Goal: Task Accomplishment & Management: Use online tool/utility

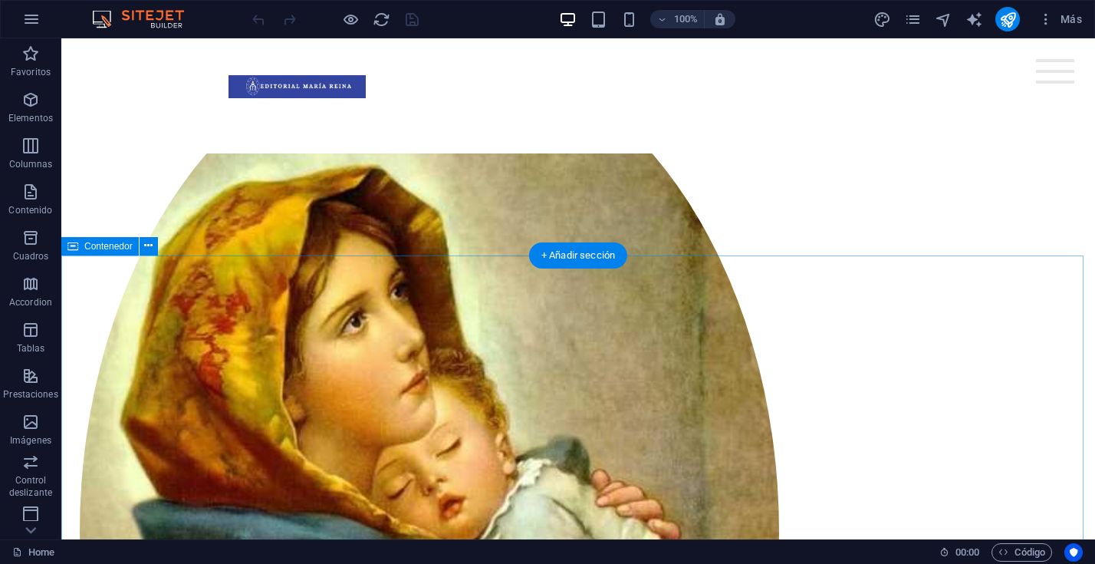
scroll to position [367, 0]
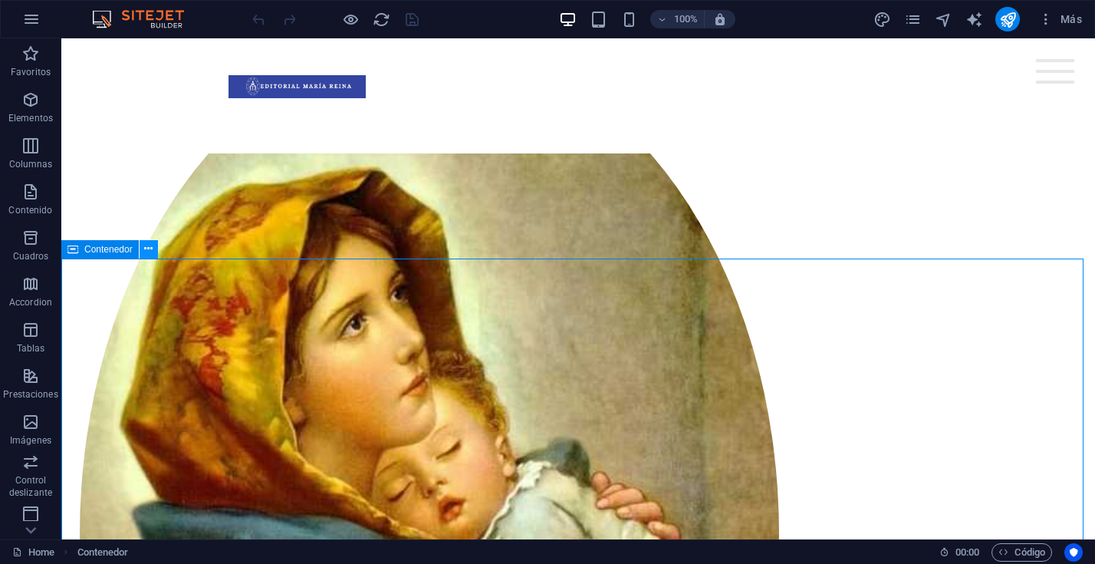
click at [150, 249] on icon at bounding box center [148, 249] width 8 height 16
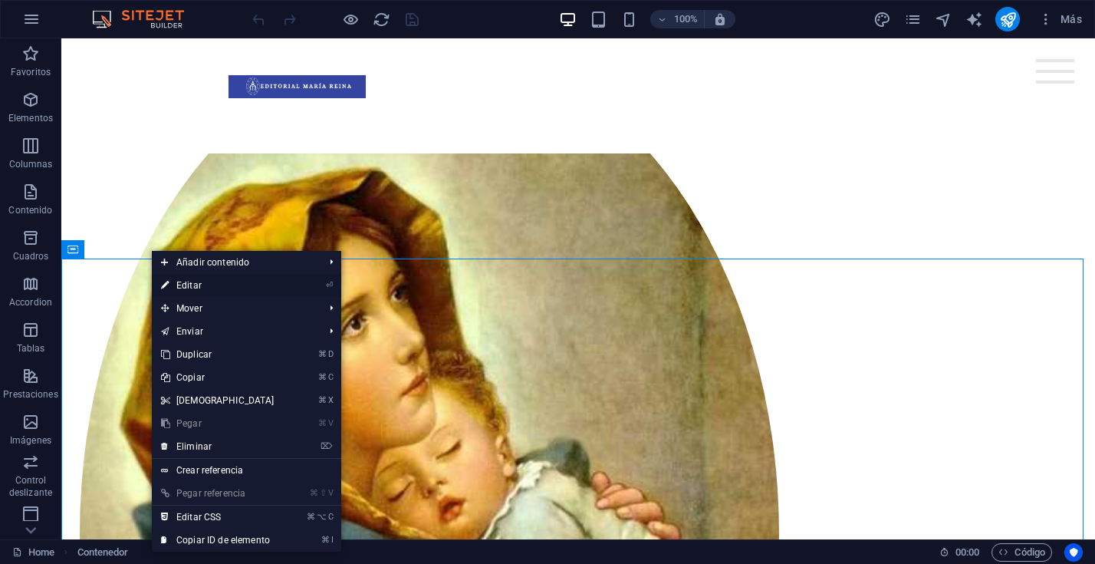
click at [196, 284] on link "⏎ Editar" at bounding box center [218, 285] width 132 height 23
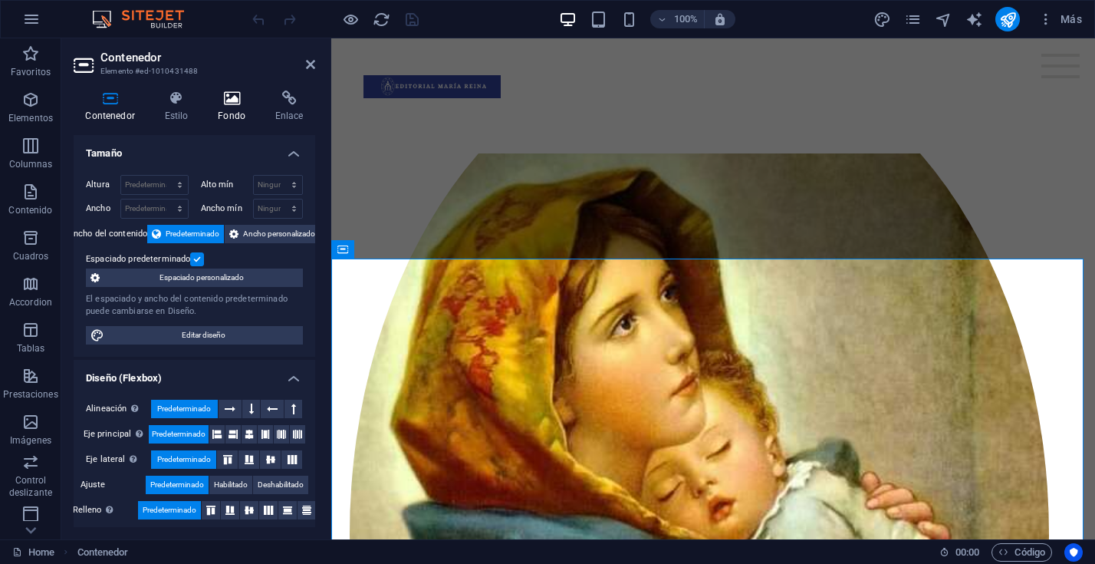
click at [229, 100] on icon at bounding box center [231, 98] width 51 height 15
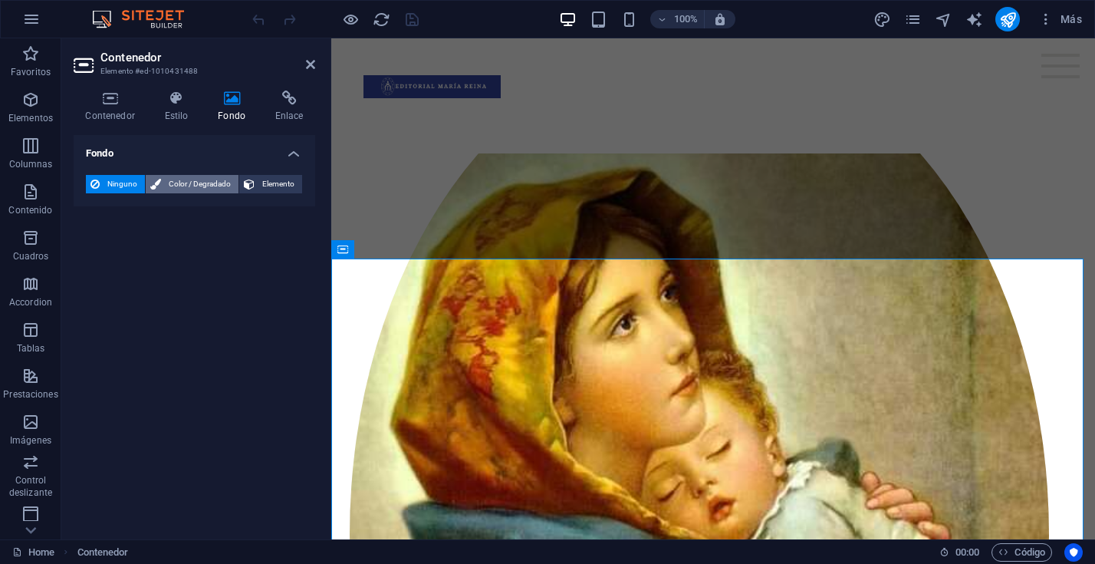
click at [208, 180] on span "Color / Degradado" at bounding box center [200, 184] width 68 height 18
click at [99, 248] on span at bounding box center [95, 245] width 17 height 17
type input "#ffffff"
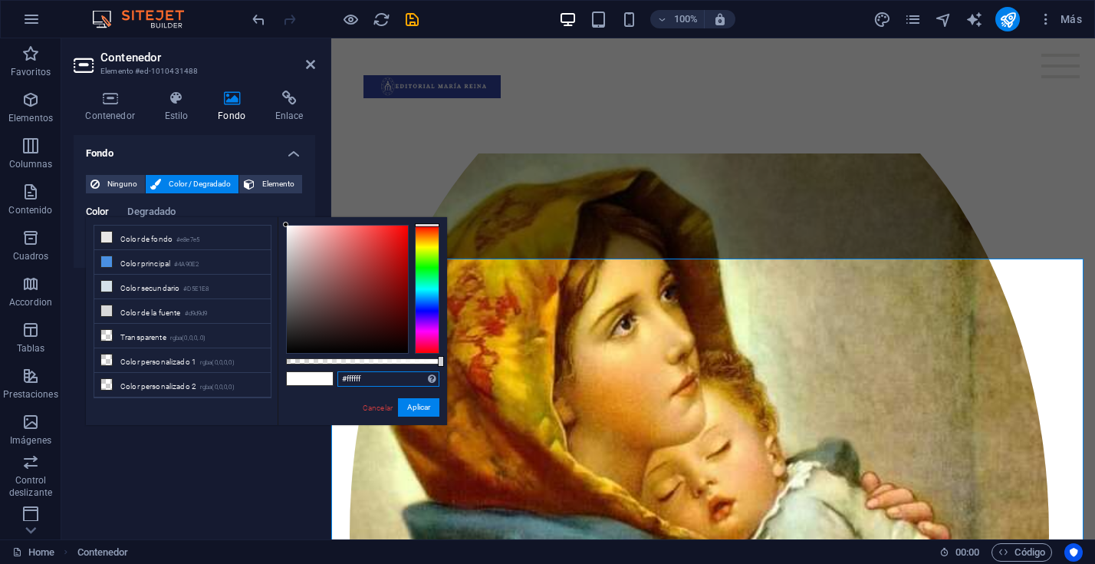
click at [370, 378] on input "#ffffff" at bounding box center [389, 378] width 102 height 15
click at [424, 410] on button "Aplicar" at bounding box center [418, 407] width 41 height 18
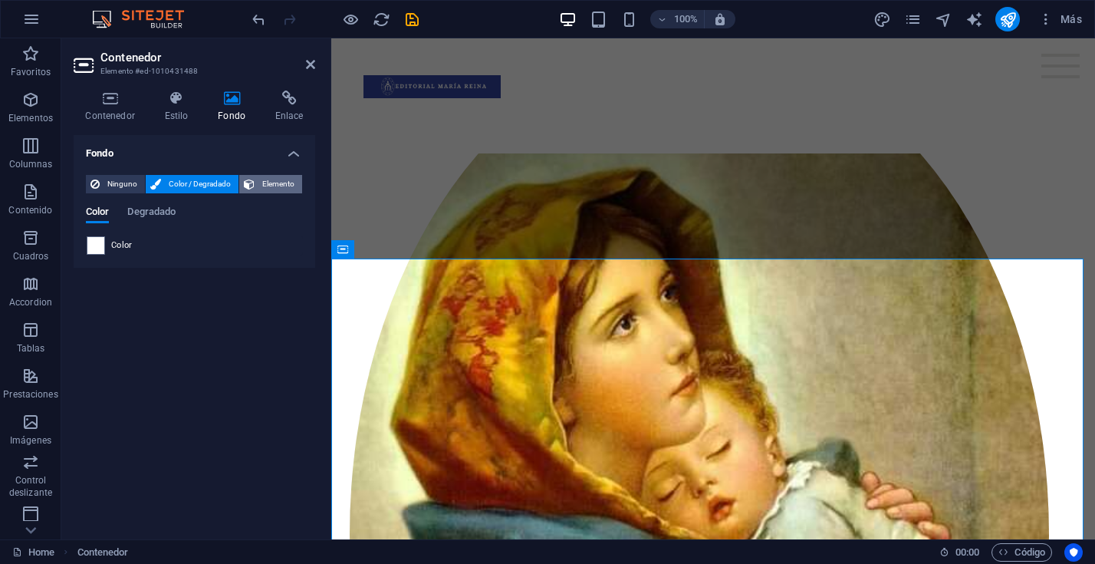
click at [276, 184] on span "Elemento" at bounding box center [278, 184] width 38 height 18
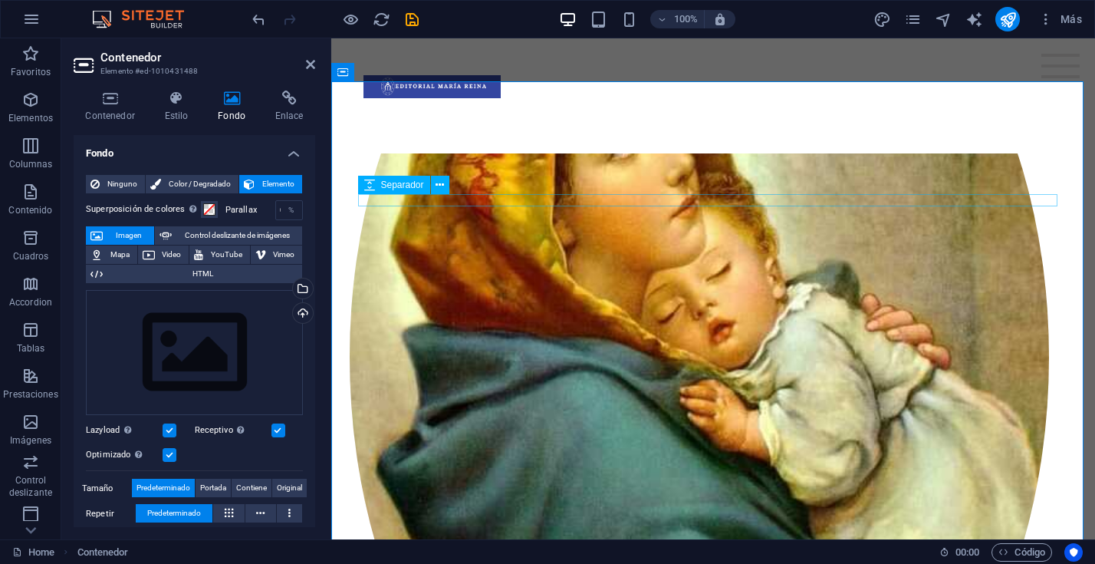
scroll to position [550, 0]
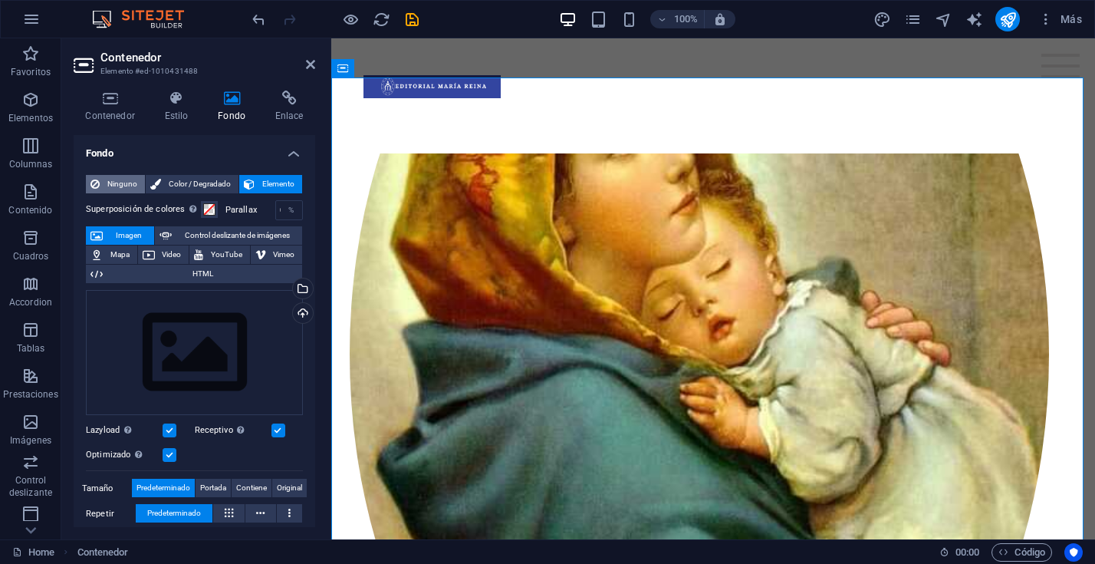
click at [107, 183] on span "Ninguno" at bounding box center [122, 184] width 36 height 18
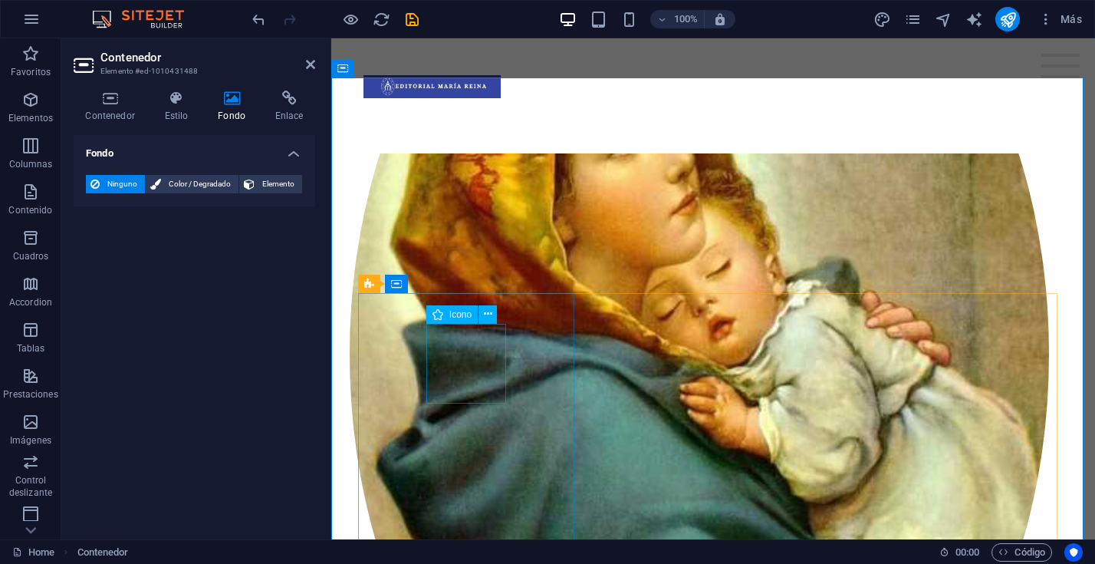
click at [440, 313] on icon at bounding box center [438, 314] width 11 height 18
select select "xMidYMid"
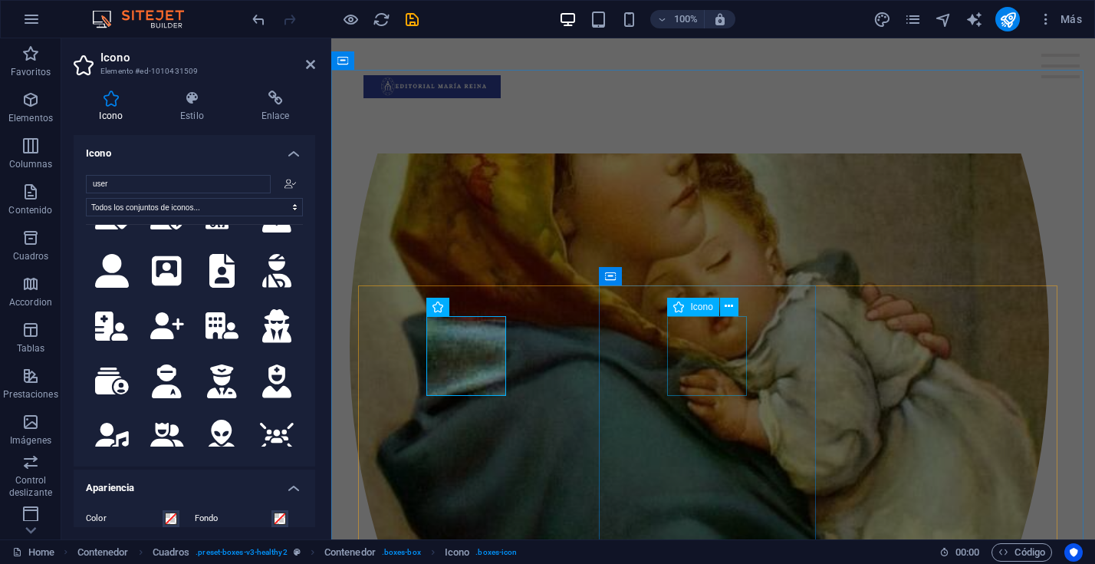
scroll to position [559, 0]
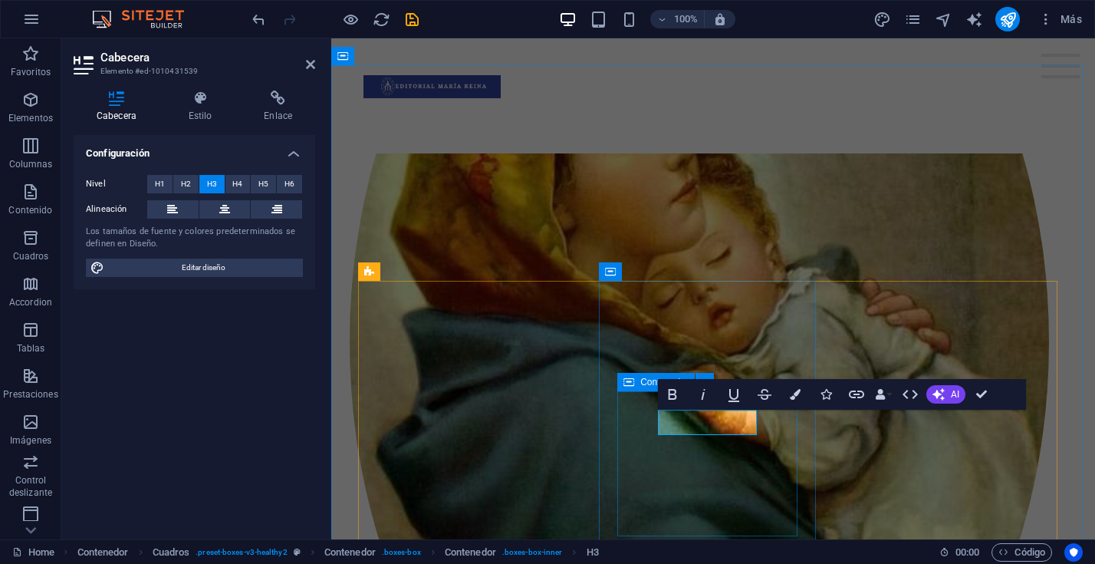
scroll to position [561, 0]
drag, startPoint x: 755, startPoint y: 429, endPoint x: 650, endPoint y: 428, distance: 105.1
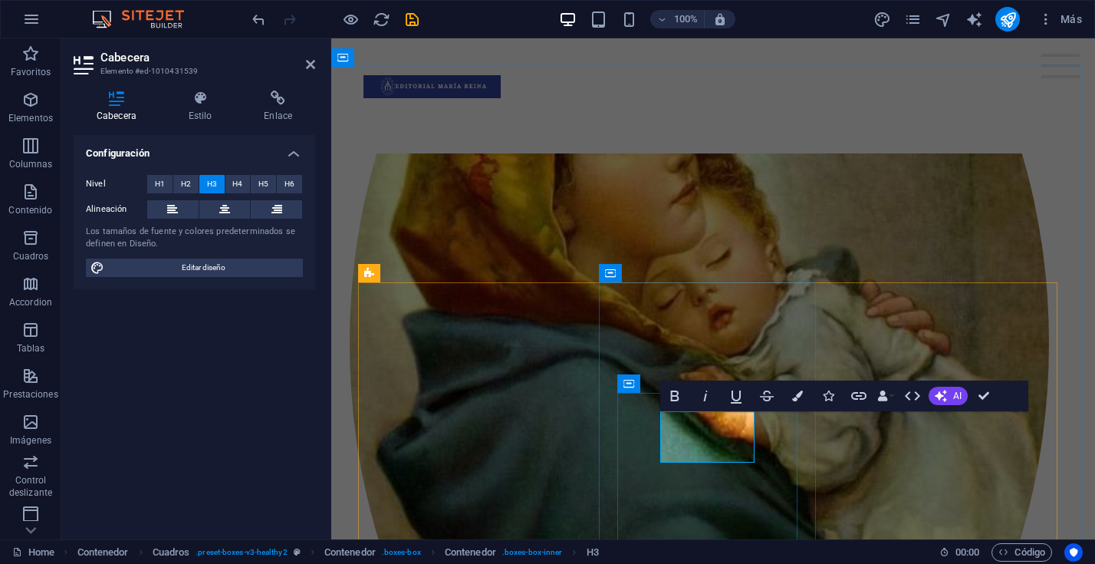
drag, startPoint x: 750, startPoint y: 449, endPoint x: 665, endPoint y: 452, distance: 85.2
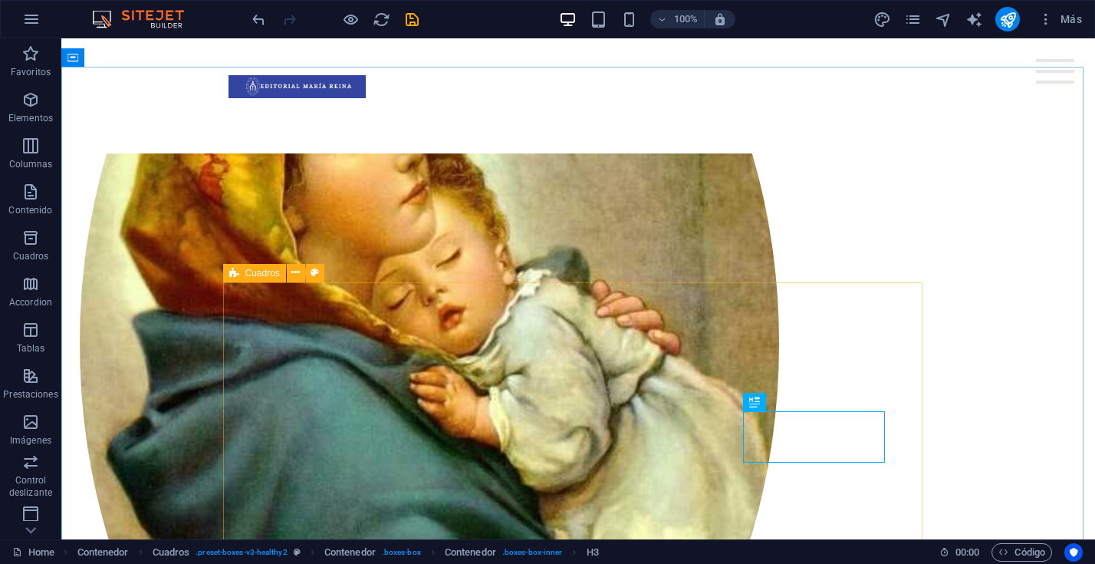
click at [239, 272] on div "Cuadros" at bounding box center [254, 273] width 63 height 18
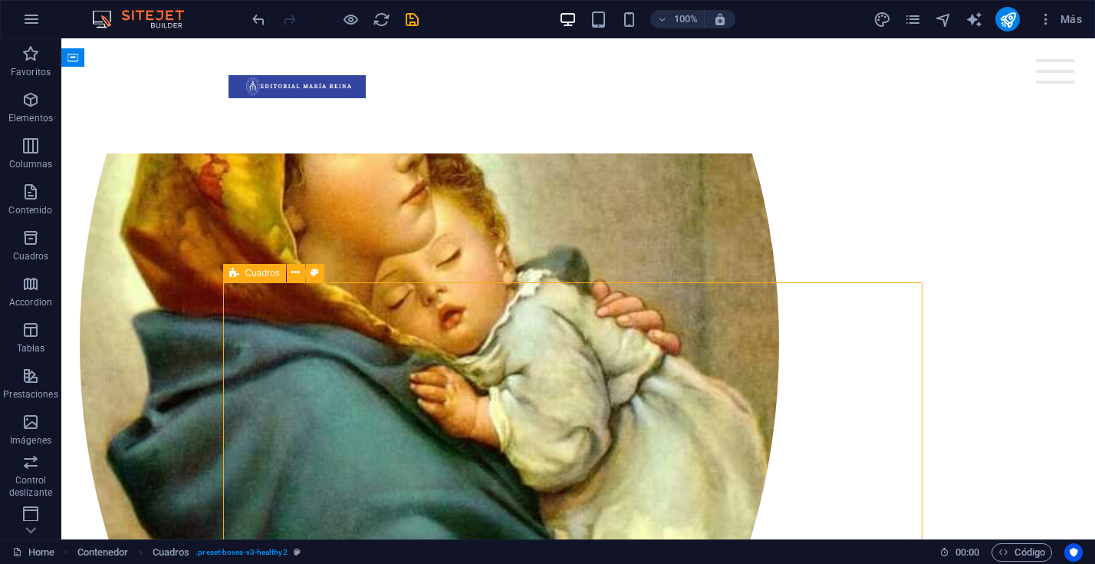
click at [239, 272] on div "Cuadros" at bounding box center [254, 273] width 63 height 18
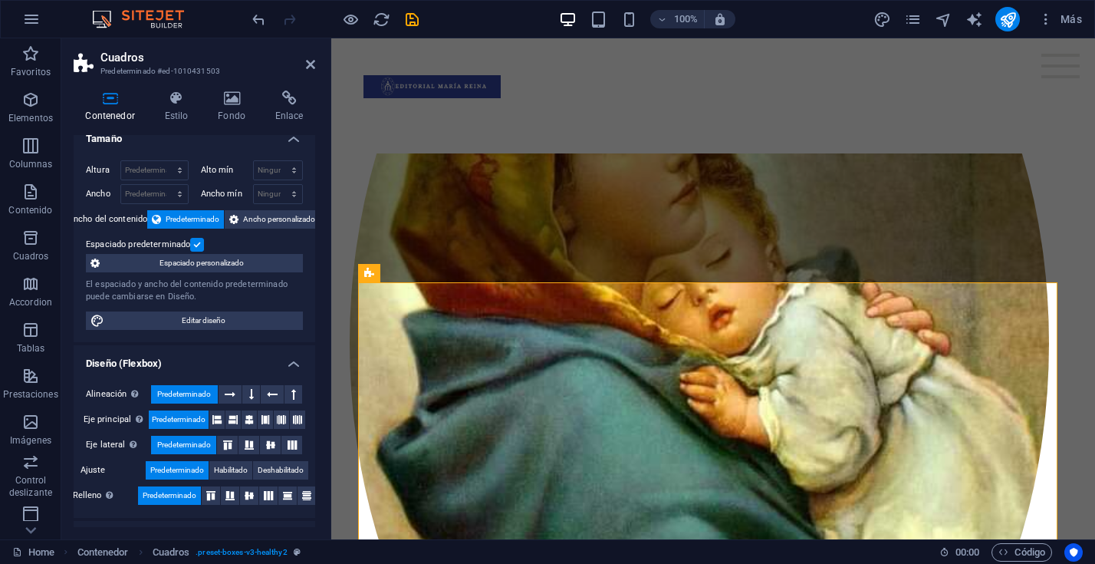
scroll to position [0, 0]
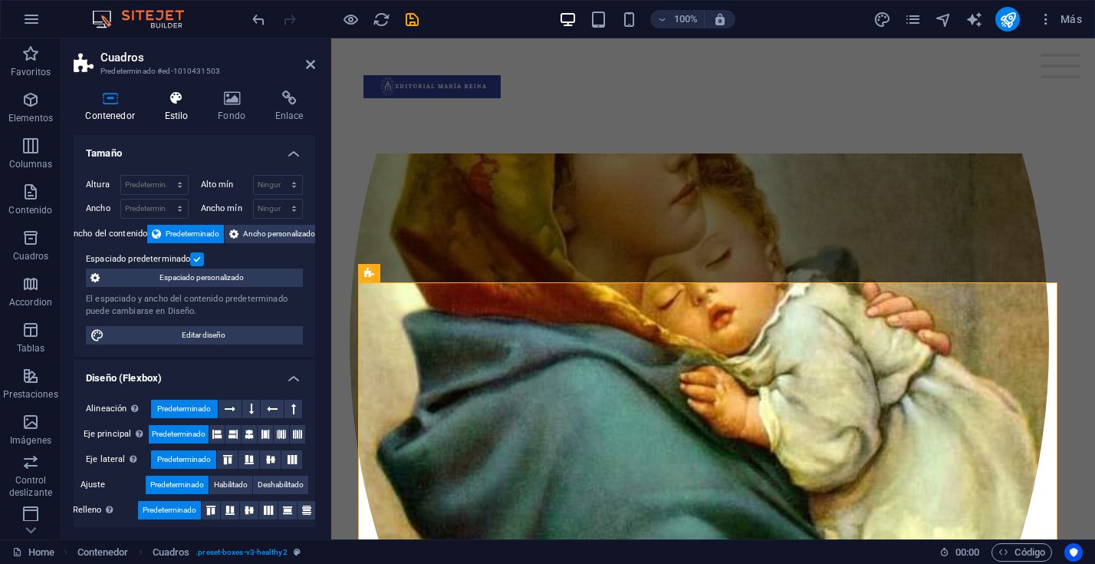
click at [174, 104] on icon at bounding box center [177, 98] width 48 height 15
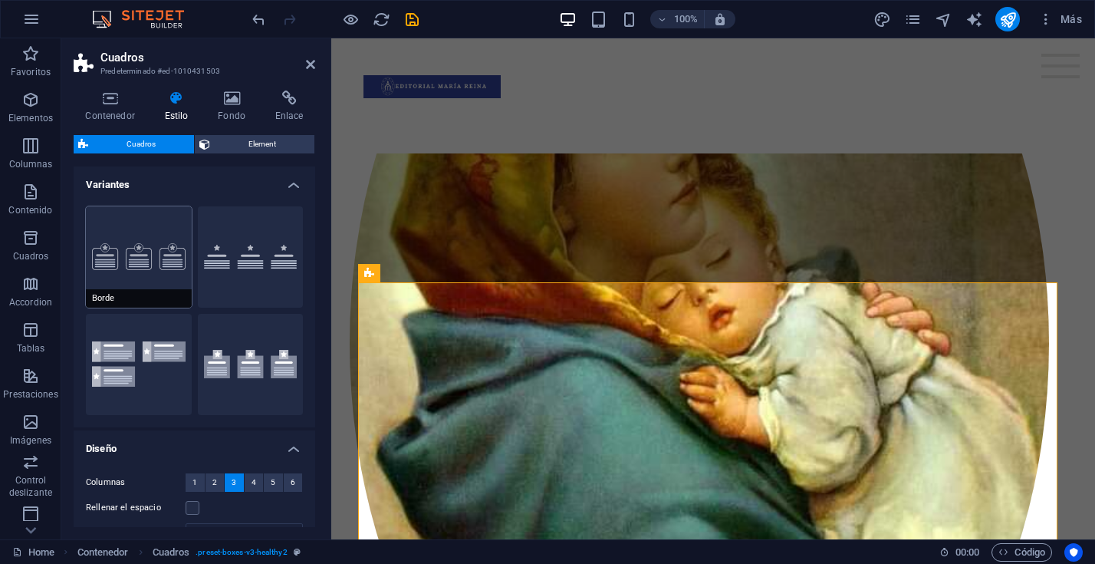
scroll to position [1, 0]
click at [258, 349] on button "Iconos fuera" at bounding box center [251, 363] width 106 height 101
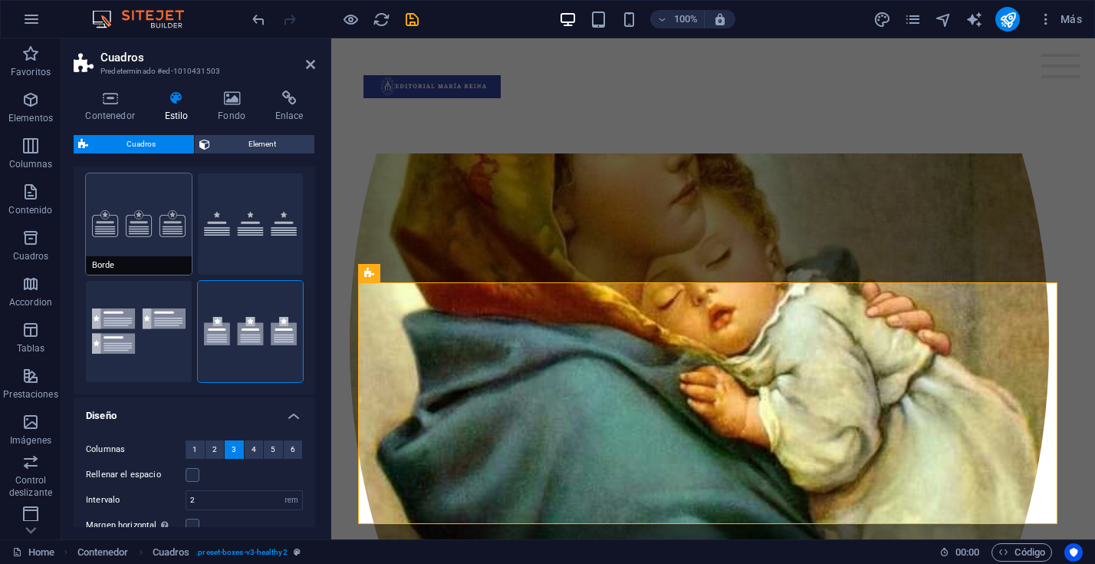
scroll to position [0, 0]
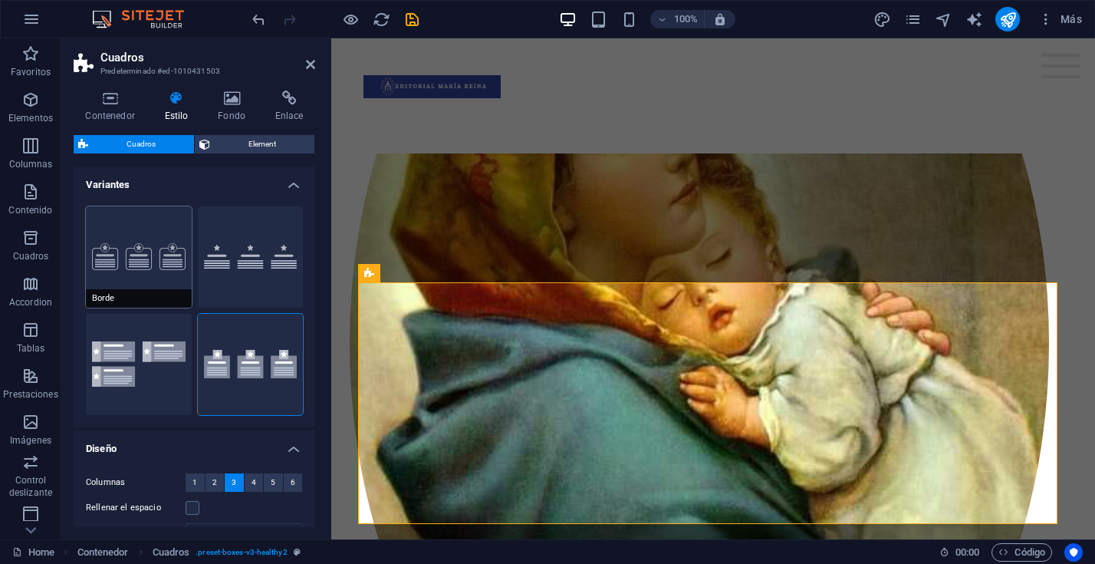
click at [142, 265] on button "Borde" at bounding box center [139, 256] width 106 height 101
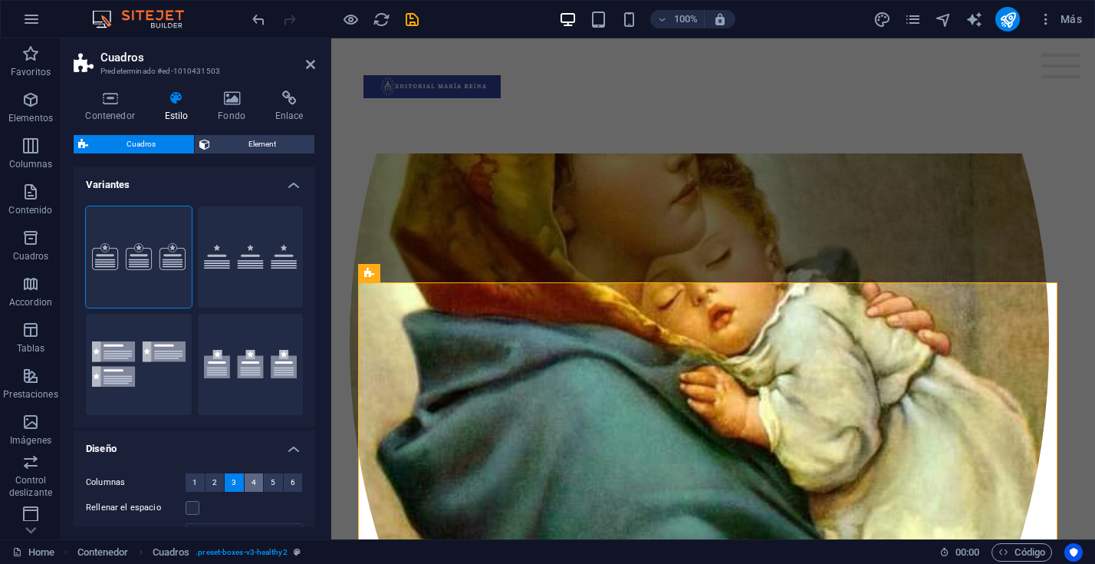
click at [252, 486] on span "4" at bounding box center [254, 482] width 5 height 18
click at [211, 272] on button "Predeterminado" at bounding box center [251, 256] width 106 height 101
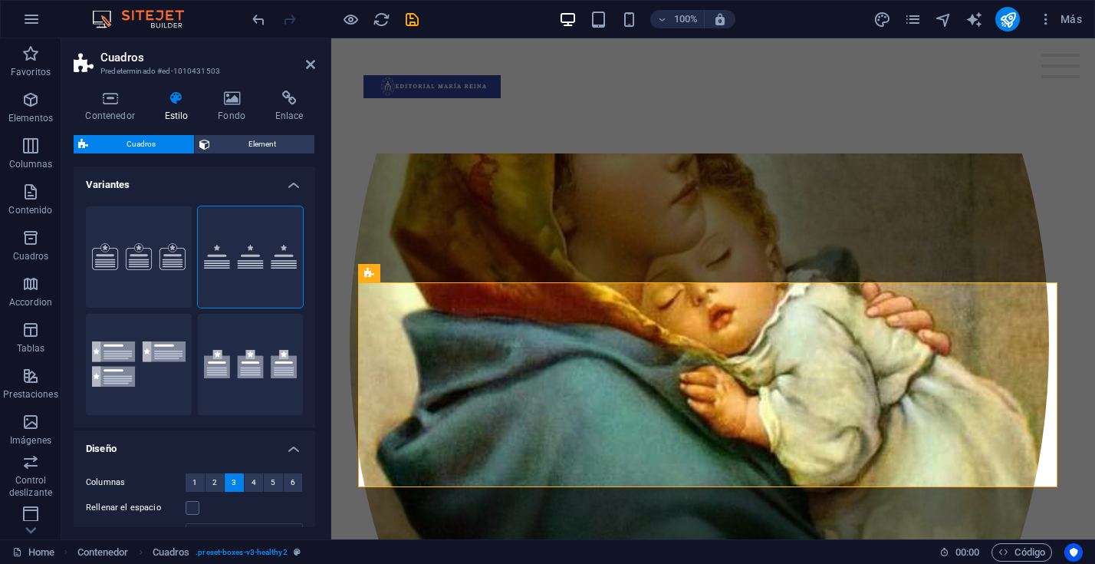
drag, startPoint x: 316, startPoint y: 249, endPoint x: 318, endPoint y: 286, distance: 37.6
click at [318, 286] on div "Contenedor Estilo Fondo Enlace Tamaño Altura Predeterminado px rem % vh vw Alto…" at bounding box center [194, 308] width 266 height 461
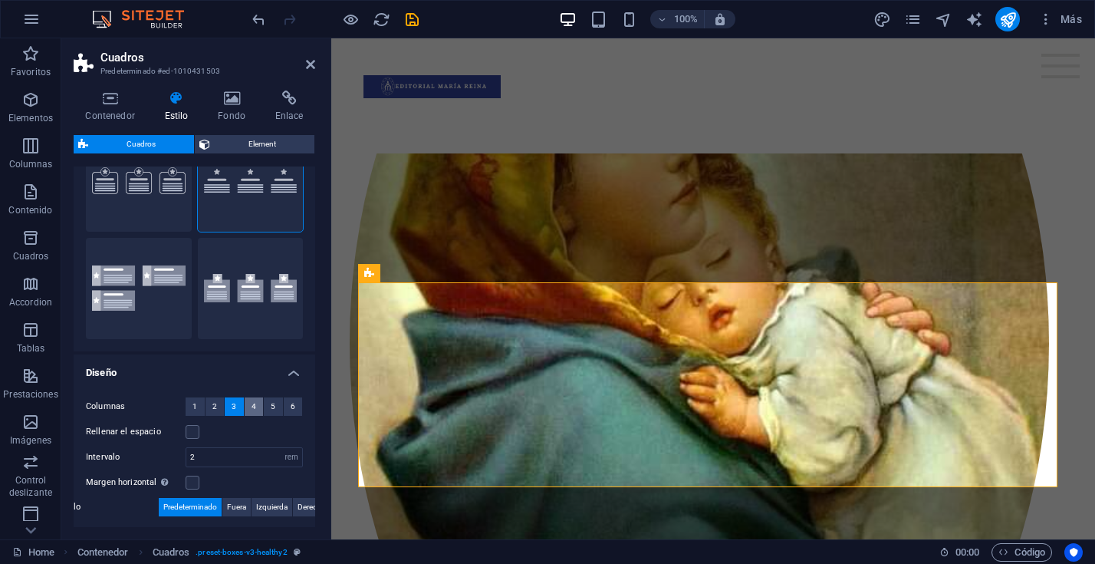
scroll to position [77, 0]
click at [252, 407] on span "4" at bounding box center [254, 405] width 5 height 18
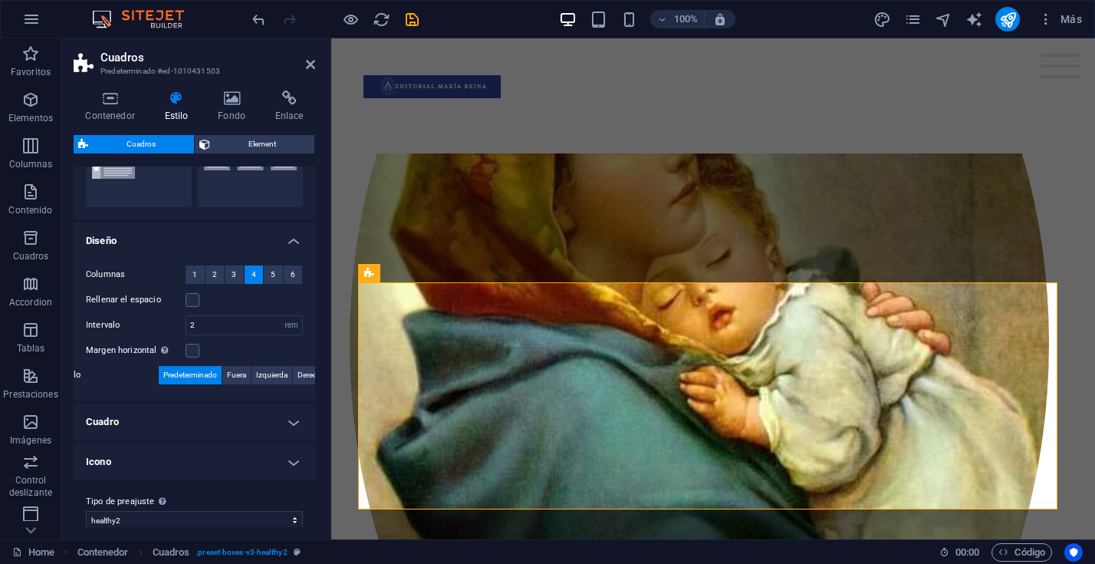
scroll to position [222, 0]
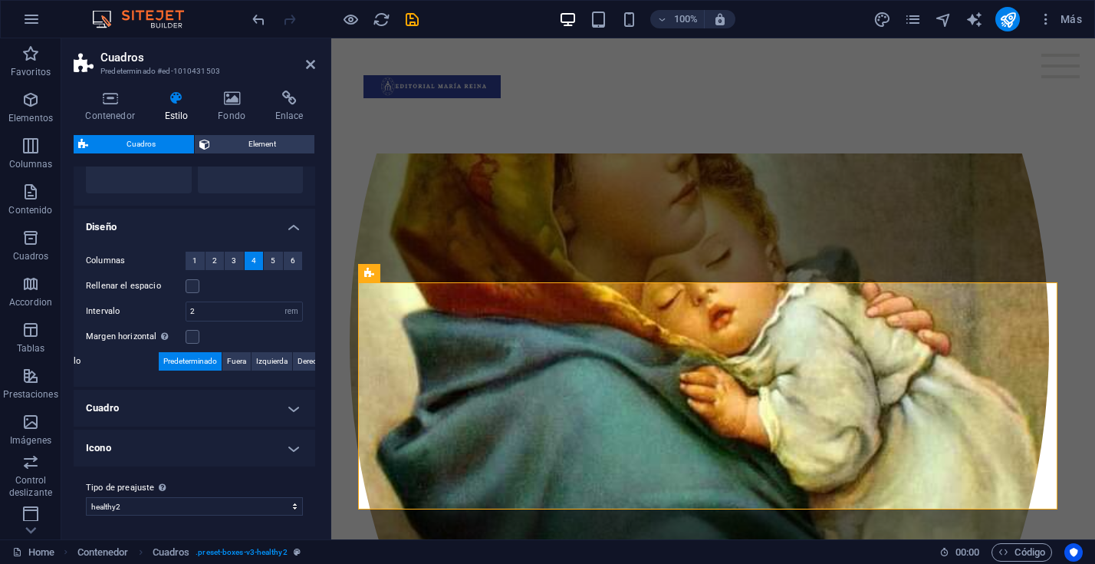
click at [288, 407] on h4 "Cuadro" at bounding box center [195, 408] width 242 height 37
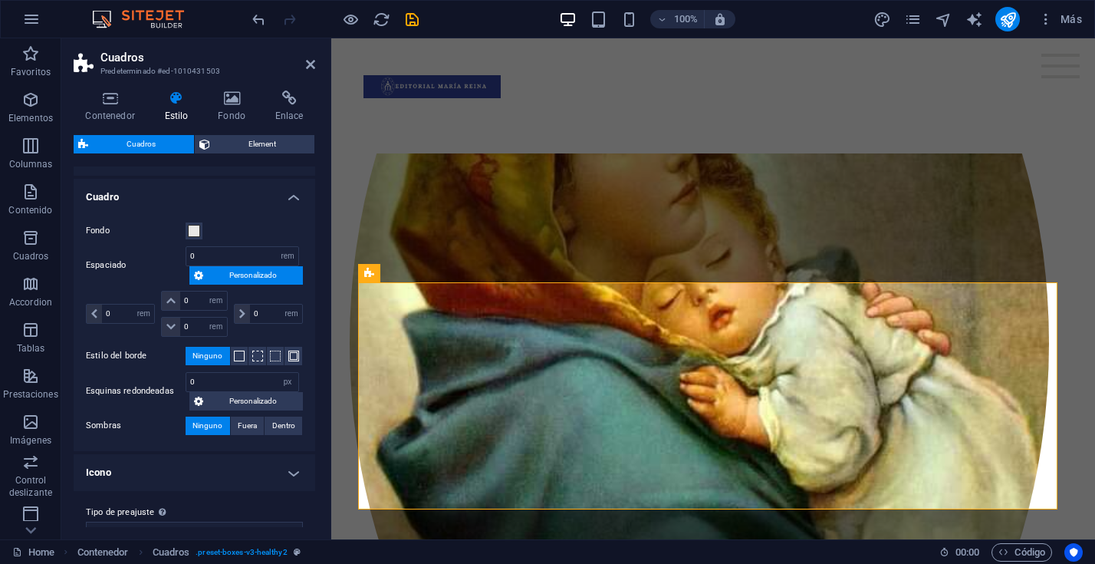
scroll to position [457, 0]
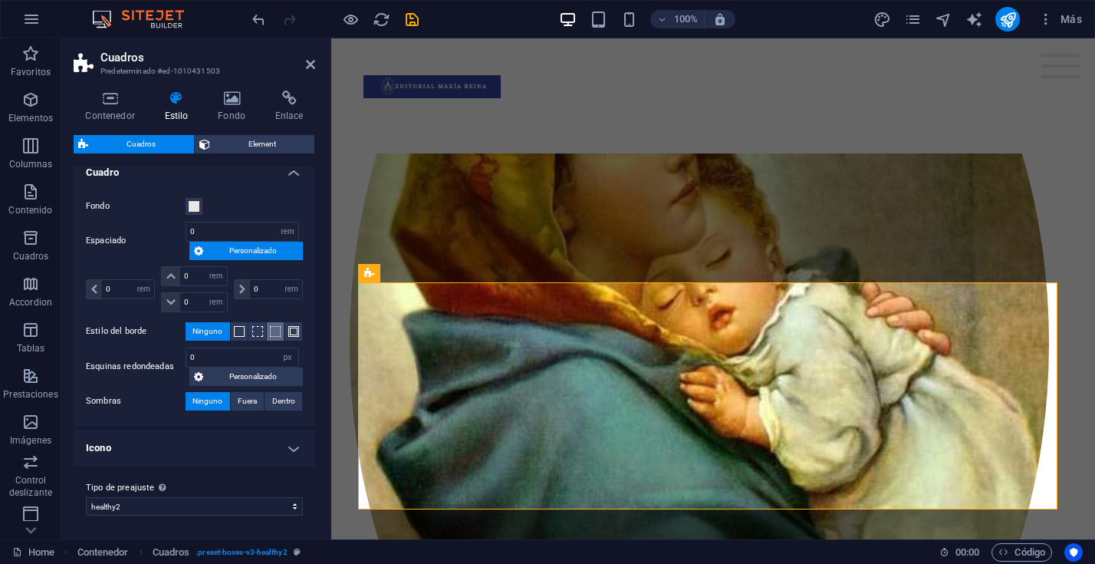
click at [270, 333] on span at bounding box center [275, 331] width 11 height 11
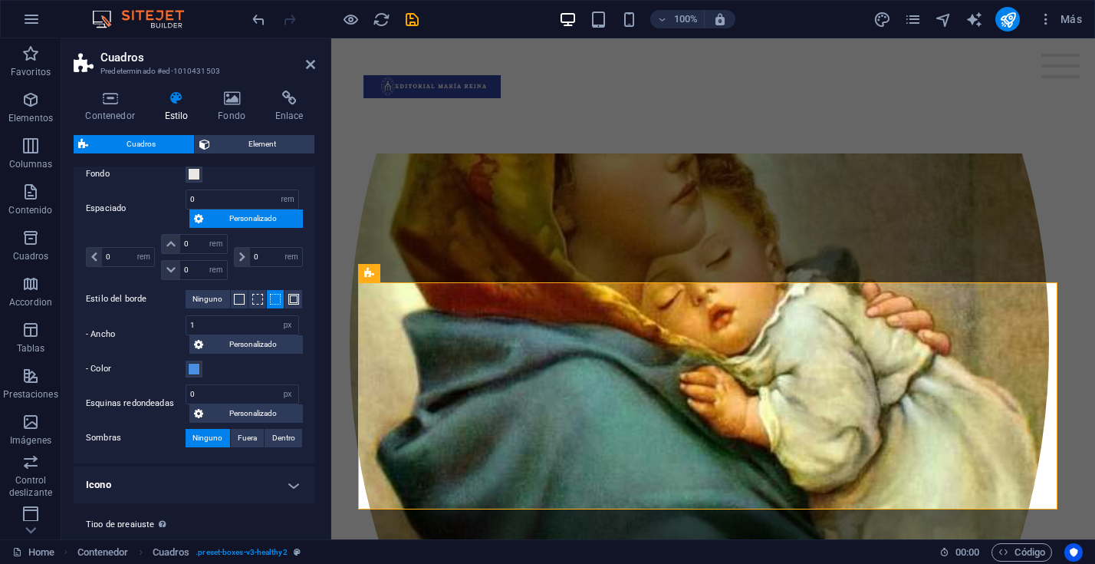
scroll to position [526, 0]
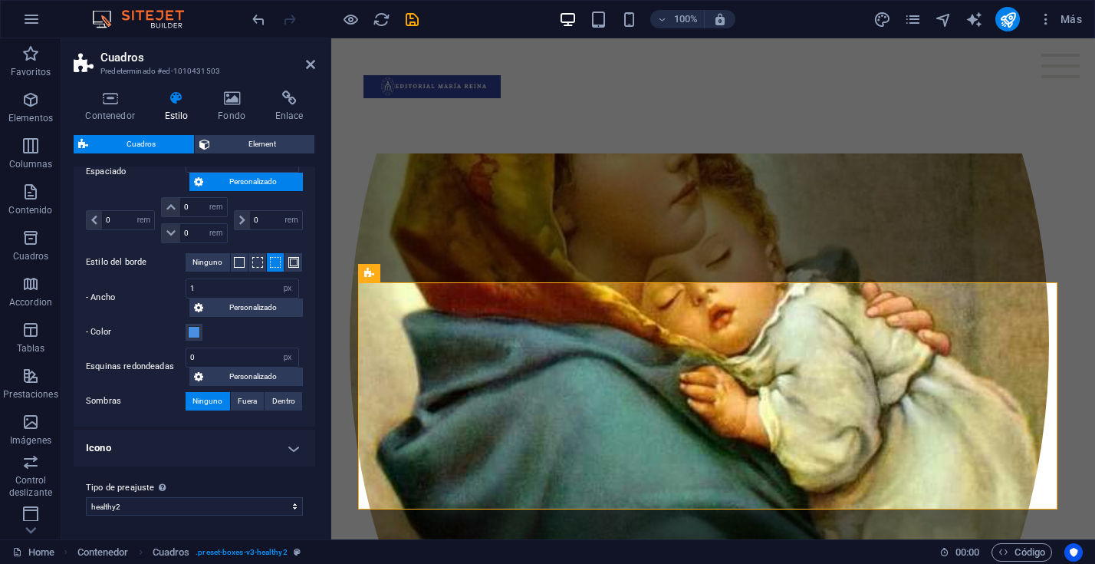
click at [288, 447] on h4 "Icono" at bounding box center [195, 448] width 242 height 37
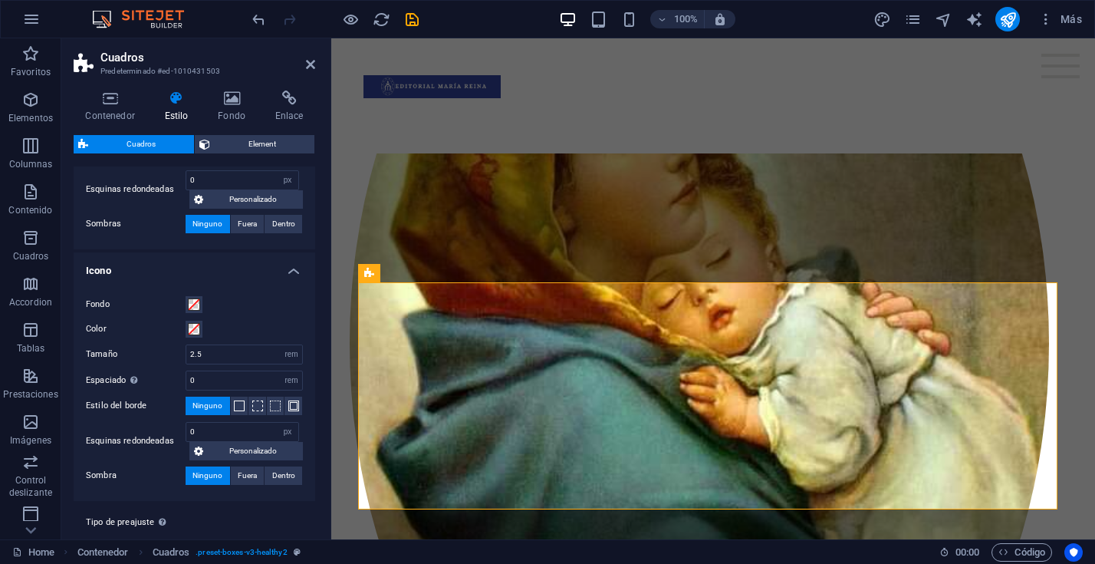
scroll to position [706, 0]
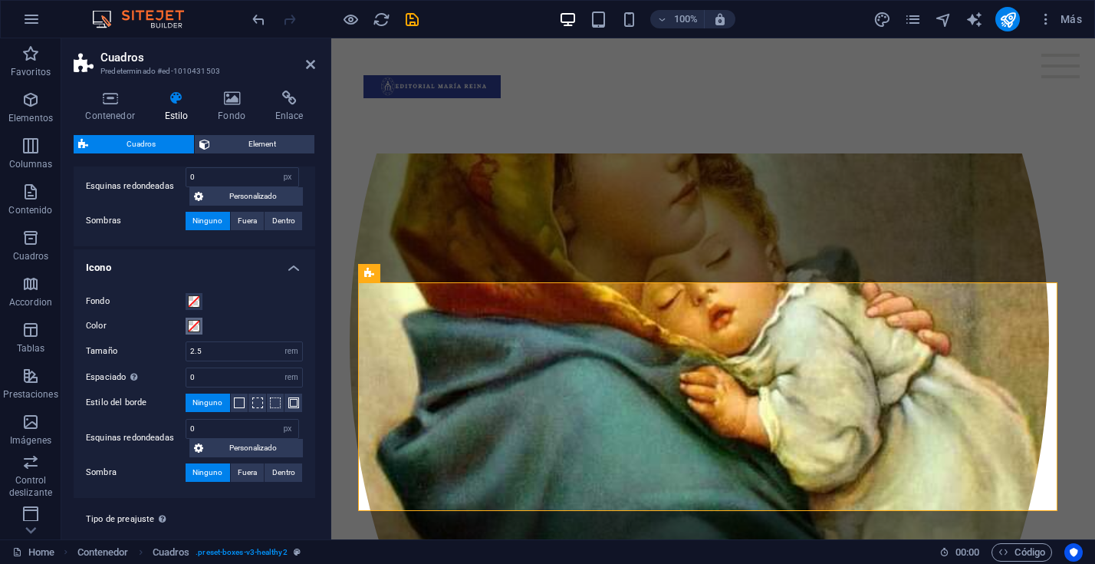
click at [193, 326] on span at bounding box center [194, 326] width 12 height 12
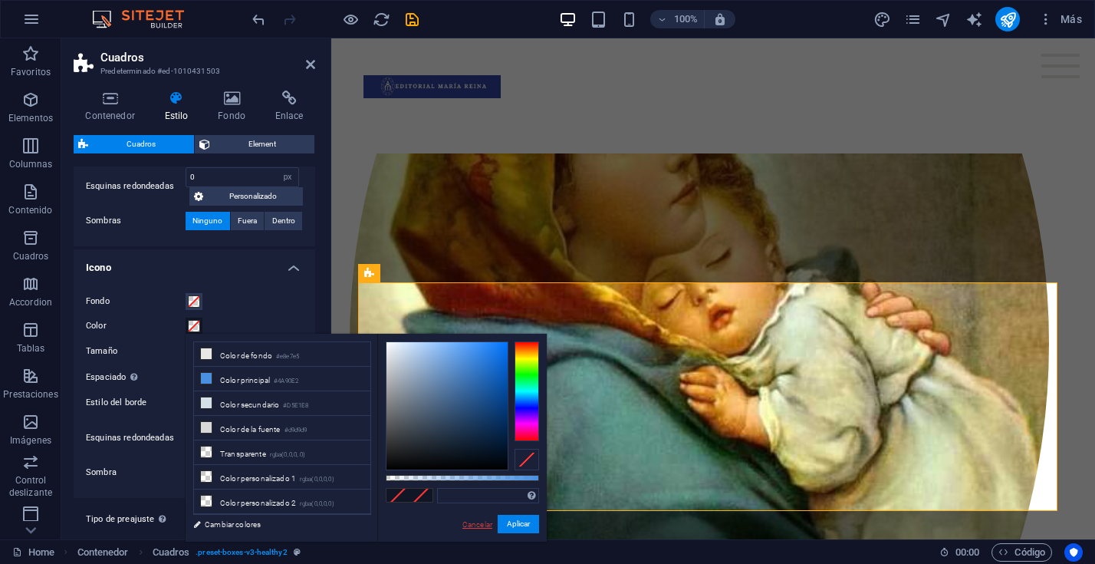
drag, startPoint x: 478, startPoint y: 528, endPoint x: 79, endPoint y: 420, distance: 413.3
click at [478, 528] on link "Cancelar" at bounding box center [477, 525] width 33 height 12
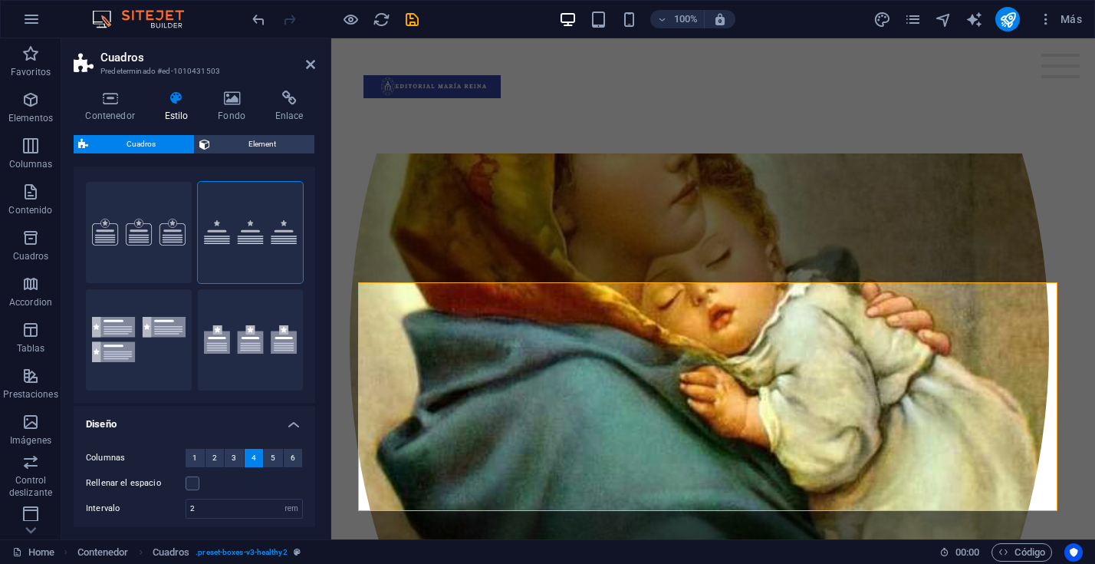
scroll to position [0, 0]
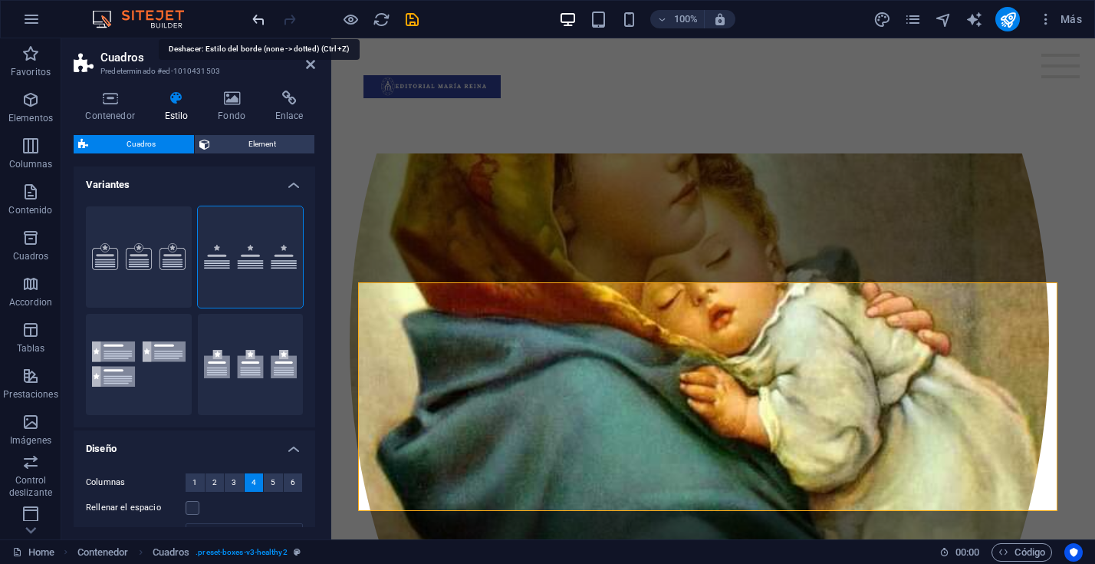
click at [257, 16] on icon "undo" at bounding box center [259, 20] width 18 height 18
type input "1"
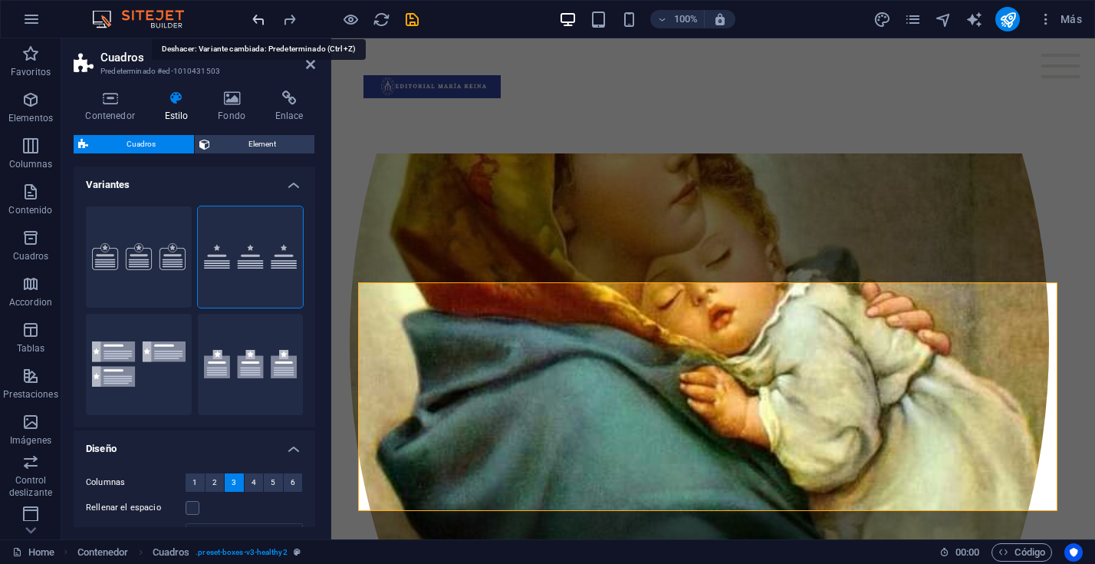
type input "1"
type input "20"
type input "16"
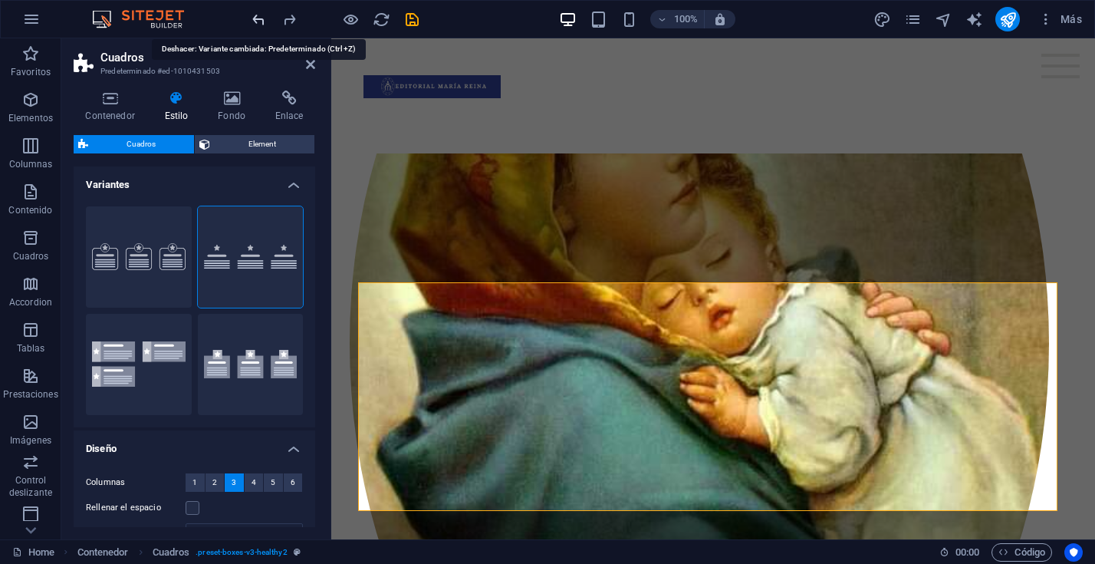
select select "px"
type input "100"
select select "%"
click at [257, 16] on icon "undo" at bounding box center [259, 20] width 18 height 18
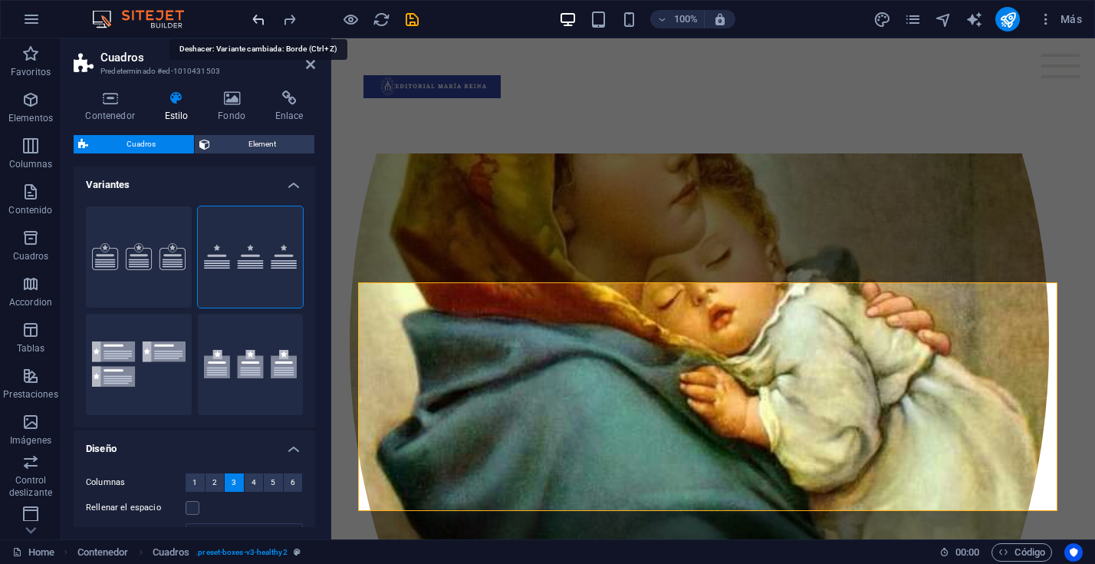
type input "0"
select select "px"
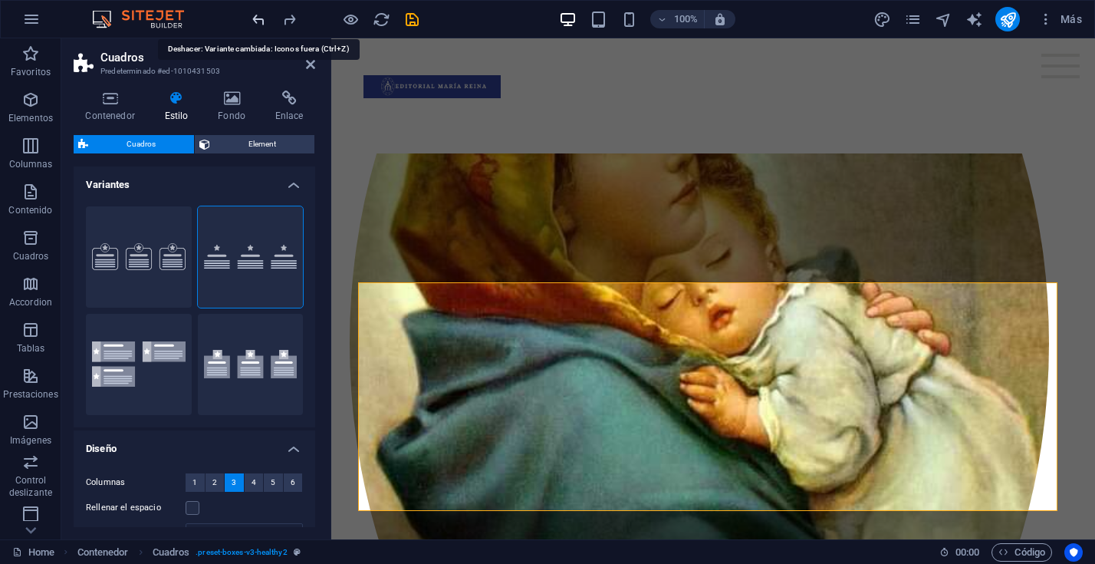
click at [257, 16] on icon "undo" at bounding box center [259, 20] width 18 height 18
select select "DISABLED_OPTION_VALUE"
type input "24"
select select "px"
type input "40"
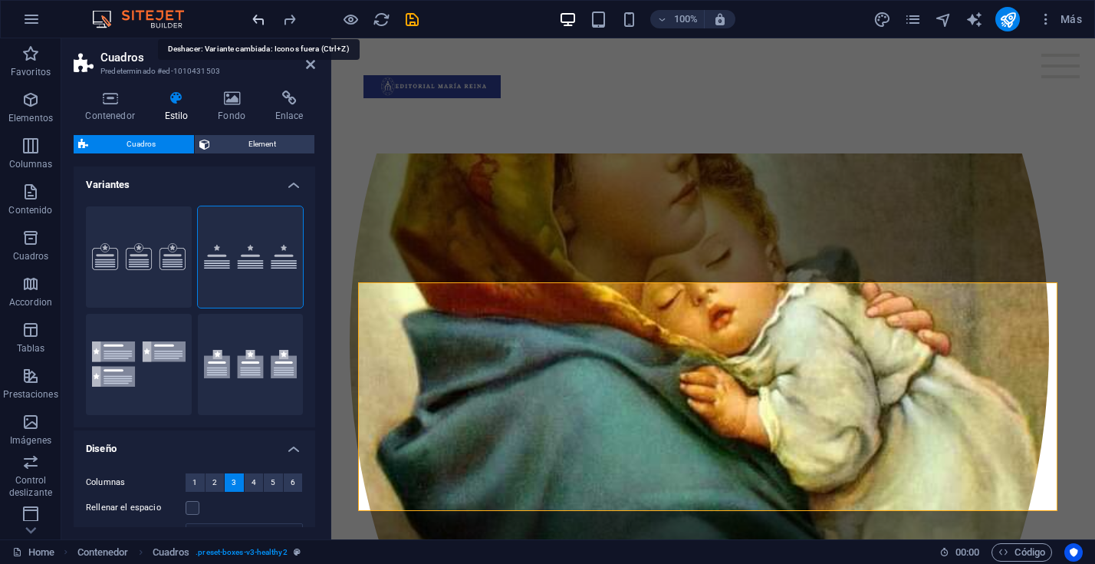
select select "px"
type input "40"
select select "px"
type input "24"
select select "px"
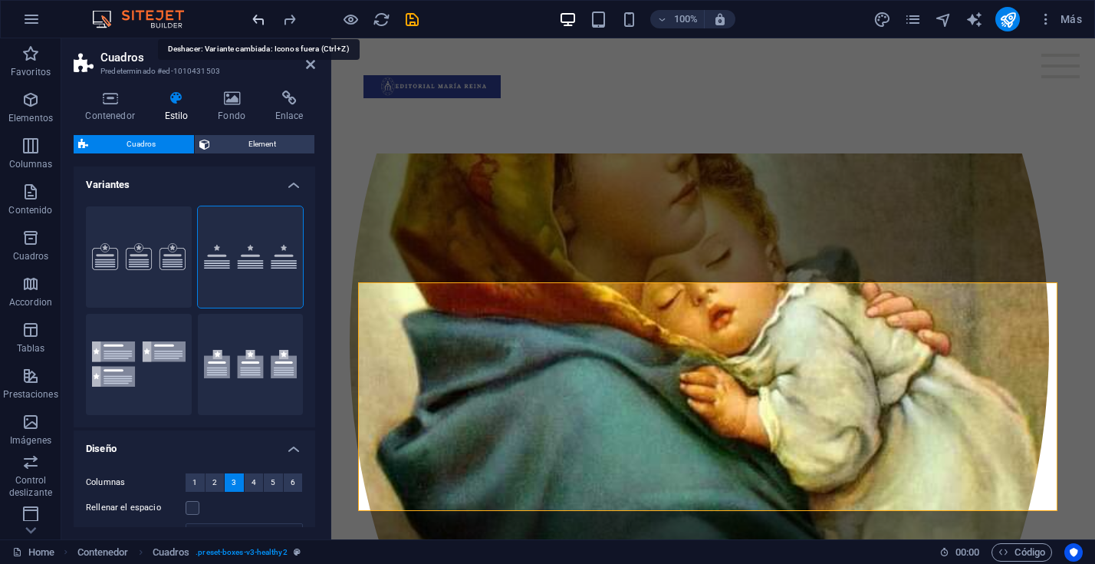
type input "32"
type input "4"
type input "20"
type input "64"
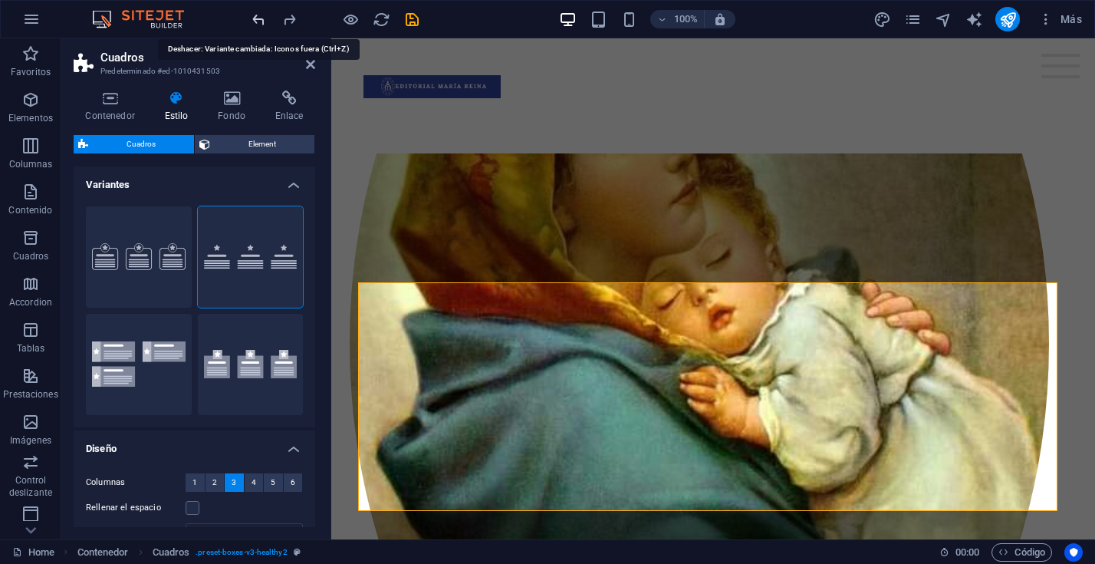
select select "px"
type input "20"
type input "100"
select select "%"
click at [257, 16] on icon "undo" at bounding box center [259, 20] width 18 height 18
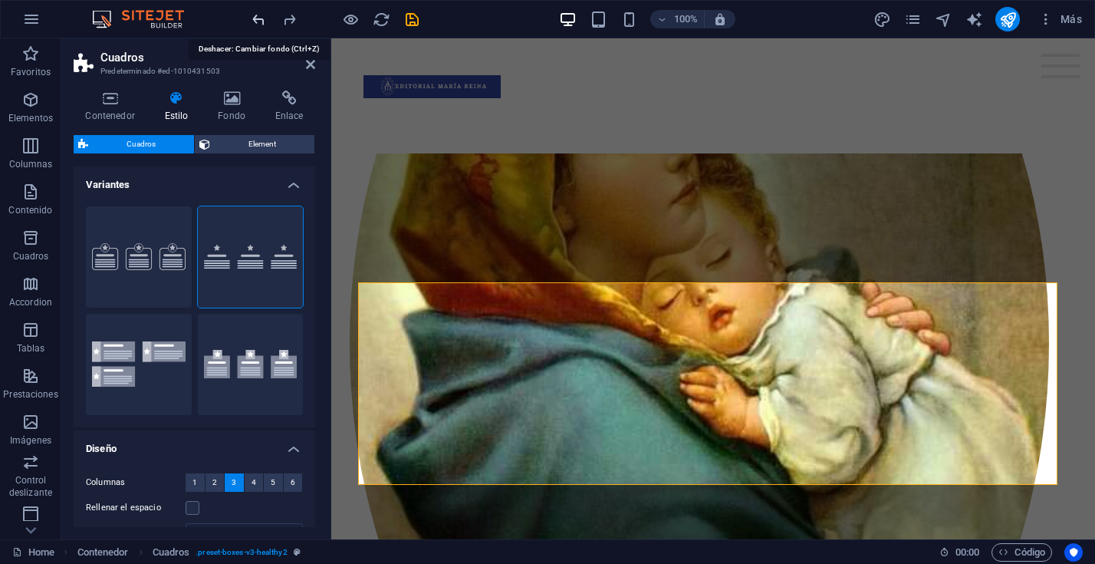
click at [257, 16] on icon "undo" at bounding box center [259, 20] width 18 height 18
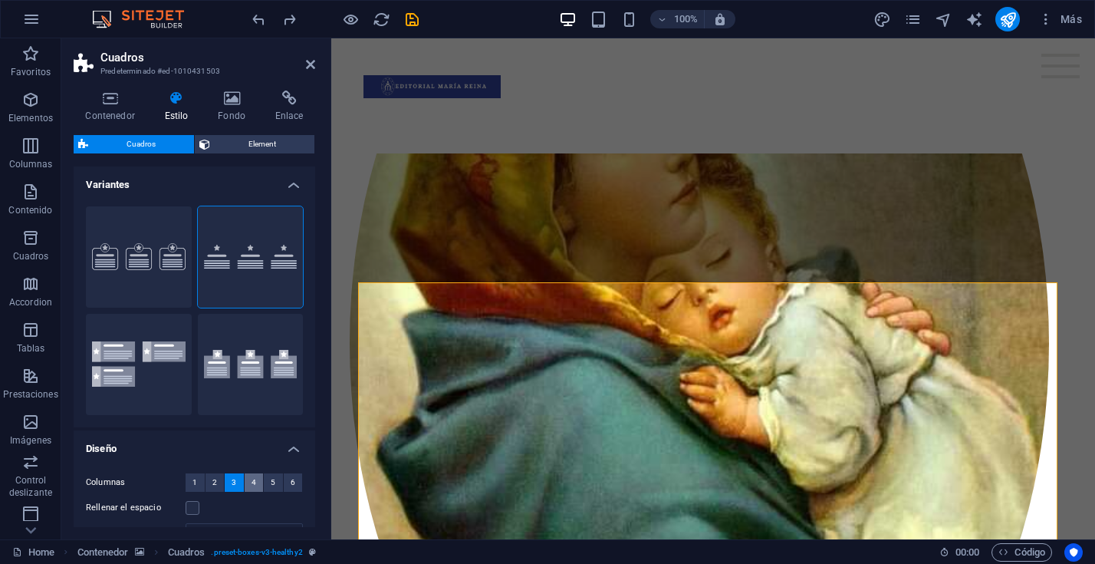
click at [253, 485] on span "4" at bounding box center [254, 482] width 5 height 18
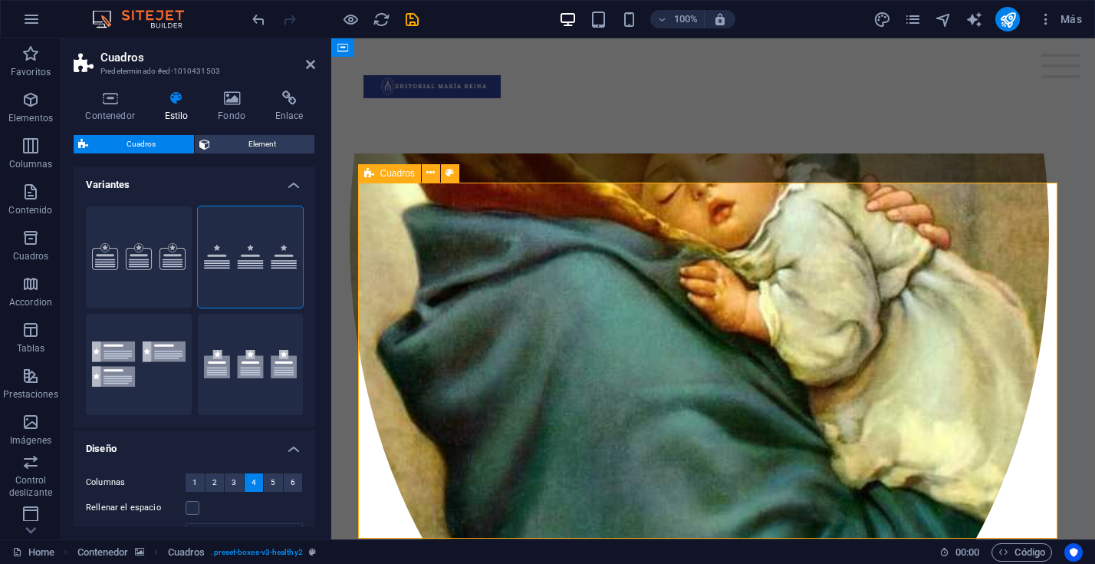
scroll to position [657, 0]
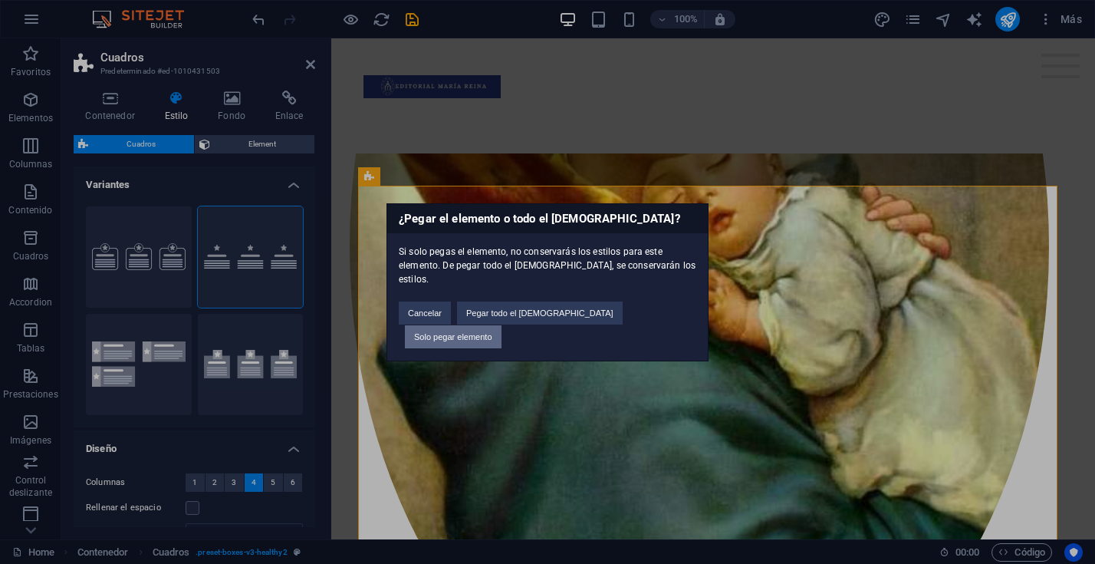
drag, startPoint x: 641, startPoint y: 315, endPoint x: 326, endPoint y: 272, distance: 317.4
click at [502, 325] on button "Solo pegar elemento" at bounding box center [453, 336] width 97 height 23
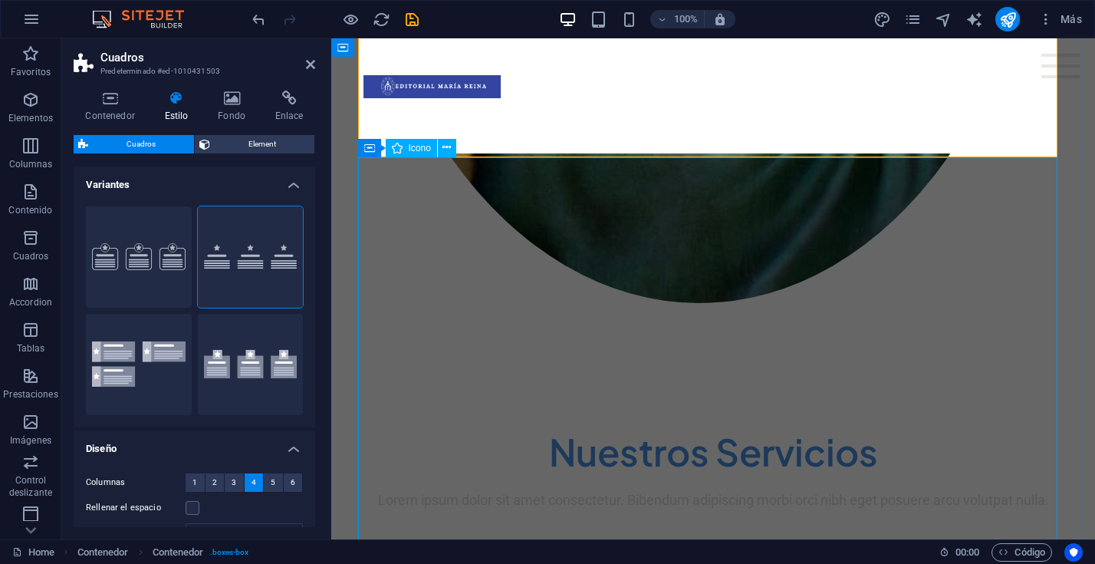
scroll to position [1273, 0]
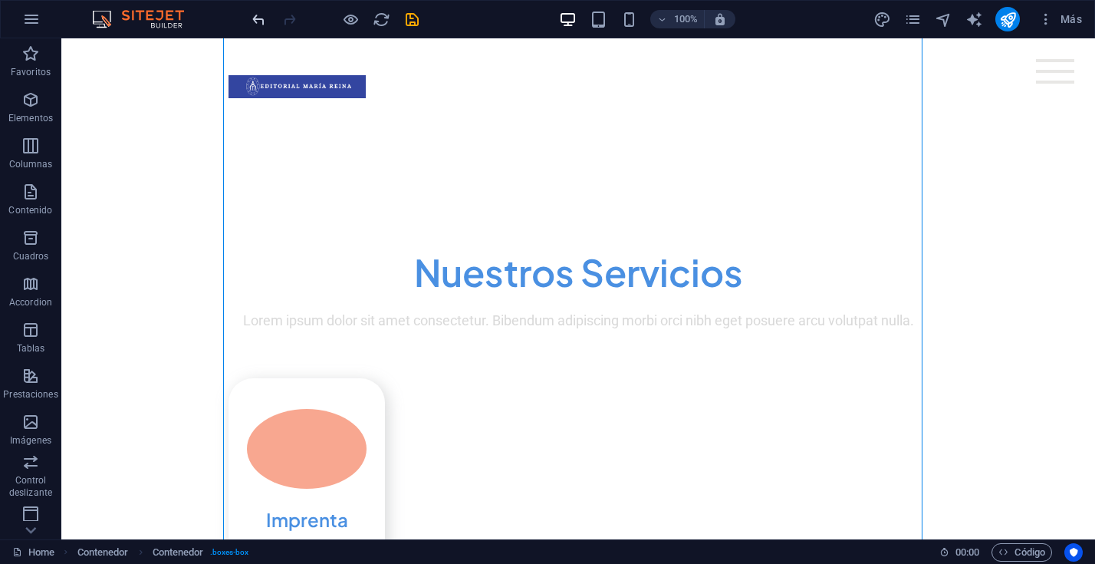
click at [259, 18] on icon "undo" at bounding box center [259, 20] width 18 height 18
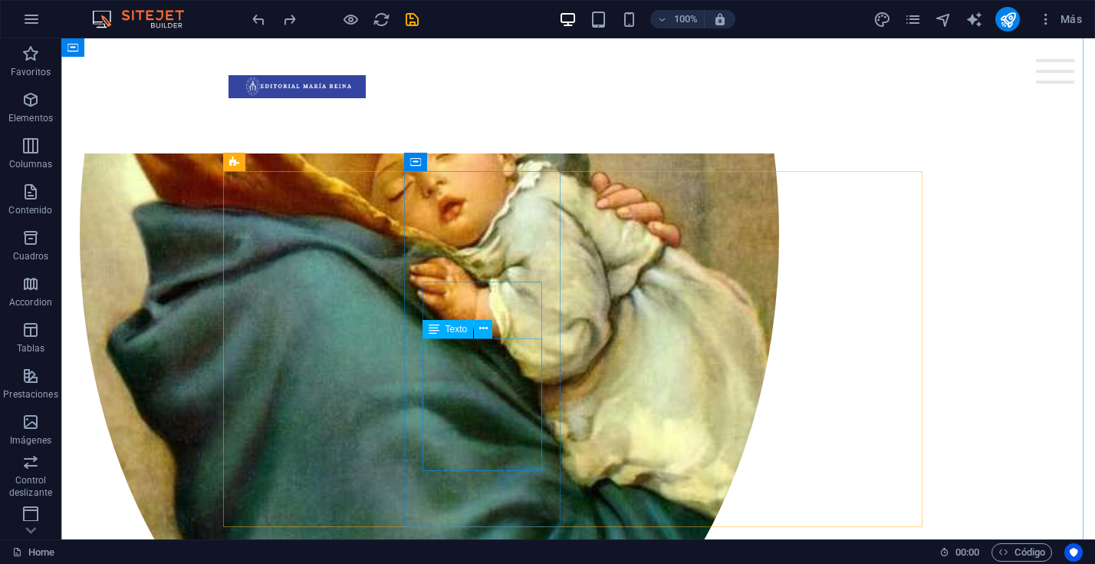
scroll to position [674, 0]
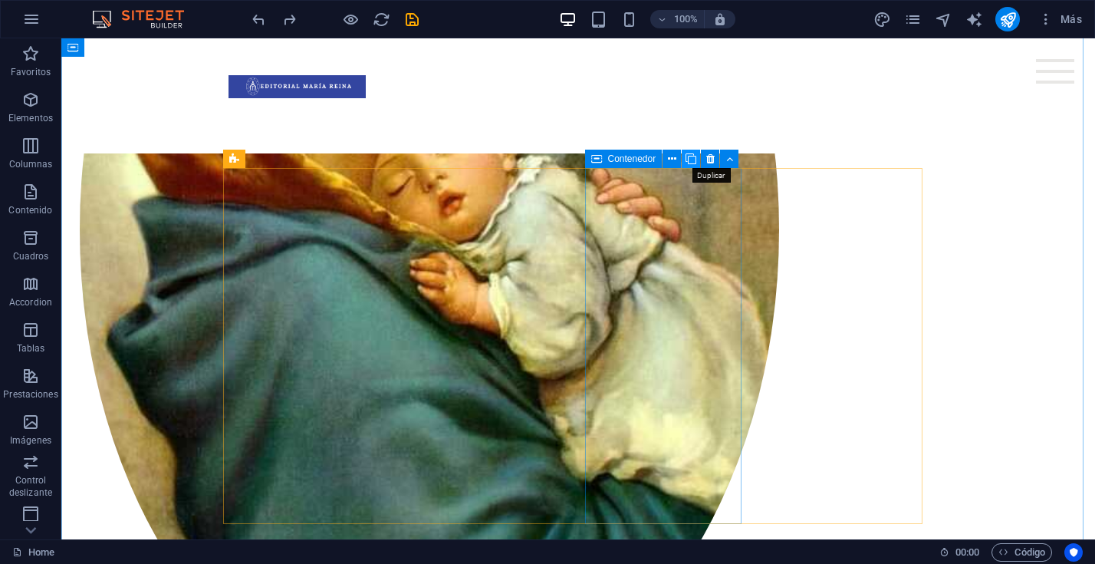
click at [693, 160] on icon at bounding box center [691, 159] width 11 height 16
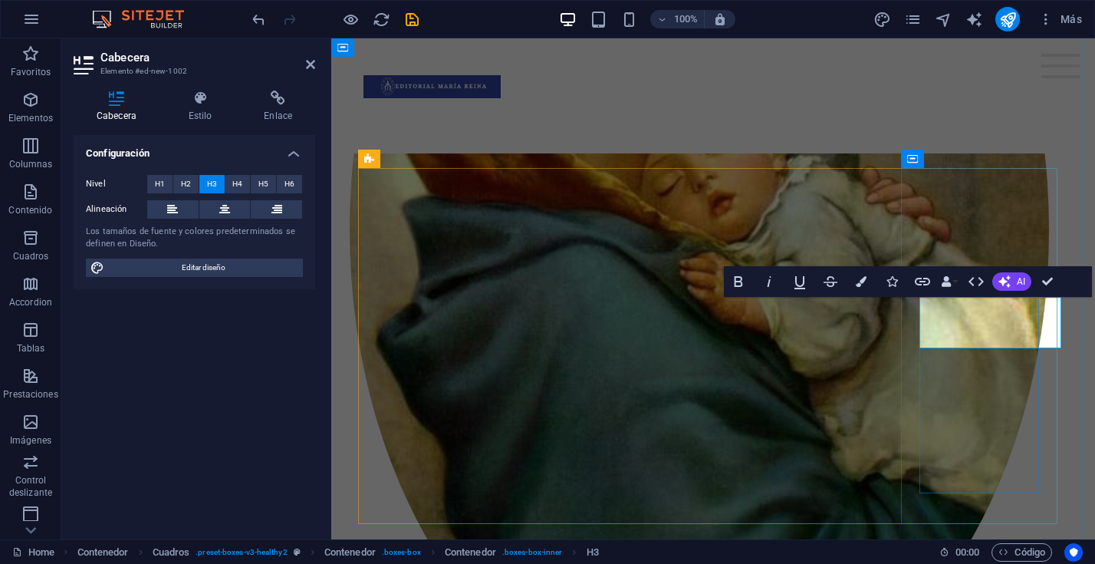
scroll to position [661, 0]
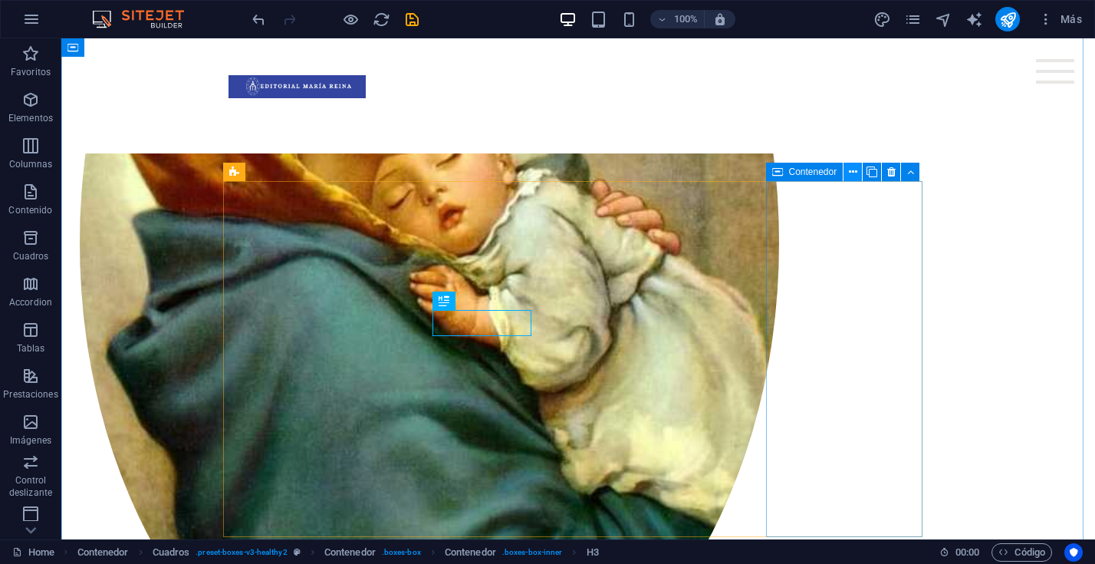
click at [854, 173] on icon at bounding box center [853, 172] width 8 height 16
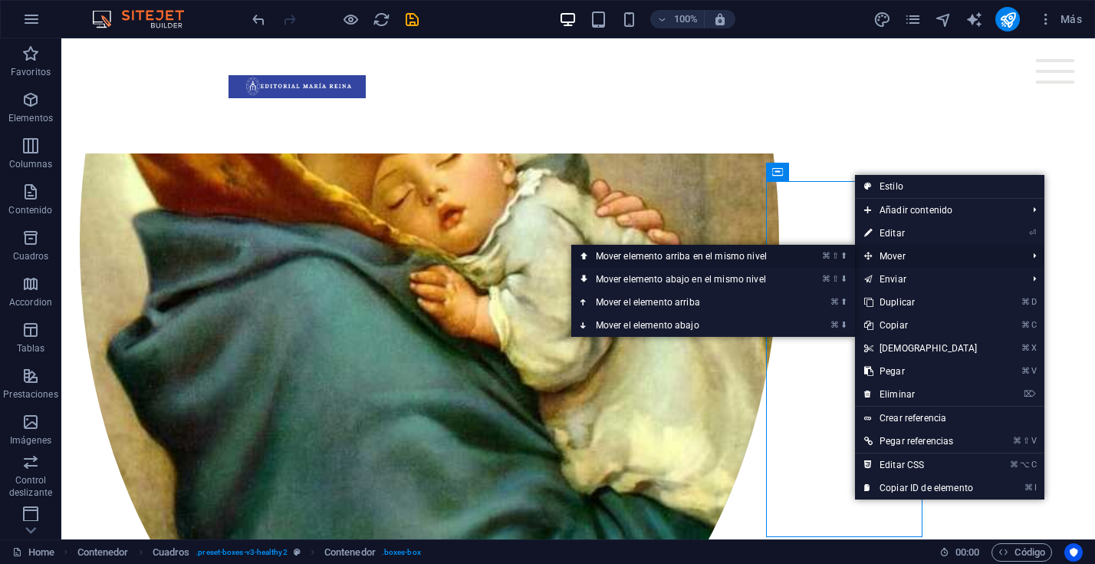
click at [698, 258] on link "⌘ ⇧ ⬆ Mover elemento arriba en el mismo nivel" at bounding box center [684, 256] width 226 height 23
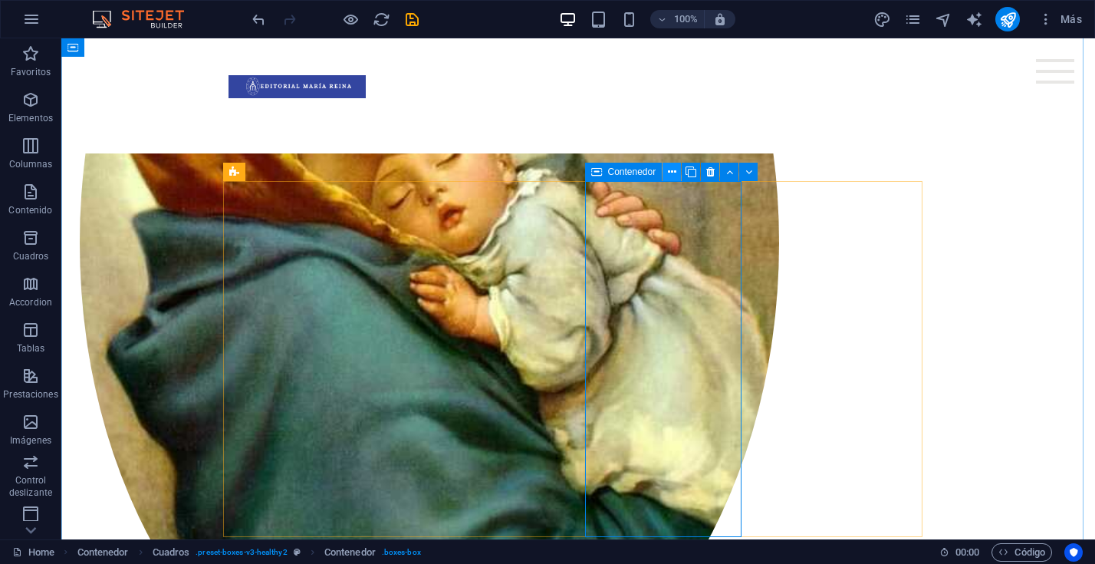
click at [672, 173] on icon at bounding box center [672, 172] width 8 height 16
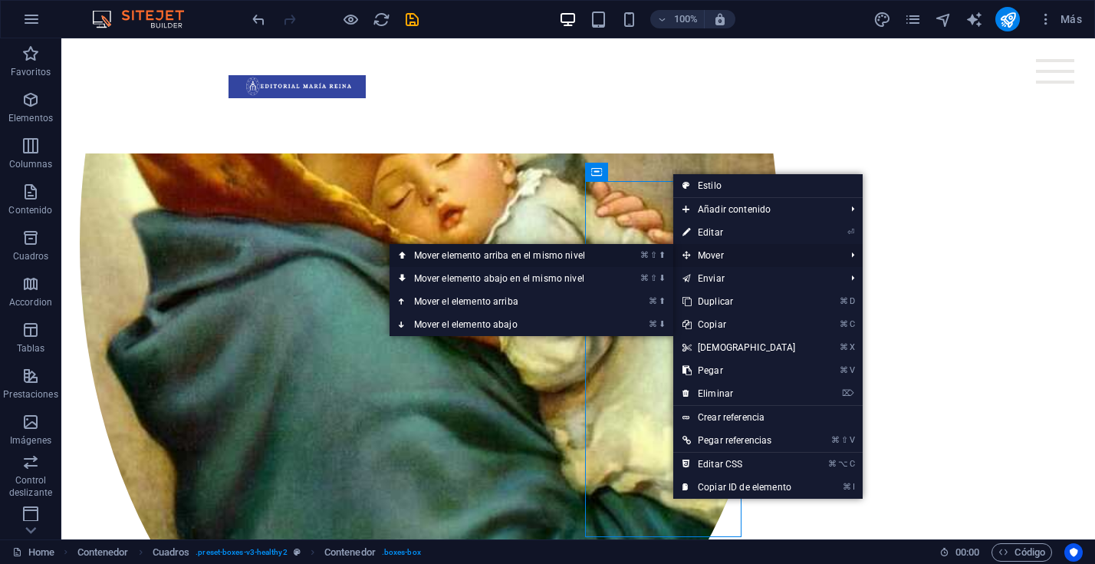
click at [538, 252] on link "⌘ ⇧ ⬆ Mover elemento arriba en el mismo nivel" at bounding box center [503, 255] width 226 height 23
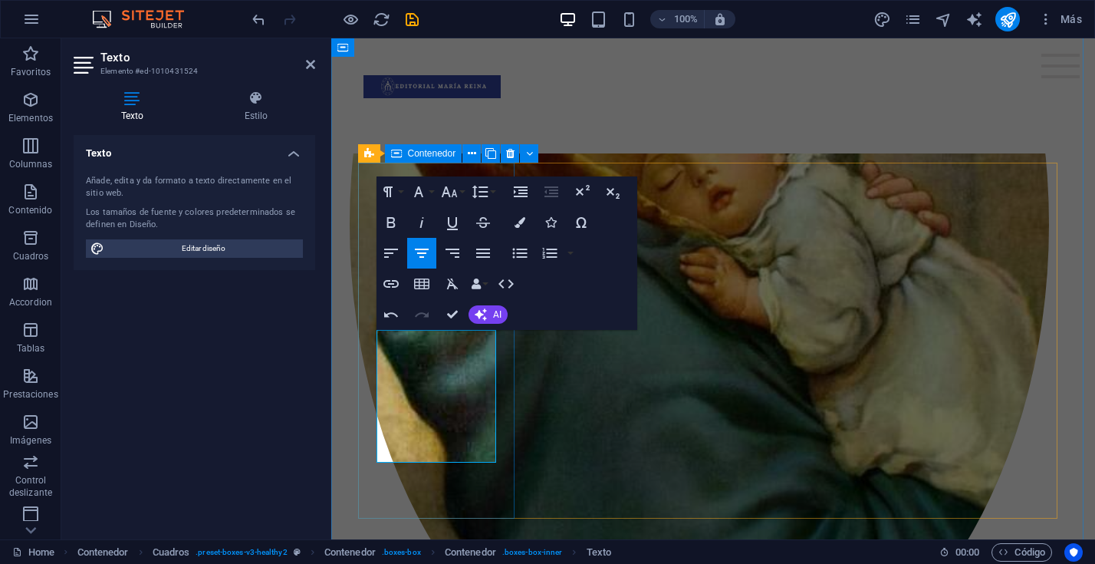
drag, startPoint x: 380, startPoint y: 341, endPoint x: 486, endPoint y: 482, distance: 175.8
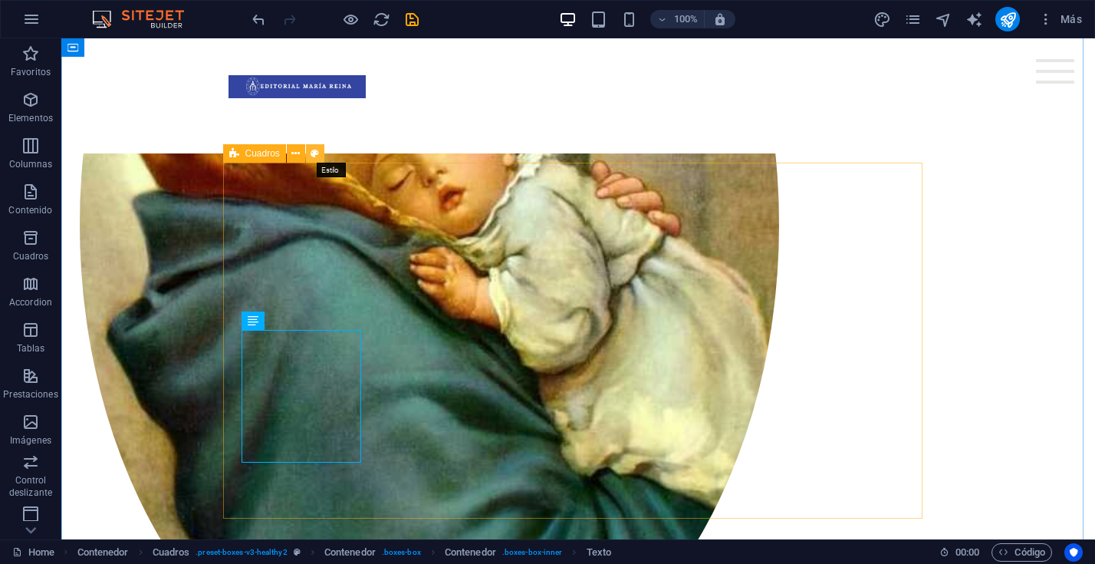
drag, startPoint x: 317, startPoint y: 153, endPoint x: 6, endPoint y: 147, distance: 310.7
click at [317, 153] on icon at bounding box center [315, 154] width 8 height 16
select select "rem"
select select "px"
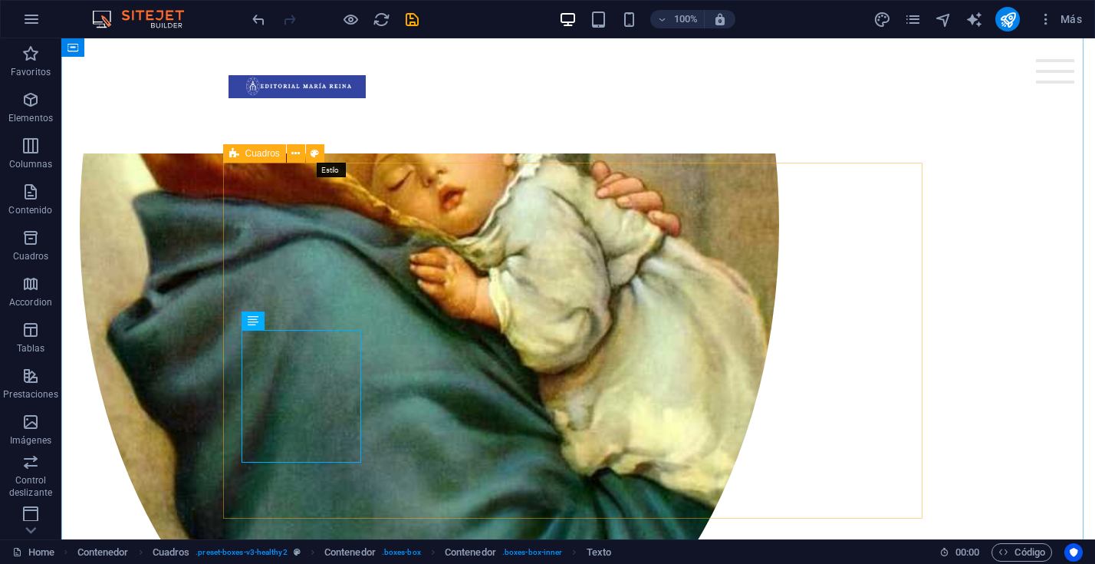
select select "px"
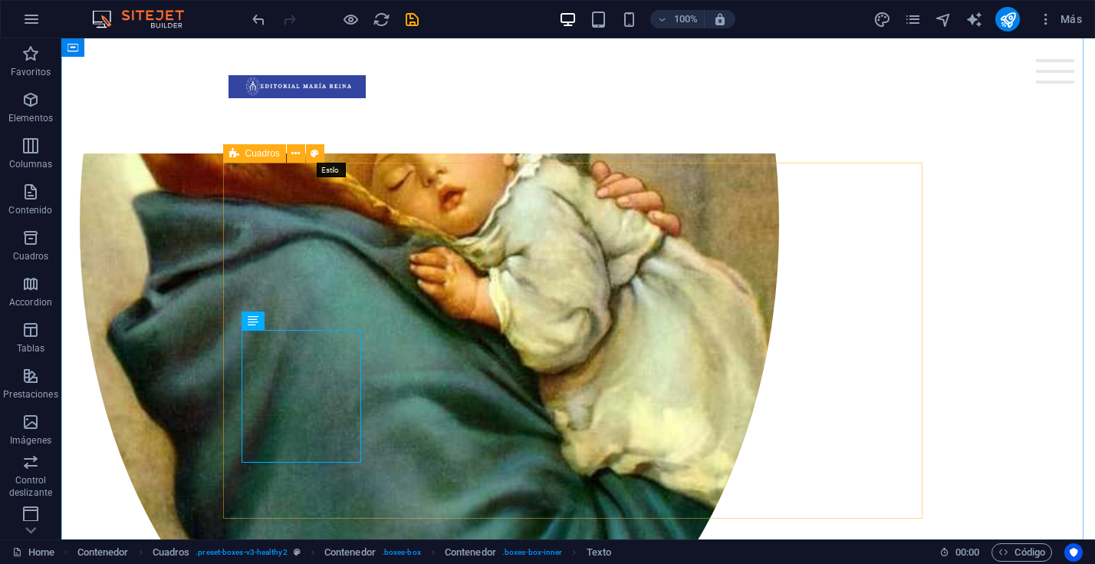
select select "px"
select select "%"
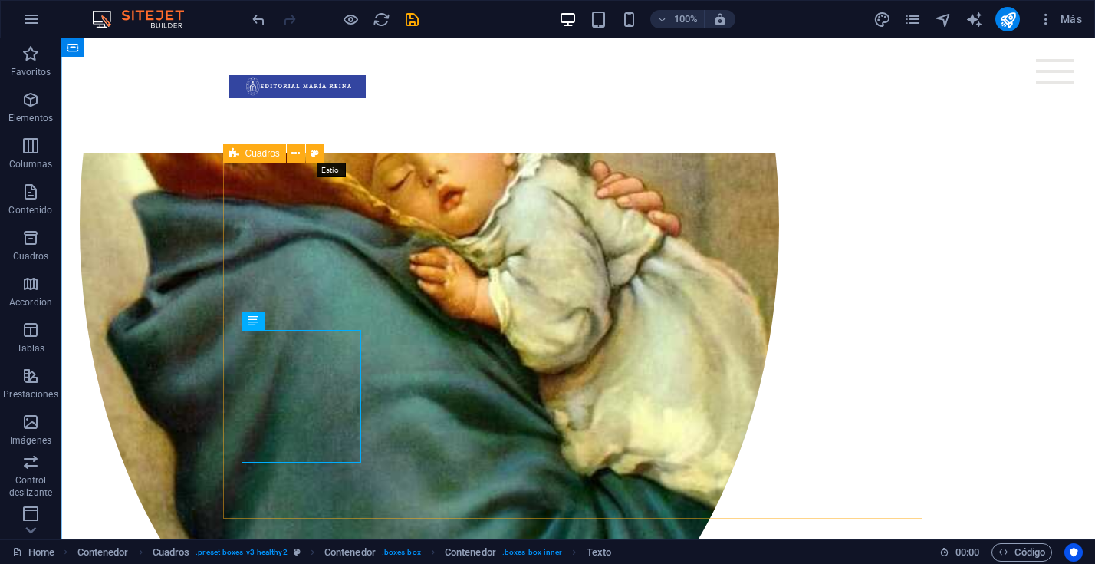
select select "preset-boxes-v3-healthy2"
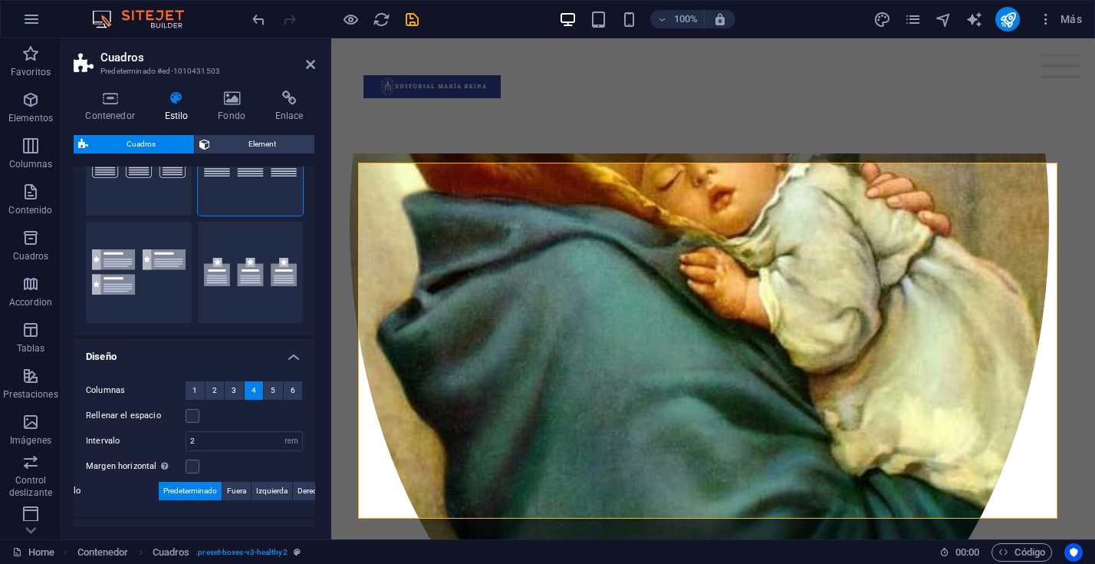
scroll to position [0, 0]
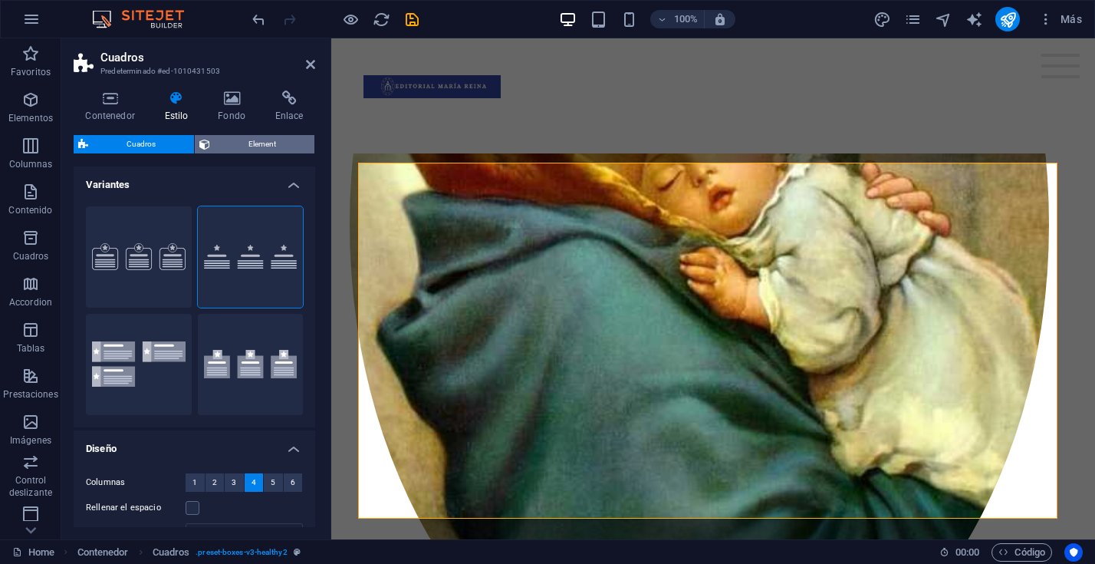
click at [245, 139] on span "Element" at bounding box center [262, 144] width 95 height 18
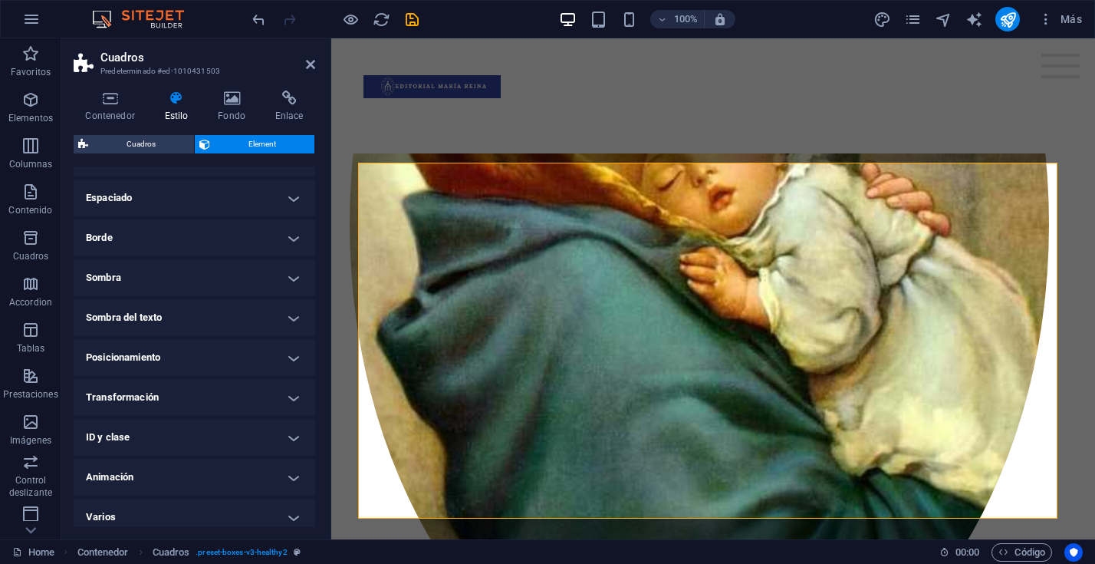
scroll to position [294, 0]
click at [137, 145] on span "Cuadros" at bounding box center [141, 144] width 97 height 18
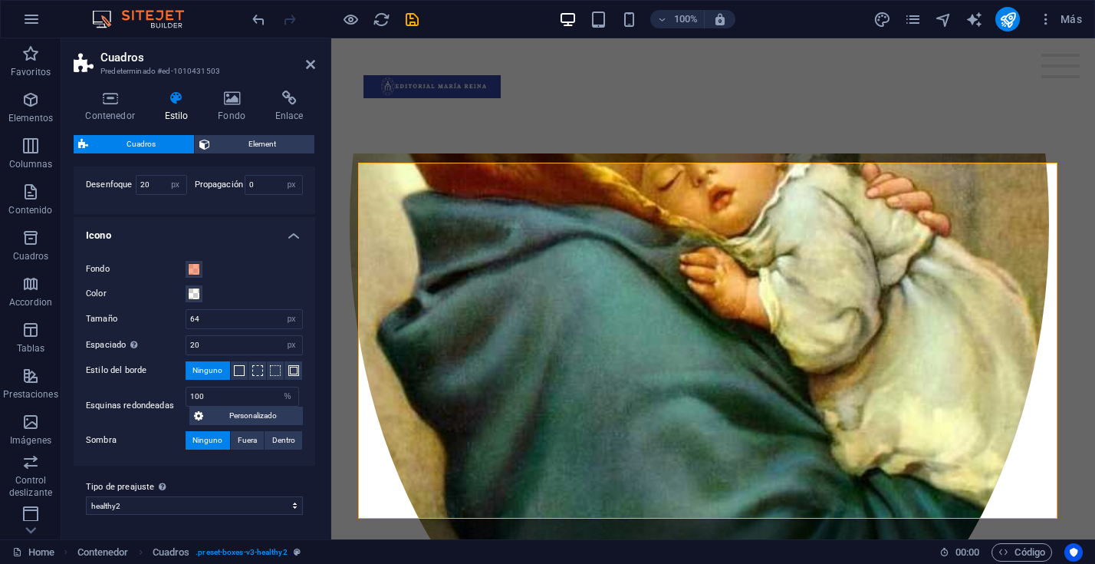
scroll to position [773, 0]
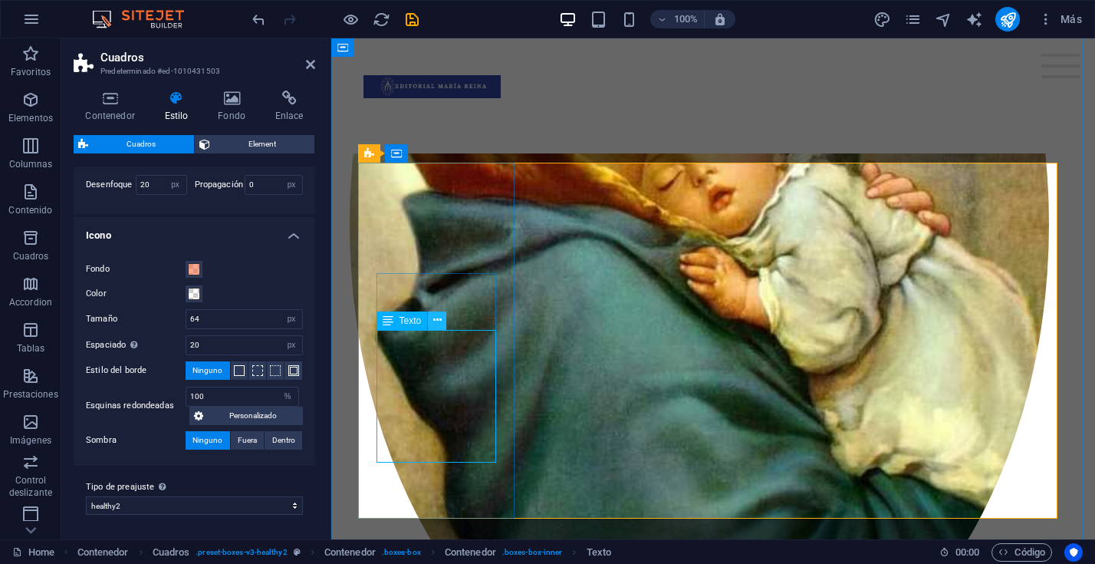
drag, startPoint x: 439, startPoint y: 320, endPoint x: 108, endPoint y: 284, distance: 332.6
click at [439, 320] on icon at bounding box center [437, 320] width 8 height 16
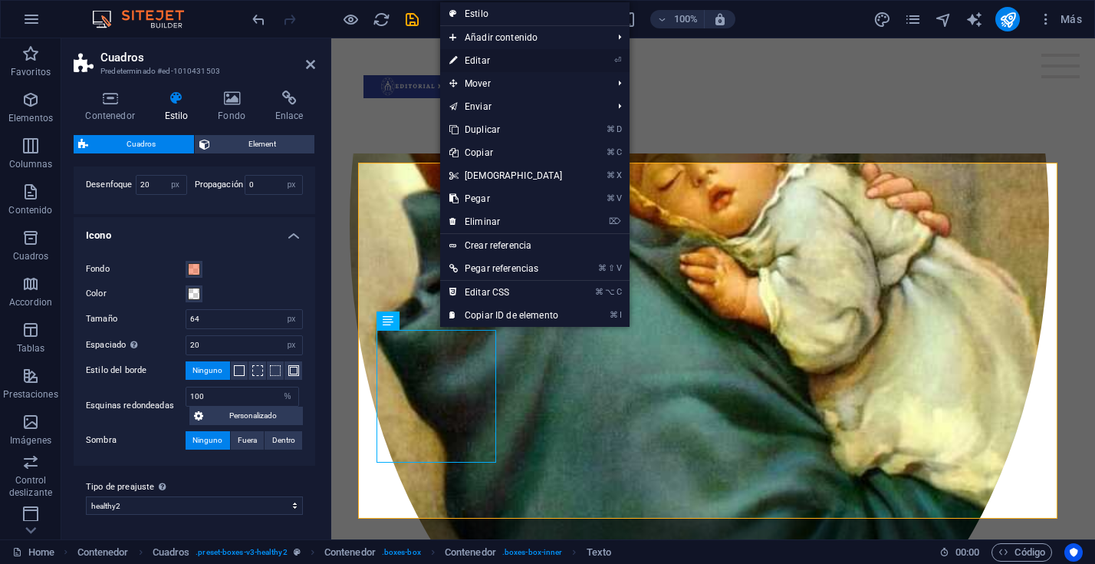
click at [496, 56] on link "⏎ Editar" at bounding box center [506, 60] width 132 height 23
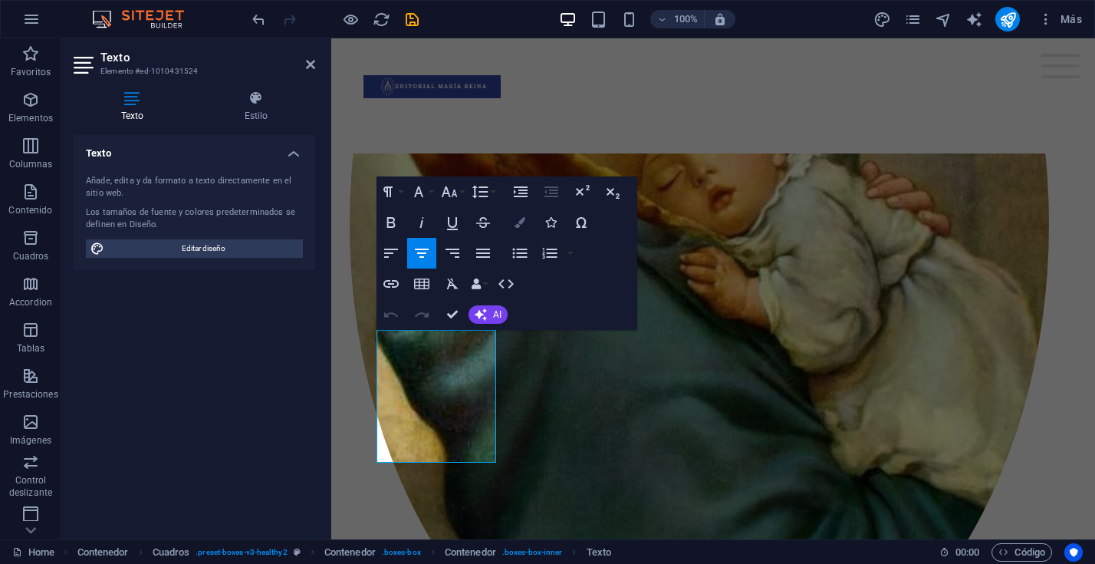
click at [518, 218] on icon "button" at bounding box center [520, 222] width 11 height 11
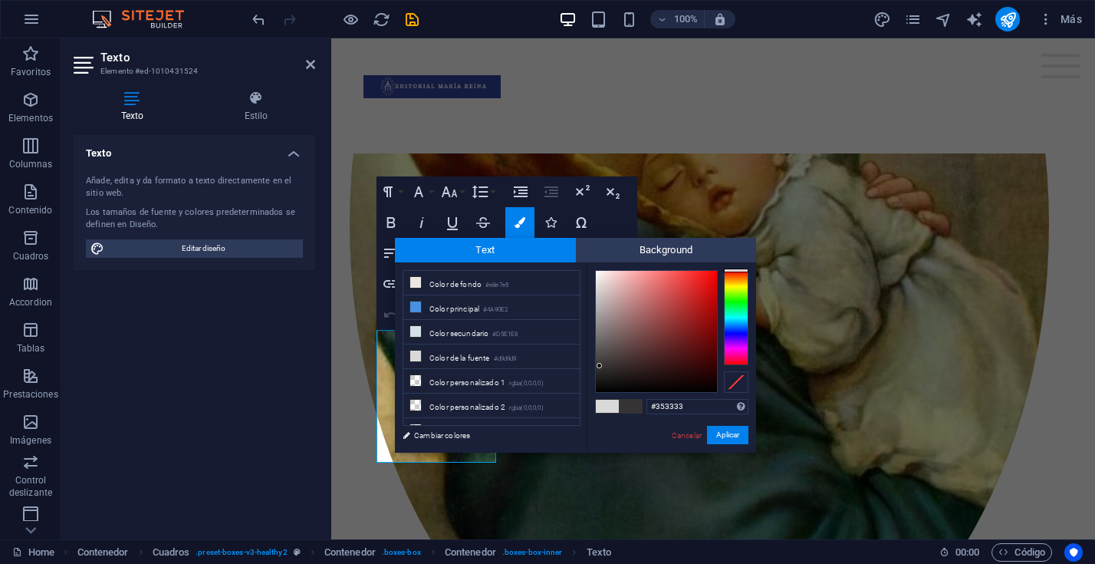
drag, startPoint x: 596, startPoint y: 286, endPoint x: 600, endPoint y: 366, distance: 79.9
click at [600, 366] on div at bounding box center [599, 365] width 5 height 5
click at [728, 431] on button "Aplicar" at bounding box center [727, 435] width 41 height 18
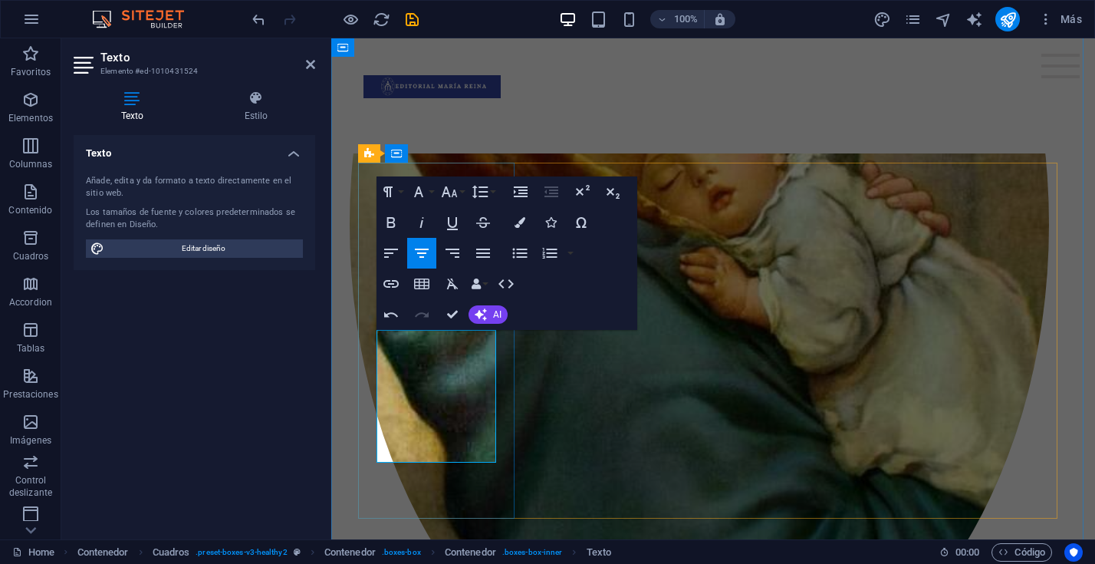
drag, startPoint x: 384, startPoint y: 341, endPoint x: 478, endPoint y: 380, distance: 101.7
click at [517, 219] on icon "button" at bounding box center [520, 222] width 11 height 11
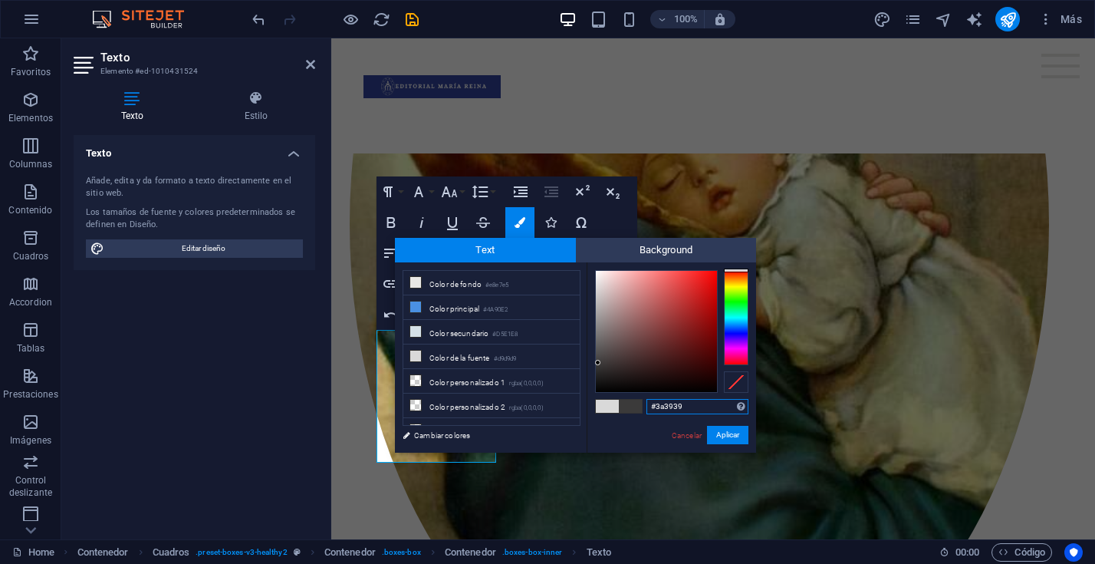
type input "#383737"
drag, startPoint x: 593, startPoint y: 287, endPoint x: 598, endPoint y: 364, distance: 77.6
click at [598, 364] on div at bounding box center [596, 363] width 5 height 5
click at [729, 433] on button "Aplicar" at bounding box center [727, 435] width 41 height 18
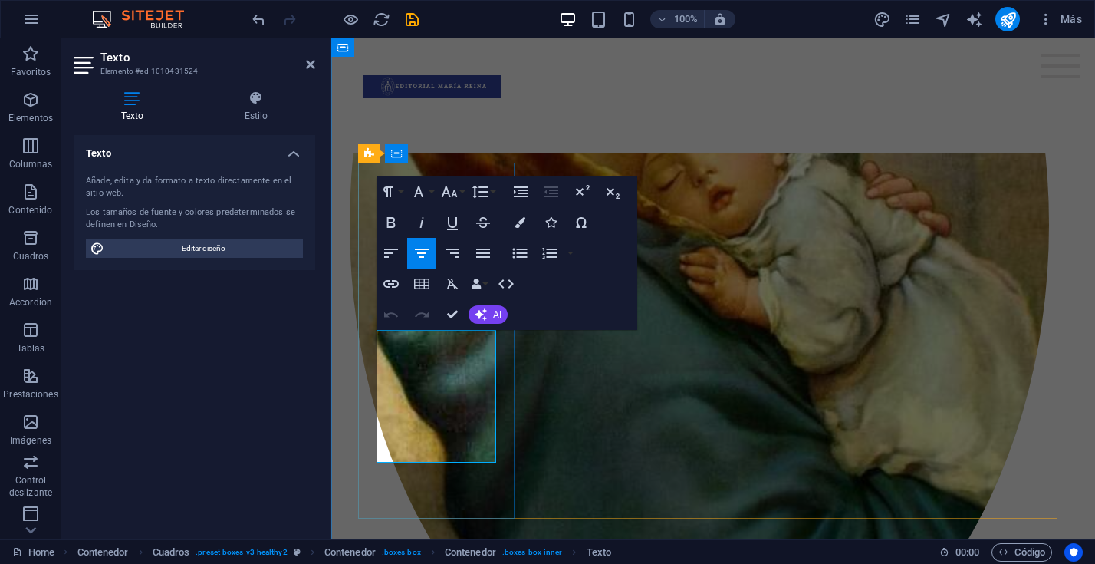
drag, startPoint x: 384, startPoint y: 340, endPoint x: 485, endPoint y: 448, distance: 147.6
copy span "Nuestra Imprenta se encuentra en [GEOGRAPHIC_DATA][PERSON_NAME] y funciona desd…"
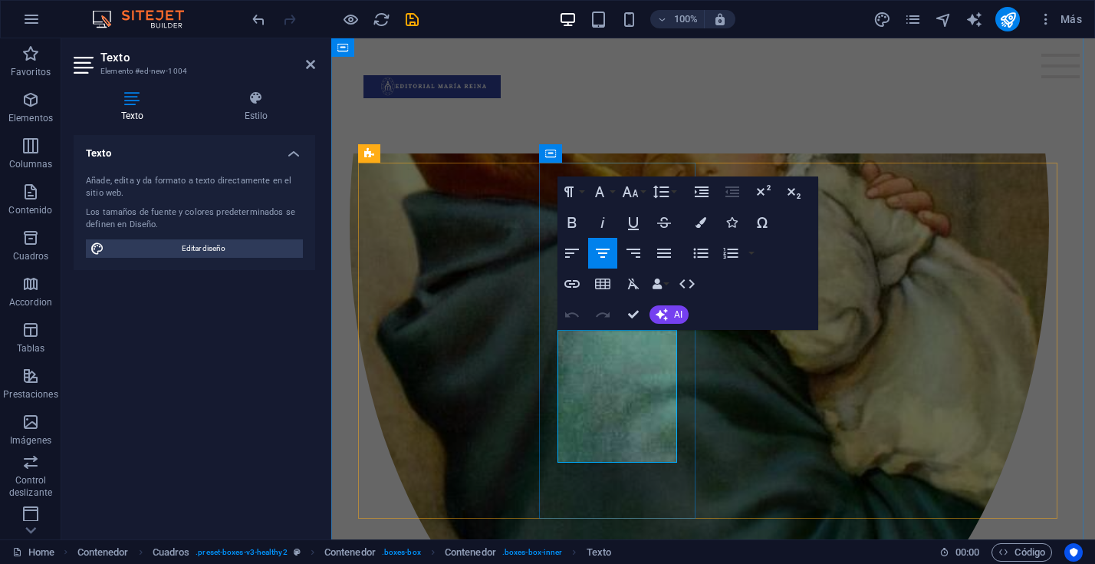
drag, startPoint x: 563, startPoint y: 342, endPoint x: 664, endPoint y: 447, distance: 145.9
drag, startPoint x: 567, startPoint y: 341, endPoint x: 674, endPoint y: 453, distance: 155.2
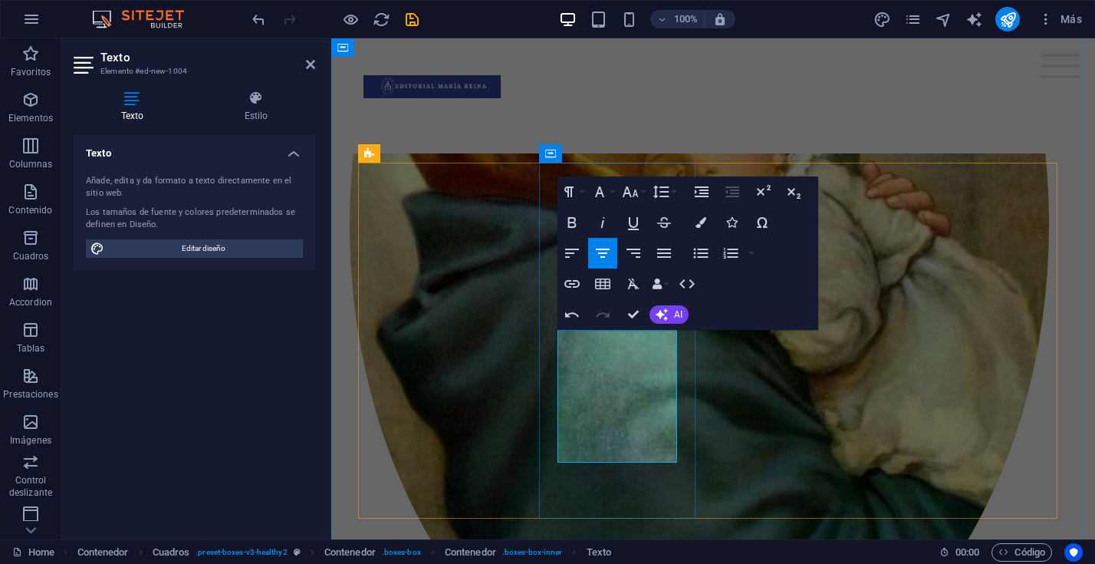
drag, startPoint x: 619, startPoint y: 340, endPoint x: 665, endPoint y: 453, distance: 121.8
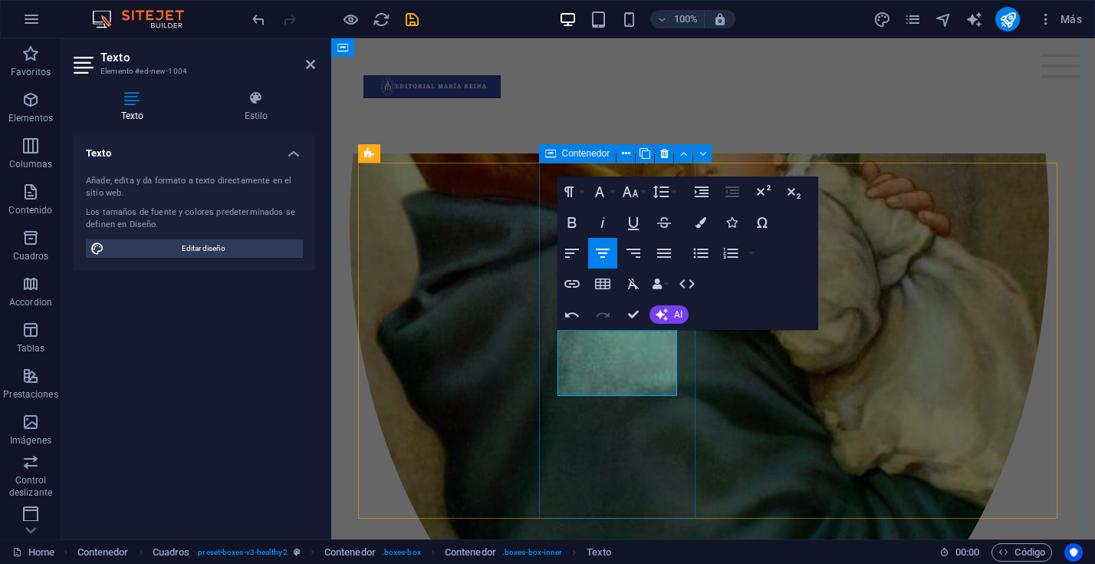
drag, startPoint x: 616, startPoint y: 342, endPoint x: 548, endPoint y: 341, distance: 68.3
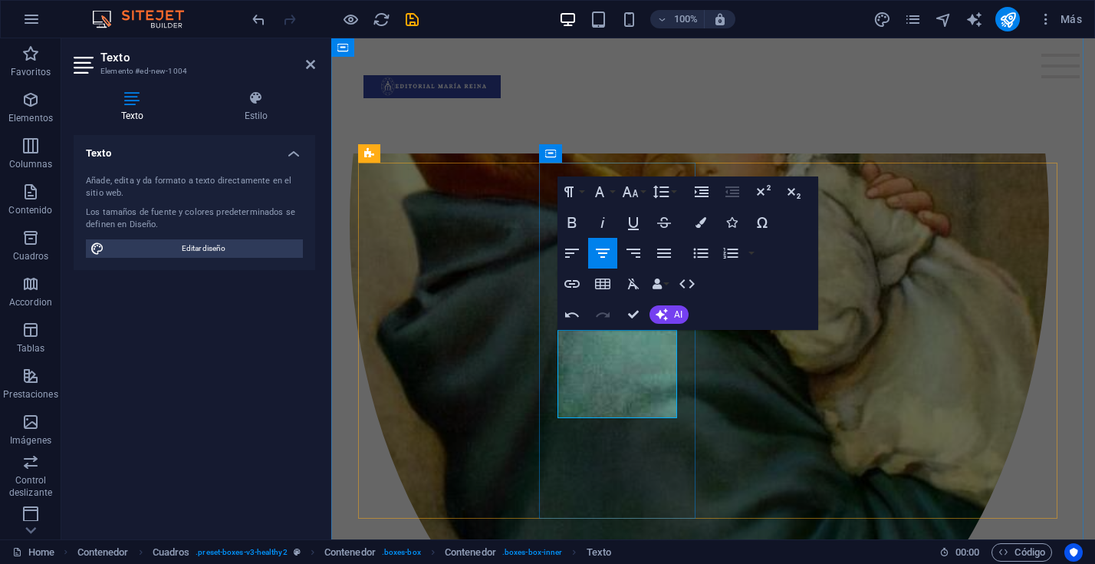
drag, startPoint x: 608, startPoint y: 409, endPoint x: 676, endPoint y: 404, distance: 67.7
drag, startPoint x: 608, startPoint y: 408, endPoint x: 649, endPoint y: 423, distance: 43.2
drag, startPoint x: 654, startPoint y: 430, endPoint x: 578, endPoint y: 429, distance: 76.0
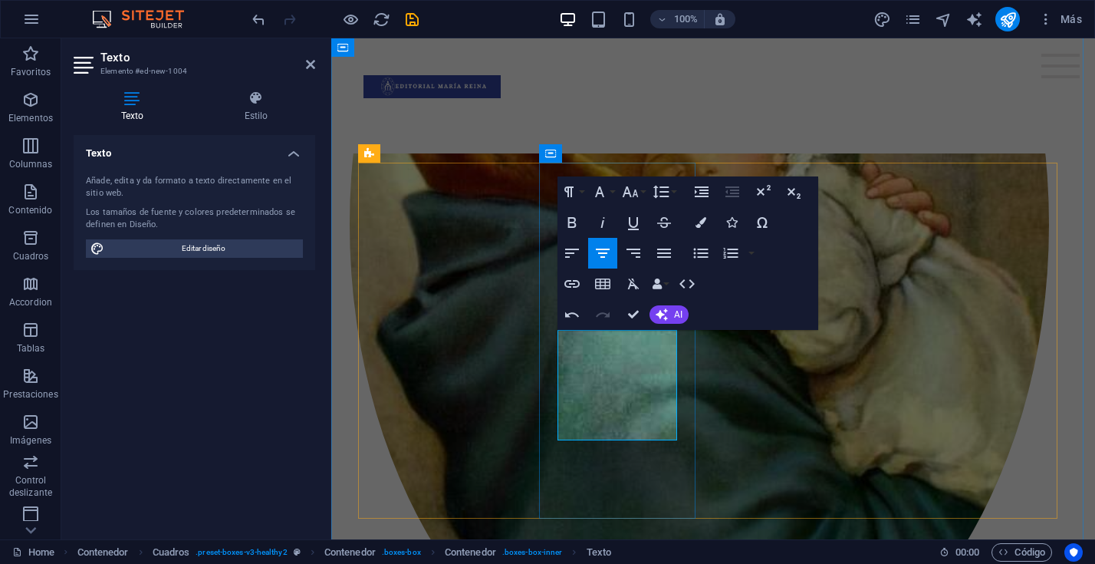
drag, startPoint x: 656, startPoint y: 430, endPoint x: 563, endPoint y: 422, distance: 93.2
drag, startPoint x: 608, startPoint y: 430, endPoint x: 628, endPoint y: 436, distance: 21.4
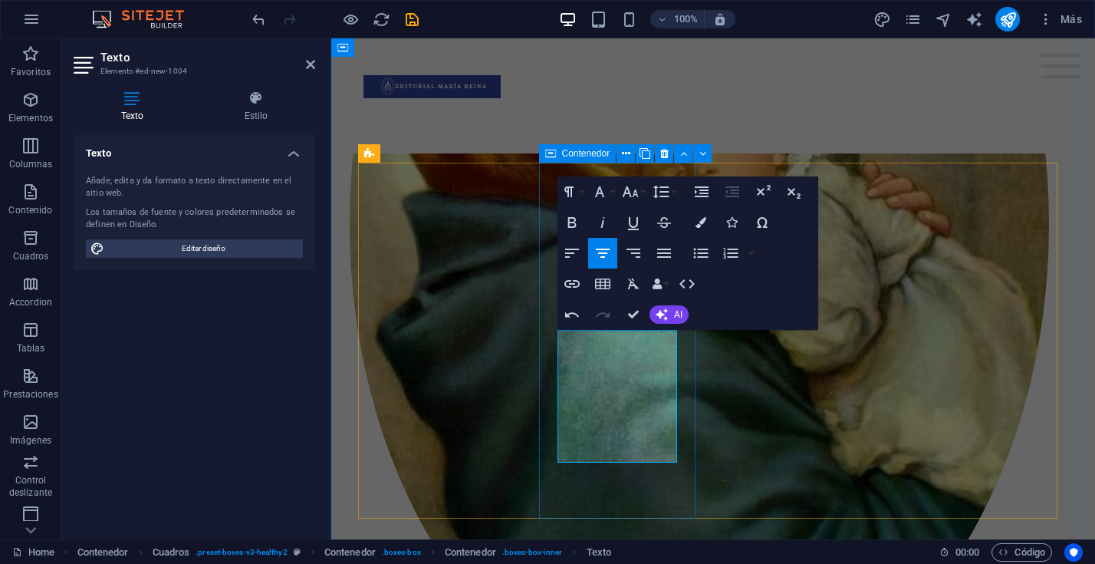
drag, startPoint x: 578, startPoint y: 343, endPoint x: 677, endPoint y: 446, distance: 142.7
copy span "Actualmente realizamos servicios de edición tanto para medios escritos como mul…"
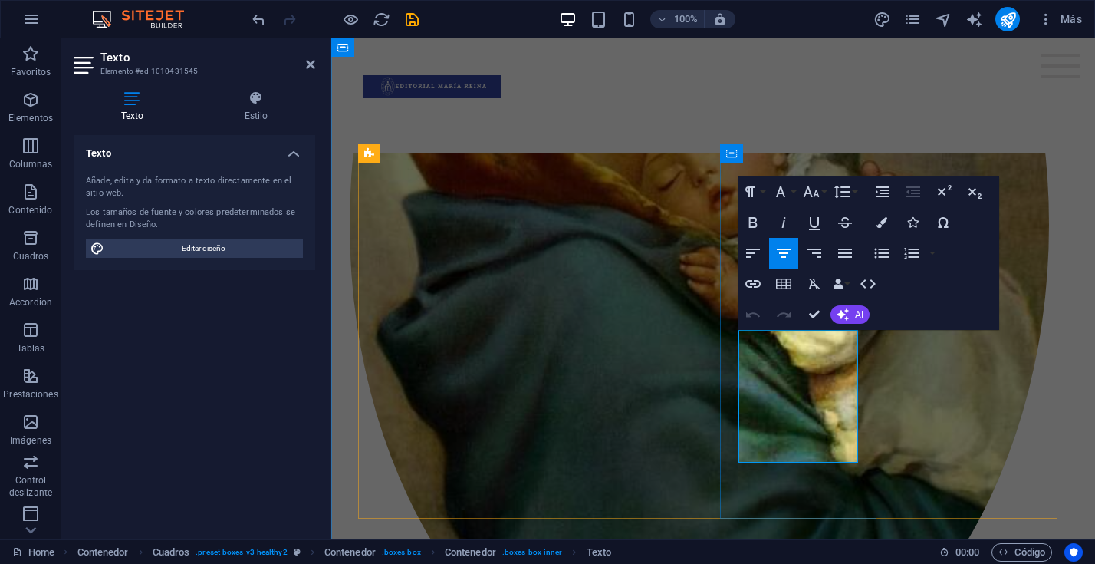
drag, startPoint x: 743, startPoint y: 342, endPoint x: 853, endPoint y: 452, distance: 155.1
drag, startPoint x: 762, startPoint y: 341, endPoint x: 853, endPoint y: 450, distance: 142.7
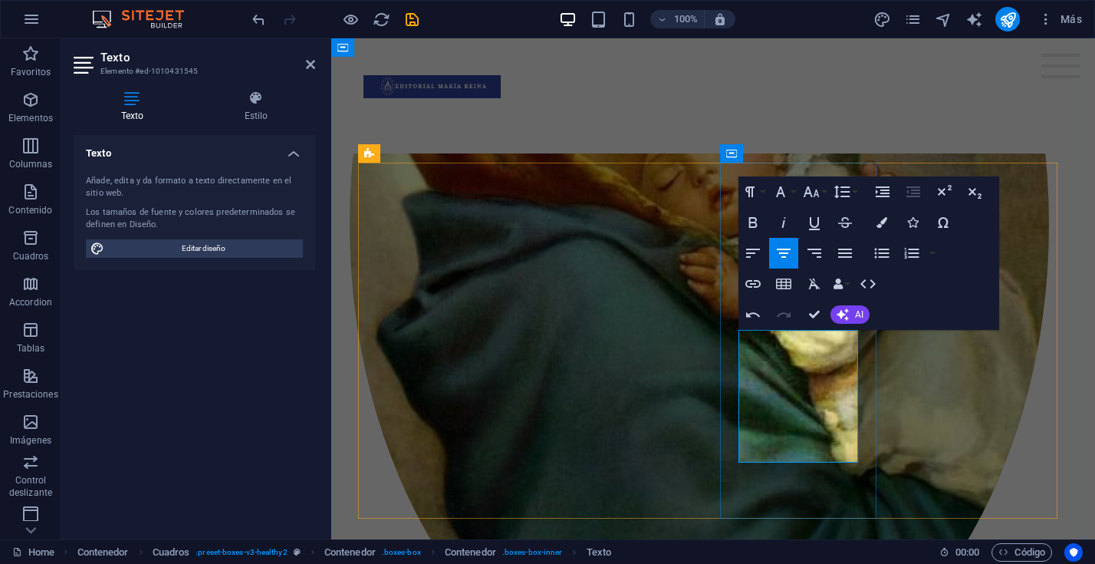
drag, startPoint x: 851, startPoint y: 451, endPoint x: 770, endPoint y: 344, distance: 134.7
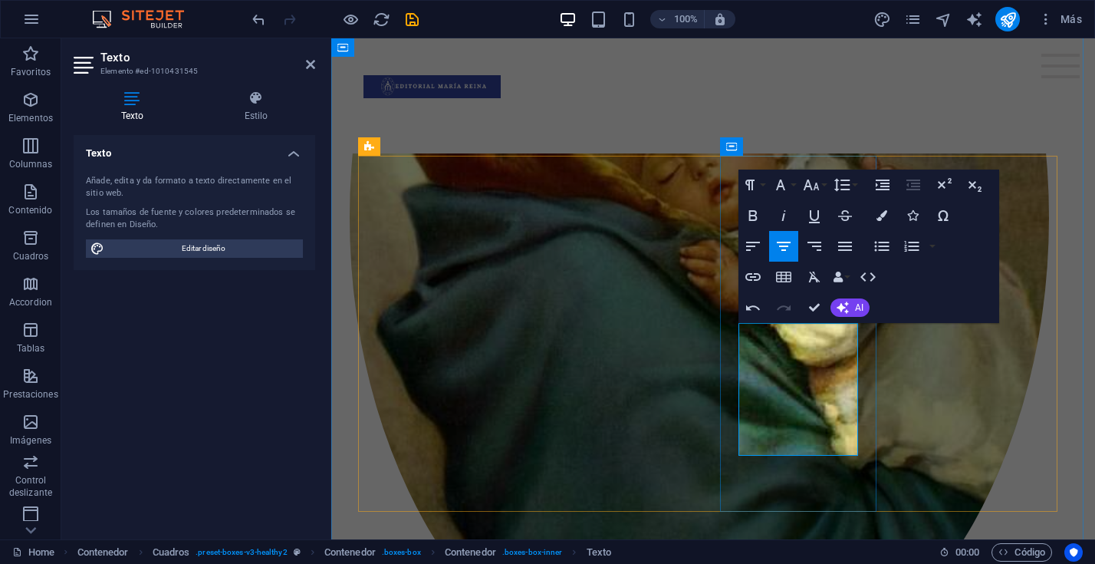
scroll to position [689, 0]
drag, startPoint x: 845, startPoint y: 424, endPoint x: 809, endPoint y: 424, distance: 36.1
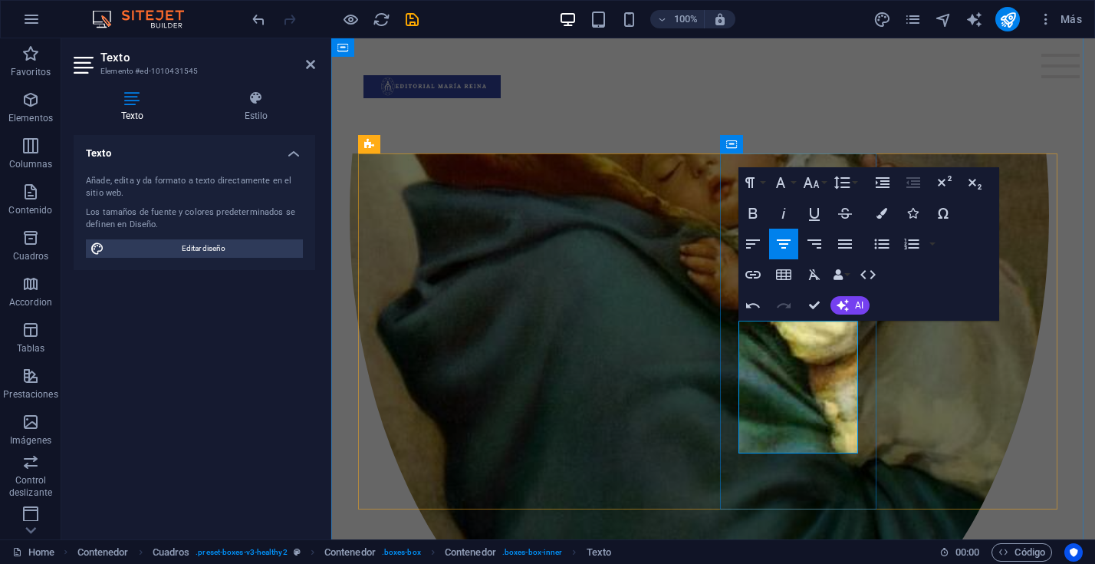
drag, startPoint x: 743, startPoint y: 331, endPoint x: 838, endPoint y: 436, distance: 142.3
copy span "La Editorial apunta a participar en medios escritos, RRSS, canales digitales, e…"
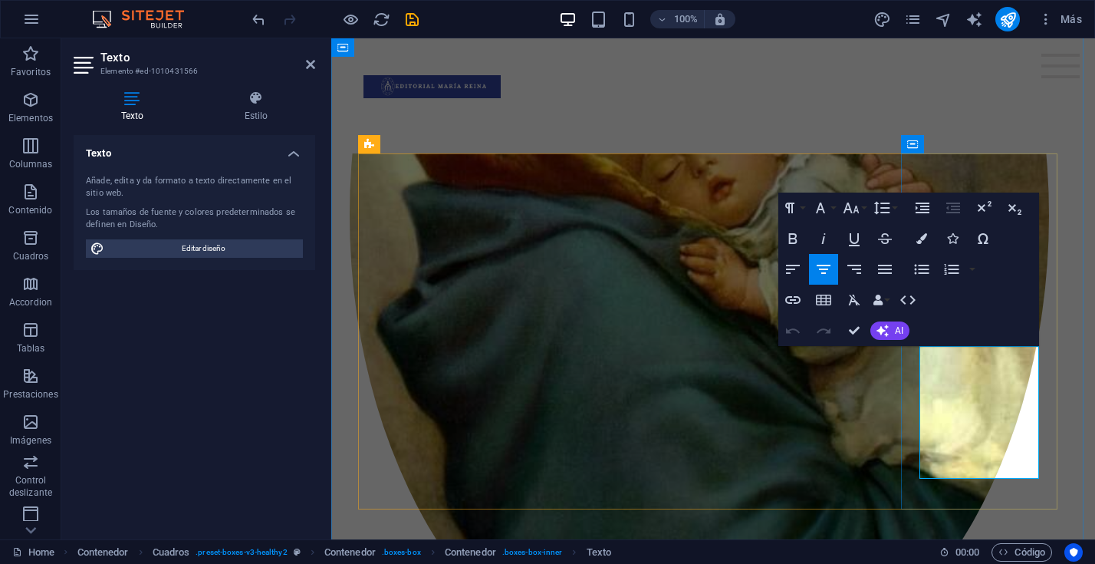
drag, startPoint x: 923, startPoint y: 355, endPoint x: 1032, endPoint y: 463, distance: 153.5
drag, startPoint x: 997, startPoint y: 464, endPoint x: 945, endPoint y: 361, distance: 115.3
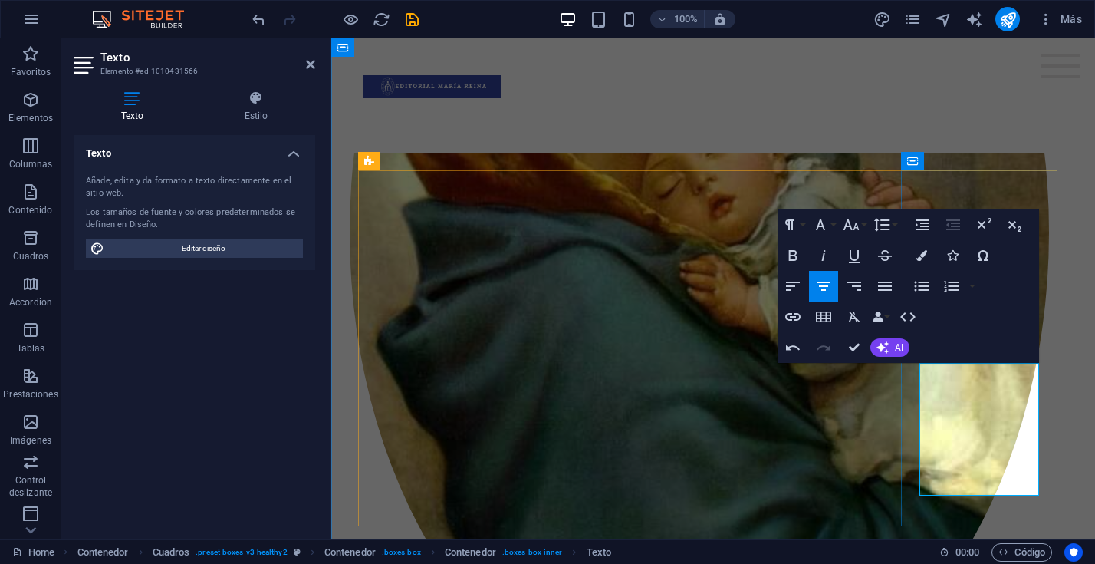
scroll to position [670, 0]
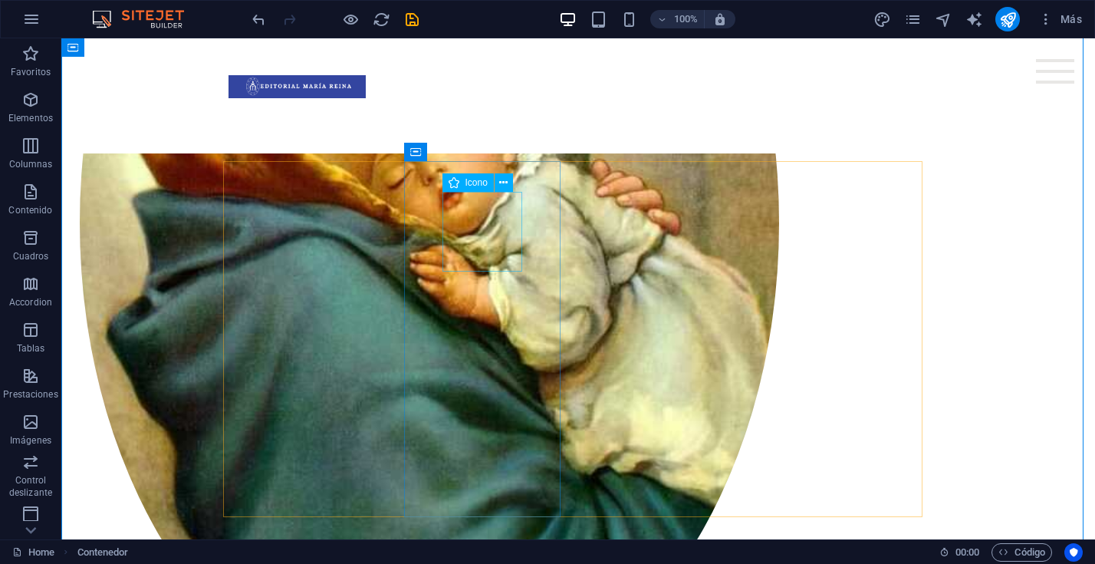
scroll to position [565, 0]
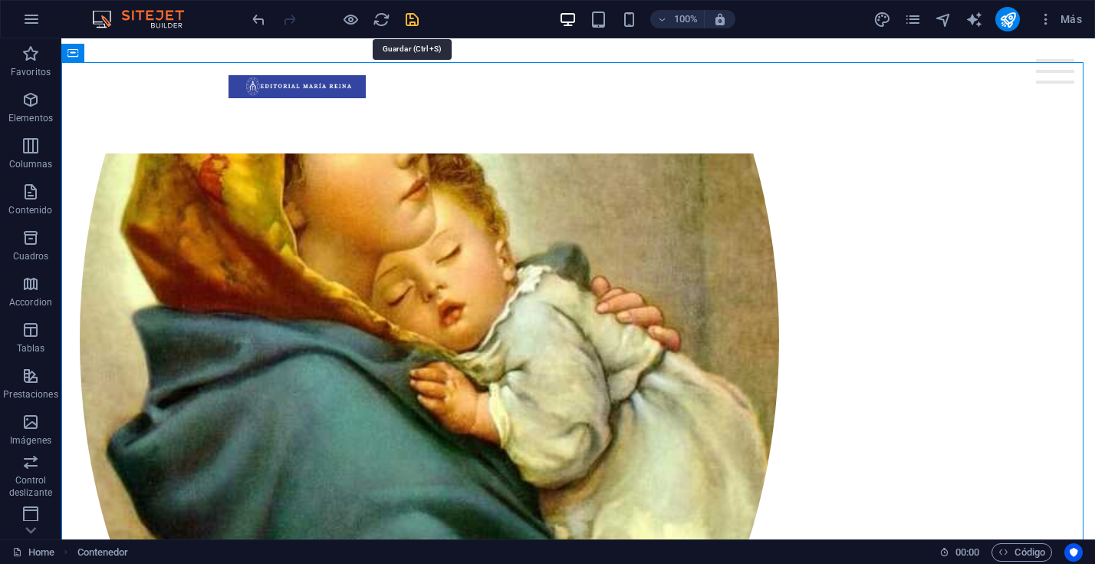
click at [410, 20] on icon "save" at bounding box center [412, 20] width 18 height 18
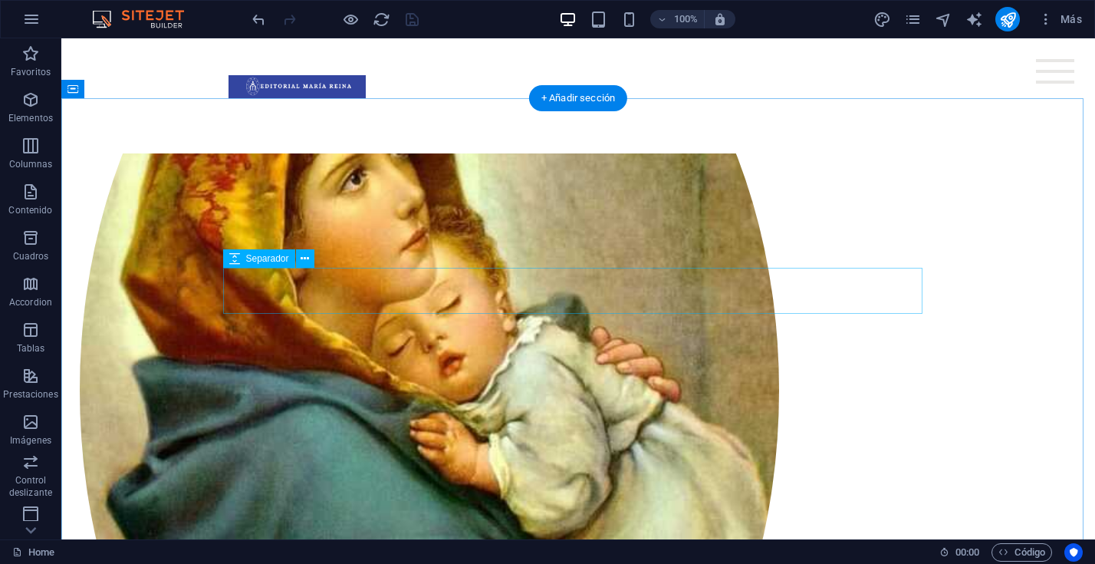
scroll to position [513, 0]
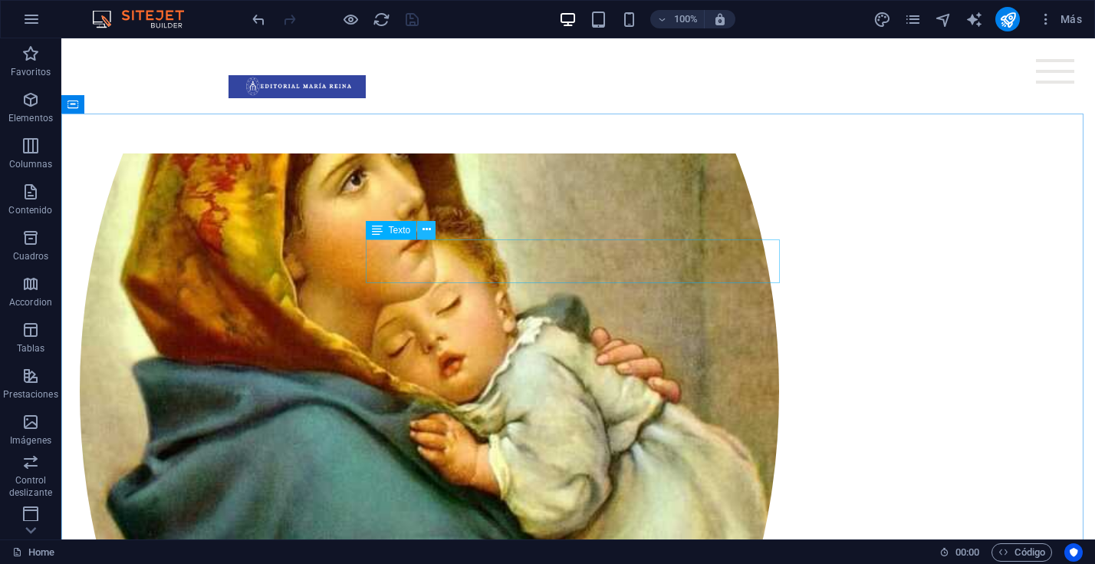
click at [425, 232] on icon at bounding box center [427, 230] width 8 height 16
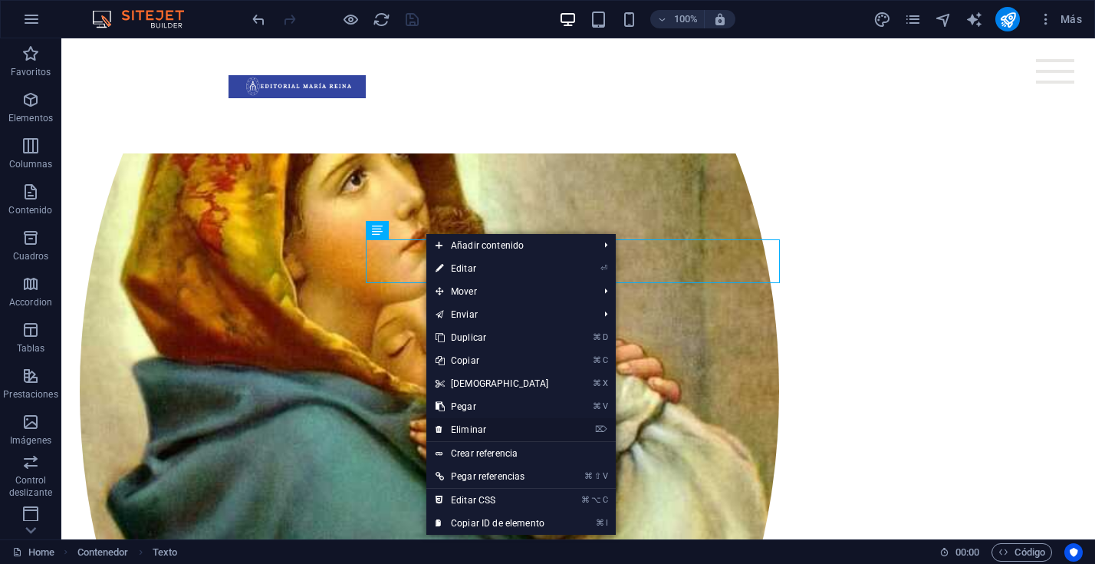
drag, startPoint x: 474, startPoint y: 431, endPoint x: 419, endPoint y: 387, distance: 70.4
click at [474, 431] on link "⌦ Eliminar" at bounding box center [492, 429] width 132 height 23
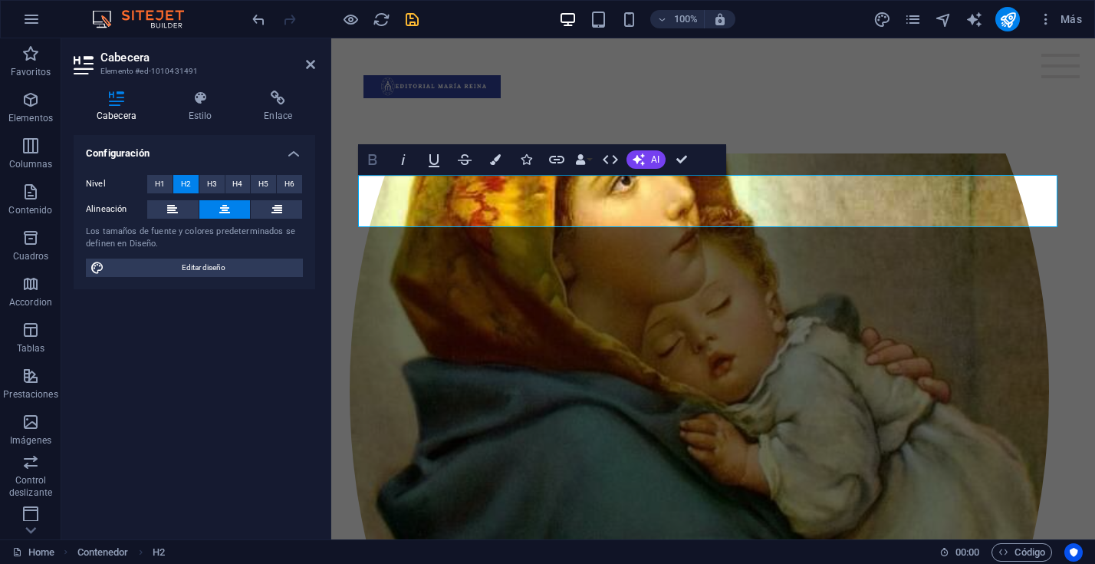
click at [374, 160] on icon "button" at bounding box center [373, 159] width 18 height 18
click at [401, 158] on icon "button" at bounding box center [403, 159] width 18 height 18
click at [374, 160] on icon "button" at bounding box center [372, 159] width 8 height 11
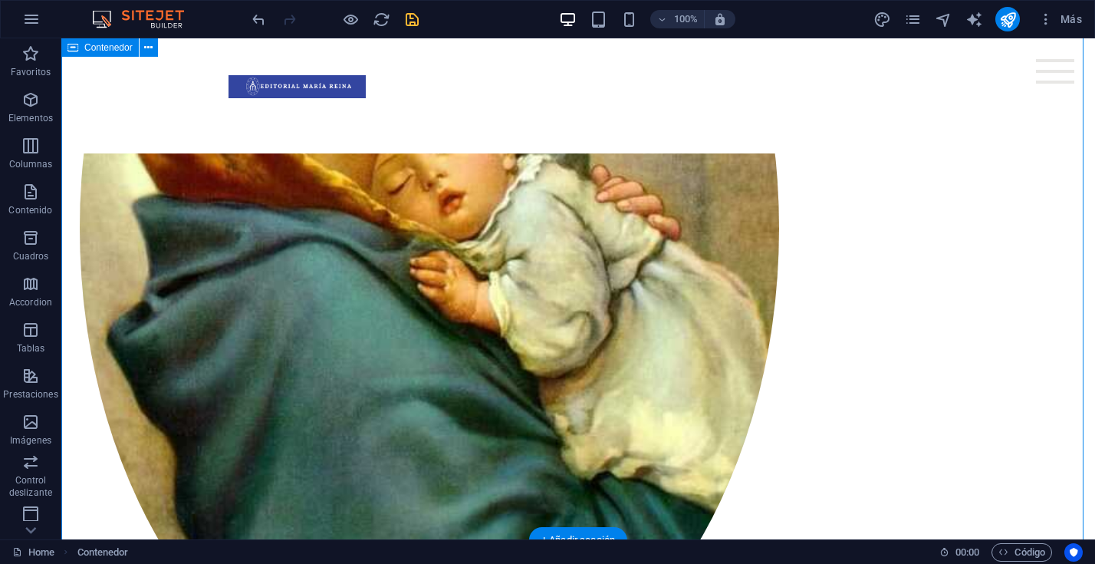
scroll to position [641, 0]
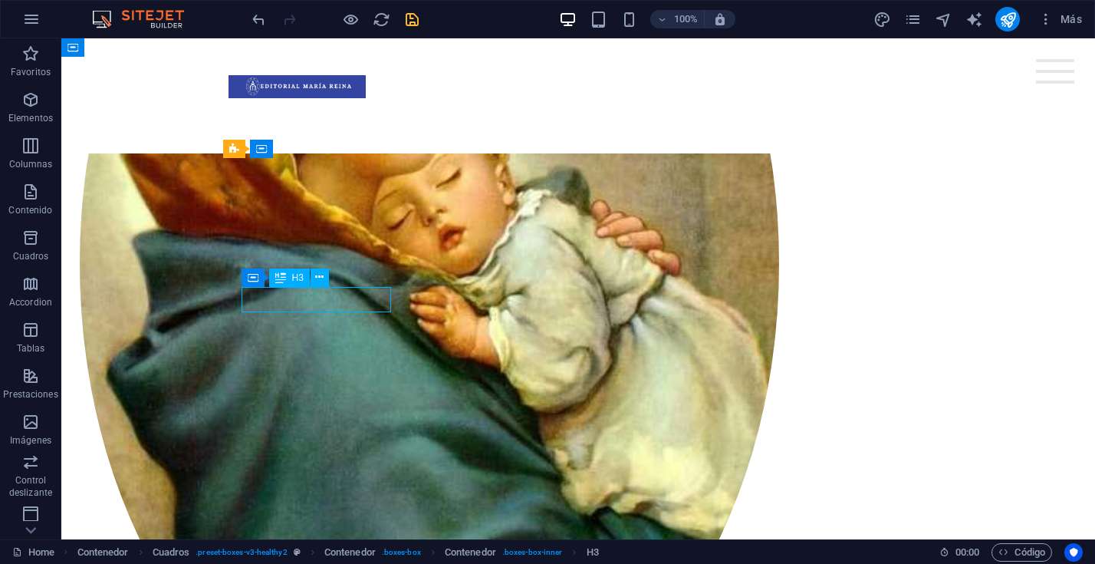
drag, startPoint x: 347, startPoint y: 294, endPoint x: 323, endPoint y: 298, distance: 24.1
drag, startPoint x: 273, startPoint y: 301, endPoint x: 292, endPoint y: 310, distance: 21.0
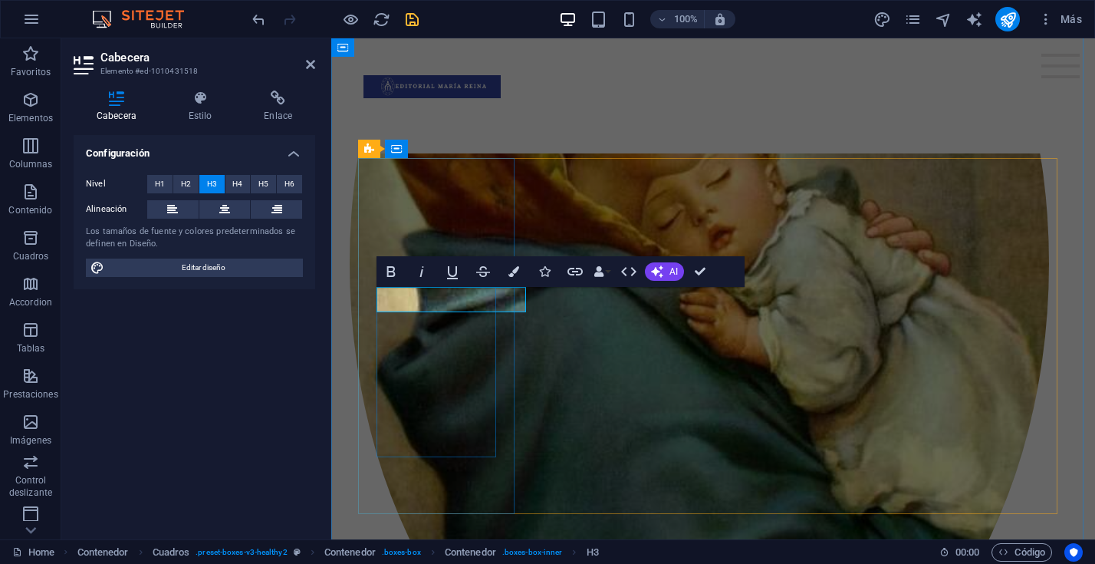
click at [654, 270] on icon "button" at bounding box center [657, 271] width 12 height 12
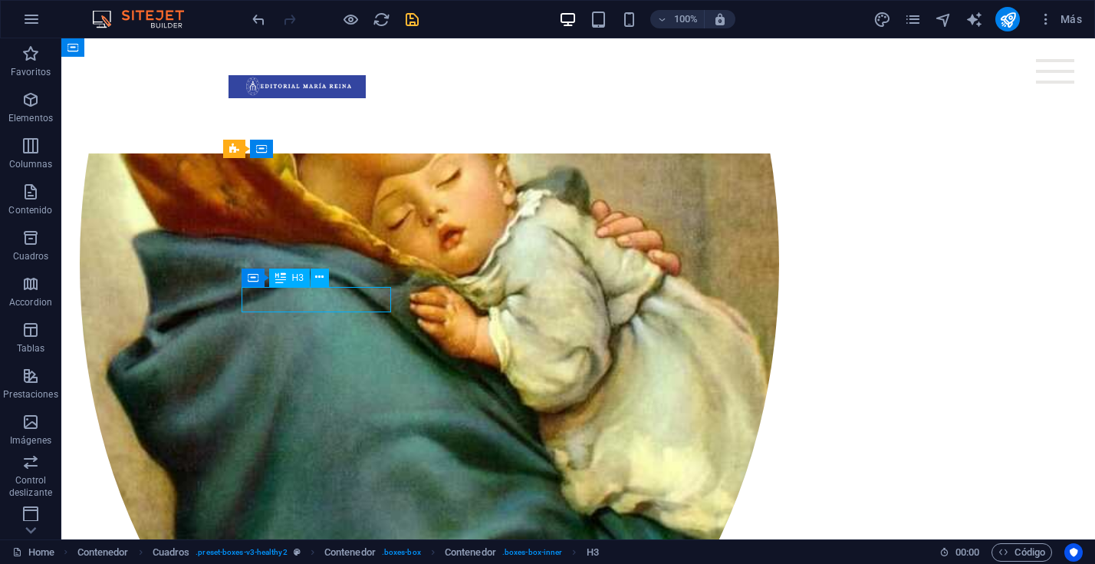
drag, startPoint x: 349, startPoint y: 293, endPoint x: 311, endPoint y: 294, distance: 38.4
click at [280, 274] on icon at bounding box center [280, 277] width 11 height 18
click at [300, 278] on span "H3" at bounding box center [298, 277] width 12 height 9
click at [298, 275] on span "H3" at bounding box center [298, 277] width 12 height 9
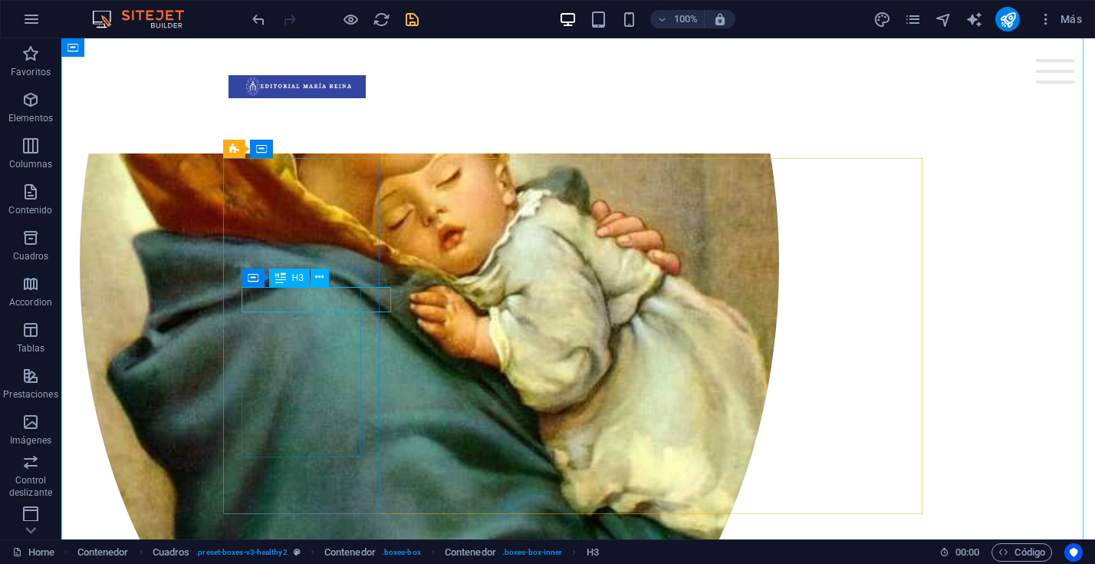
click at [298, 275] on span "H3" at bounding box center [298, 277] width 12 height 9
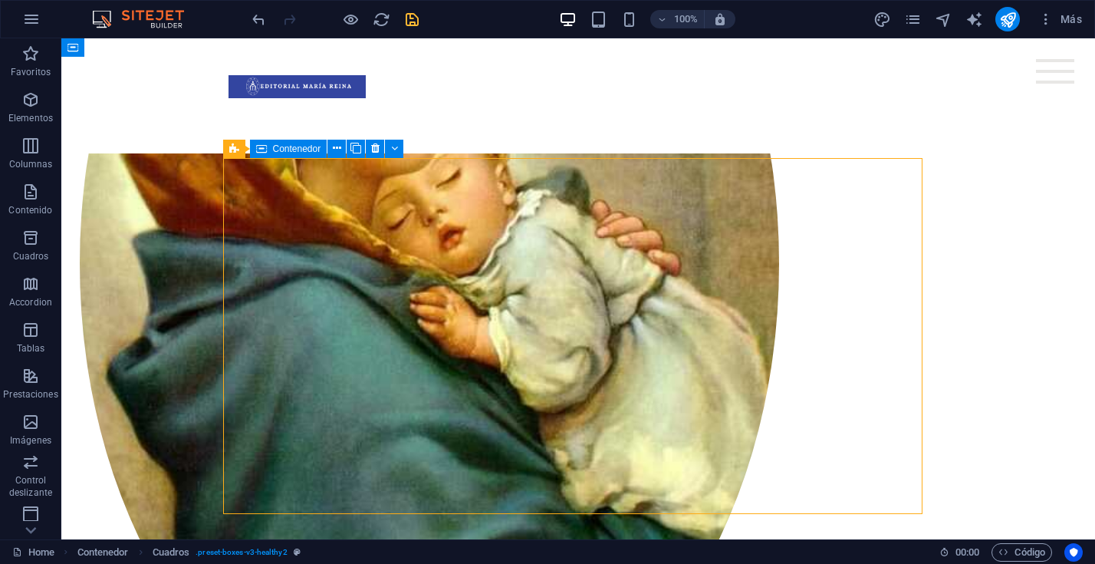
drag, startPoint x: 381, startPoint y: 297, endPoint x: 357, endPoint y: 295, distance: 24.6
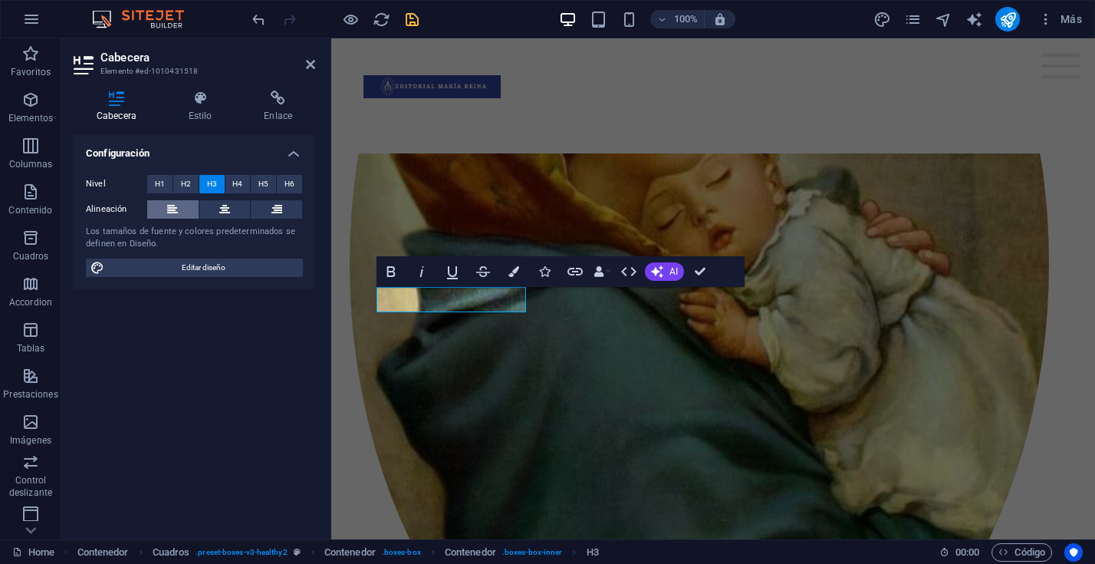
click at [174, 209] on icon at bounding box center [172, 209] width 11 height 18
click at [215, 207] on button at bounding box center [224, 209] width 51 height 18
click at [188, 184] on span "H2" at bounding box center [186, 184] width 10 height 18
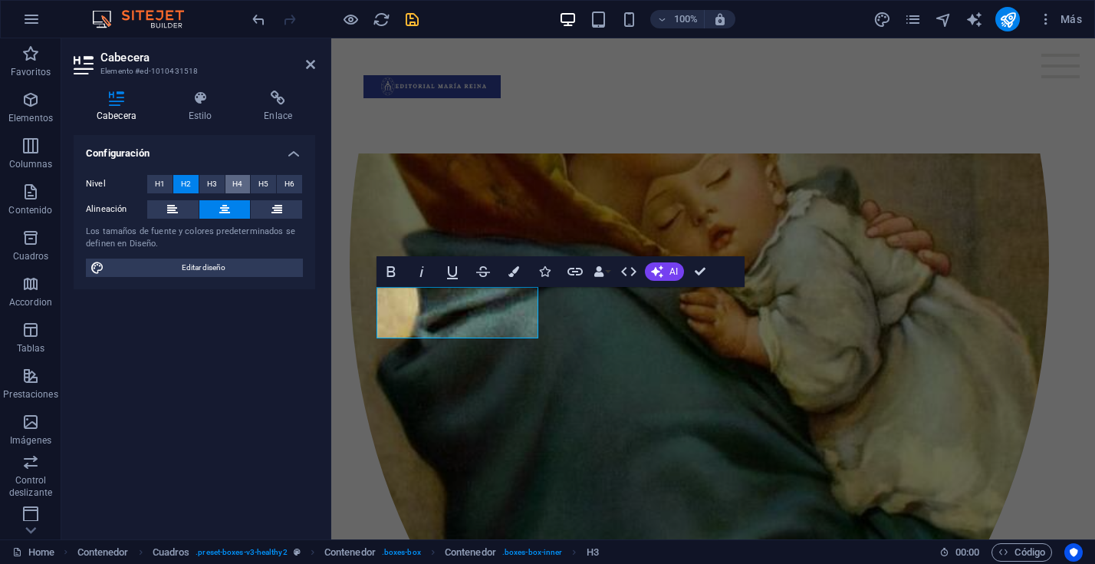
click at [232, 181] on span "H4" at bounding box center [237, 184] width 10 height 18
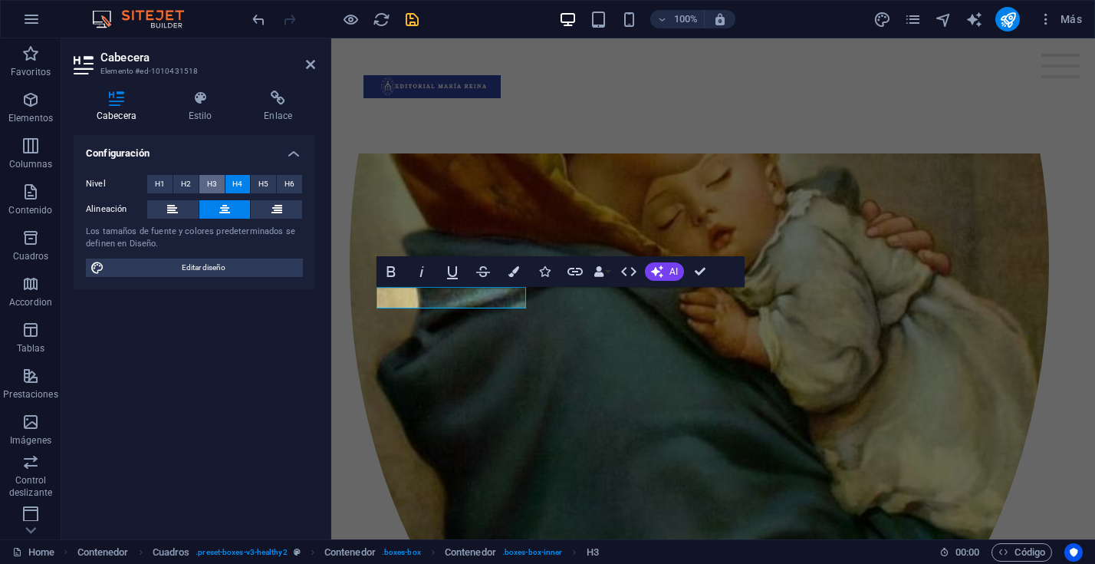
click at [205, 184] on button "H3" at bounding box center [211, 184] width 25 height 18
click at [199, 104] on icon at bounding box center [201, 98] width 70 height 15
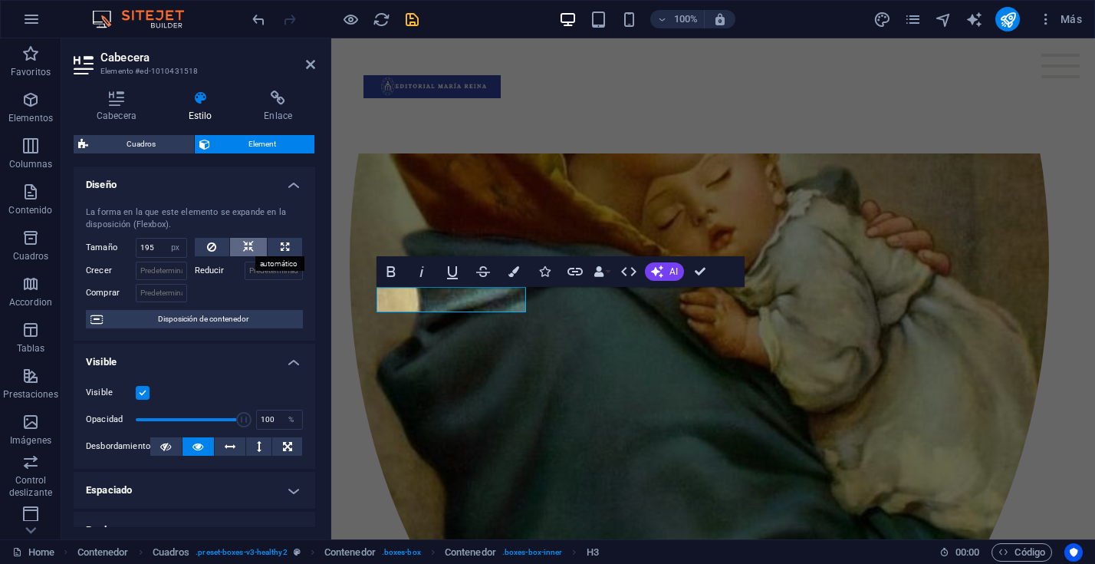
click at [244, 247] on icon at bounding box center [248, 247] width 11 height 18
select select "DISABLED_OPTION_VALUE"
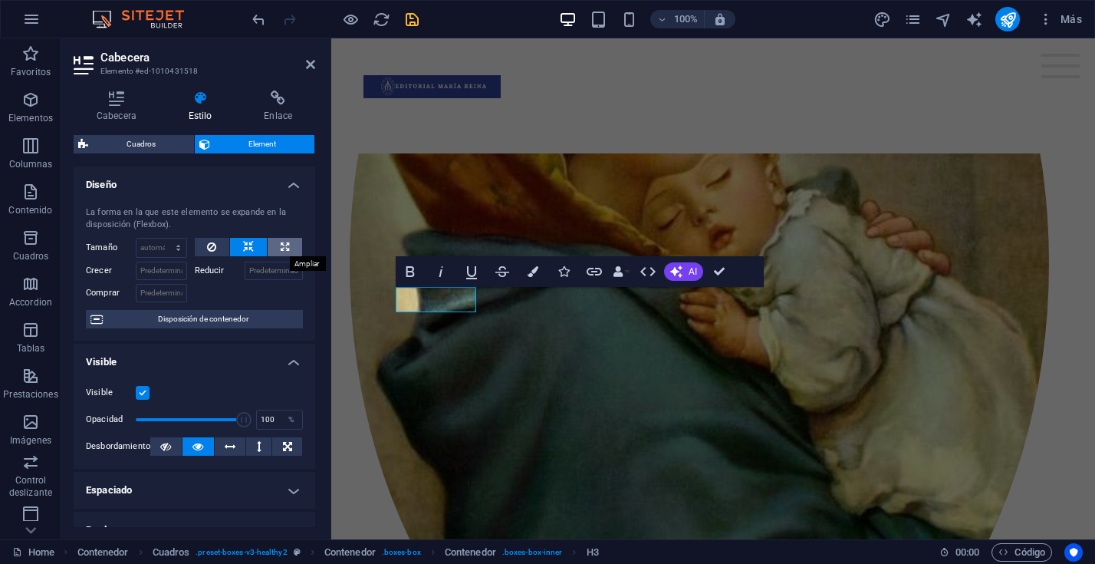
click at [287, 245] on button at bounding box center [285, 247] width 35 height 18
type input "100"
select select "%"
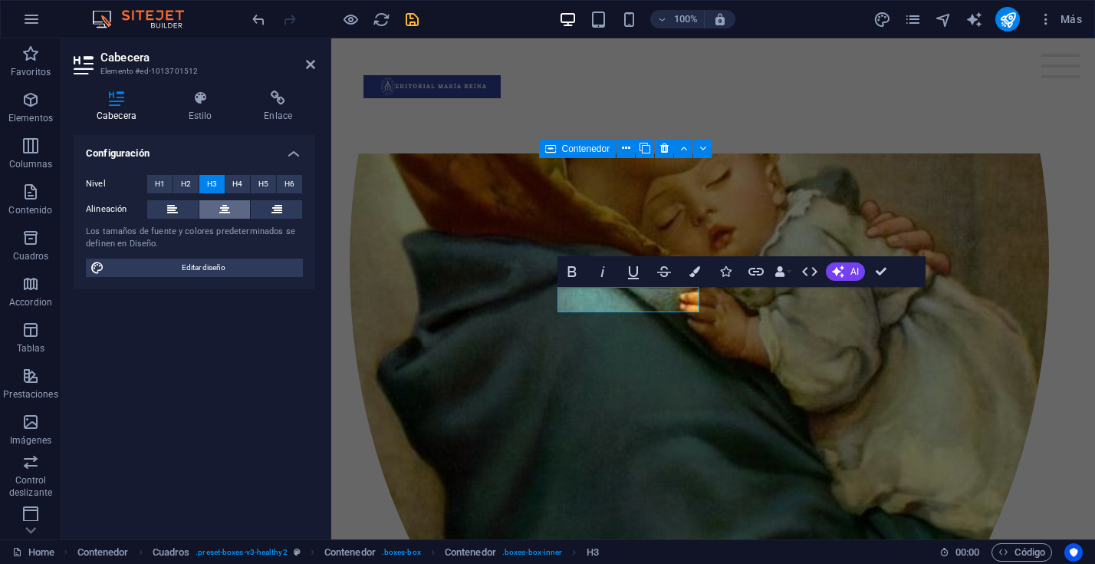
click at [225, 210] on icon at bounding box center [224, 209] width 11 height 18
click at [201, 111] on h4 "Estilo" at bounding box center [204, 107] width 76 height 32
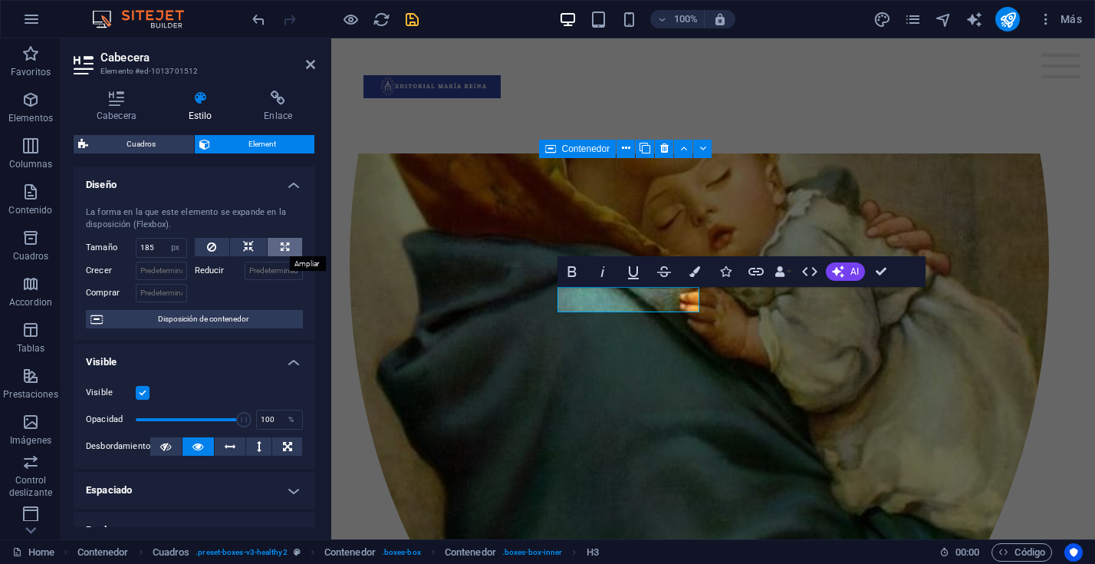
click at [281, 244] on icon at bounding box center [285, 247] width 8 height 18
type input "100"
select select "%"
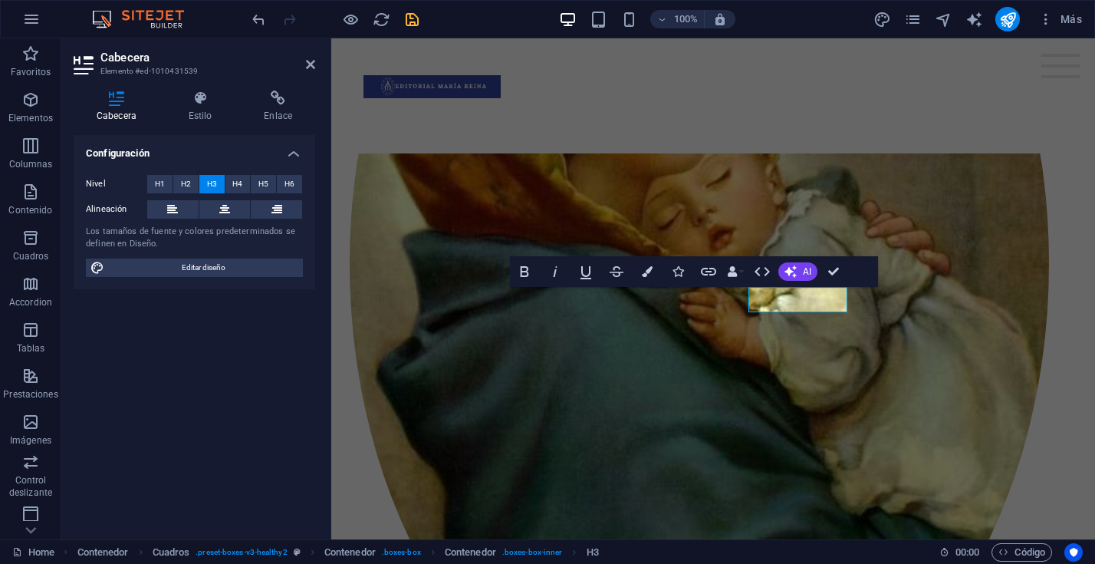
click at [209, 183] on span "H3" at bounding box center [212, 184] width 10 height 18
click at [110, 104] on icon at bounding box center [117, 98] width 86 height 15
click at [206, 104] on icon at bounding box center [201, 98] width 70 height 15
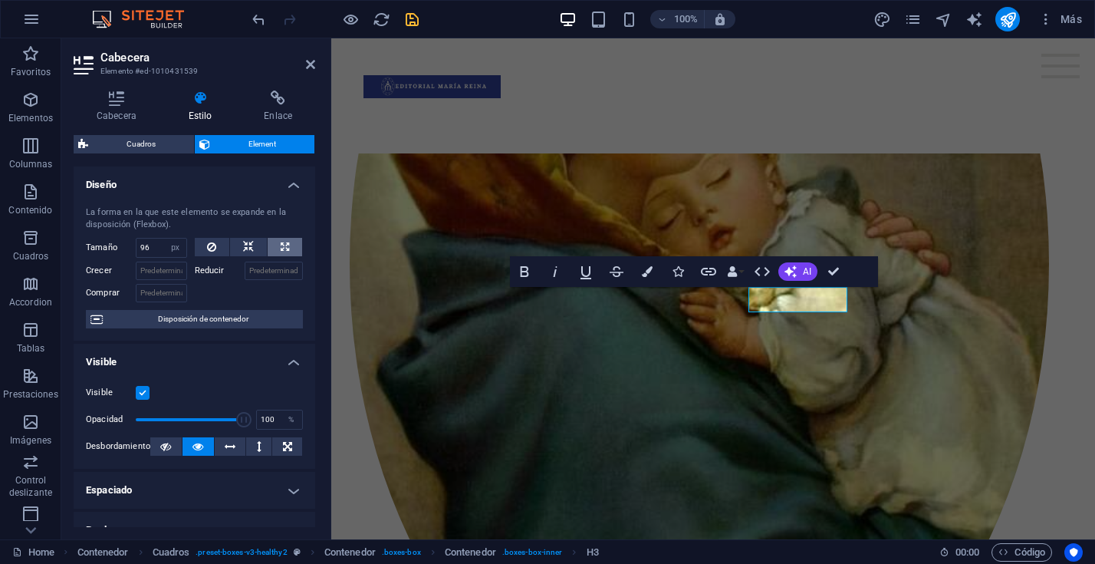
click at [281, 245] on icon at bounding box center [285, 247] width 8 height 18
type input "100"
select select "%"
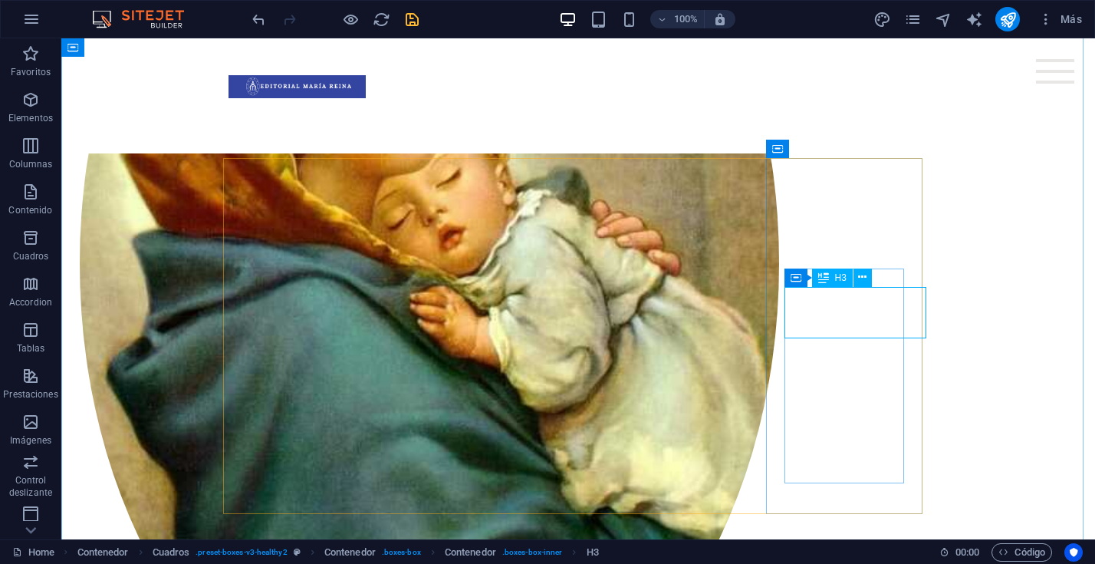
select select "px"
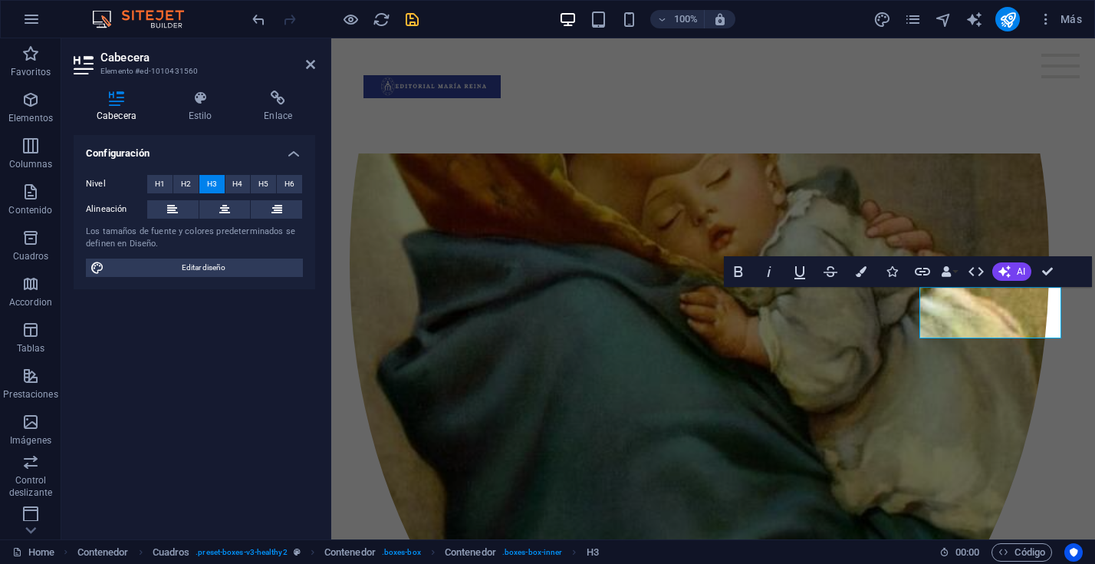
click at [128, 106] on h4 "Cabecera" at bounding box center [120, 107] width 92 height 32
click at [107, 98] on icon at bounding box center [117, 98] width 86 height 15
click at [199, 114] on h4 "Estilo" at bounding box center [204, 107] width 76 height 32
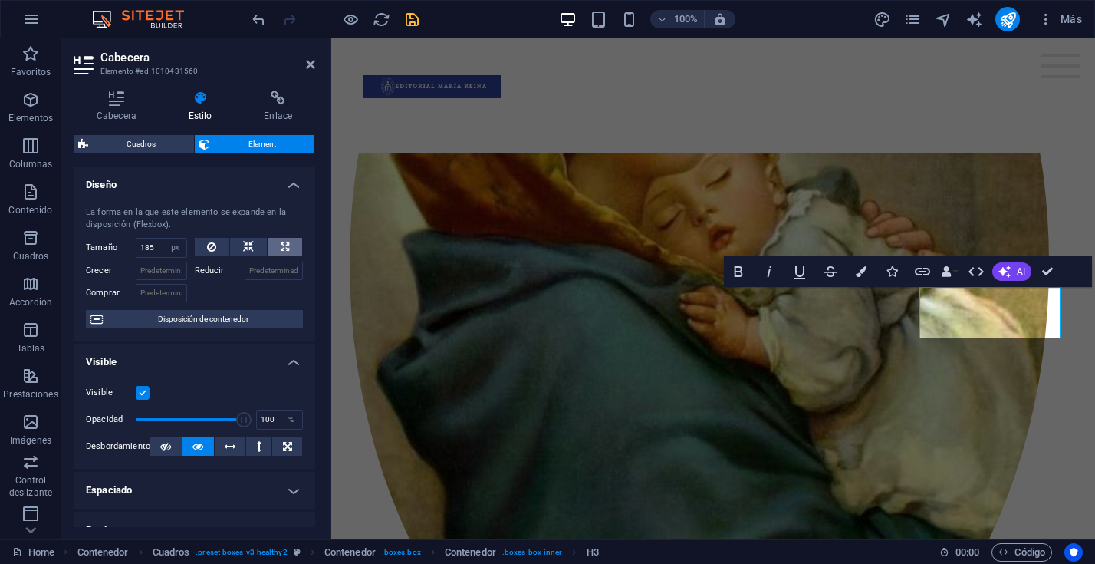
click at [285, 244] on icon at bounding box center [285, 247] width 8 height 18
type input "100"
select select "%"
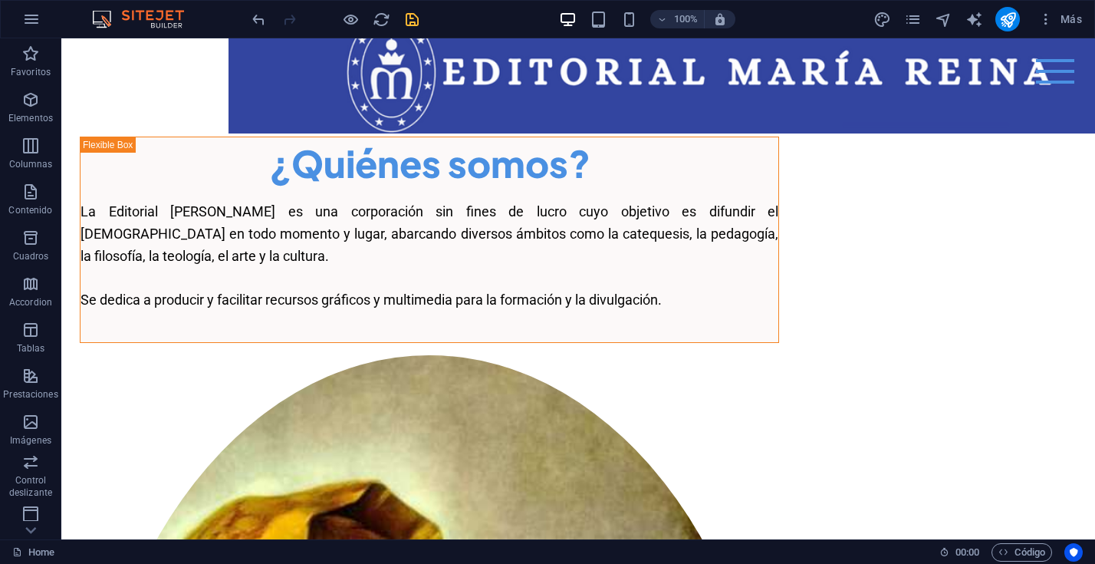
scroll to position [58, 0]
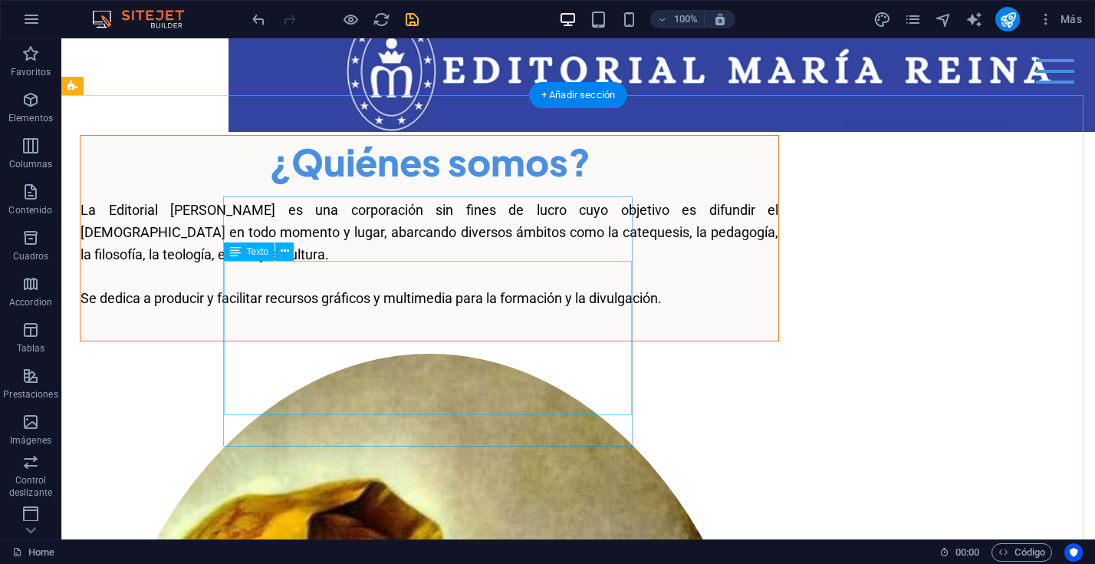
click at [599, 272] on div "La Editorial María Reina es una corporación sin fines de lucro cuyo objetivo es…" at bounding box center [430, 254] width 698 height 110
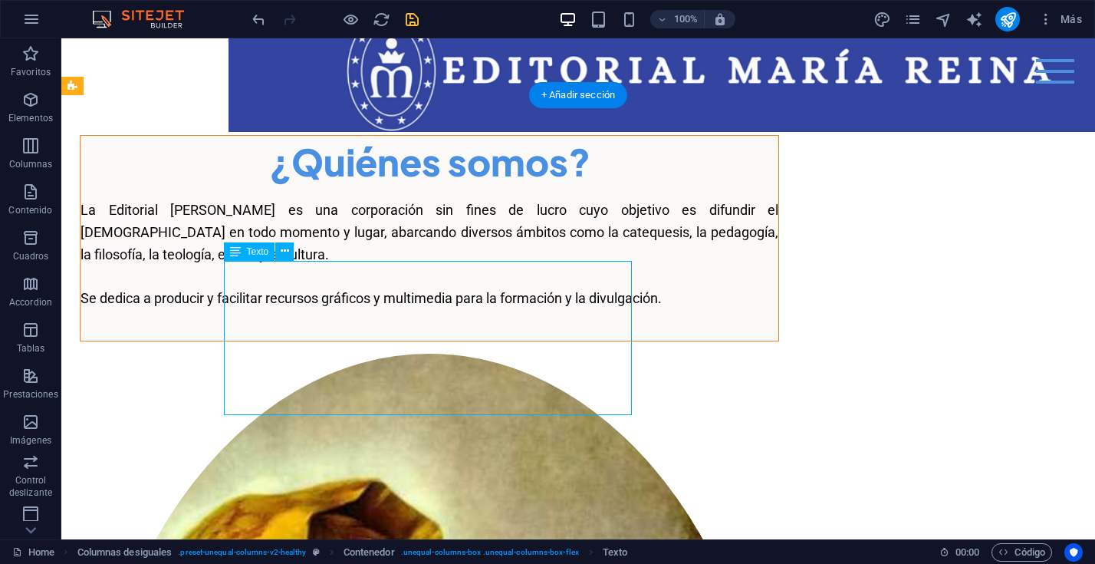
click at [599, 272] on div "La Editorial María Reina es una corporación sin fines de lucro cuyo objetivo es…" at bounding box center [430, 254] width 698 height 110
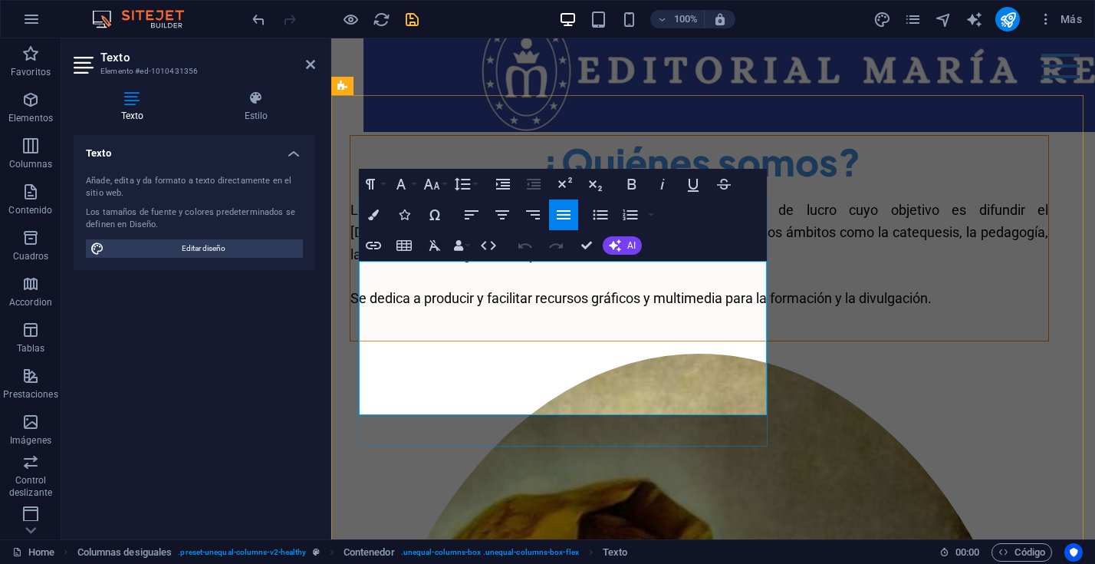
click at [734, 275] on span "La Editorial María Reina es una corporación sin fines de lucro cuyo objetivo es…" at bounding box center [700, 254] width 698 height 104
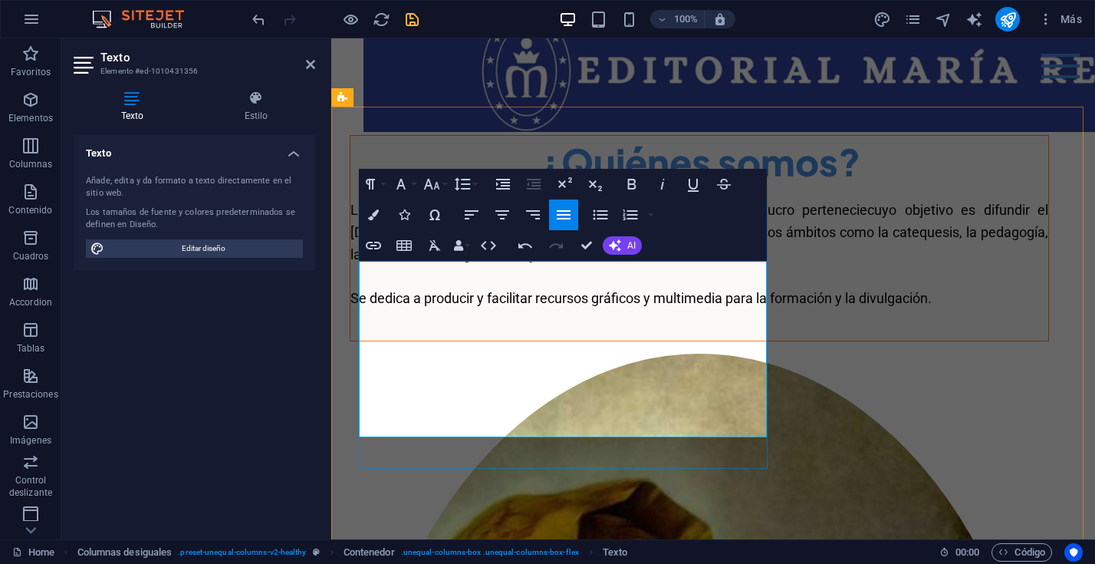
scroll to position [47, 0]
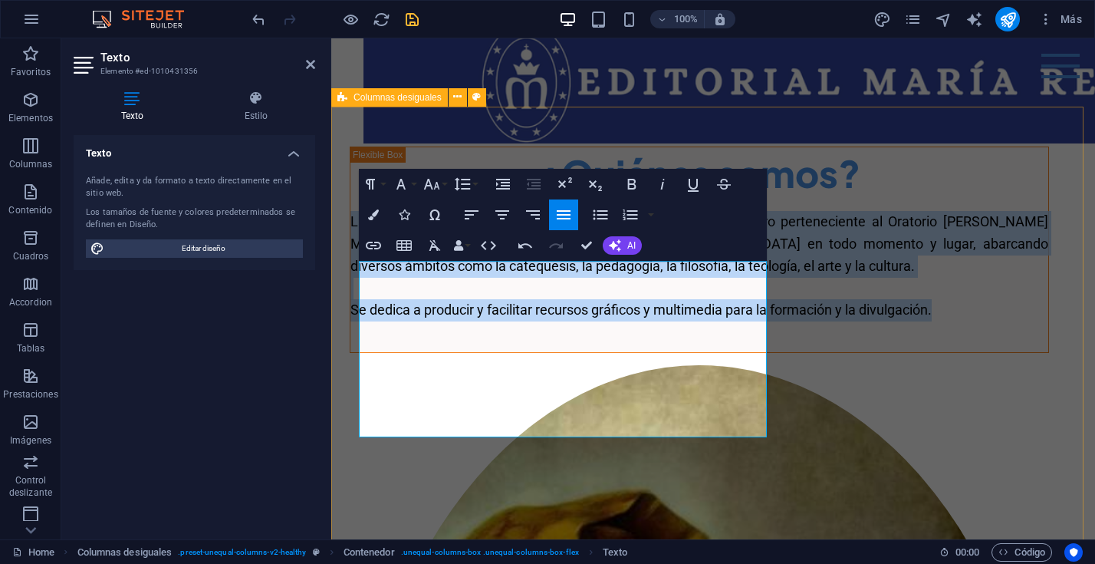
drag, startPoint x: 567, startPoint y: 420, endPoint x: 354, endPoint y: 262, distance: 265.0
click at [506, 214] on icon "button" at bounding box center [502, 215] width 18 height 18
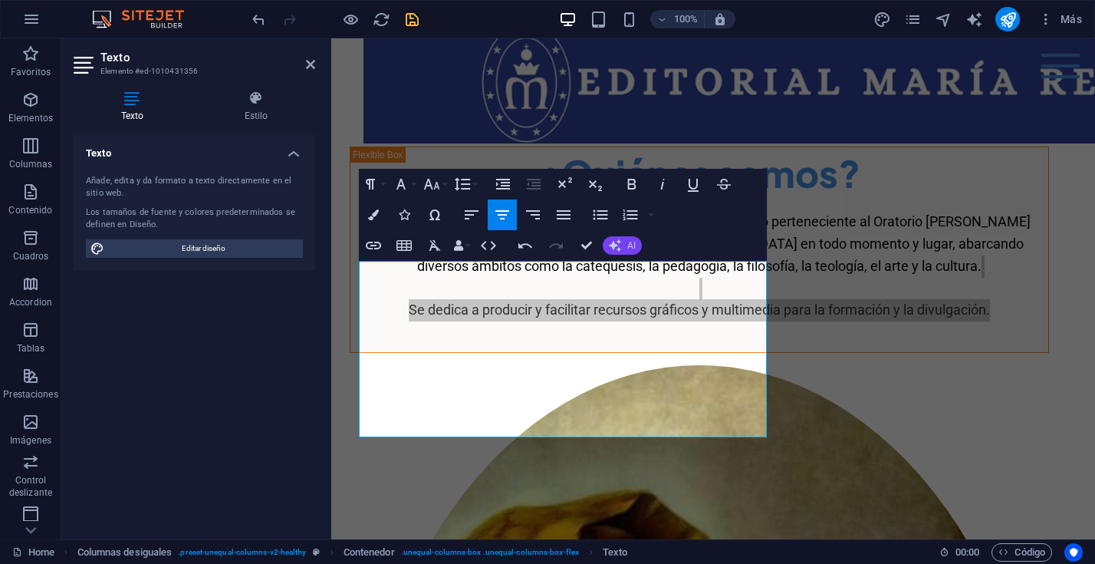
click at [623, 245] on button "AI" at bounding box center [622, 245] width 39 height 18
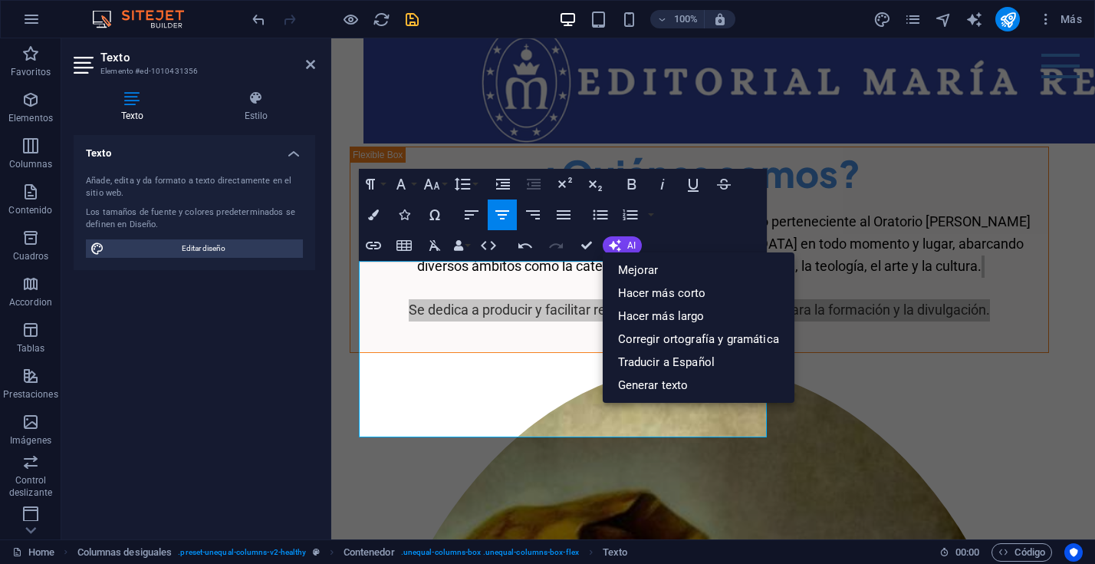
click at [734, 205] on div "Paragraph Format Normal Heading 1 Heading 2 Heading 3 Heading 4 Heading 5 Headi…" at bounding box center [563, 215] width 408 height 92
click at [723, 219] on div "Paragraph Format Normal Heading 1 Heading 2 Heading 3 Heading 4 Heading 5 Headi…" at bounding box center [563, 215] width 408 height 92
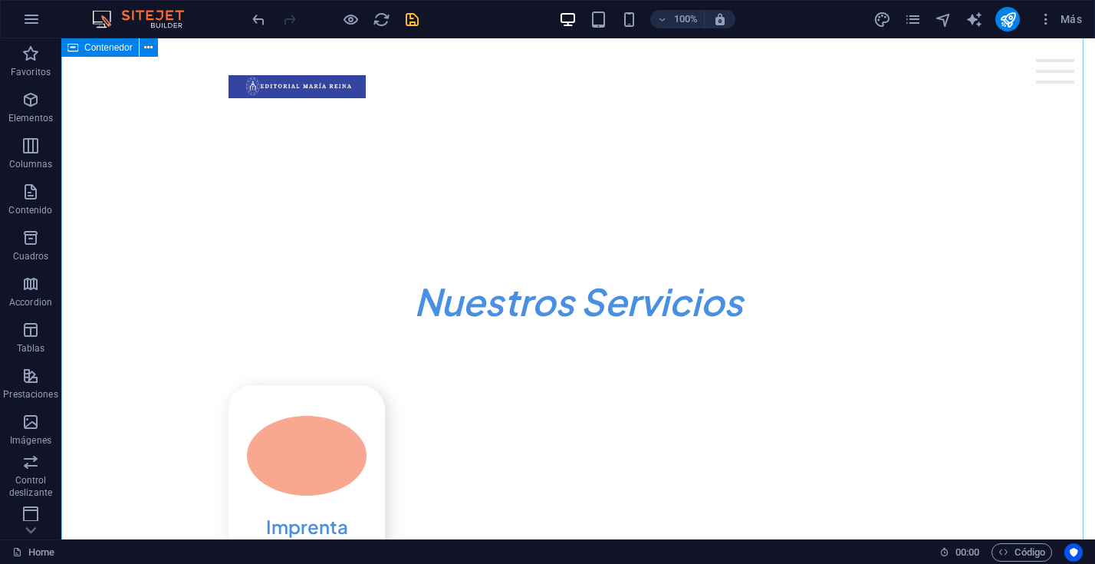
scroll to position [1240, 0]
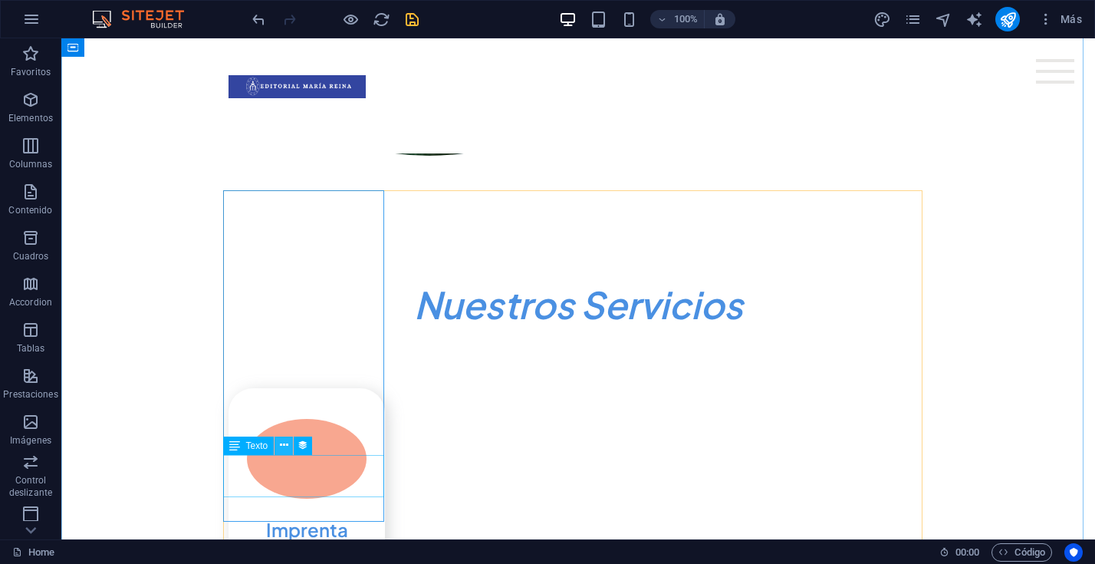
click at [285, 449] on icon at bounding box center [284, 445] width 8 height 16
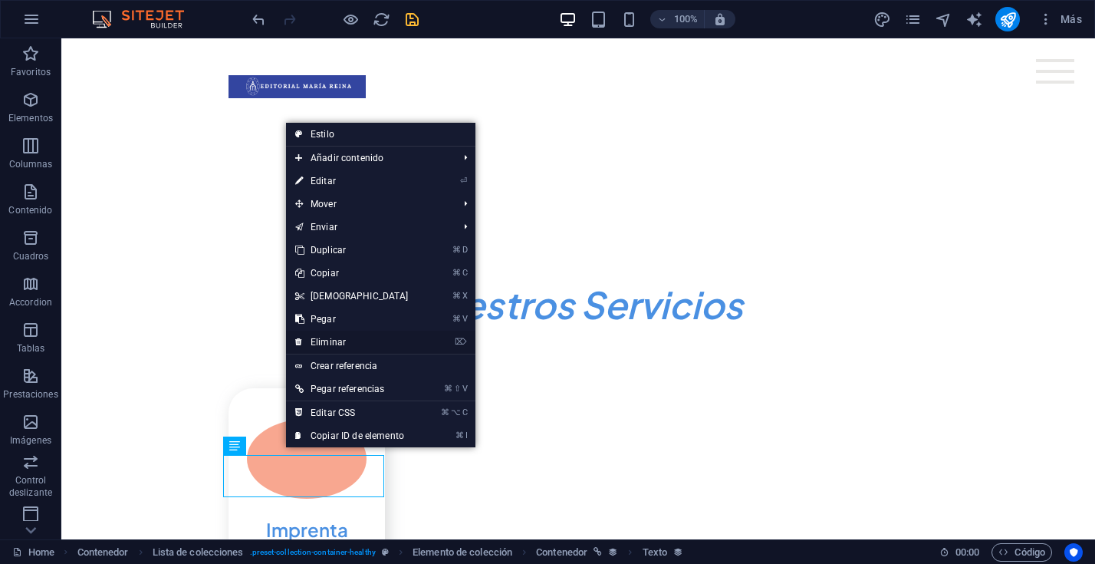
click at [334, 340] on link "⌦ Eliminar" at bounding box center [352, 342] width 132 height 23
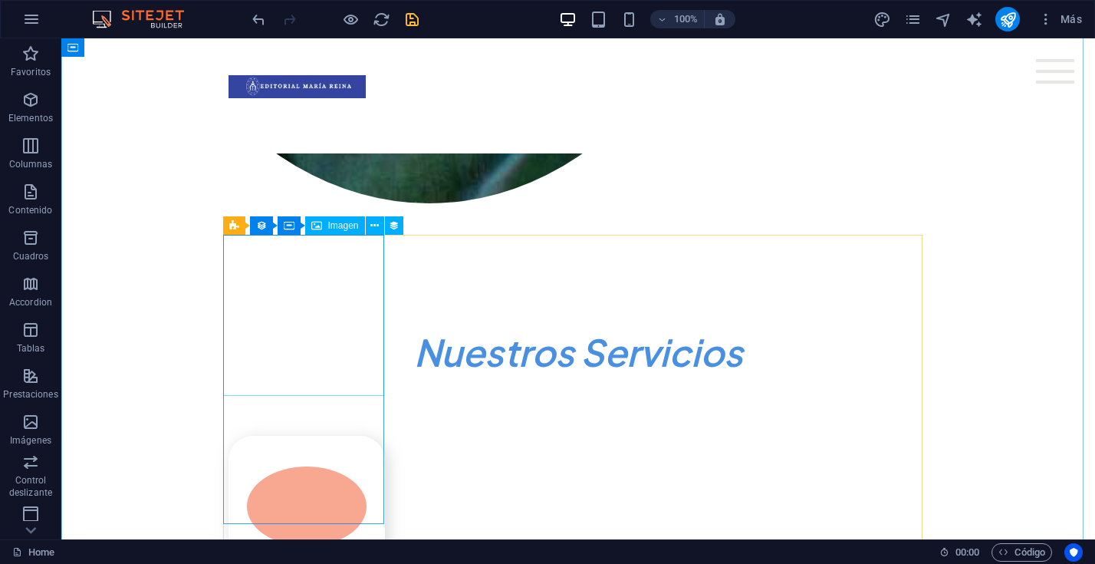
scroll to position [1187, 0]
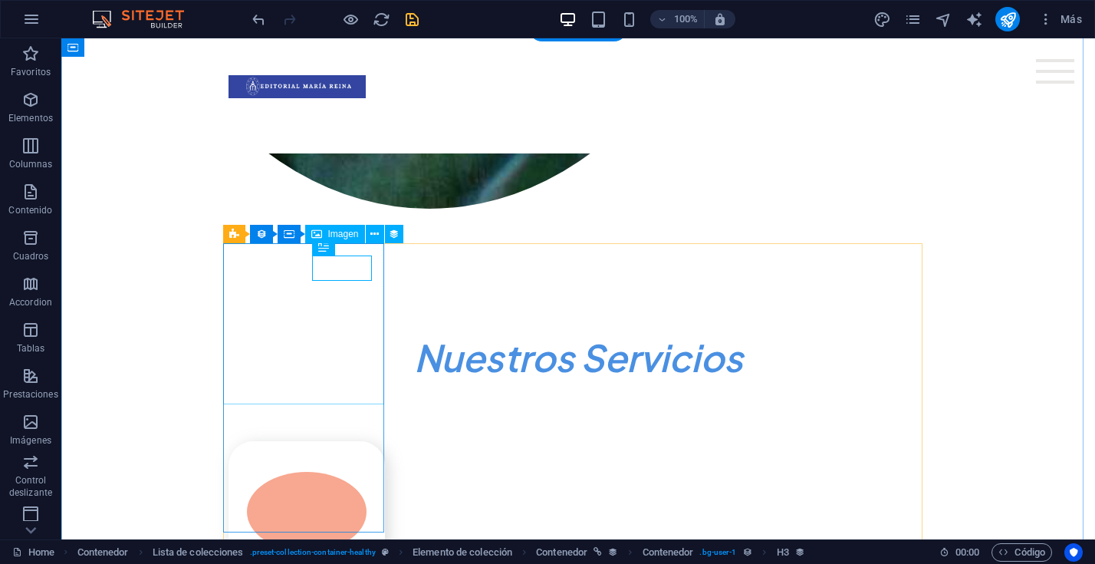
select select "%"
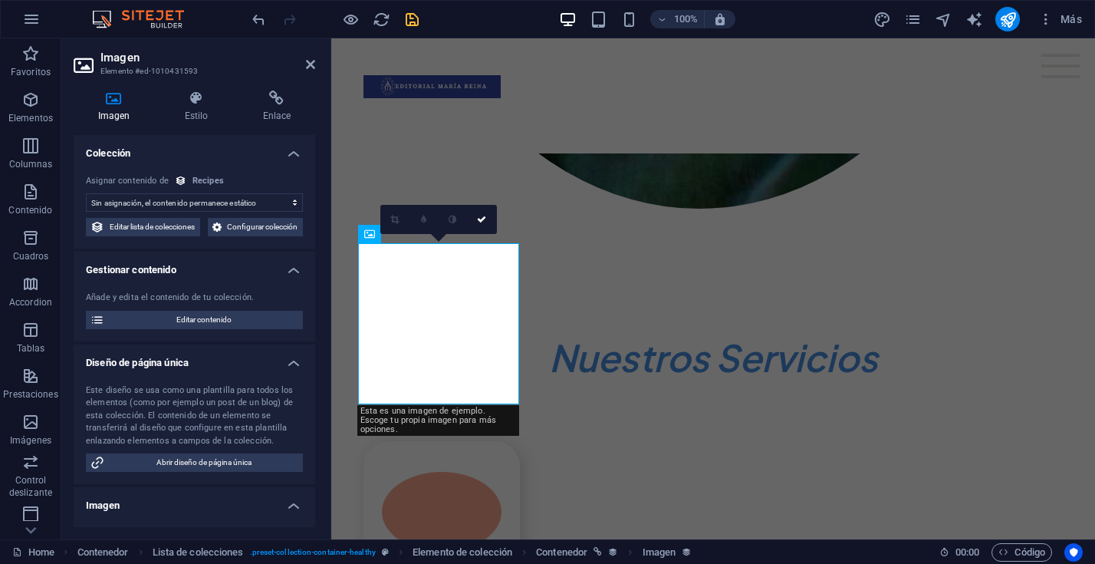
select select "recipe-image"
click at [196, 226] on span "Editar lista de colecciones" at bounding box center [152, 227] width 87 height 18
select select "createdAt_DESC"
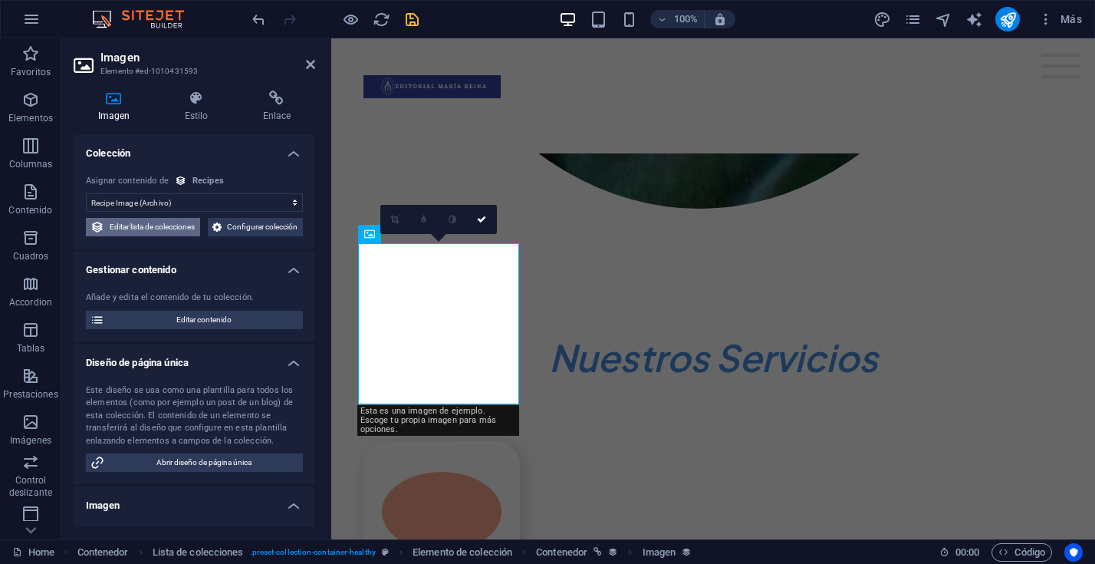
select select "columns.popular"
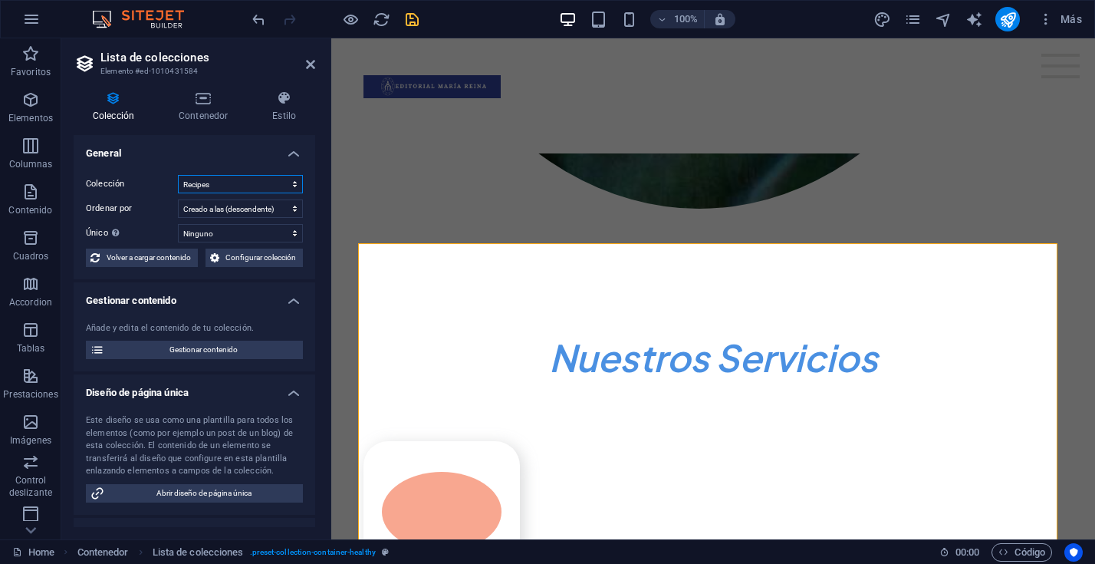
click at [283, 187] on select "Recipes" at bounding box center [240, 184] width 125 height 18
click at [294, 185] on select "Recipes" at bounding box center [240, 184] width 125 height 18
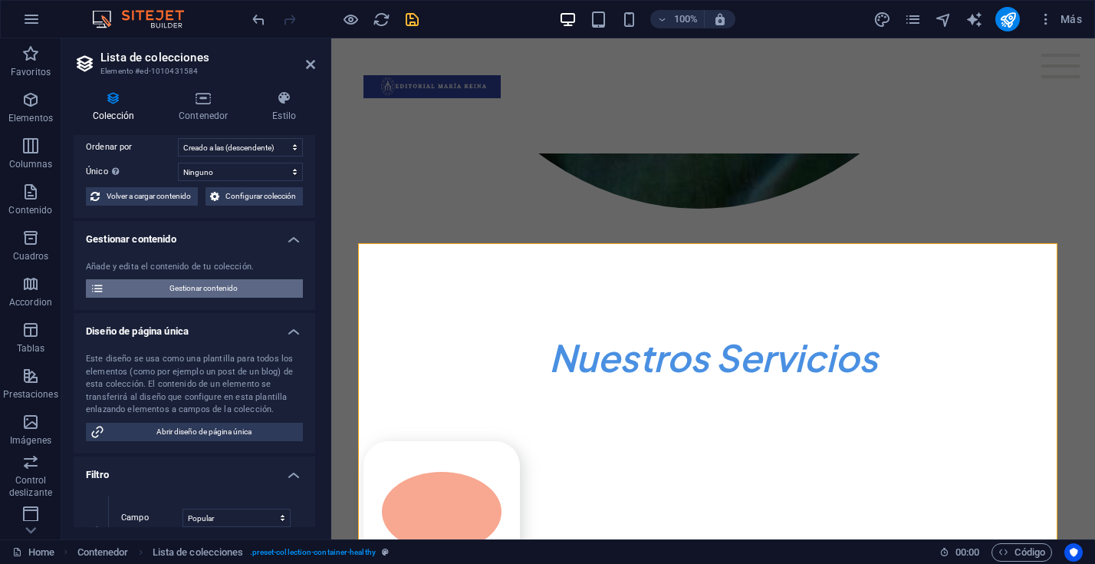
scroll to position [73, 0]
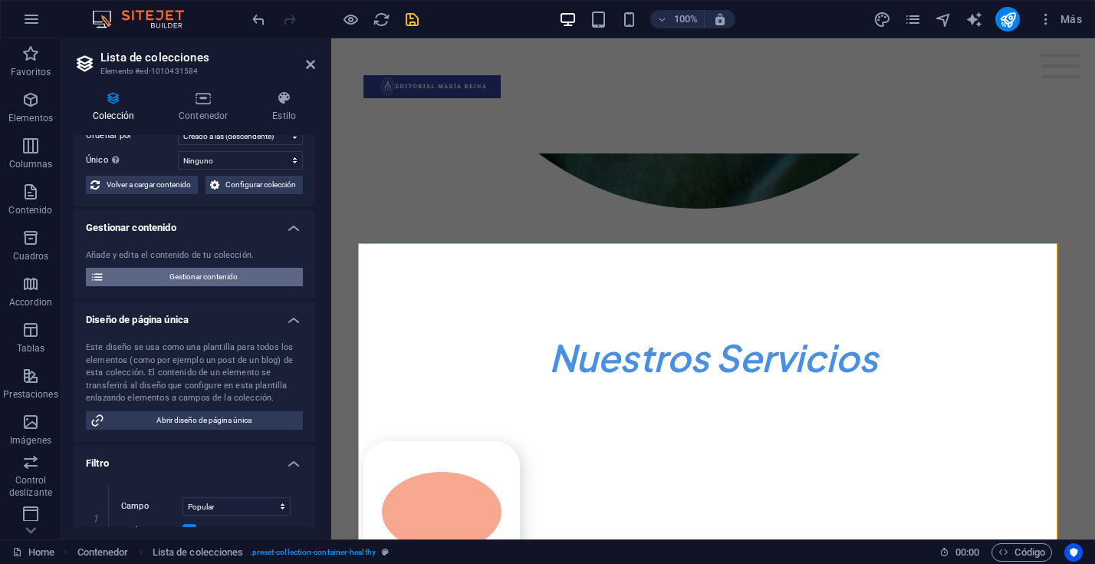
click at [94, 275] on icon at bounding box center [98, 277] width 14 height 18
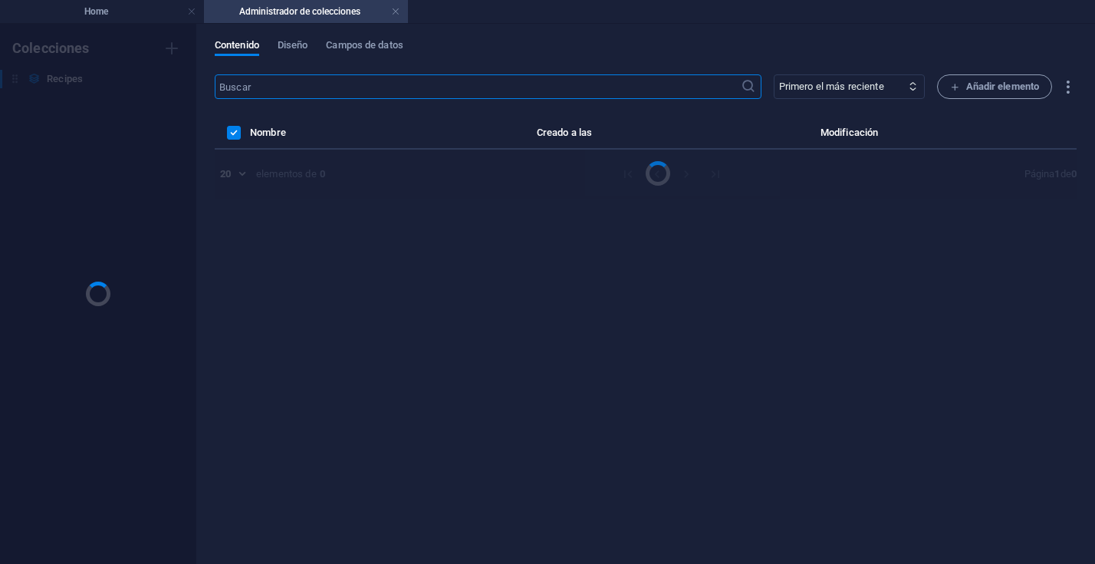
scroll to position [0, 0]
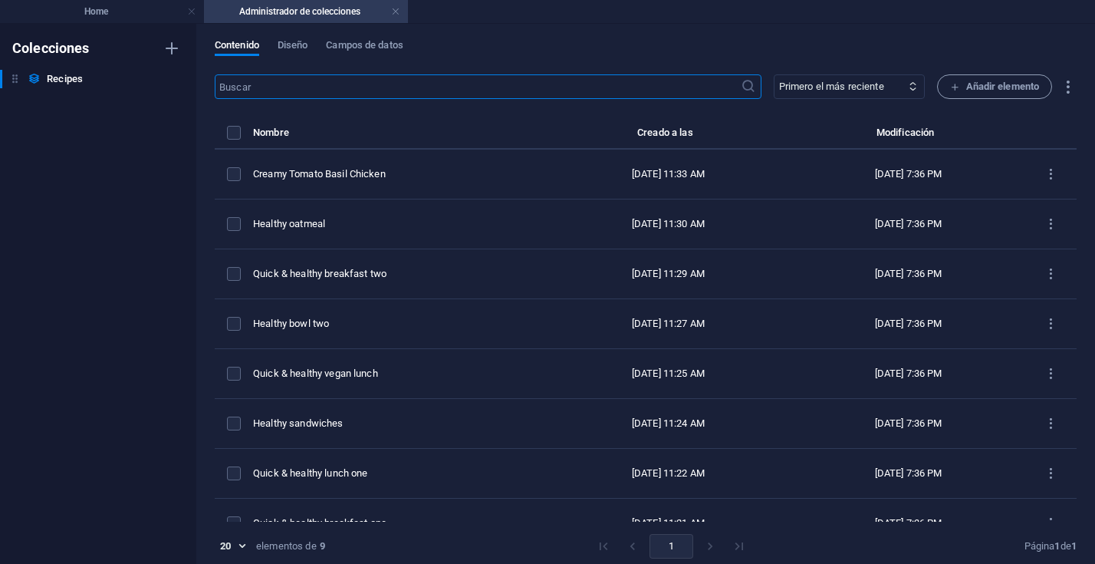
click at [338, 14] on h4 "Administrador de colecciones" at bounding box center [306, 11] width 204 height 17
click at [1065, 87] on icon "button" at bounding box center [1068, 87] width 18 height 18
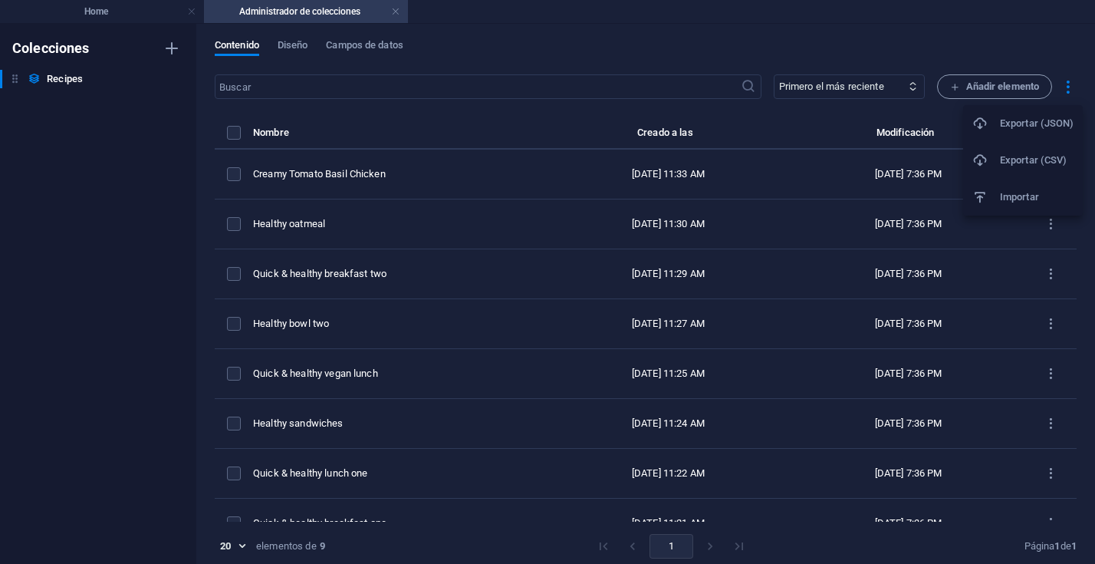
click at [989, 88] on div at bounding box center [547, 282] width 1095 height 564
click at [953, 87] on icon "button" at bounding box center [955, 87] width 10 height 10
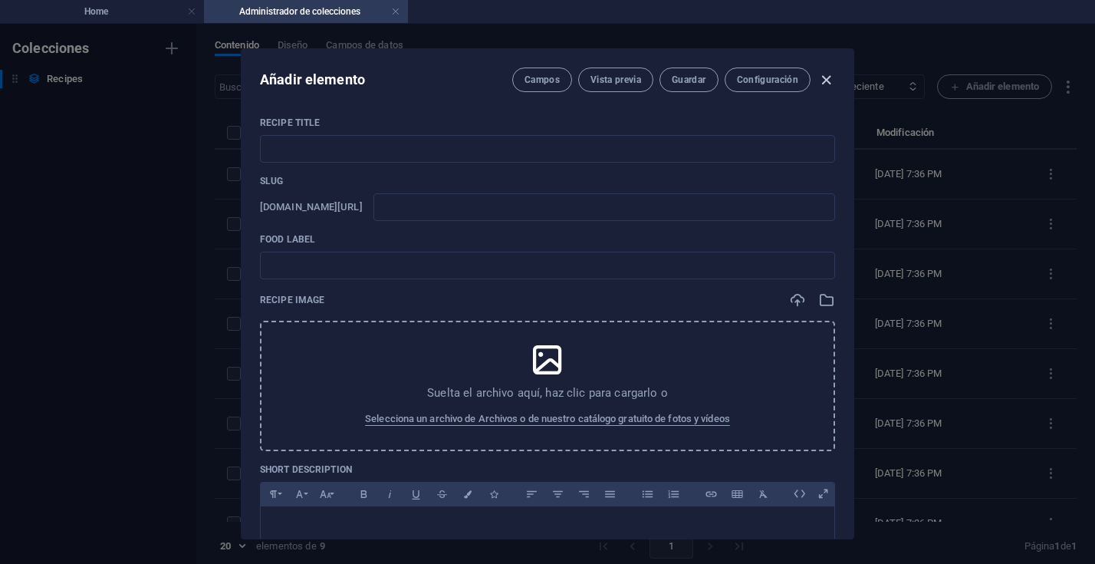
click at [820, 79] on icon "button" at bounding box center [827, 80] width 18 height 18
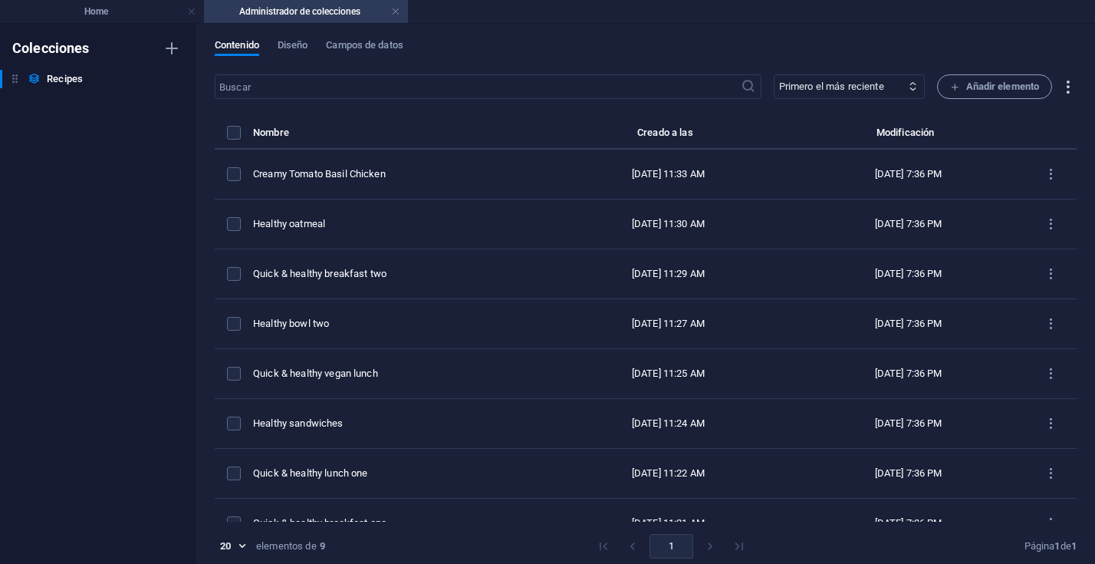
click at [1063, 86] on icon "button" at bounding box center [1068, 87] width 18 height 18
click at [173, 51] on div at bounding box center [547, 282] width 1095 height 564
click at [172, 48] on icon "button" at bounding box center [172, 48] width 18 height 18
type input "Productos Imprenta"
click at [76, 137] on div "Colecciones Recipes Recipes Productos Imprenta Nueva colección" at bounding box center [98, 294] width 196 height 540
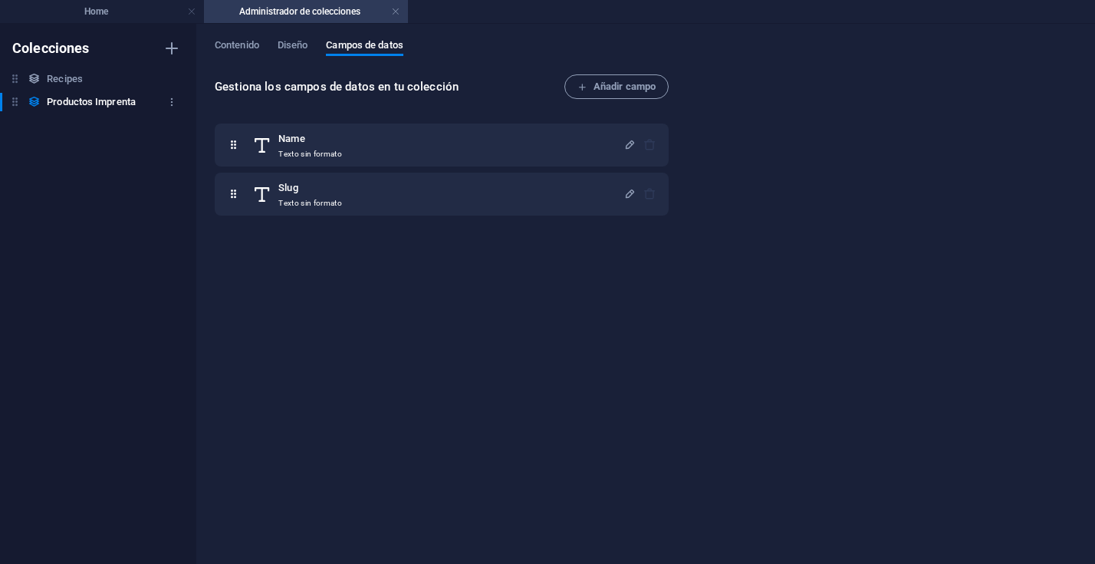
click at [76, 103] on h6 "Productos Imprenta" at bounding box center [91, 102] width 89 height 18
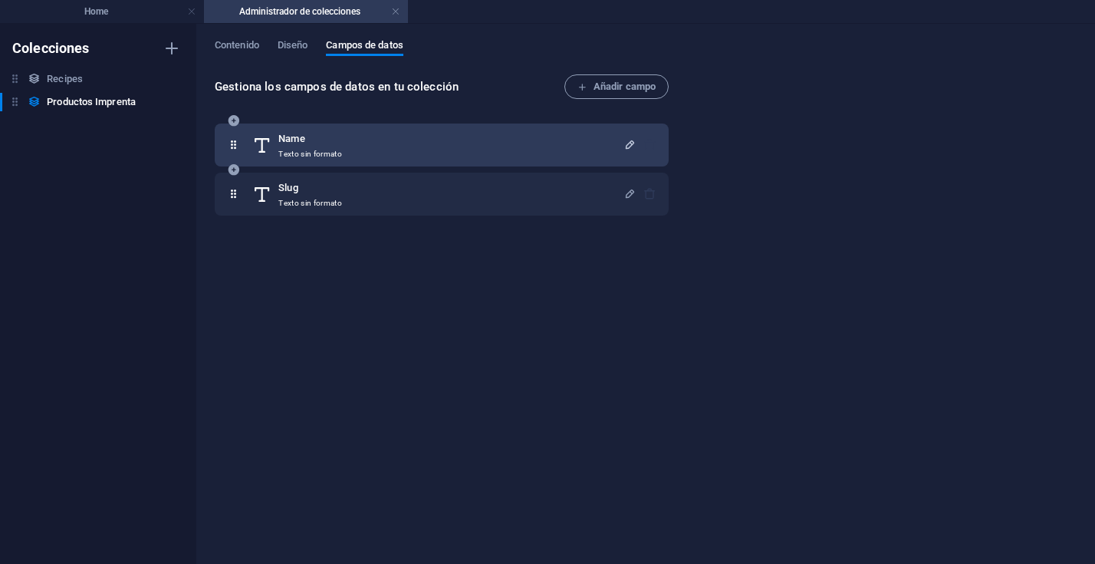
click at [626, 143] on icon "button" at bounding box center [630, 144] width 13 height 13
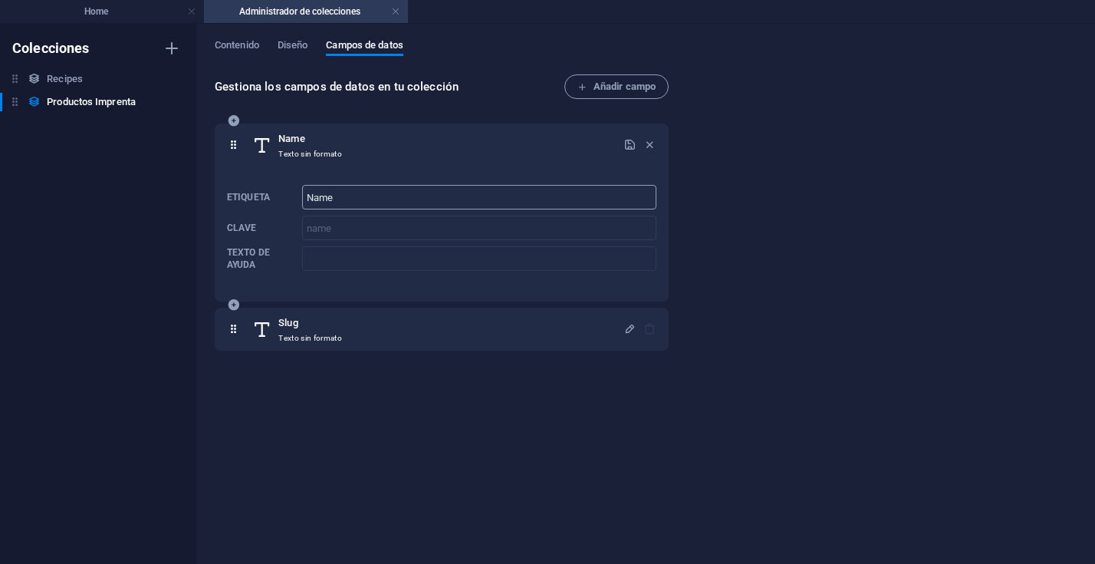
click at [348, 198] on input "Name" at bounding box center [479, 197] width 354 height 25
drag, startPoint x: 366, startPoint y: 198, endPoint x: 273, endPoint y: 196, distance: 92.8
click at [273, 196] on div "Etiqueta Name ​ Clave name ​ Texto de ayuda ​" at bounding box center [442, 228] width 430 height 98
type input "Productos Imprenta"
click at [628, 143] on icon "button" at bounding box center [630, 144] width 13 height 13
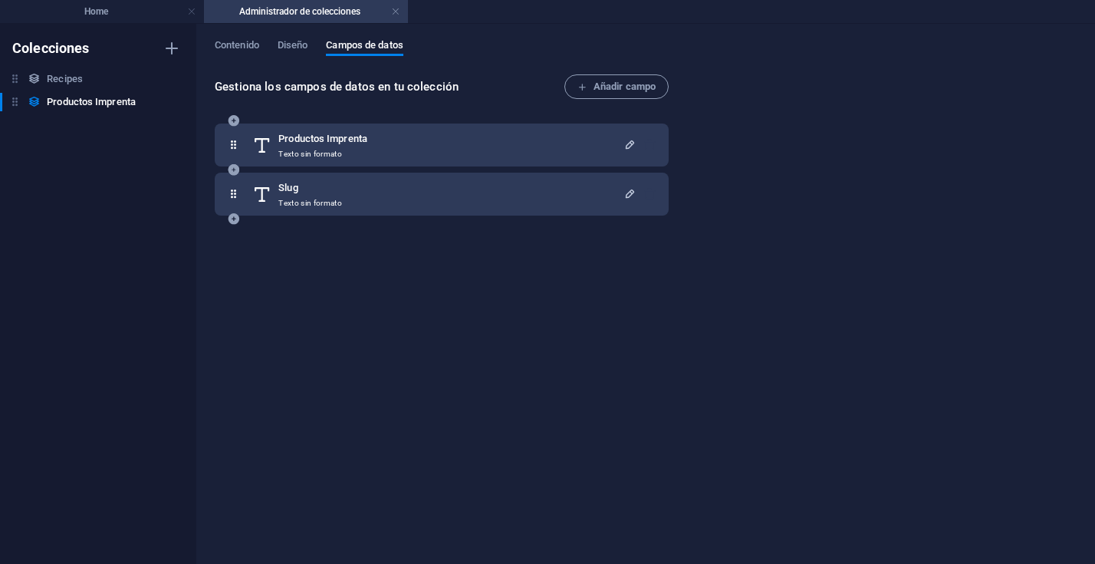
click at [627, 192] on icon "button" at bounding box center [630, 193] width 13 height 13
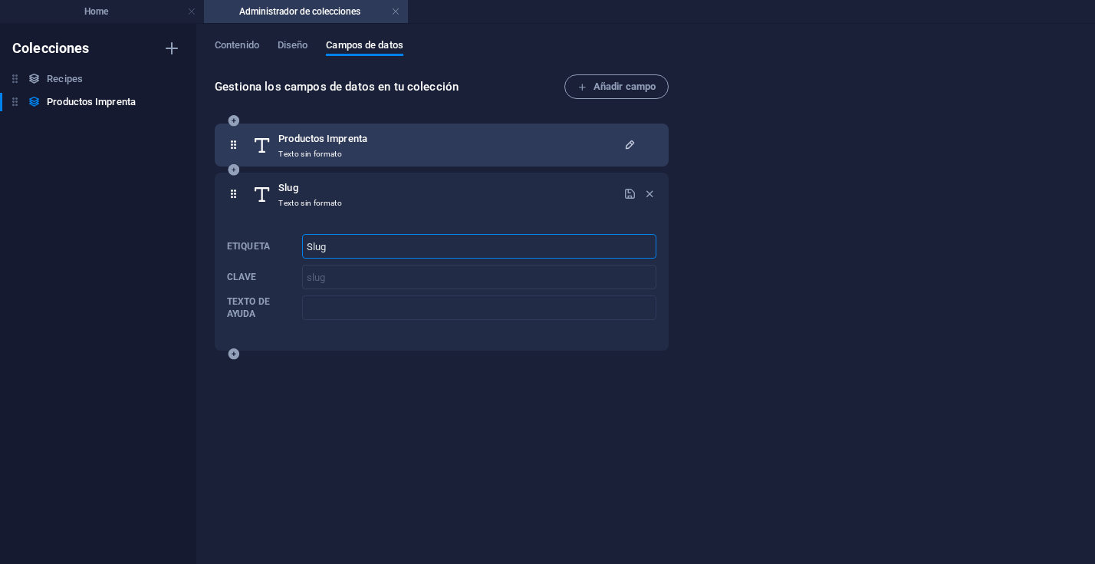
drag, startPoint x: 338, startPoint y: 249, endPoint x: 304, endPoint y: 249, distance: 33.8
click at [304, 249] on input "Slug" at bounding box center [479, 246] width 354 height 25
click at [624, 194] on icon "button" at bounding box center [630, 193] width 13 height 13
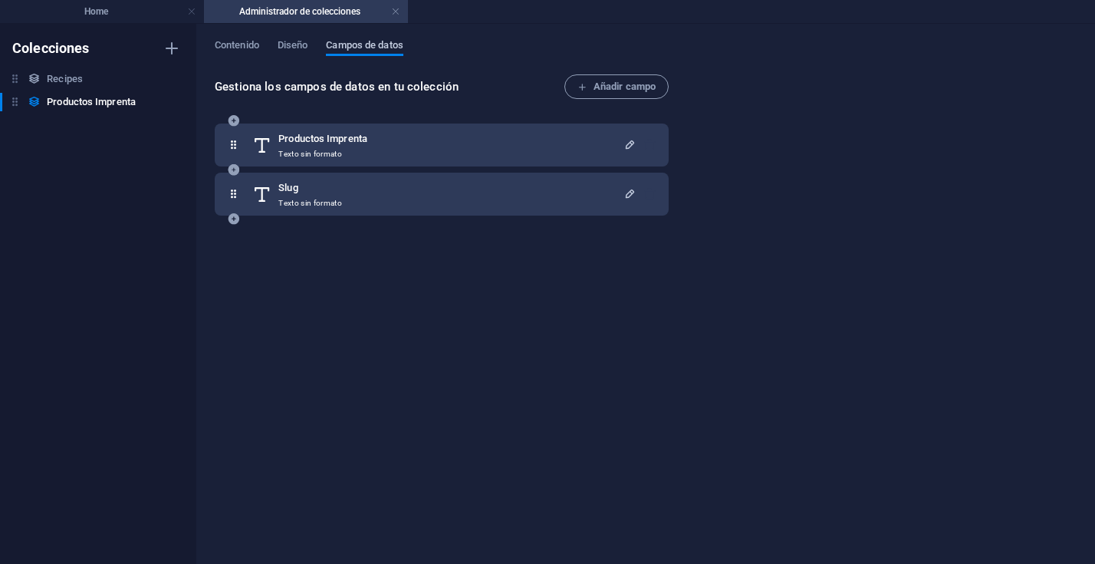
click at [382, 48] on span "Campos de datos" at bounding box center [364, 46] width 77 height 21
click at [609, 89] on span "Añadir campo" at bounding box center [617, 86] width 78 height 18
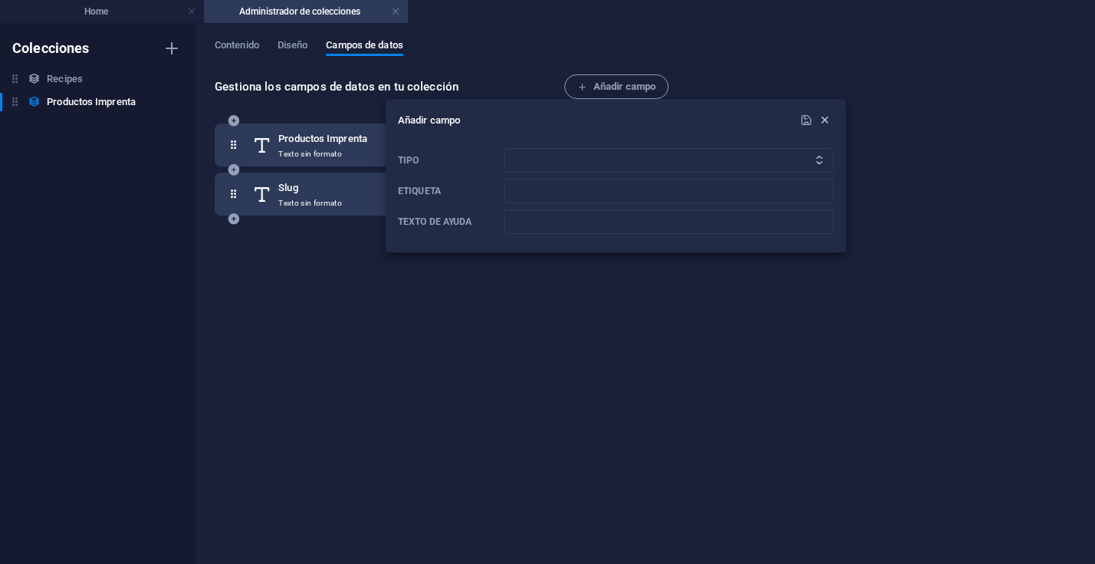
click at [823, 117] on icon "button" at bounding box center [824, 120] width 13 height 13
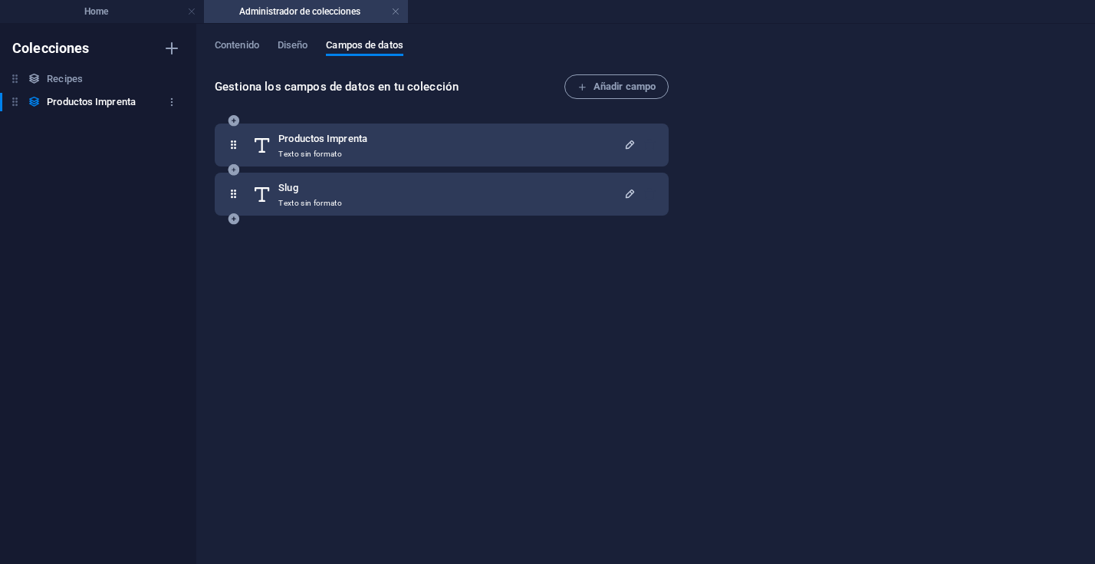
drag, startPoint x: 85, startPoint y: 100, endPoint x: 115, endPoint y: 98, distance: 30.0
click at [85, 100] on h6 "Productos Imprenta" at bounding box center [91, 102] width 89 height 18
click at [172, 99] on icon "button" at bounding box center [171, 102] width 11 height 11
click at [489, 77] on div at bounding box center [547, 282] width 1095 height 564
drag, startPoint x: 249, startPoint y: 46, endPoint x: 265, endPoint y: 50, distance: 17.3
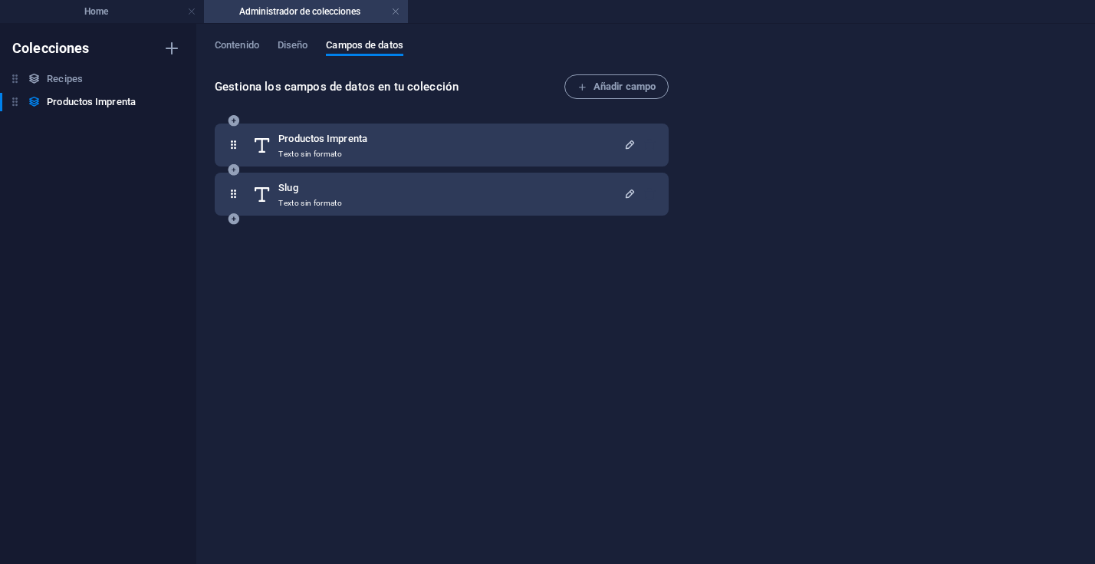
click at [249, 46] on span "Contenido" at bounding box center [237, 46] width 44 height 21
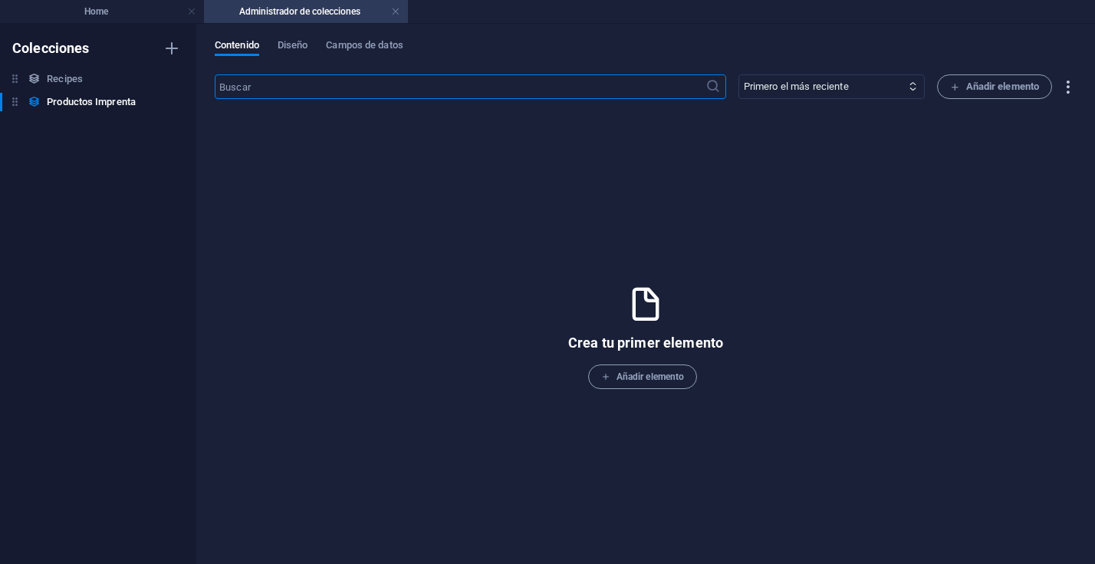
click at [1062, 86] on icon "button" at bounding box center [1068, 87] width 18 height 18
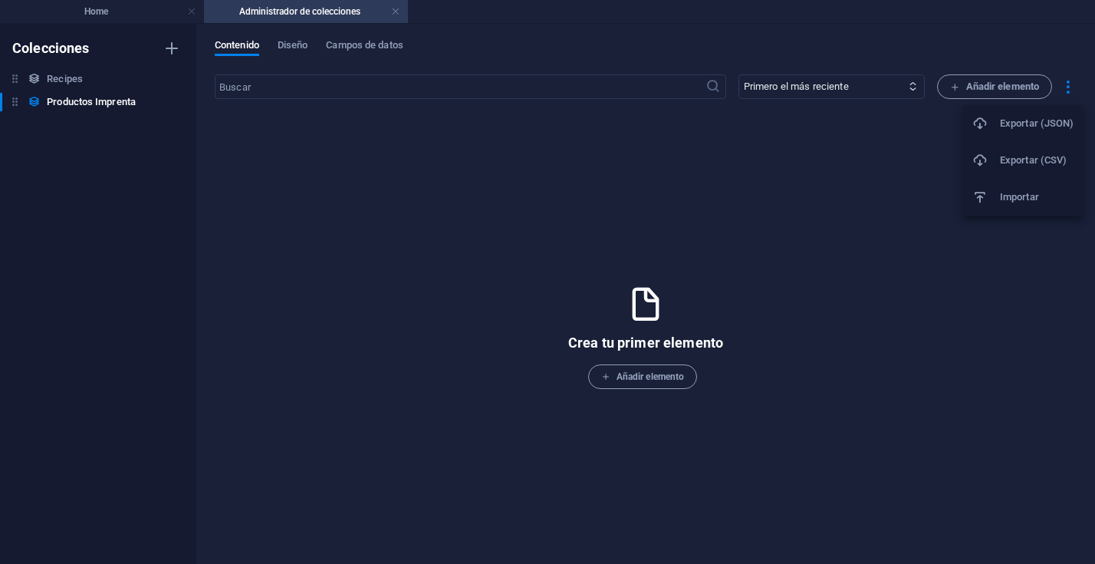
click at [1008, 198] on h6 "Importar" at bounding box center [1037, 197] width 74 height 18
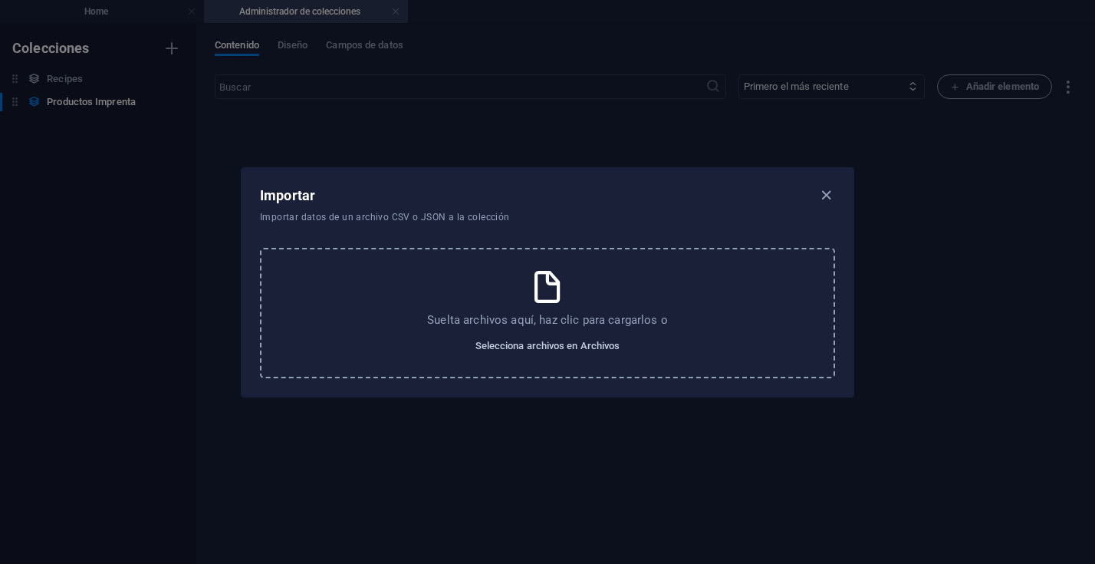
click at [524, 347] on span "Selecciona archivos en Archivos" at bounding box center [548, 346] width 145 height 18
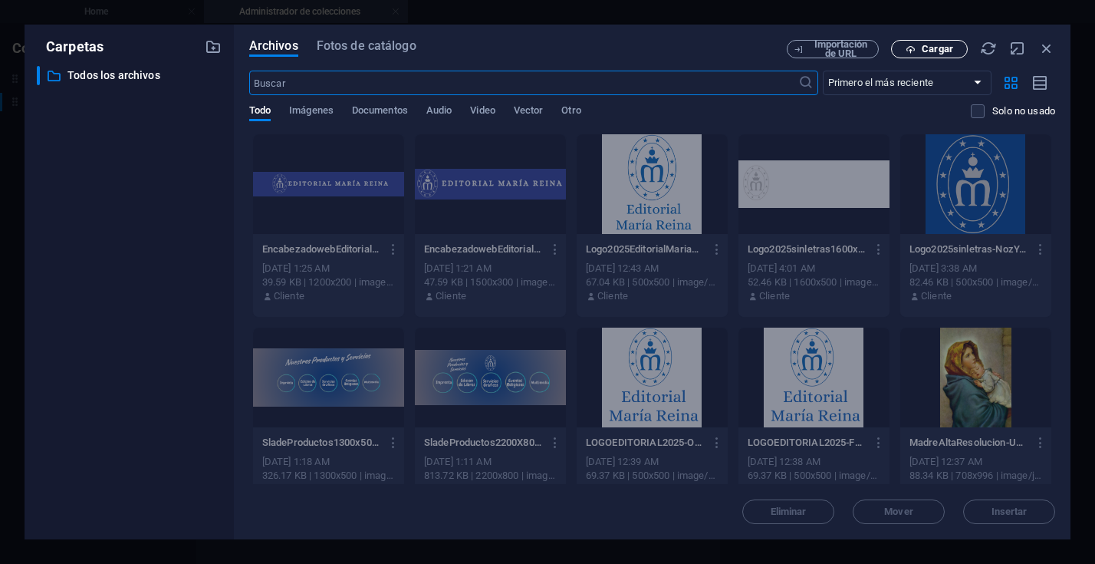
click at [934, 51] on span "Cargar" at bounding box center [937, 48] width 31 height 9
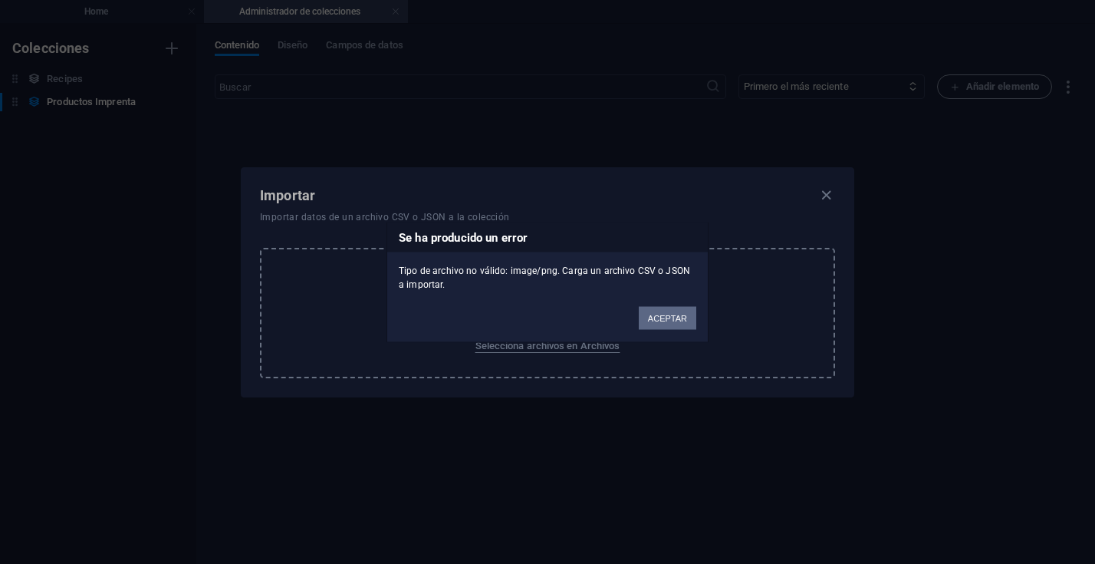
click at [667, 320] on button "ACEPTAR" at bounding box center [668, 317] width 58 height 23
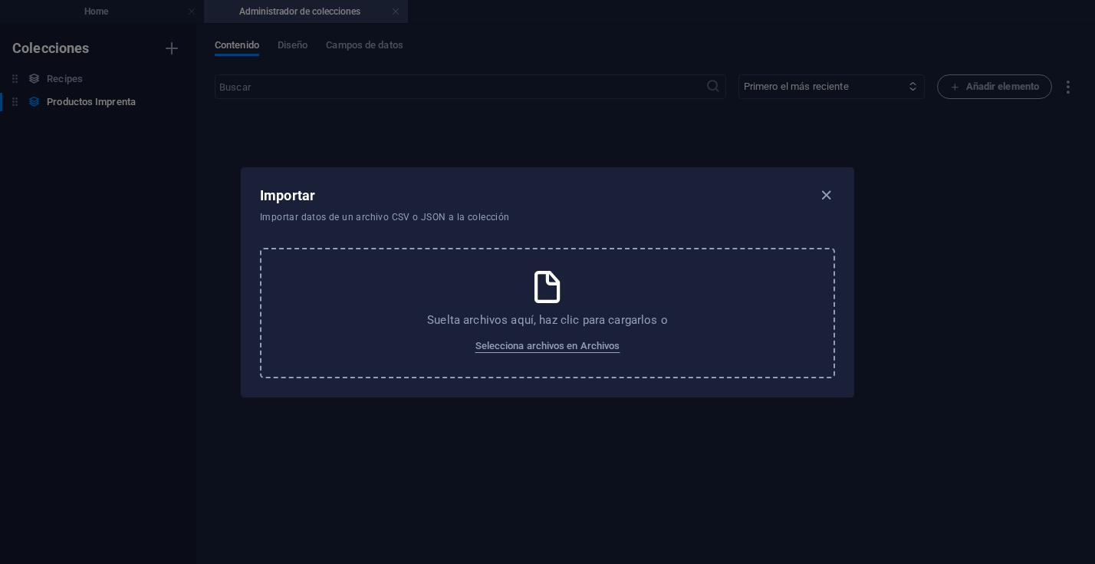
drag, startPoint x: 826, startPoint y: 197, endPoint x: 963, endPoint y: 75, distance: 183.7
click at [827, 197] on icon "button" at bounding box center [827, 195] width 18 height 18
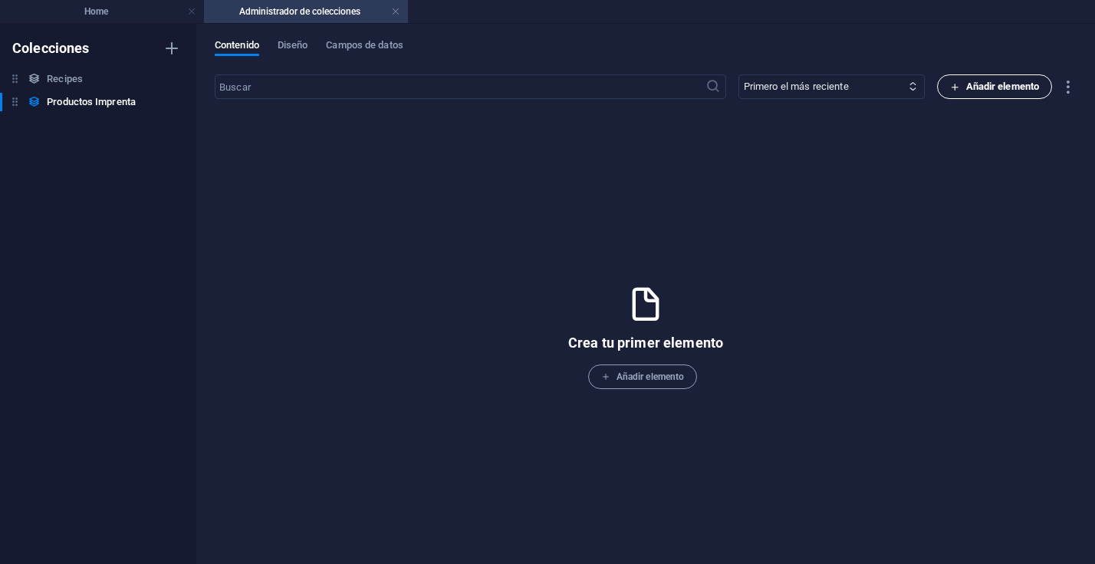
click at [990, 85] on span "Añadir elemento" at bounding box center [995, 86] width 90 height 18
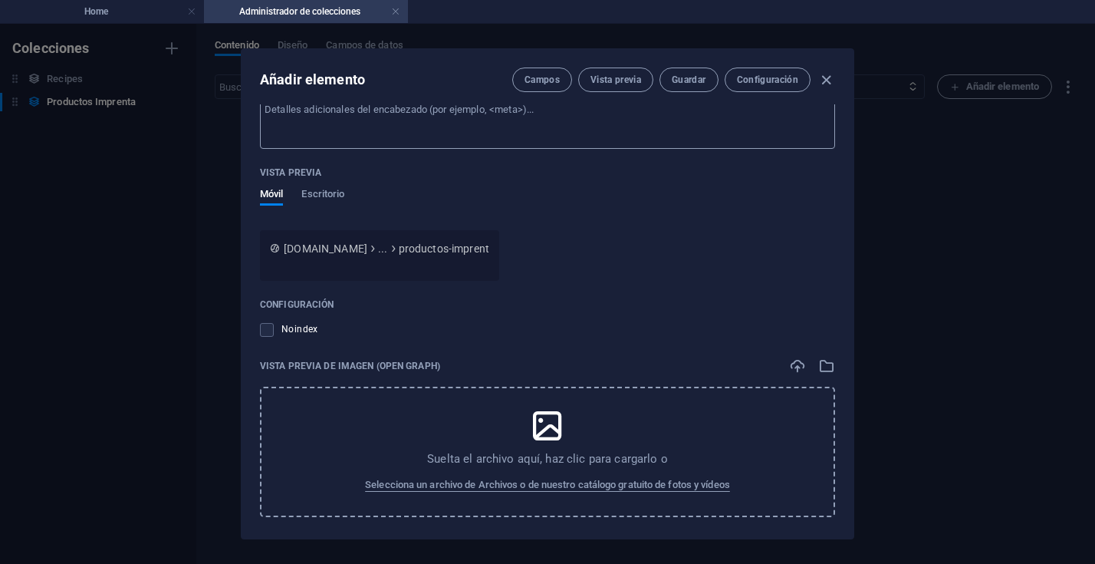
scroll to position [541, 0]
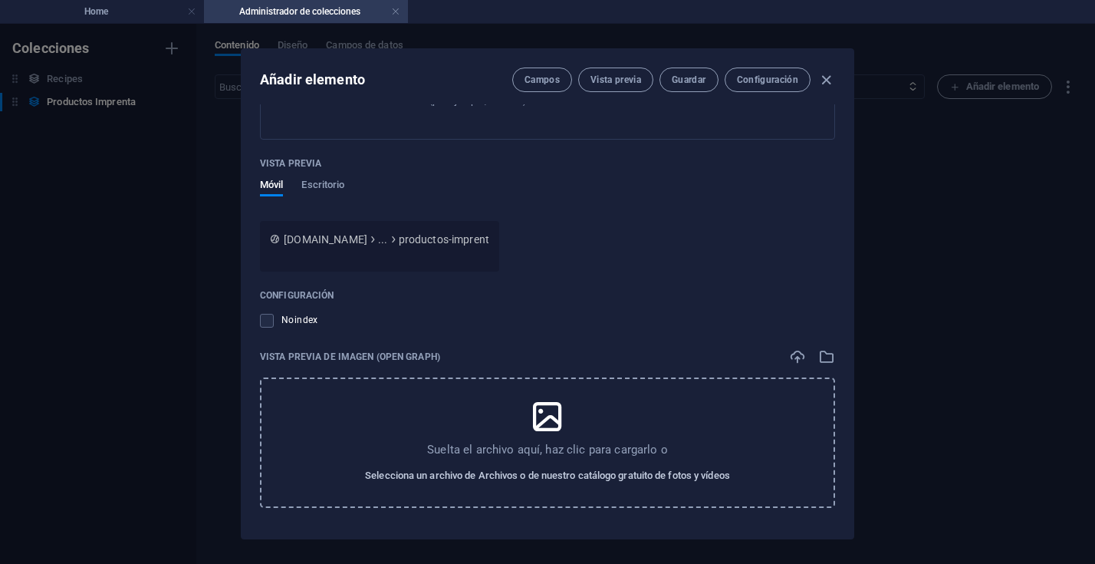
click at [595, 479] on span "Selecciona un archivo de Archivos o de nuestro catálogo gratuito de fotos y víd…" at bounding box center [547, 475] width 365 height 18
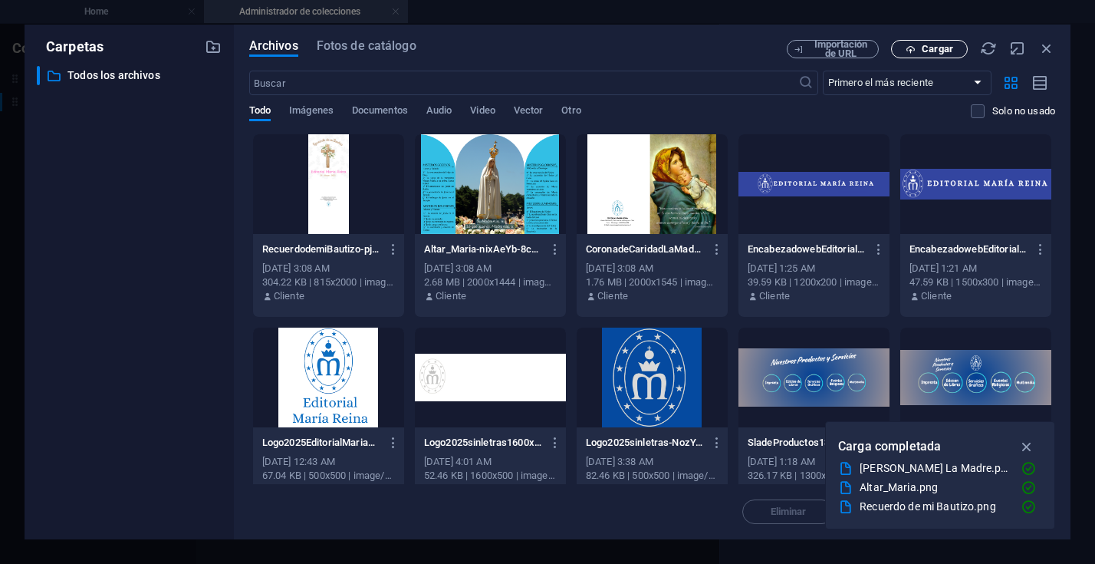
click at [947, 53] on span "Cargar" at bounding box center [937, 48] width 31 height 9
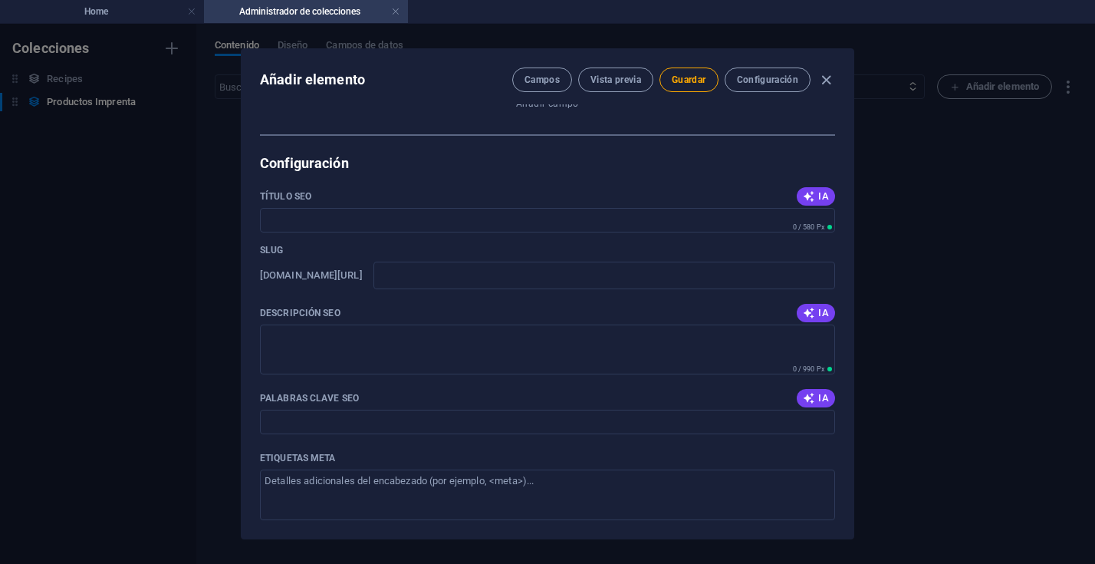
scroll to position [0, 0]
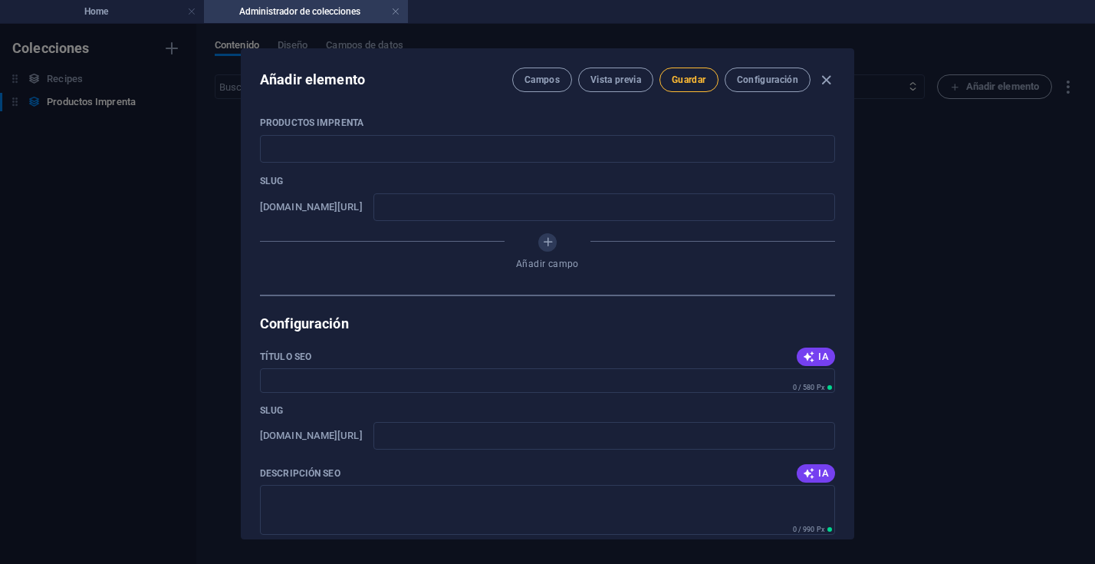
click at [689, 77] on span "Guardar" at bounding box center [689, 80] width 34 height 12
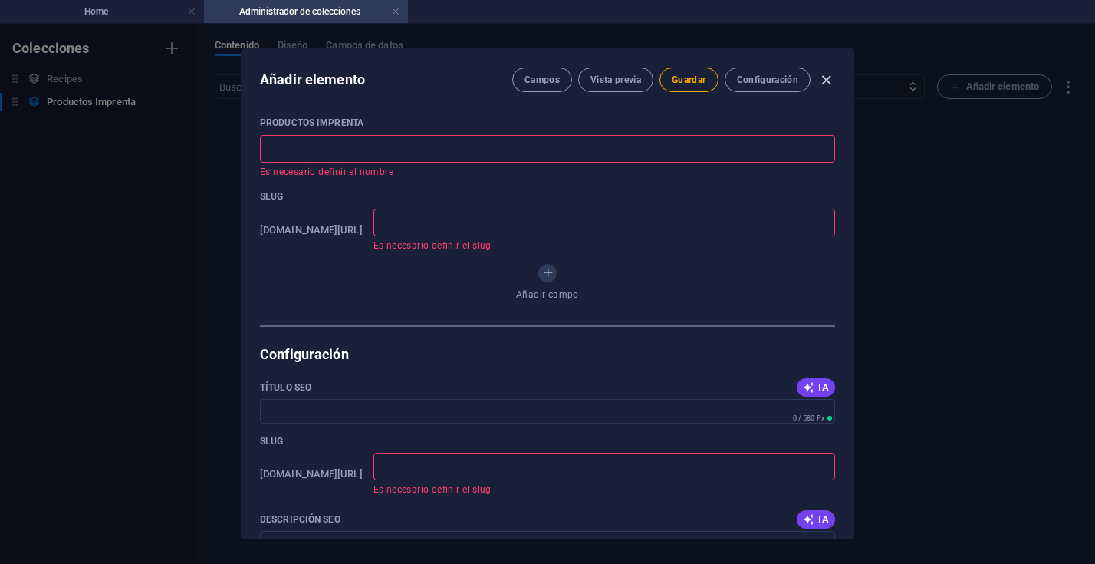
click at [822, 81] on icon "button" at bounding box center [827, 80] width 18 height 18
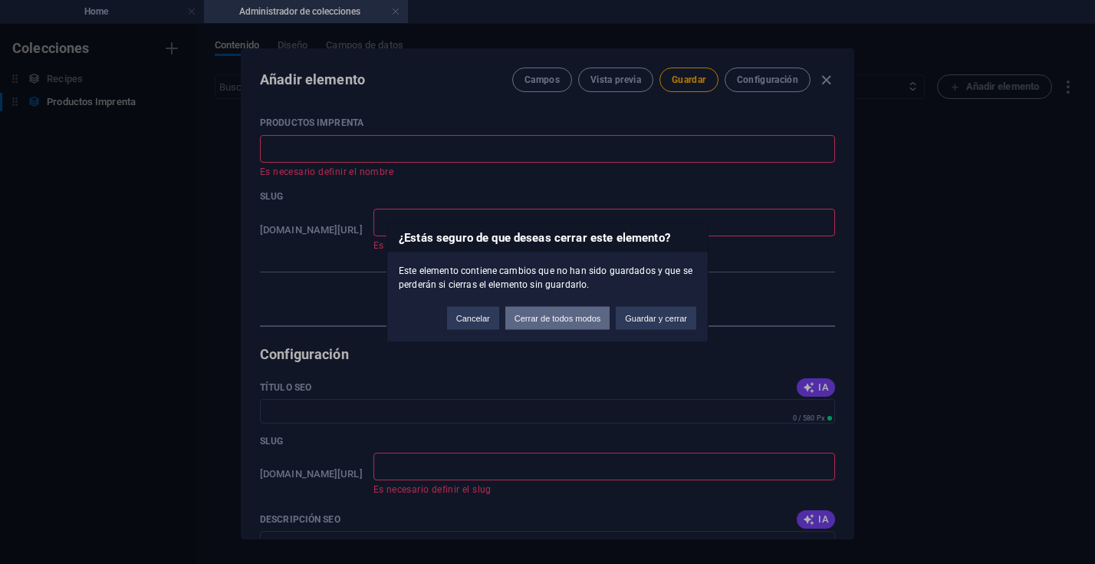
click at [572, 319] on button "Cerrar de todos modos" at bounding box center [558, 317] width 105 height 23
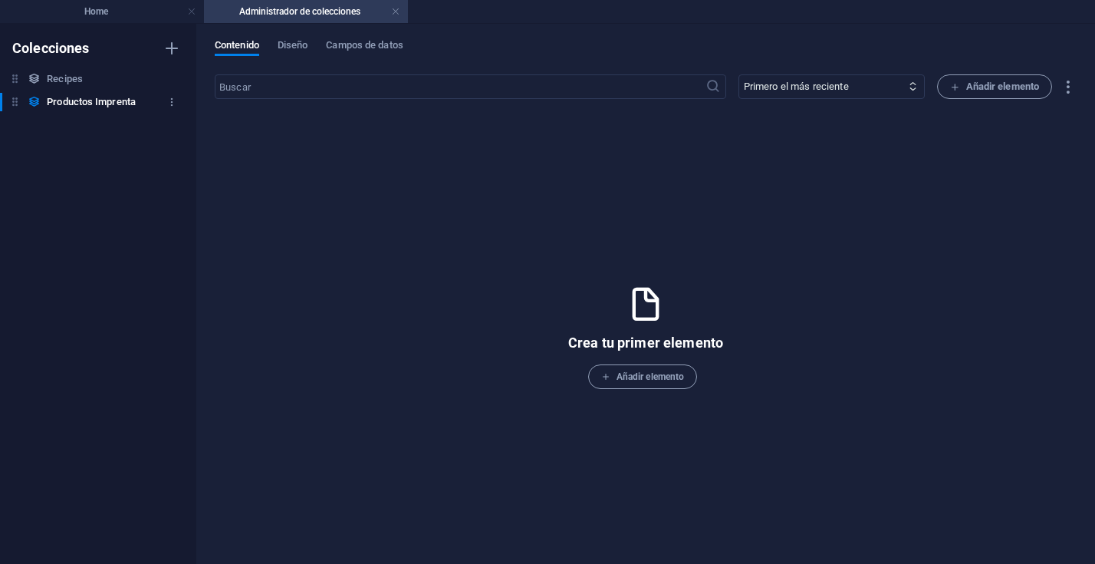
click at [101, 103] on h6 "Productos Imprenta" at bounding box center [91, 102] width 89 height 18
click at [644, 378] on span "Añadir elemento" at bounding box center [642, 376] width 83 height 18
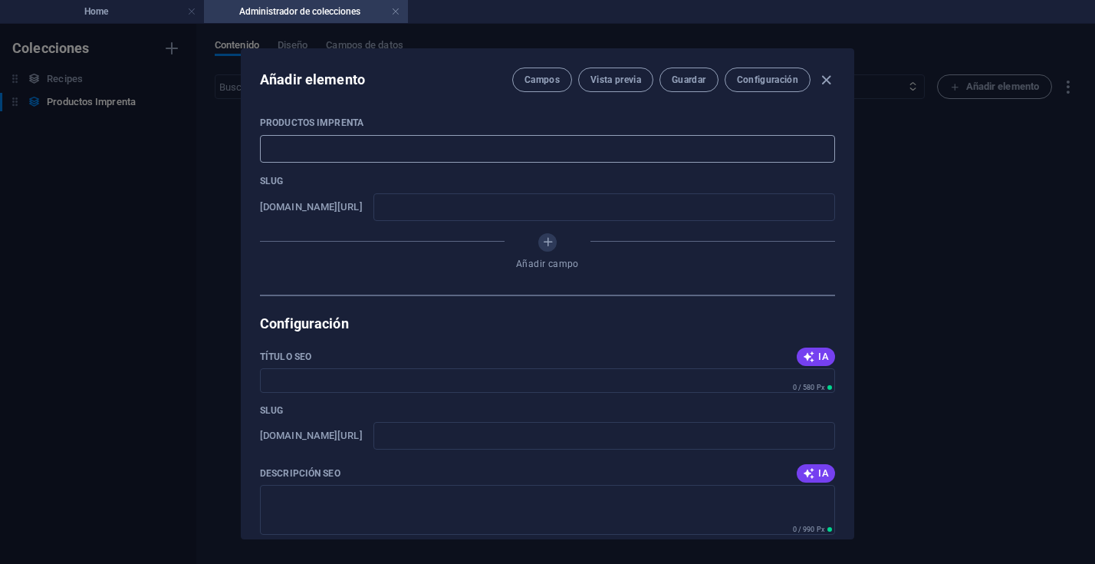
click at [285, 153] on input "text" at bounding box center [547, 149] width 575 height 28
type input "C"
type input "c"
type input "Ca"
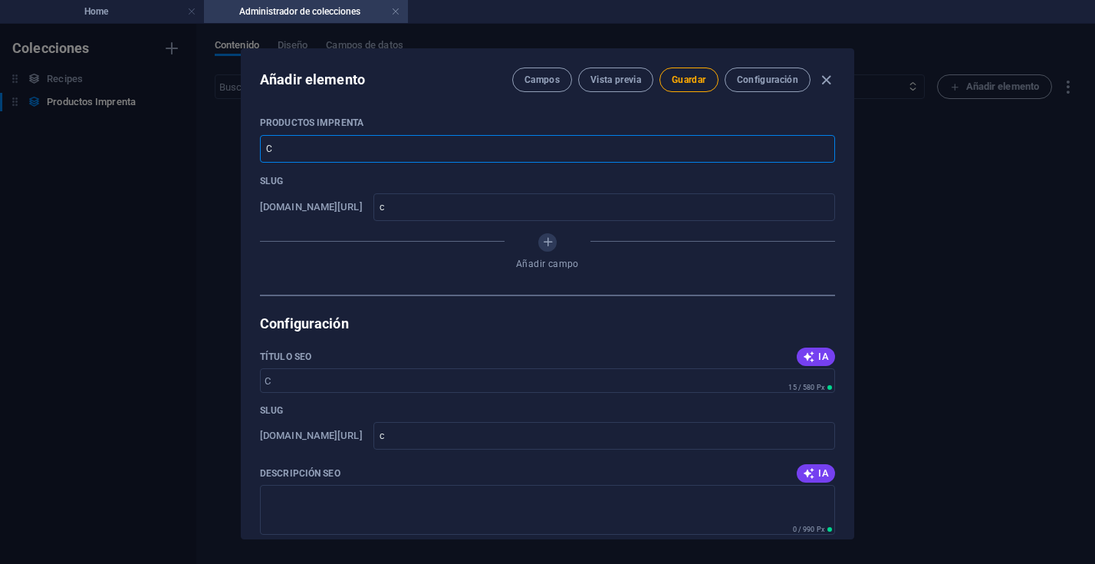
type input "ca"
type input "Cal"
type input "cal"
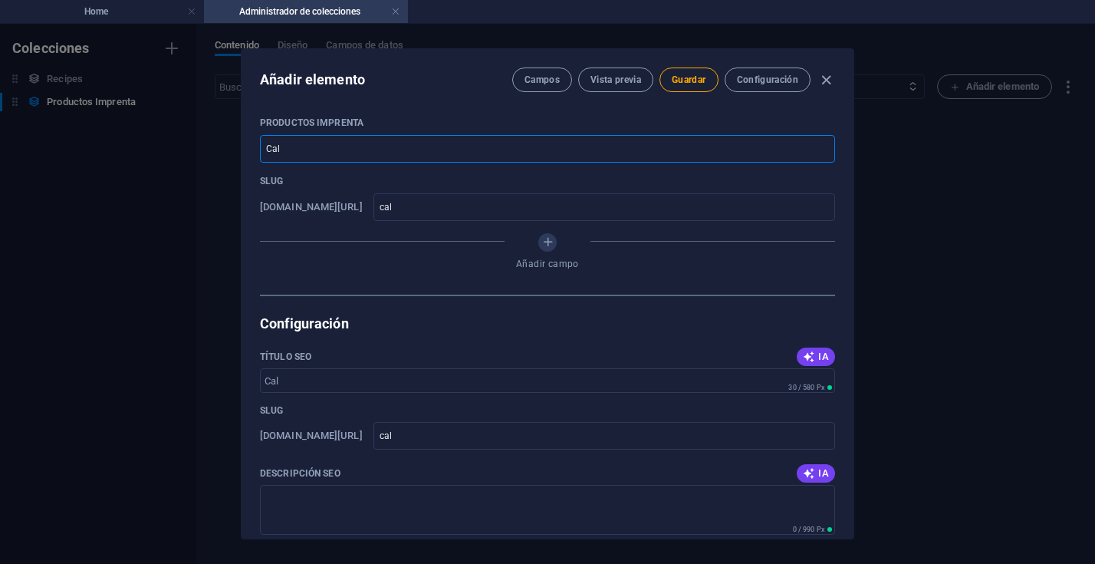
type input "Cale"
type input "cale"
type input "Calen"
type input "calen"
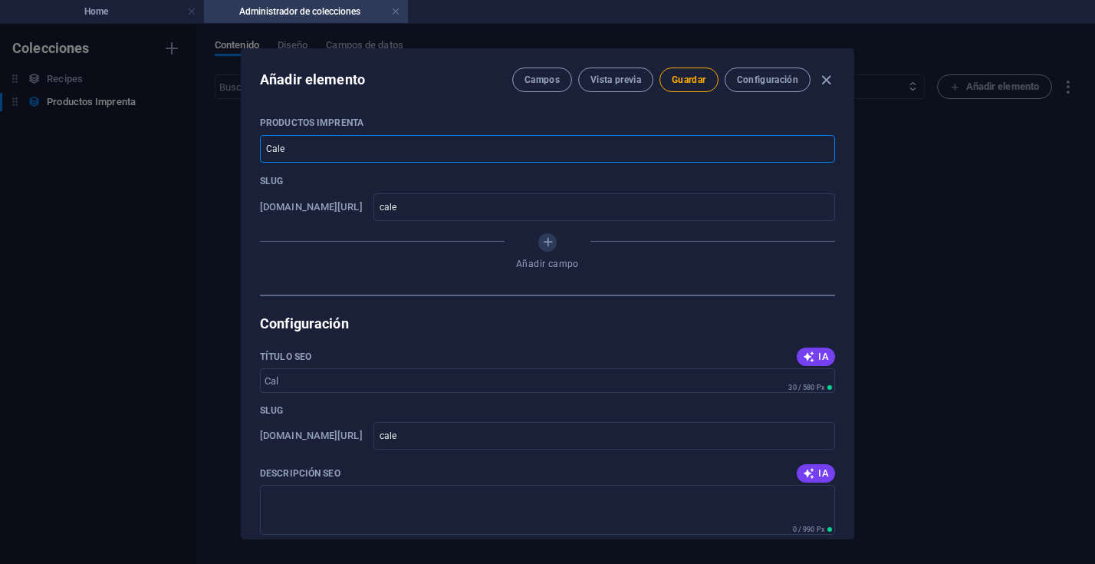
type input "calen"
type input "Calend"
type input "calend"
type input "Calenda"
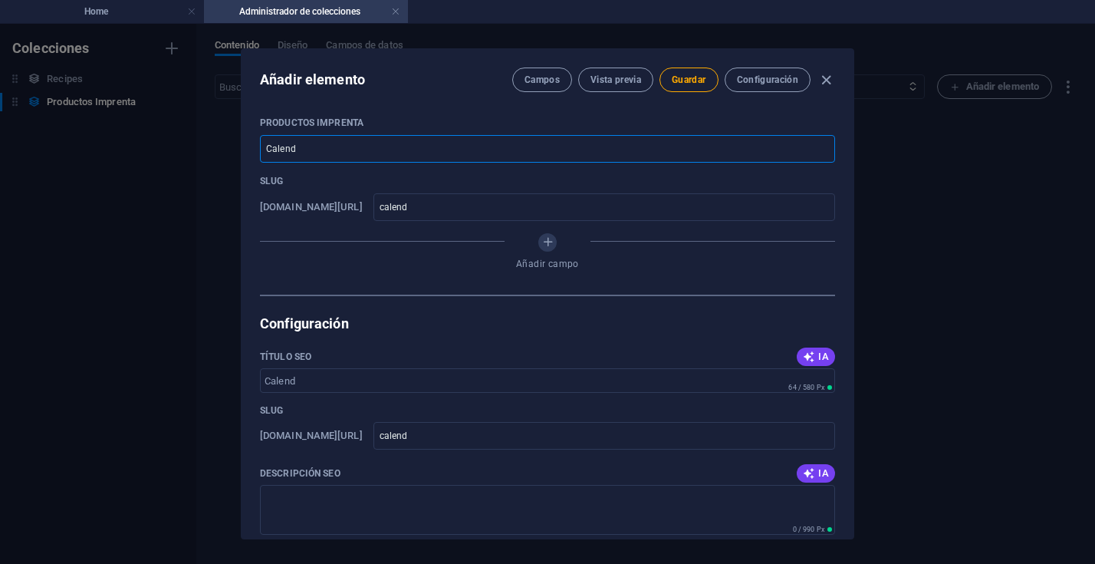
type input "calenda"
type input "Calendar"
type input "calendar"
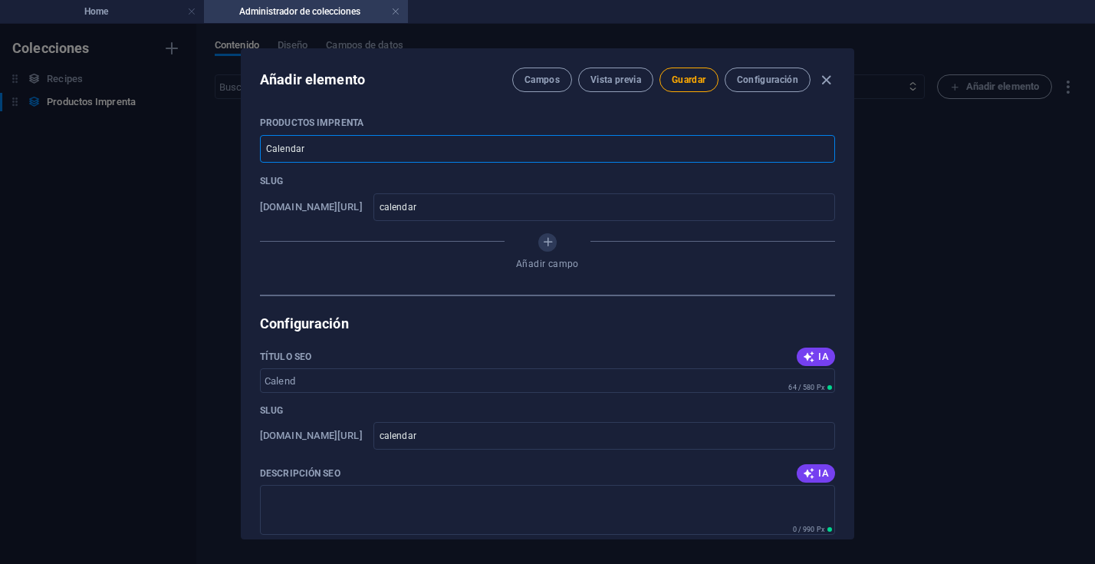
type input "Calendari"
type input "calendari"
type input "Calendario"
type input "calendario"
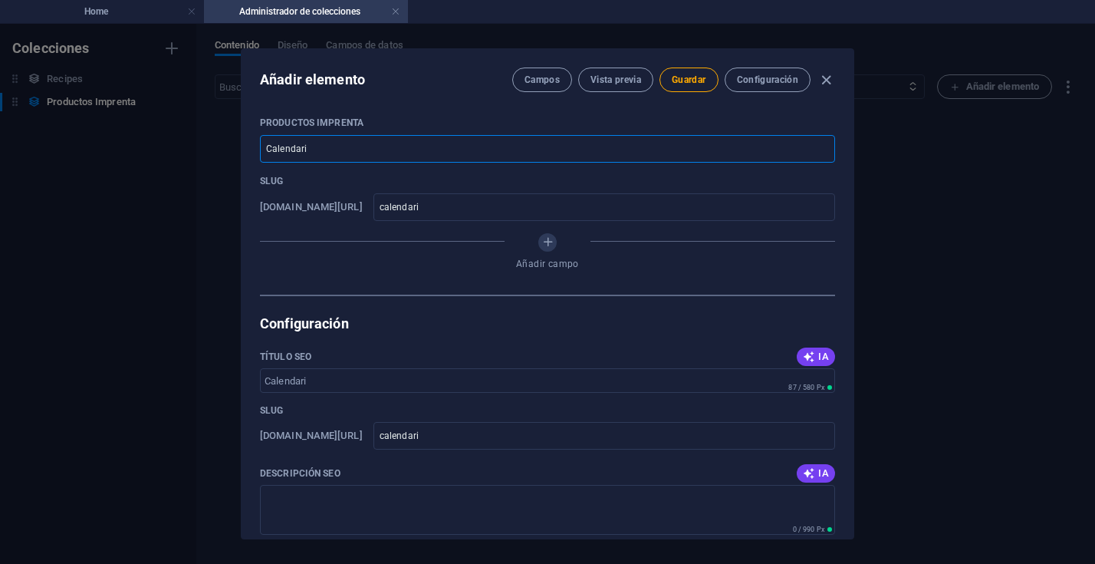
type input "calendario"
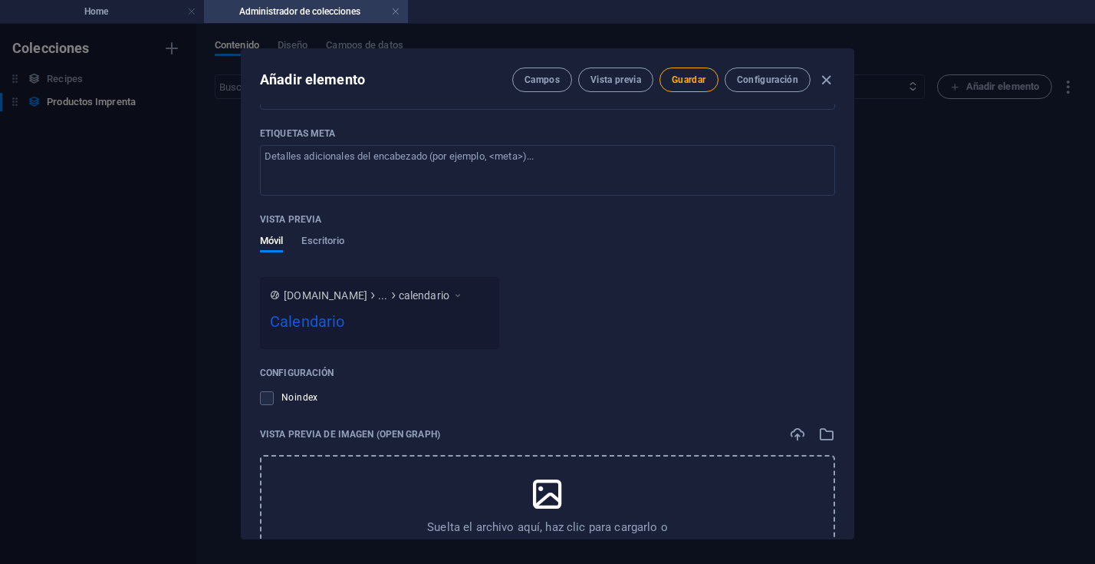
scroll to position [562, 0]
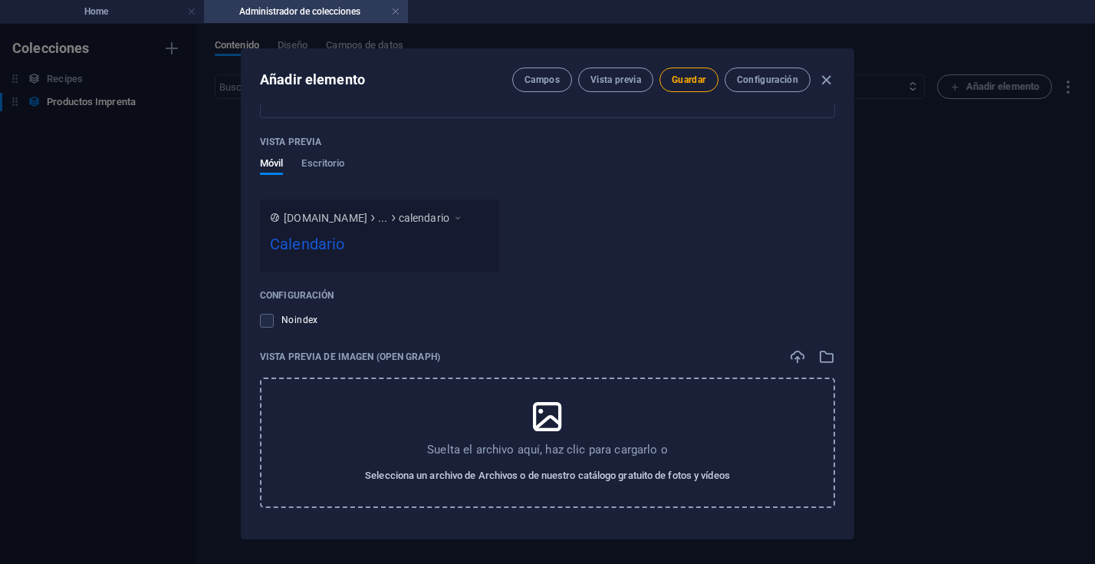
type input "Calendario"
click at [573, 475] on span "Selecciona un archivo de Archivos o de nuestro catálogo gratuito de fotos y víd…" at bounding box center [547, 475] width 365 height 18
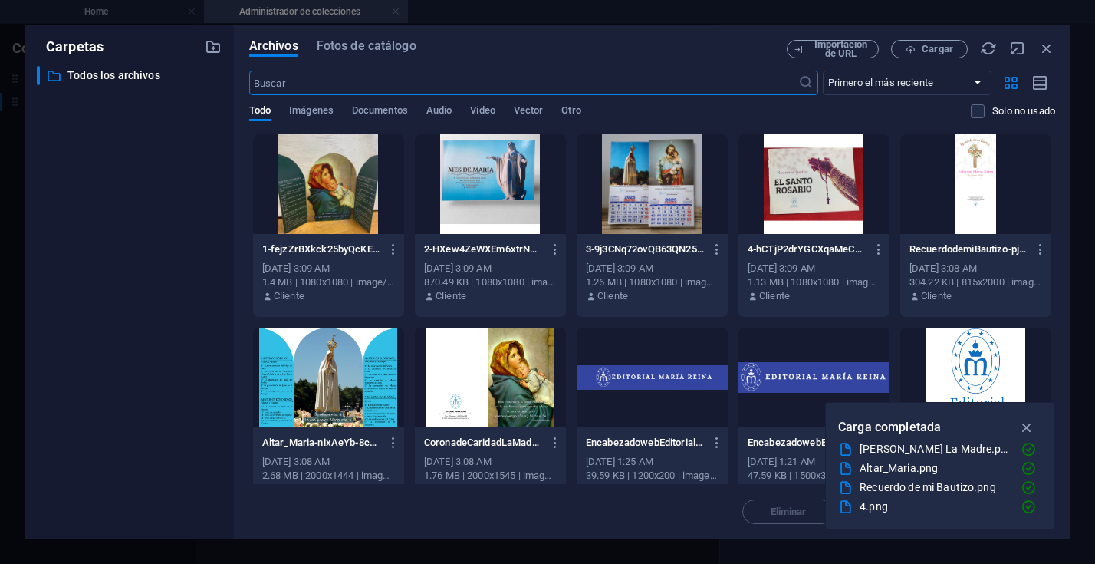
click at [659, 202] on div at bounding box center [652, 184] width 151 height 100
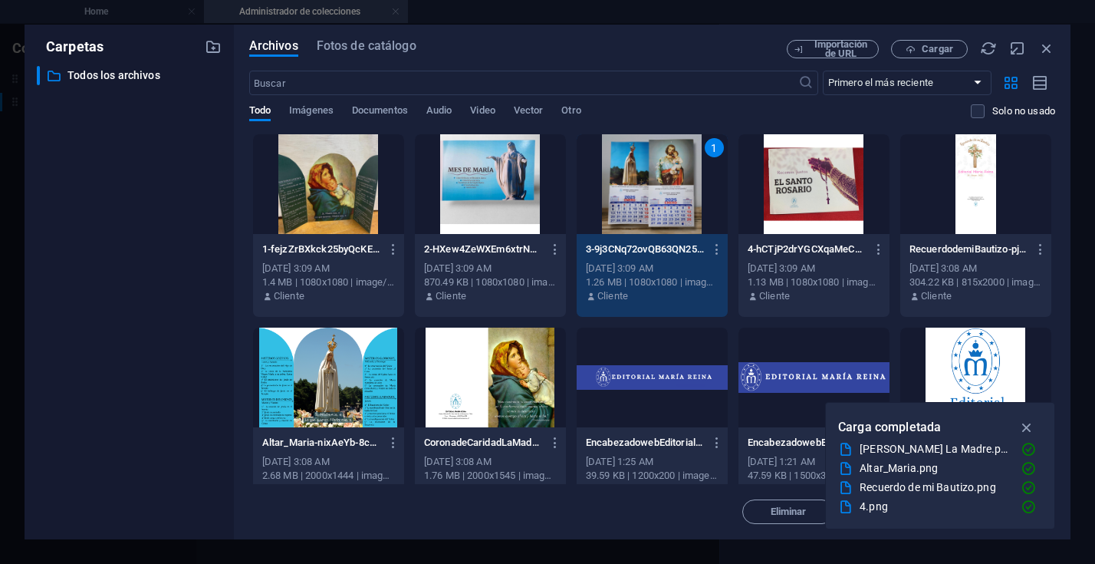
click at [659, 202] on div "1" at bounding box center [652, 184] width 151 height 100
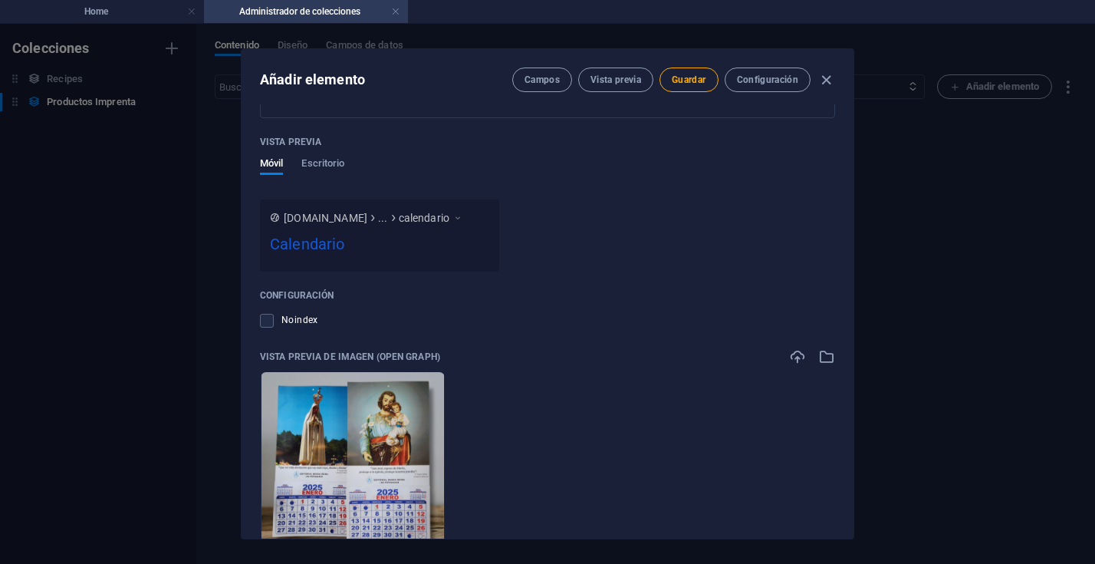
scroll to position [623, 0]
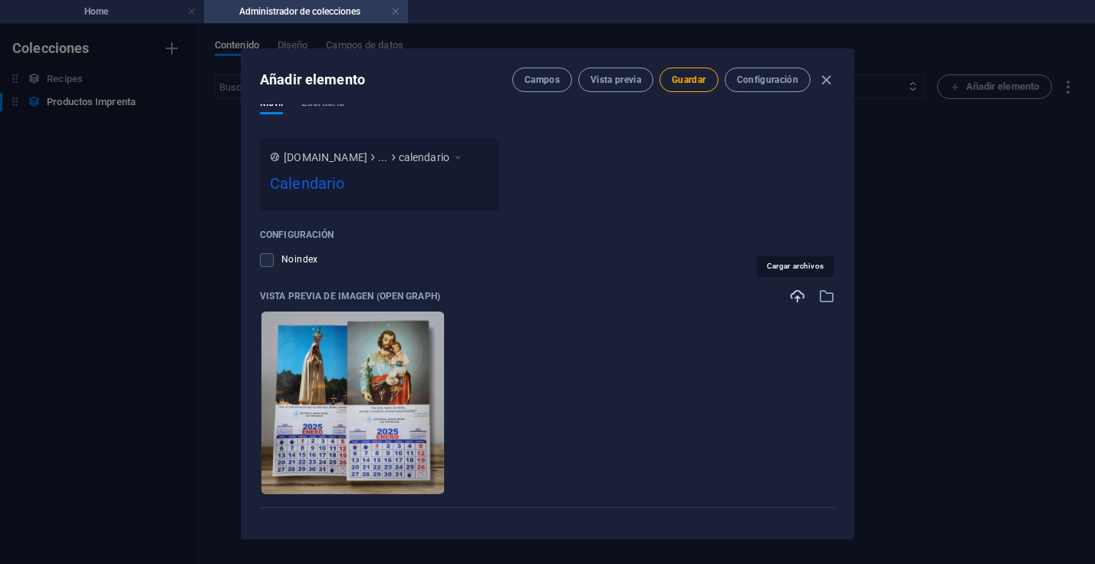
click at [792, 298] on icon "button" at bounding box center [797, 296] width 17 height 17
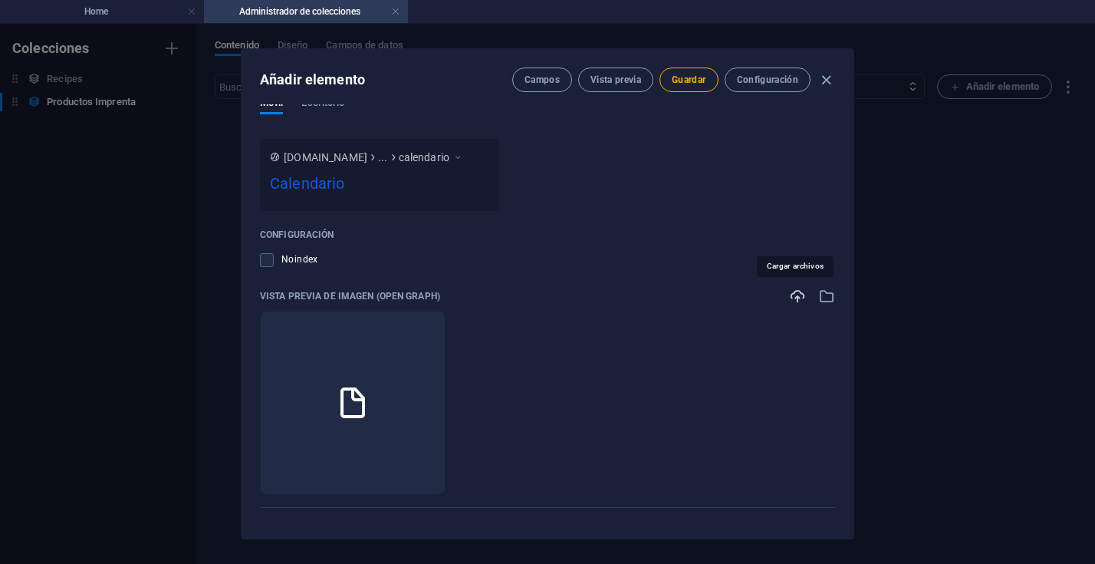
click at [792, 295] on icon "button" at bounding box center [797, 296] width 17 height 17
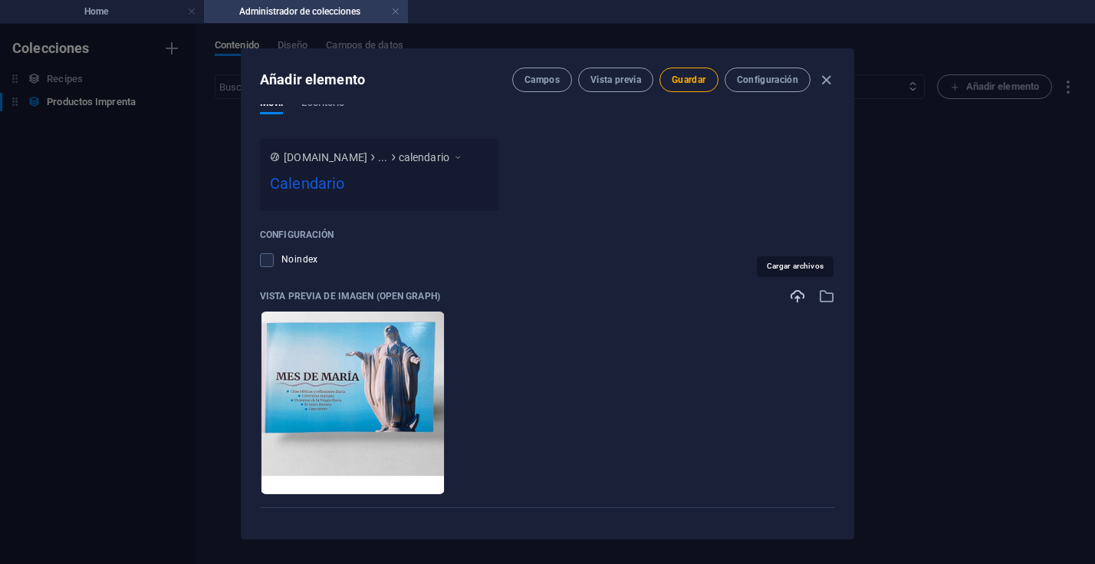
click at [795, 297] on icon "button" at bounding box center [797, 296] width 17 height 17
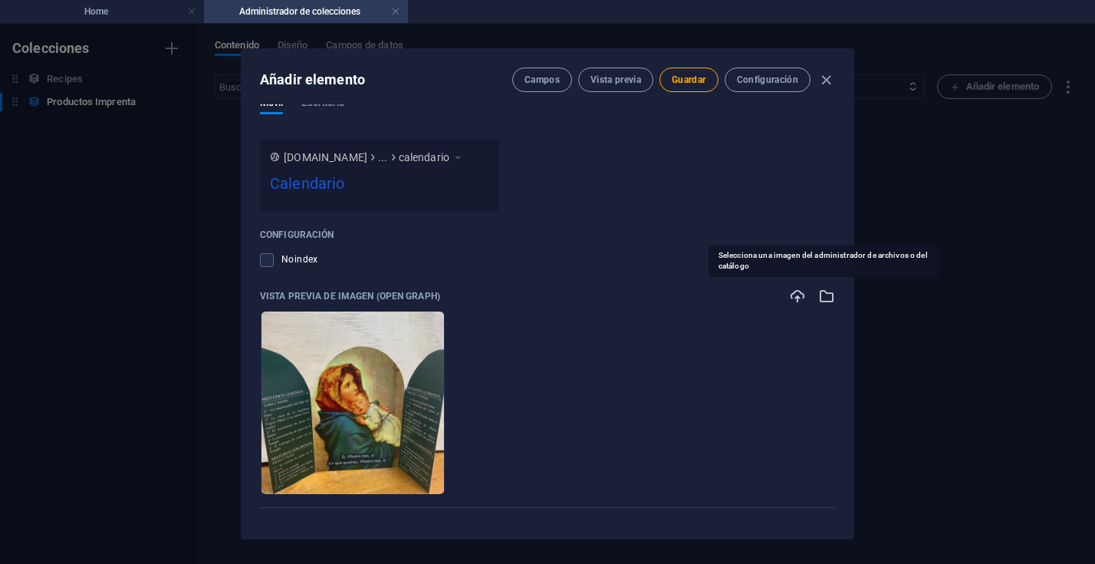
click at [821, 296] on icon "button" at bounding box center [826, 296] width 17 height 17
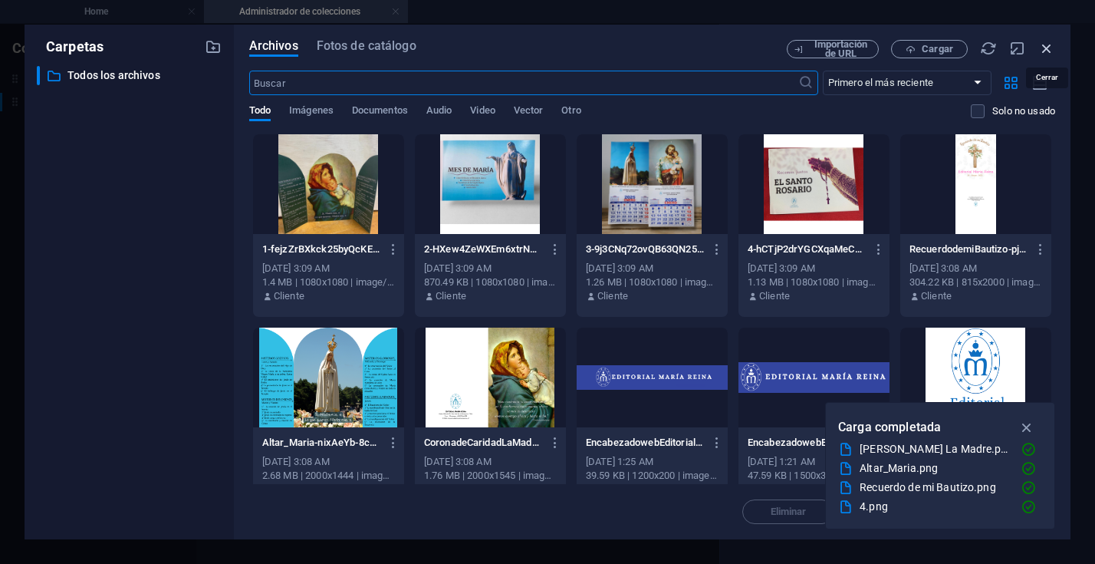
click at [1042, 49] on icon "button" at bounding box center [1047, 48] width 17 height 17
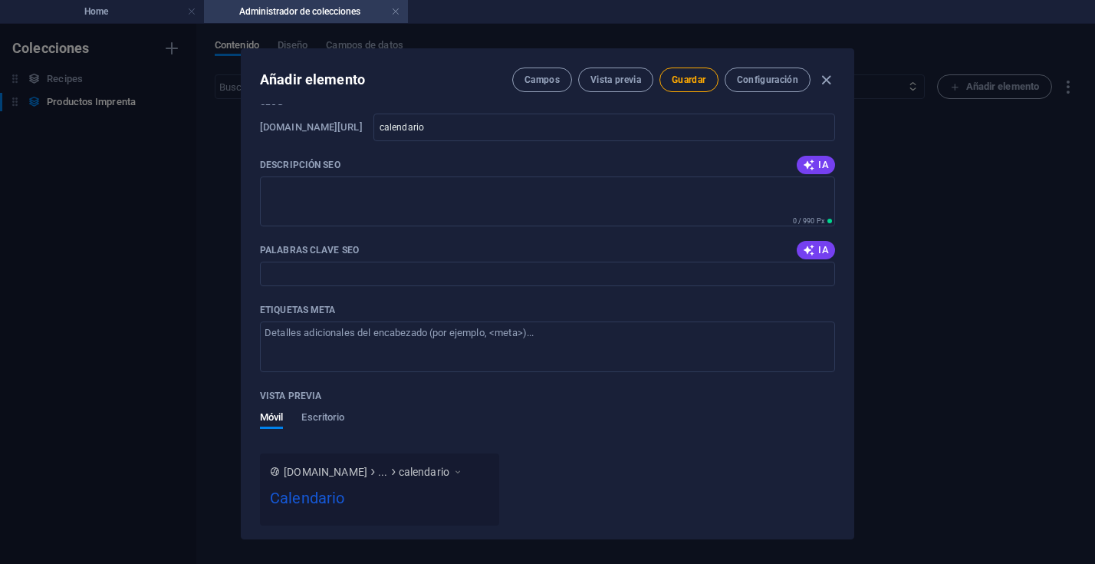
scroll to position [0, 0]
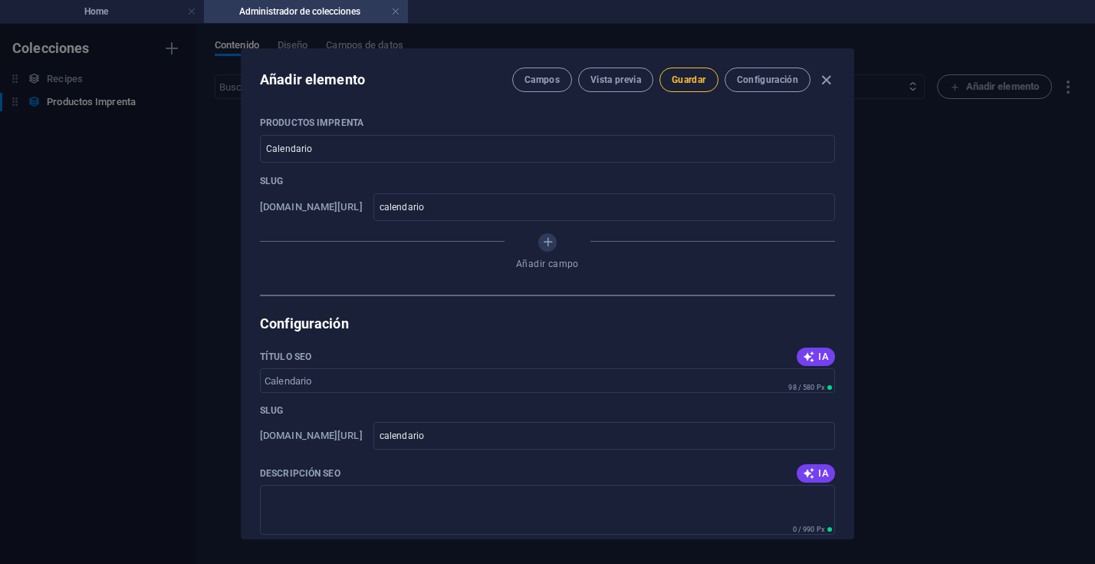
click at [689, 78] on span "Guardar" at bounding box center [689, 80] width 34 height 12
click at [827, 81] on icon "button" at bounding box center [827, 80] width 18 height 18
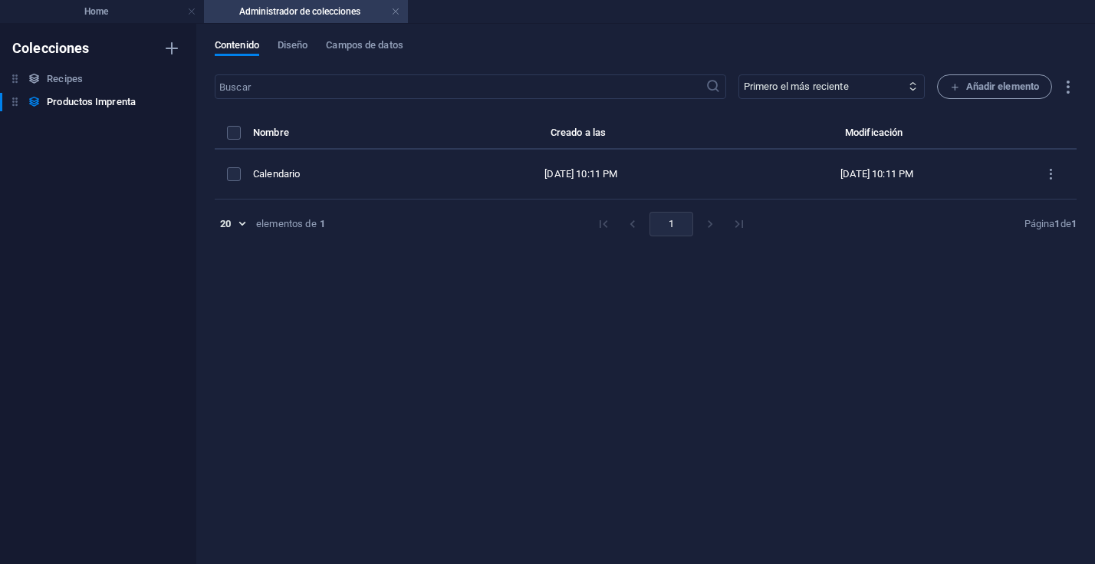
type input "calendario"
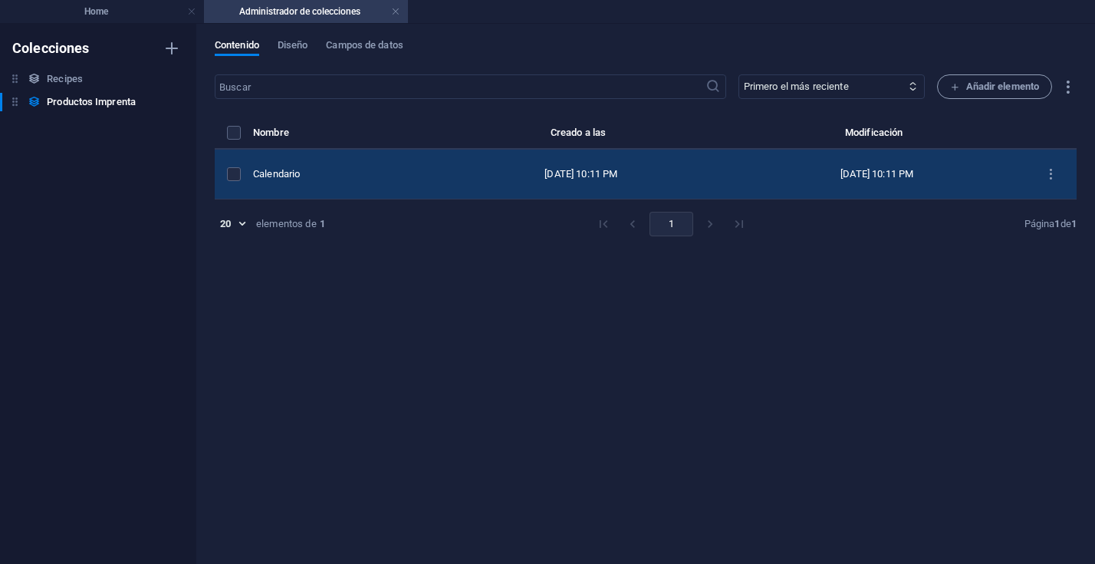
click at [309, 176] on div "Calendario" at bounding box center [337, 174] width 168 height 14
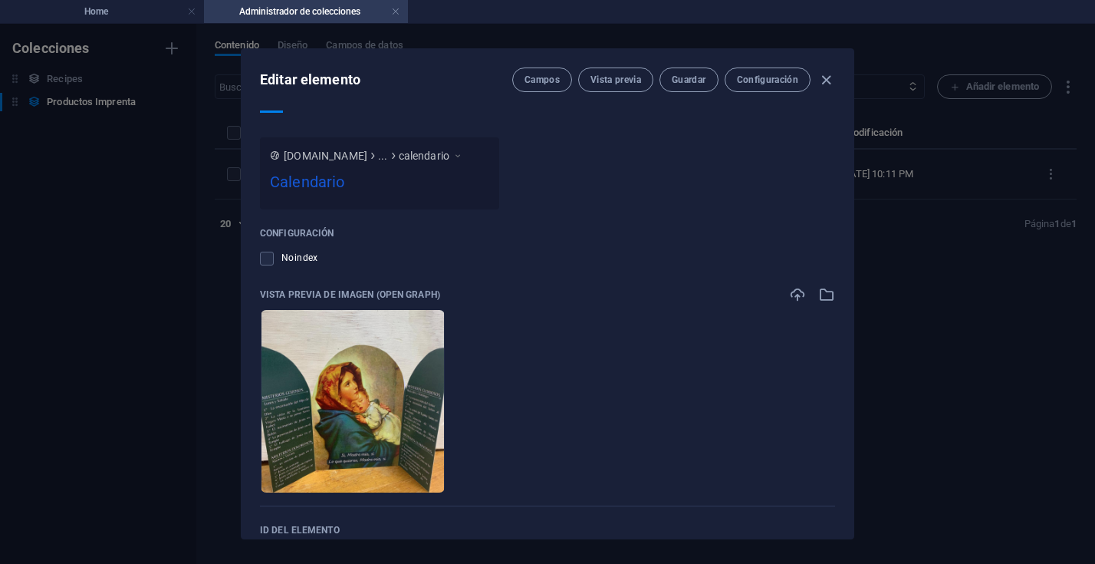
scroll to position [681, 0]
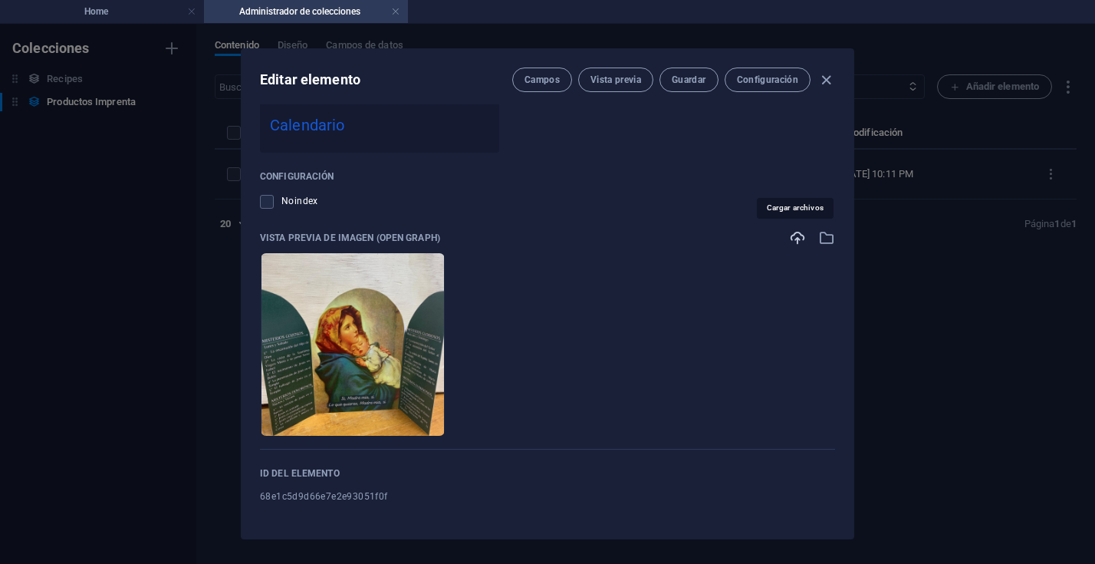
click at [792, 238] on icon "button" at bounding box center [797, 237] width 17 height 17
click at [685, 83] on span "Guardar" at bounding box center [689, 80] width 34 height 12
click at [792, 233] on icon "button" at bounding box center [797, 237] width 17 height 17
click at [797, 238] on icon "button" at bounding box center [797, 237] width 17 height 17
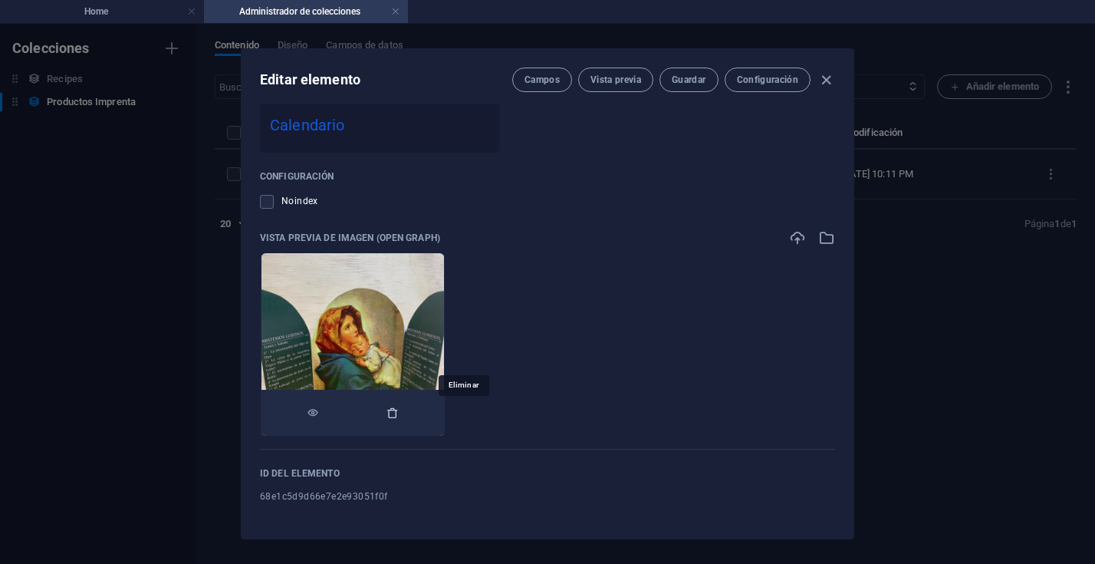
click at [399, 413] on icon "button" at bounding box center [393, 413] width 12 height 12
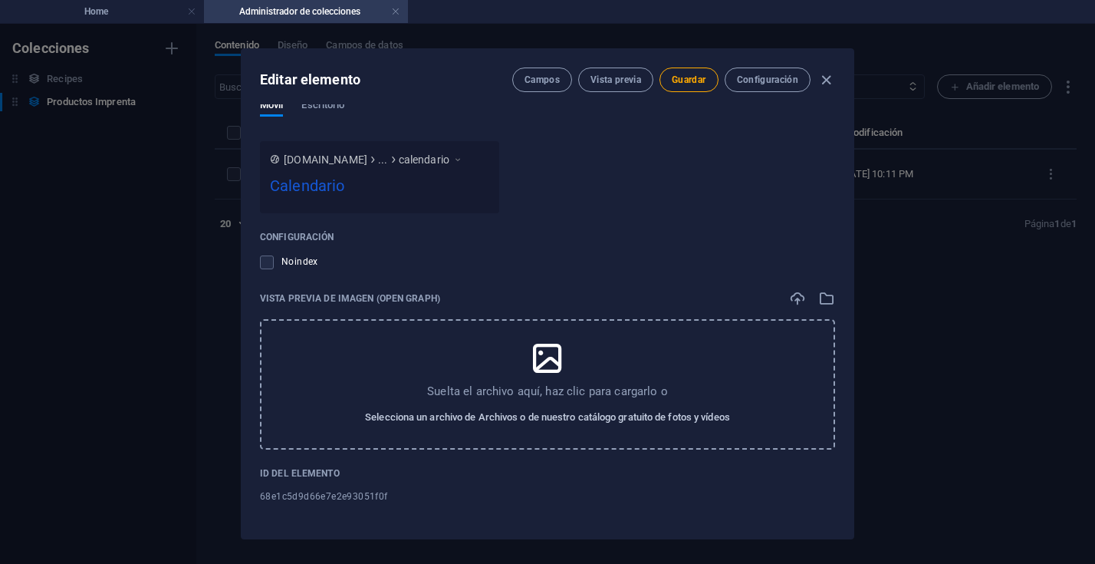
click at [609, 417] on span "Selecciona un archivo de Archivos o de nuestro catálogo gratuito de fotos y víd…" at bounding box center [547, 417] width 365 height 18
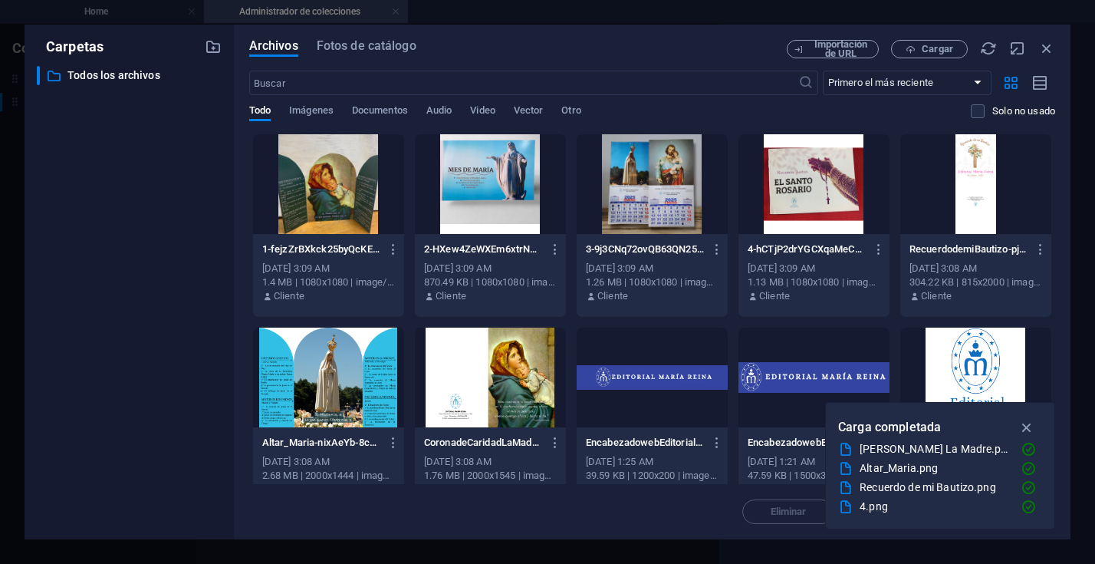
click at [650, 200] on div at bounding box center [652, 184] width 151 height 100
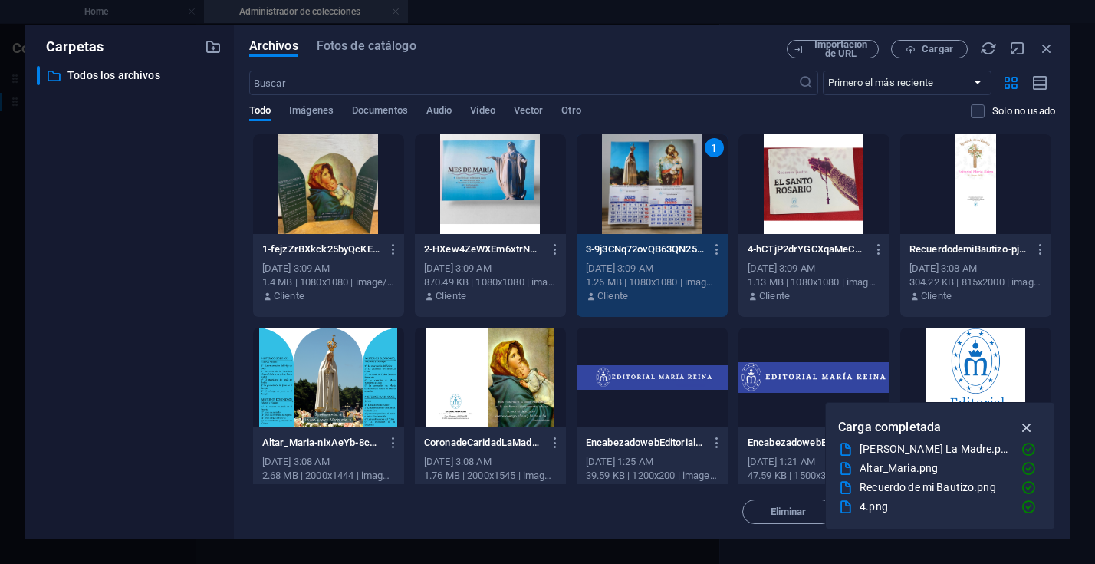
click at [1028, 423] on icon "button" at bounding box center [1028, 427] width 18 height 17
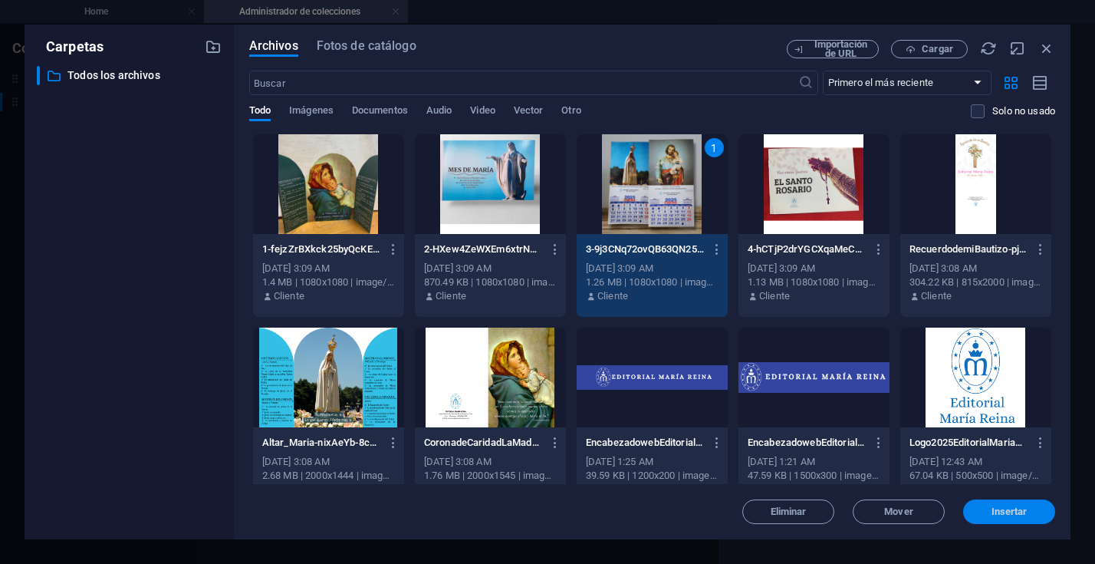
click at [995, 515] on span "Insertar" at bounding box center [1010, 511] width 36 height 9
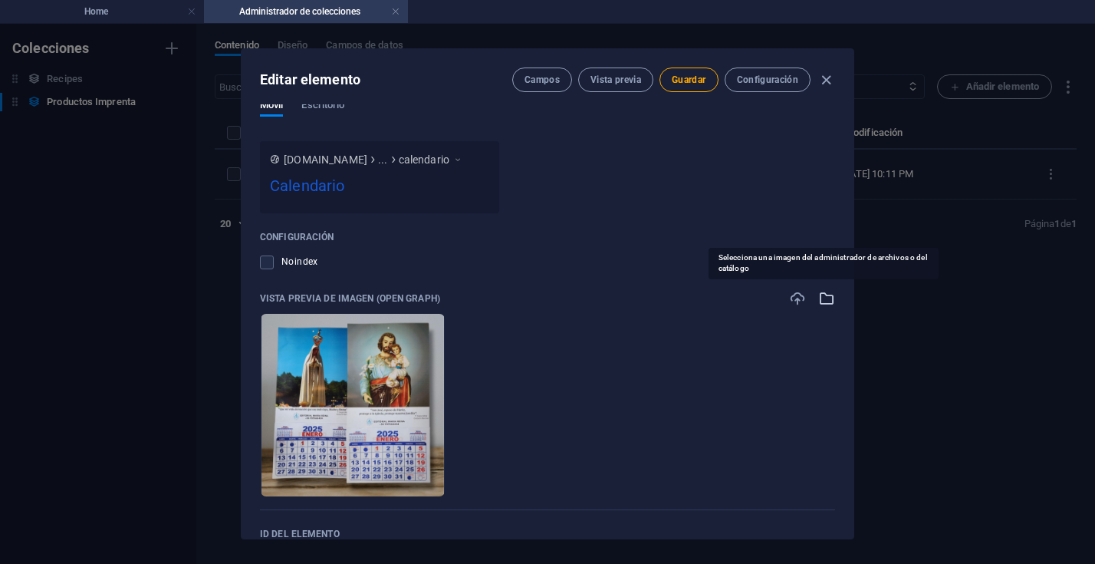
click at [825, 298] on icon "button" at bounding box center [826, 298] width 17 height 17
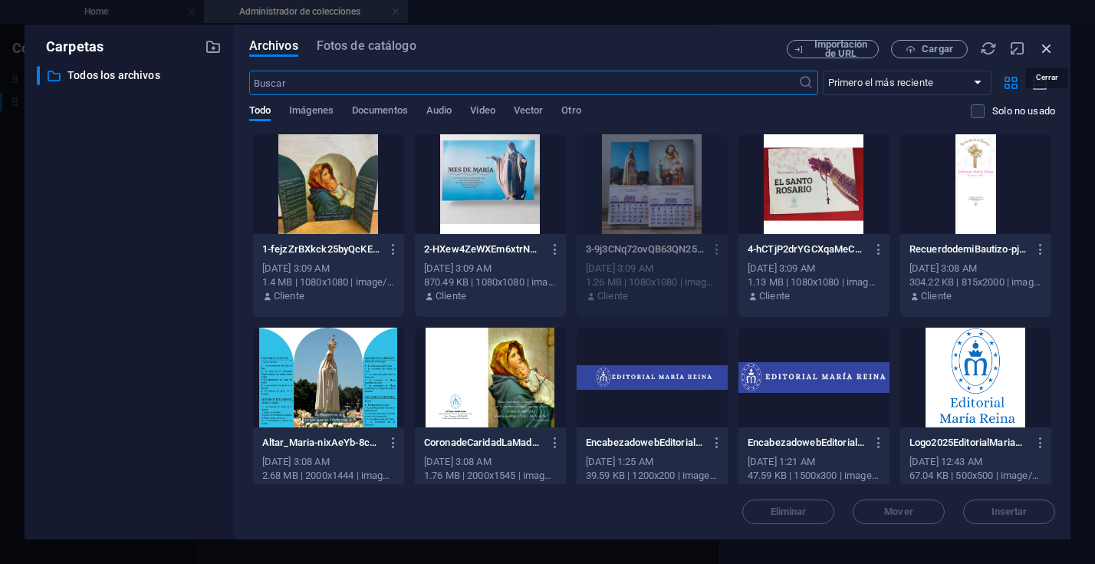
click at [1049, 48] on icon "button" at bounding box center [1047, 48] width 17 height 17
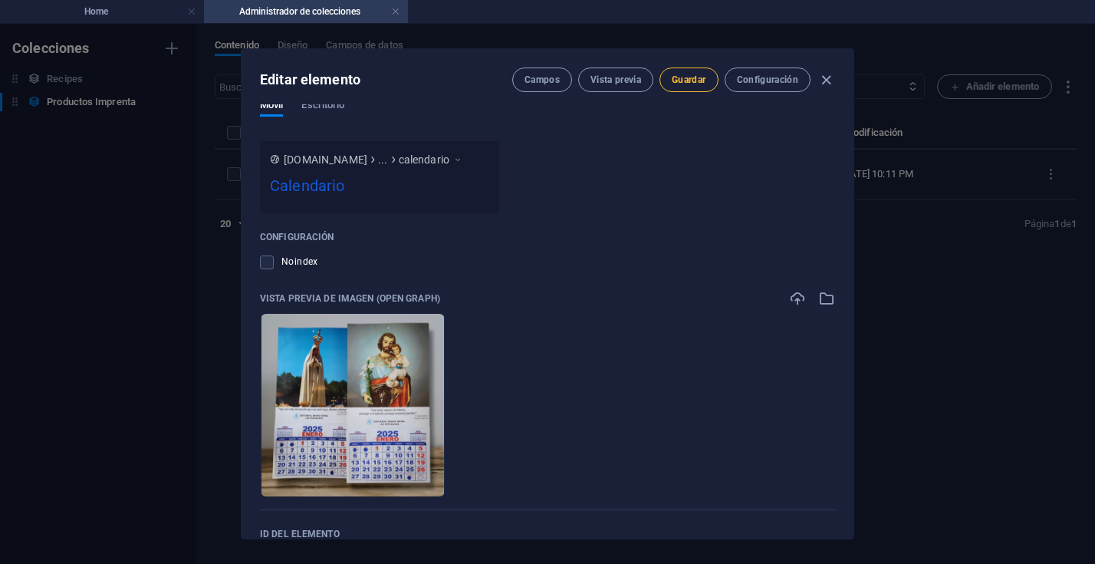
click at [697, 79] on span "Guardar" at bounding box center [689, 80] width 34 height 12
click at [826, 79] on icon "button" at bounding box center [827, 80] width 18 height 18
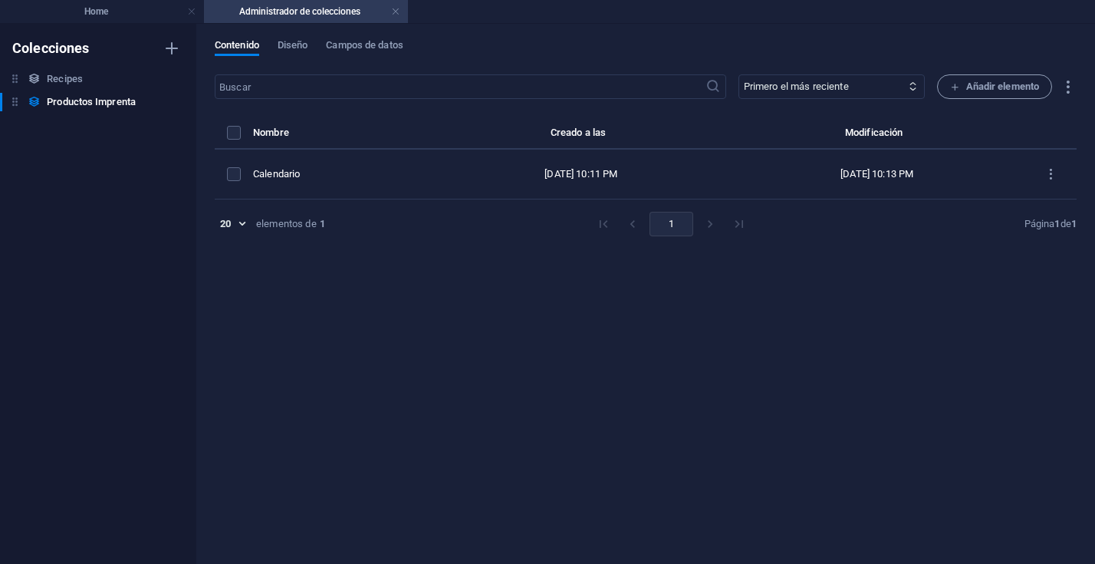
type input "calendario"
click at [1069, 91] on icon "button" at bounding box center [1068, 87] width 18 height 18
click at [1000, 195] on h6 "Importar" at bounding box center [1037, 197] width 74 height 18
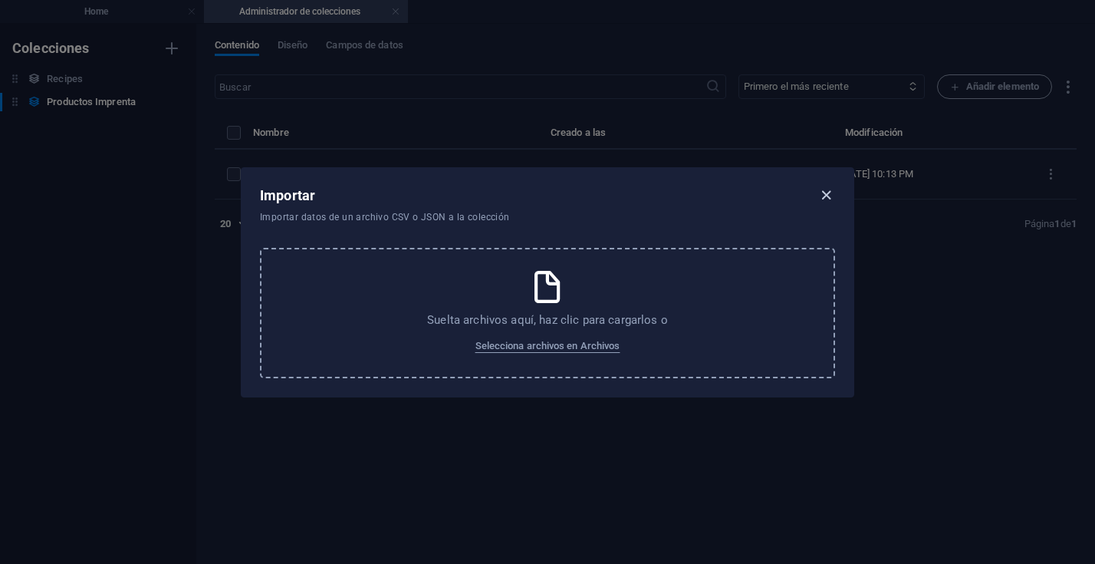
click at [823, 196] on icon "button" at bounding box center [827, 195] width 18 height 18
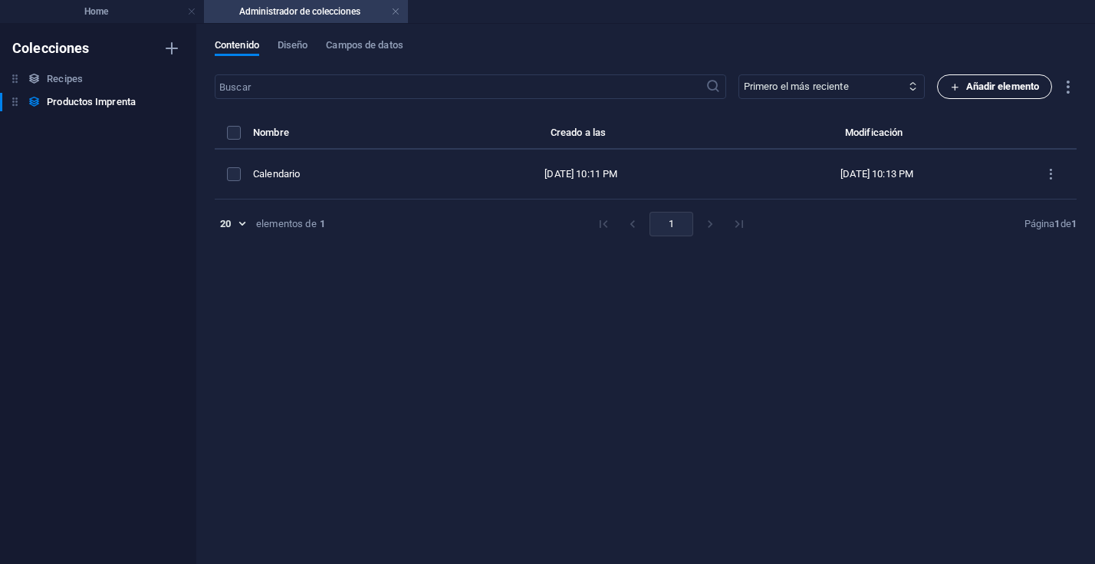
click at [976, 87] on span "Añadir elemento" at bounding box center [995, 86] width 90 height 18
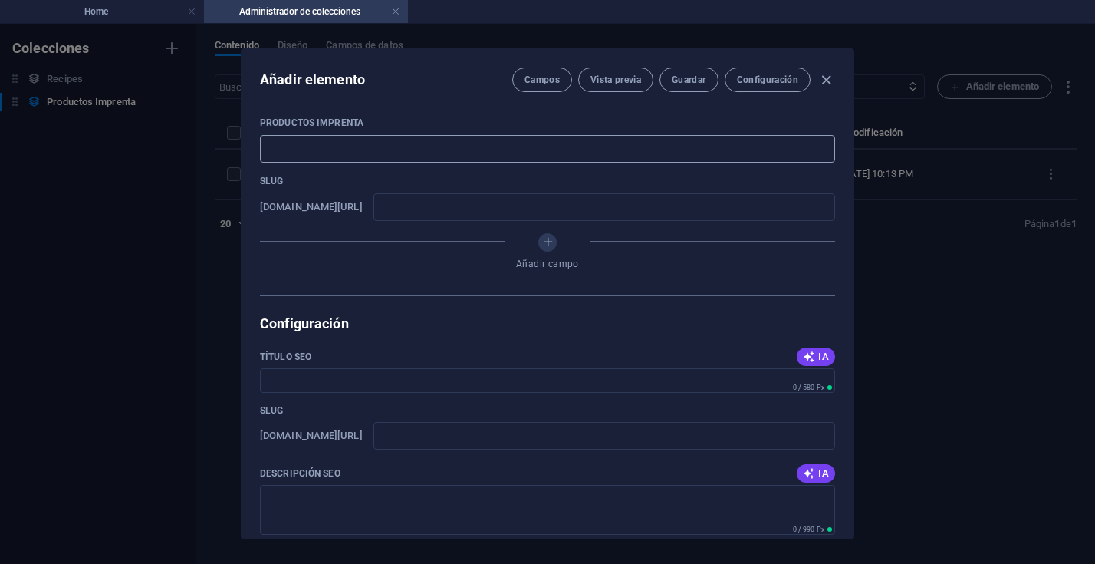
click at [280, 143] on input "text" at bounding box center [547, 149] width 575 height 28
type input "L"
type input "l"
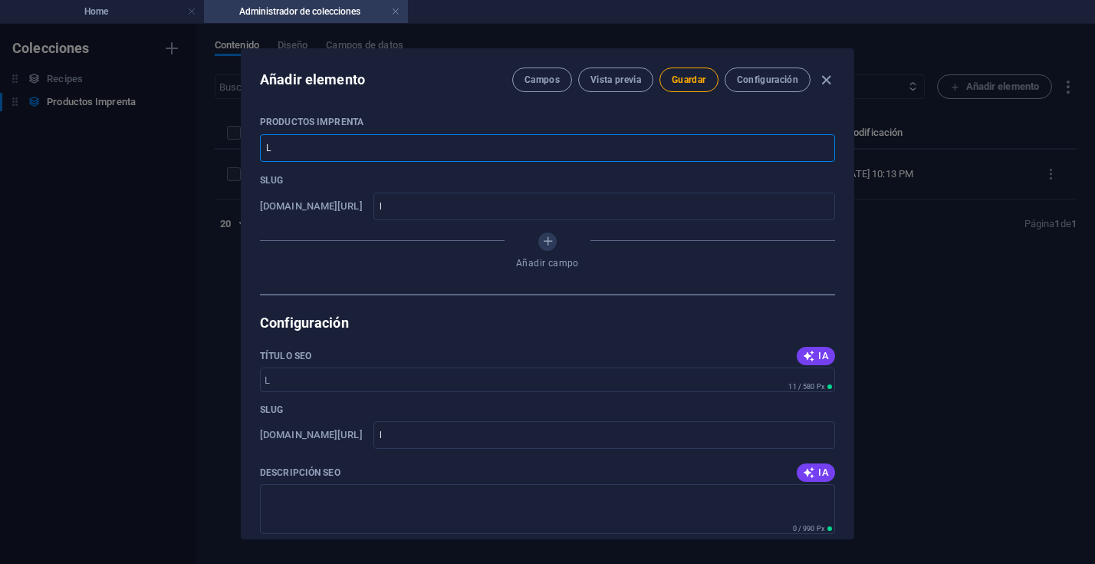
type input "Li"
type input "li"
type input "Lib"
type input "lib"
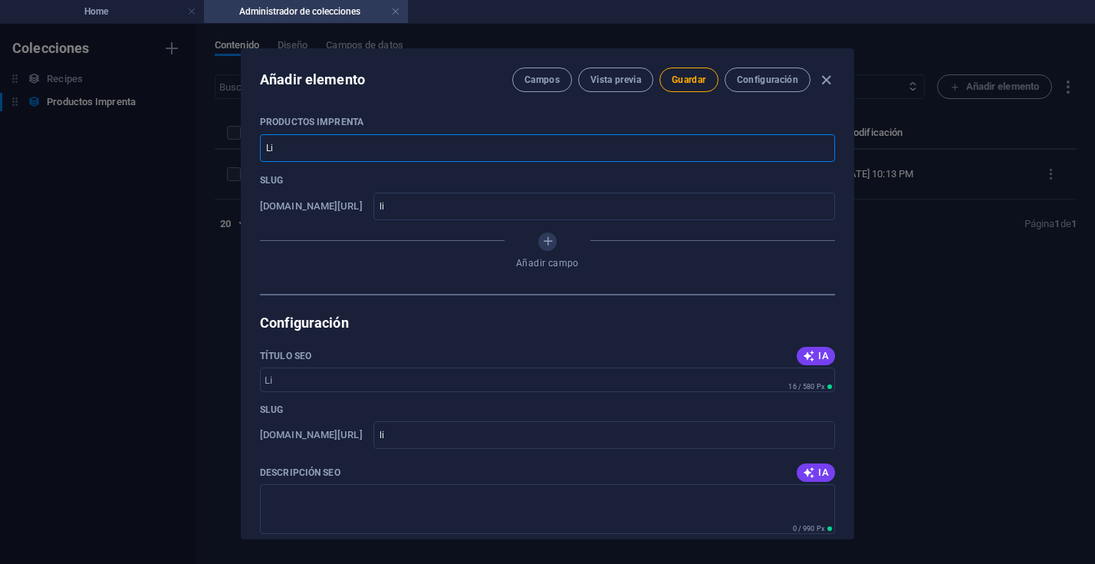
type input "lib"
type input "Libr"
type input "libr"
type input "Libro"
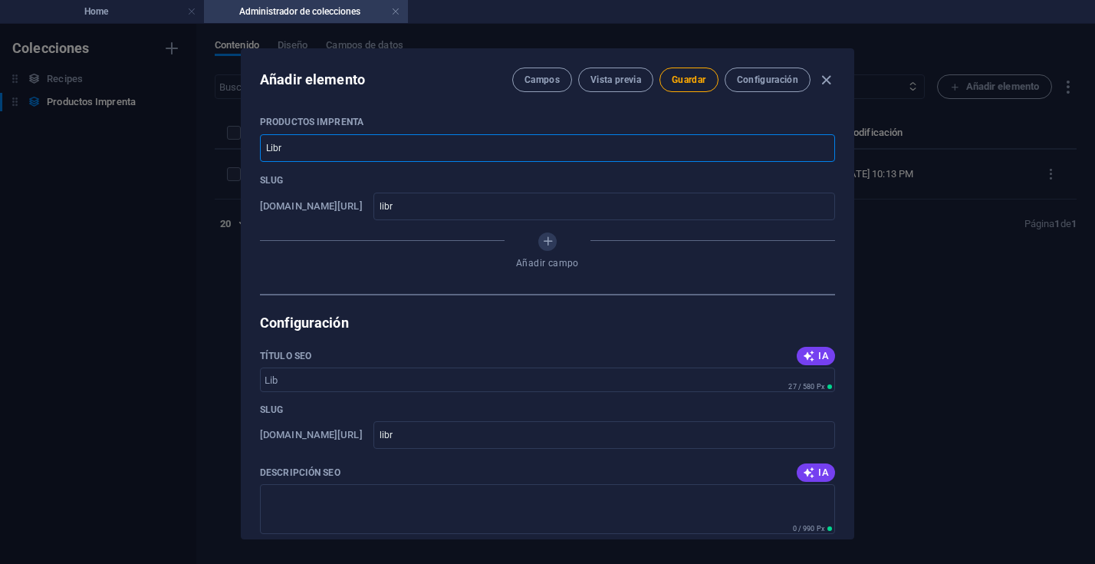
type input "libro"
type input "Libros"
type input "libros"
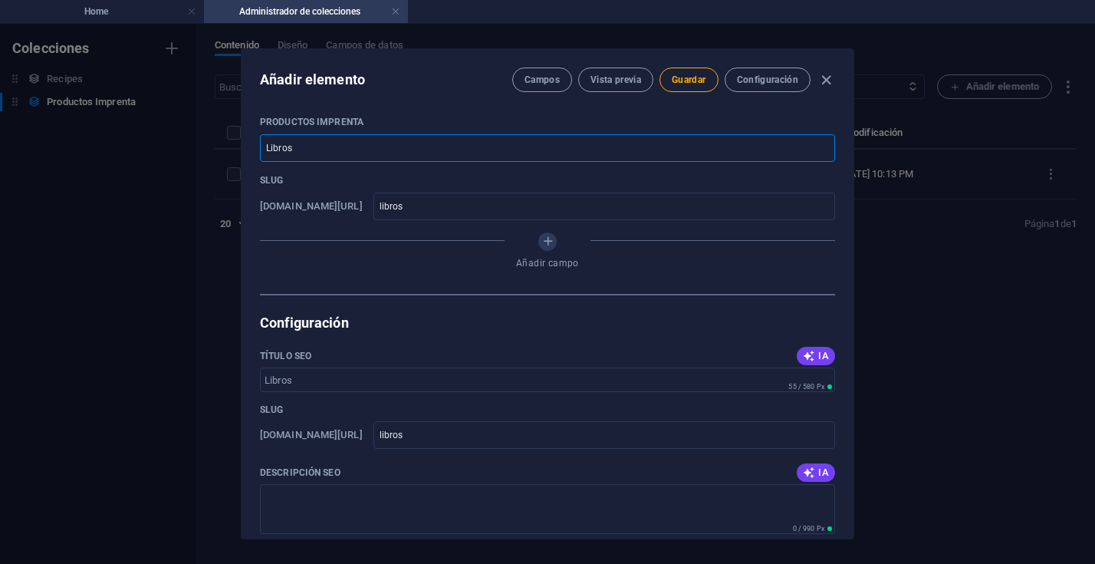
type input "Libro"
type input "libro"
type input "Libros"
type input "libros"
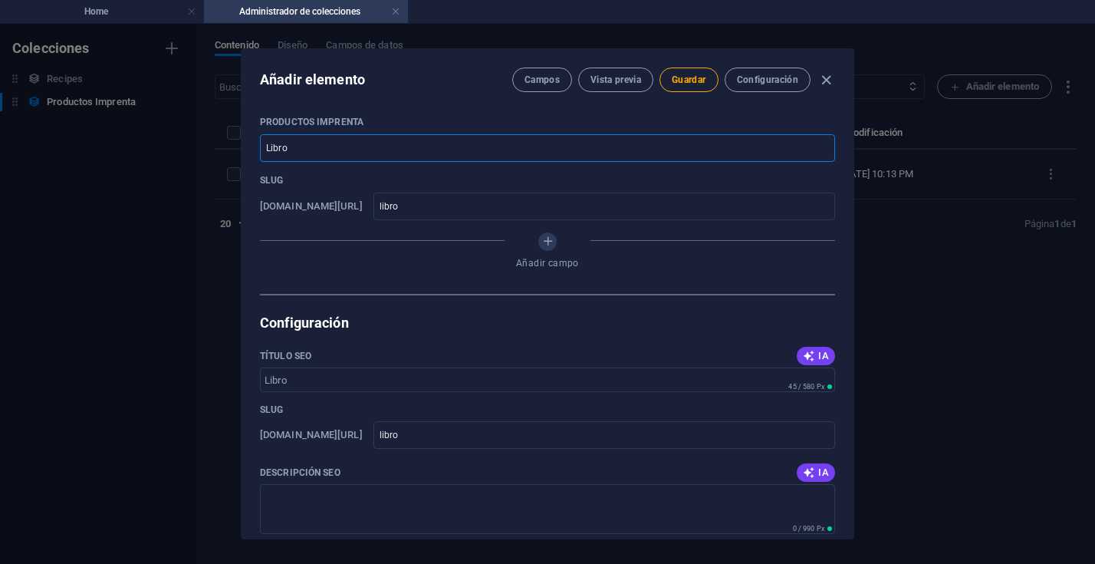
type input "libros"
type input "Libros p"
type input "libros-p"
type input "Libros pe"
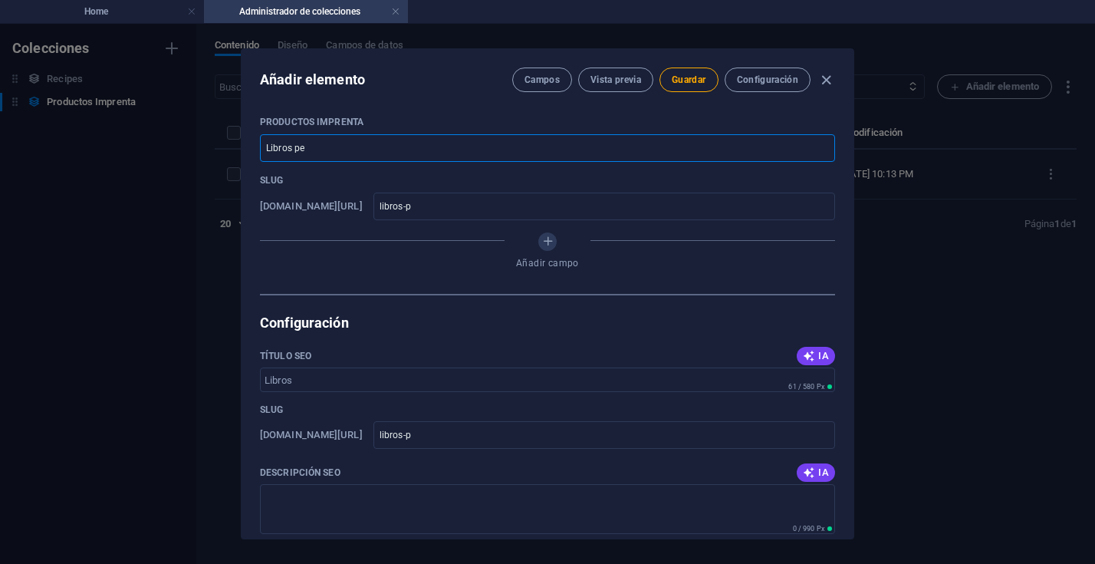
type input "libros-pe"
type input "Libros peq"
type input "libros-peq"
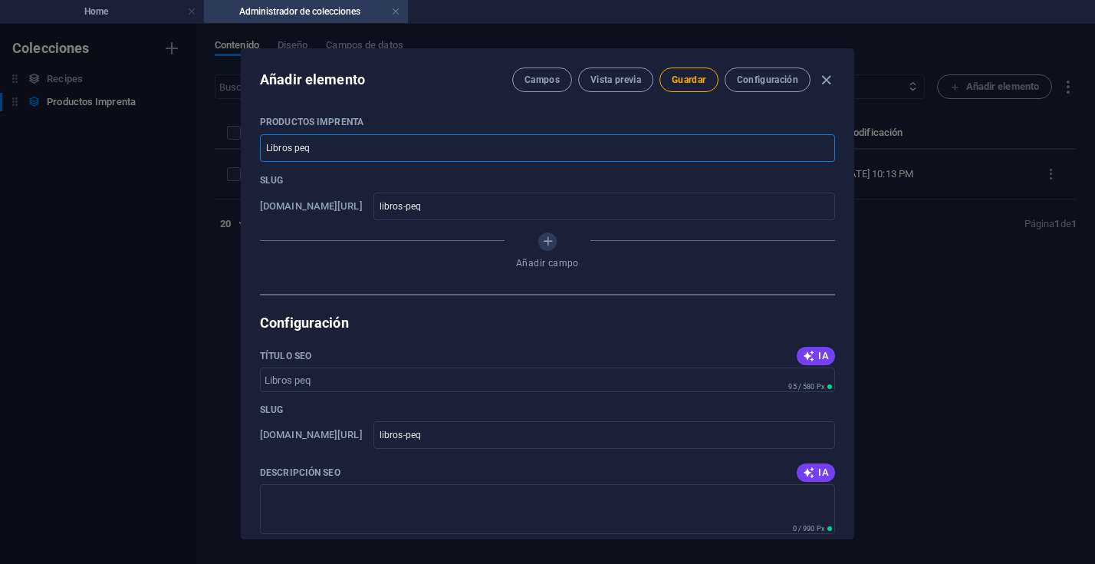
type input "Libros pequ"
type input "libros-pequ"
type input "Libros peque"
type input "libros-peque"
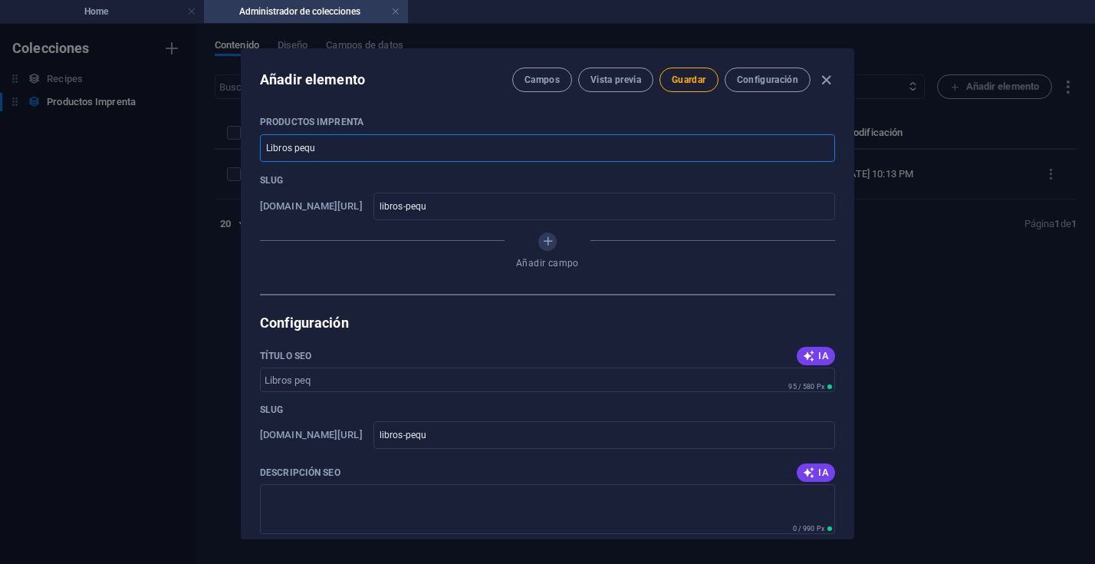
type input "libros-peque"
type input "Libros pequeñ"
type input "libros-pequen"
type input "Libros pequeño"
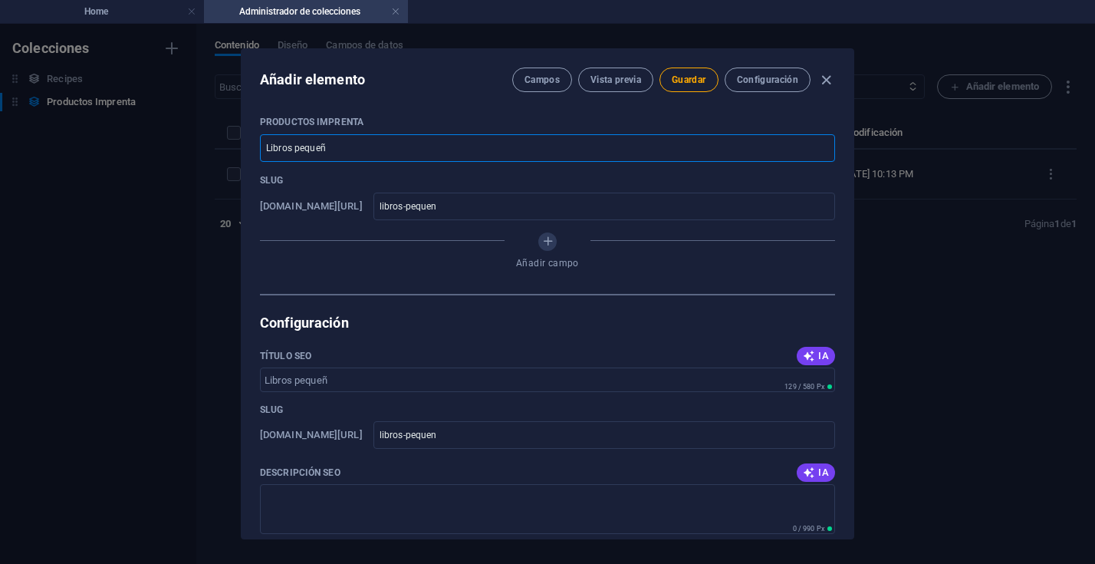
type input "libros-pequeno"
type input "Libros pequeños"
type input "libros-pequenos"
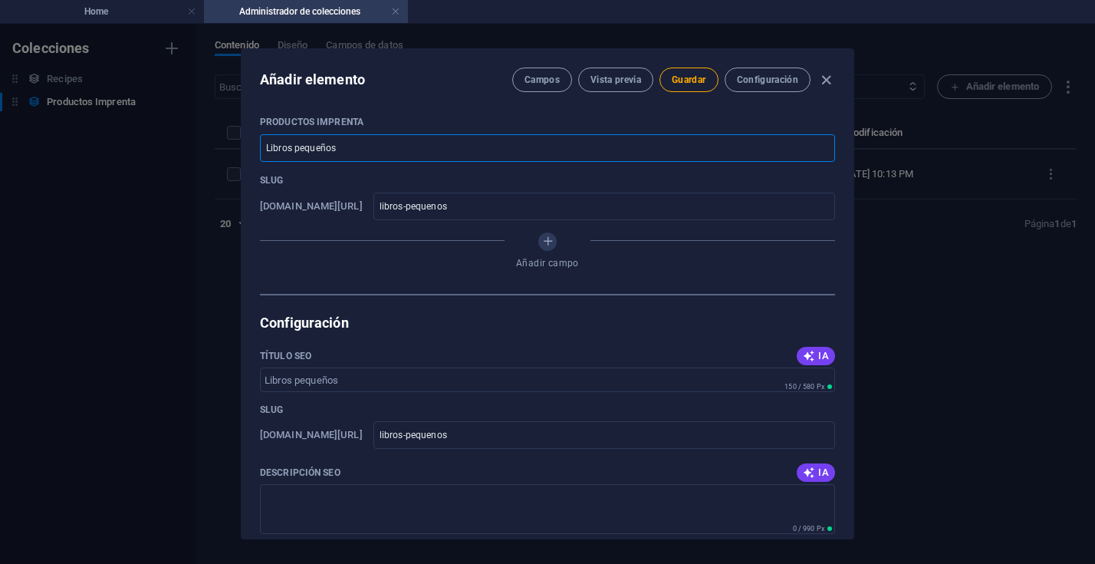
type input "Libros pequeño"
type input "libros-pequeno"
type input "Libros pequeñ"
type input "libros-pequen"
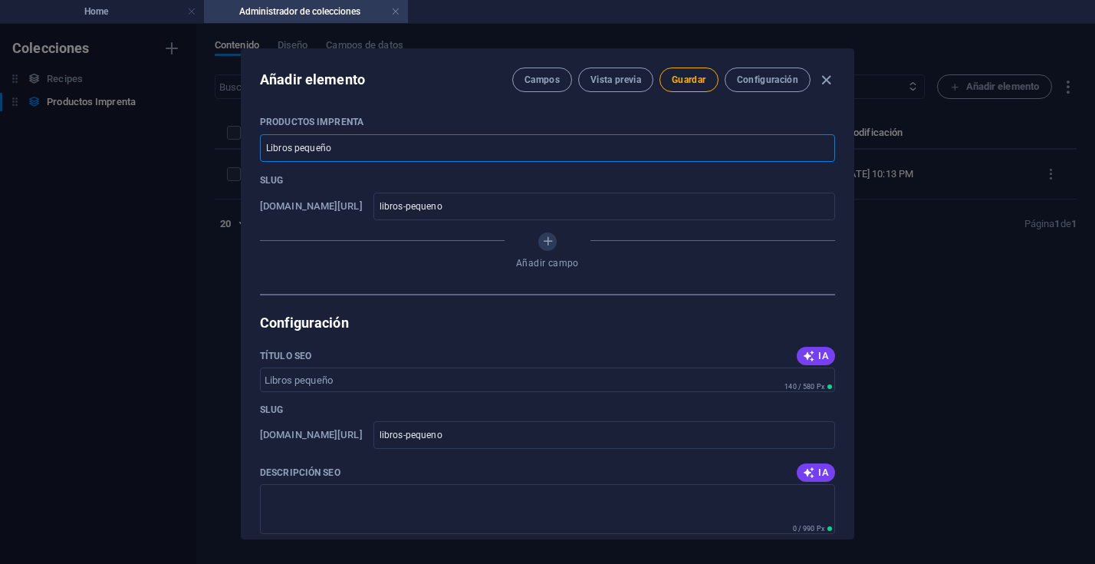
type input "libros-pequen"
type input "Libros peque"
type input "libros-peque"
type input "Libros pequ"
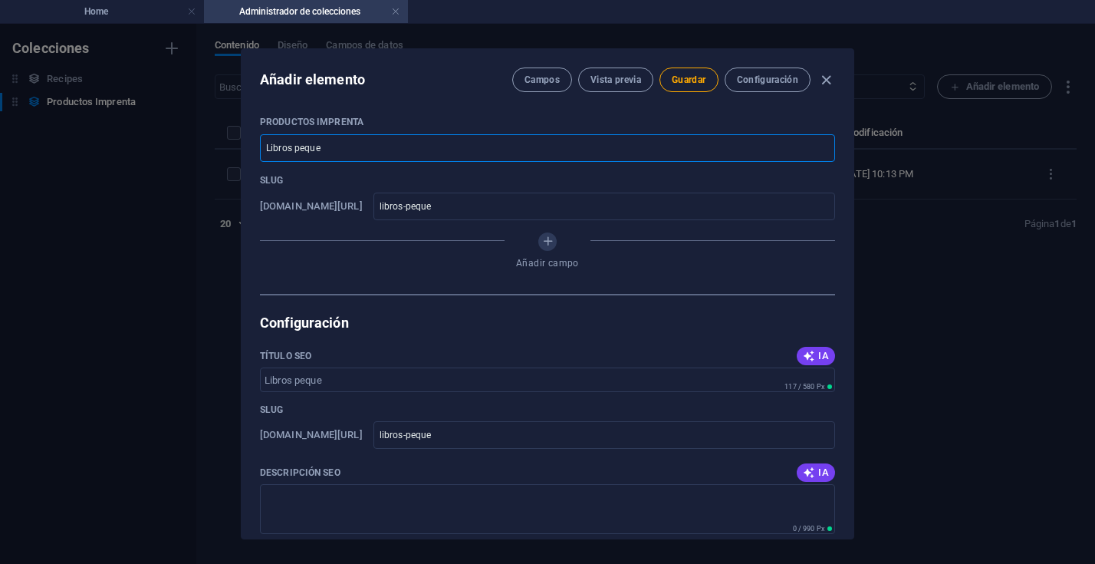
type input "libros-pequ"
type input "Libros peq"
type input "libros-peq"
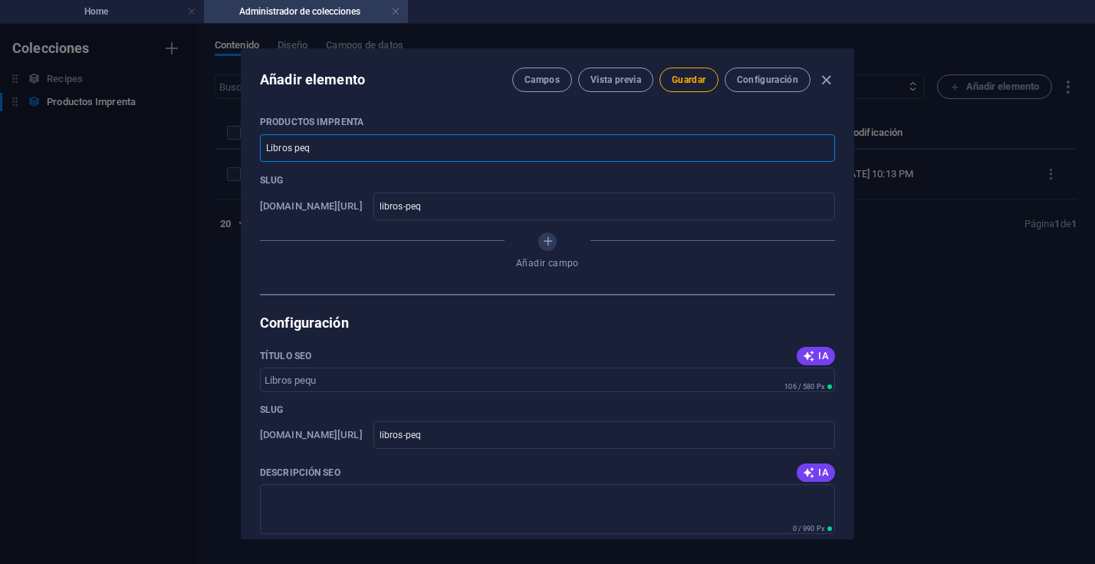
type input "Libros pe"
type input "libros-pe"
type input "Libros p"
type input "libros-p"
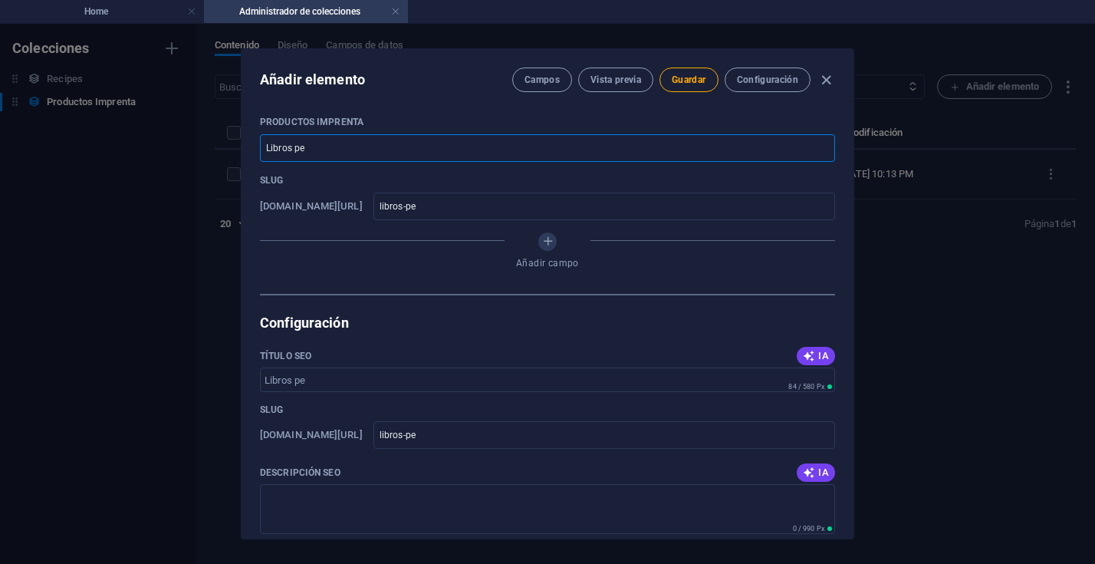
type input "libros-p"
type input "Libros"
type input "libros"
type input "Libro"
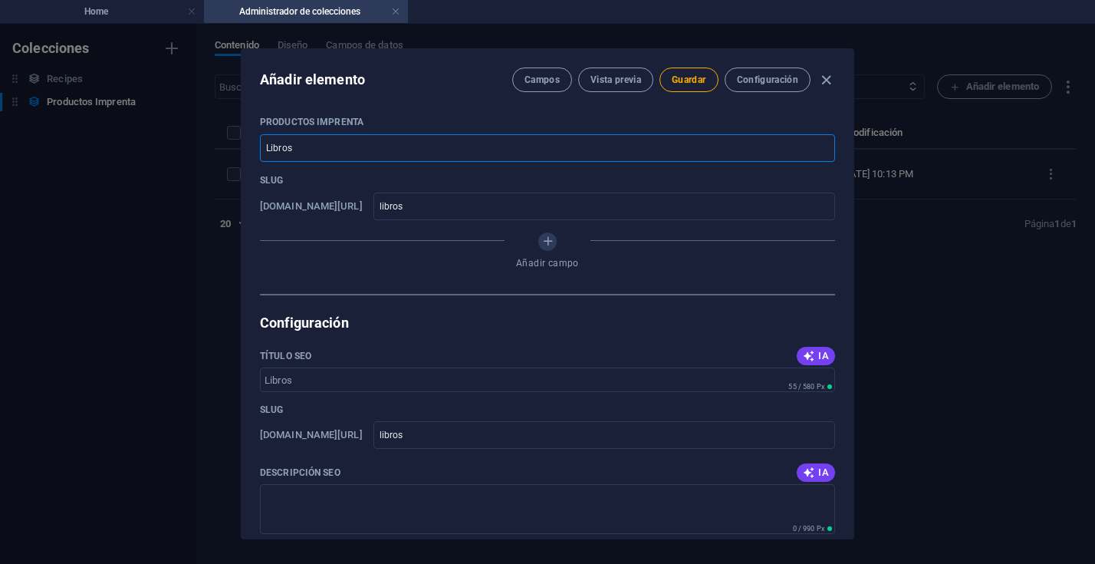
type input "libro"
type input "Libr"
type input "libr"
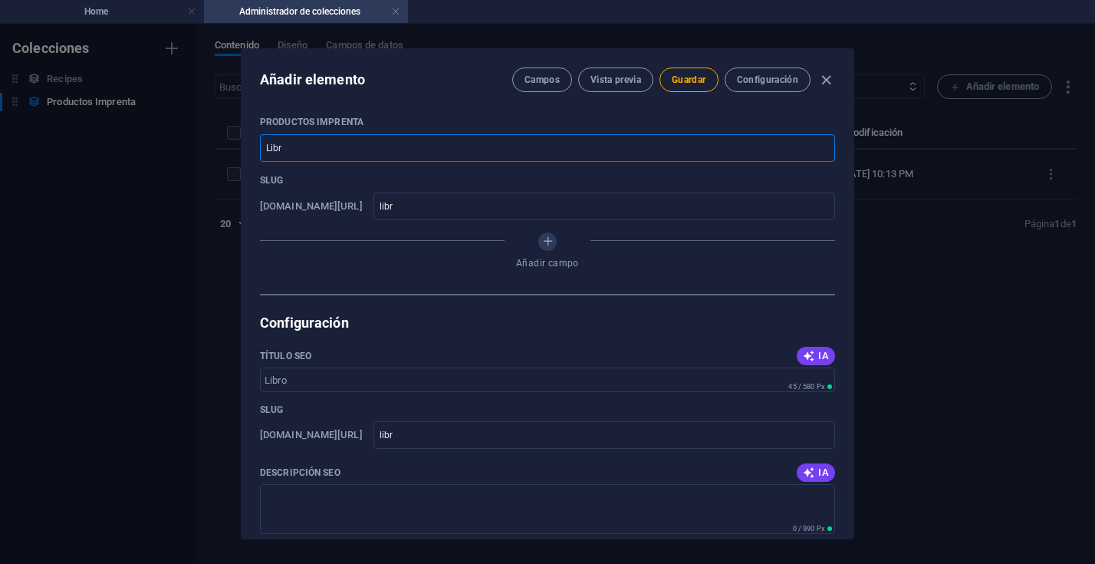
type input "Lib"
type input "lib"
type input "Libr"
type input "libr"
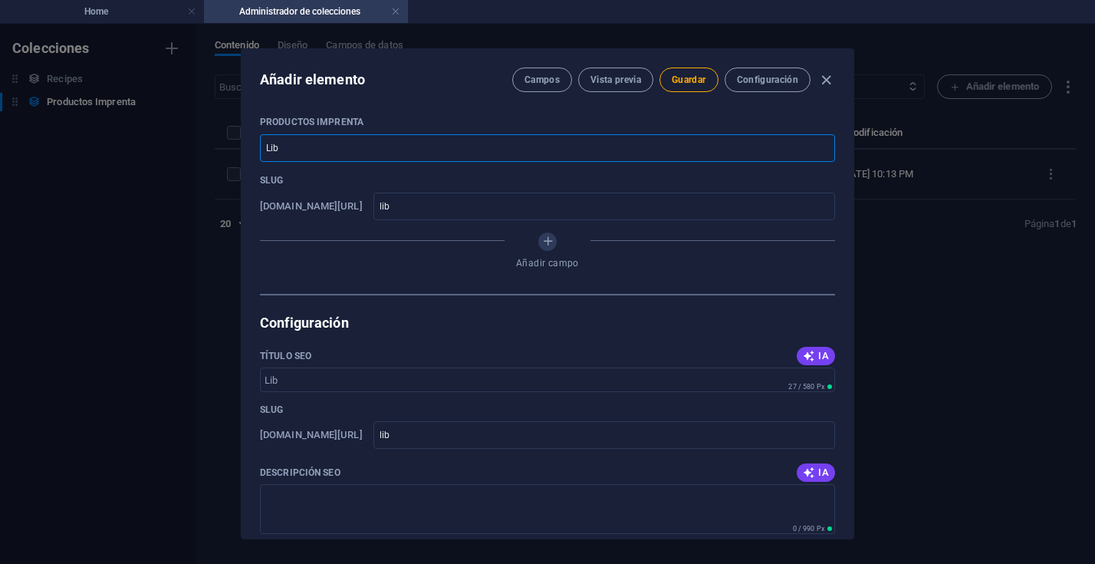
type input "libr"
type input "Libre"
type input "libre"
type input "Libret"
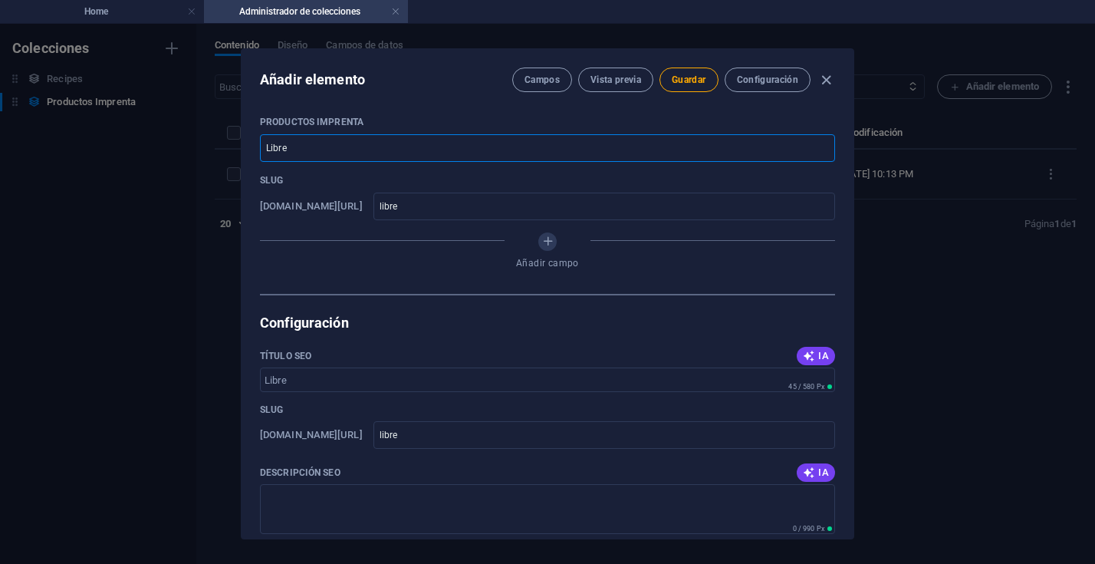
type input "libret"
type input "Libreta"
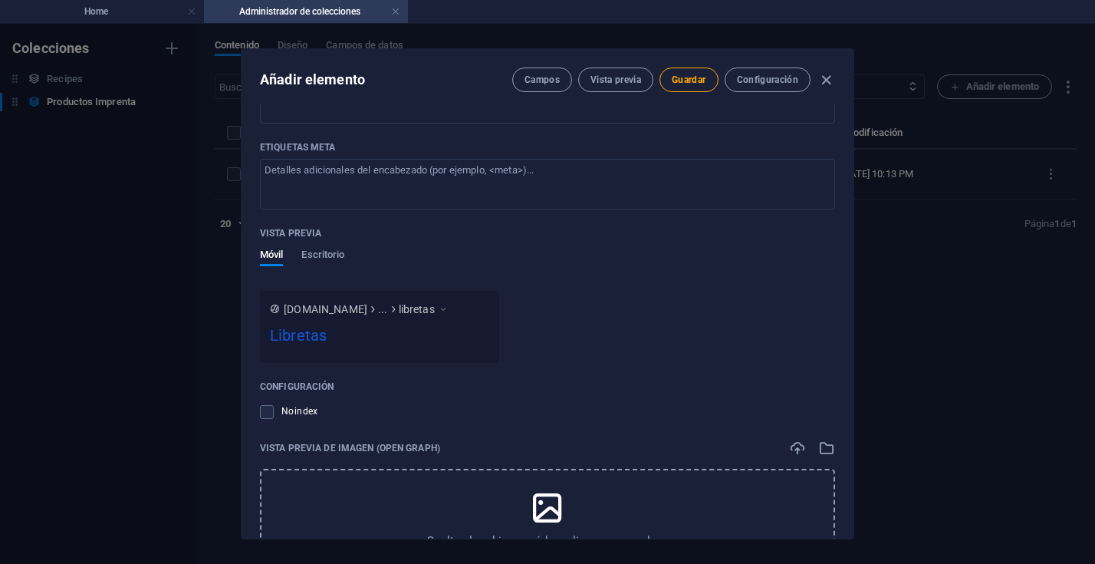
scroll to position [562, 0]
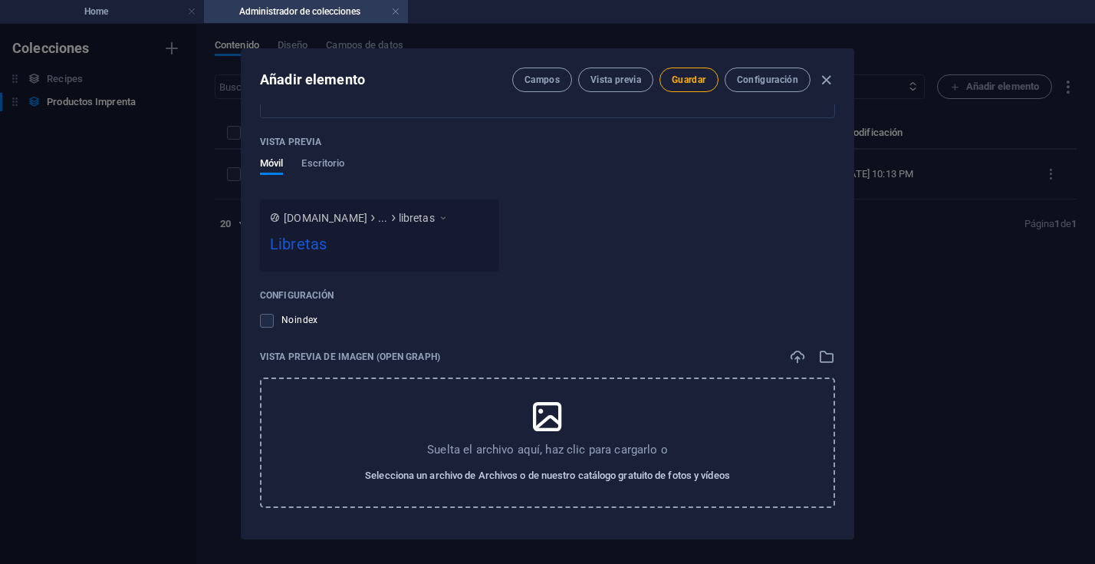
click at [571, 476] on span "Selecciona un archivo de Archivos o de nuestro catálogo gratuito de fotos y víd…" at bounding box center [547, 475] width 365 height 18
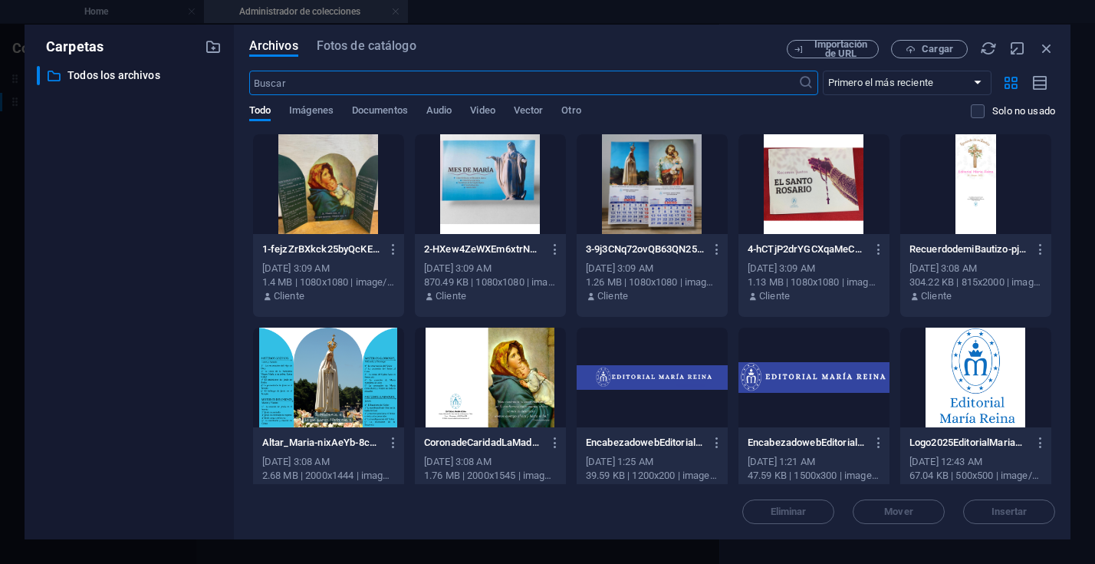
click at [801, 188] on div at bounding box center [814, 184] width 151 height 100
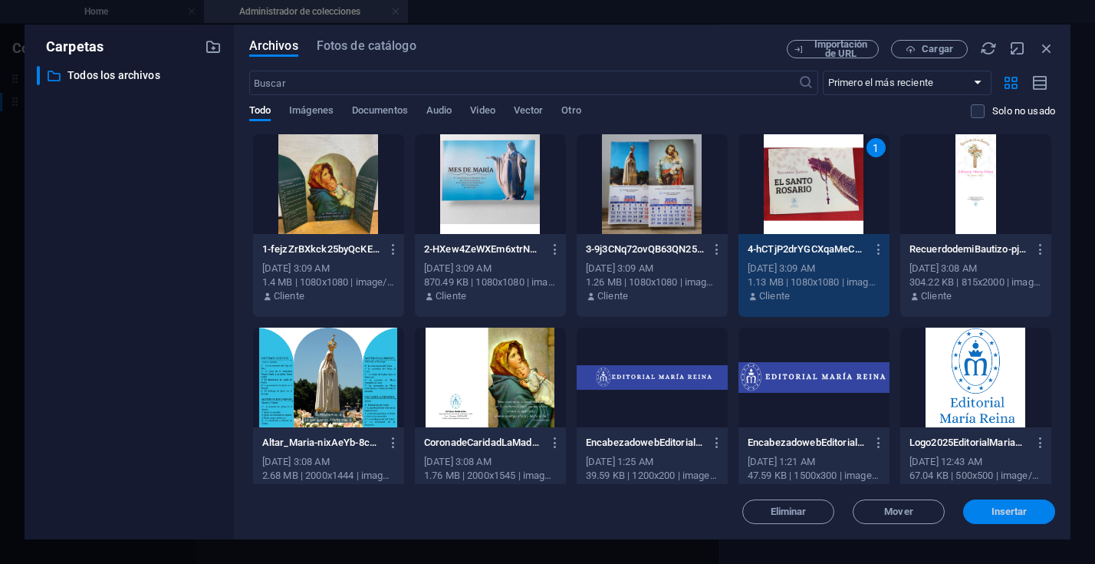
click at [1003, 513] on span "Insertar" at bounding box center [1010, 511] width 36 height 9
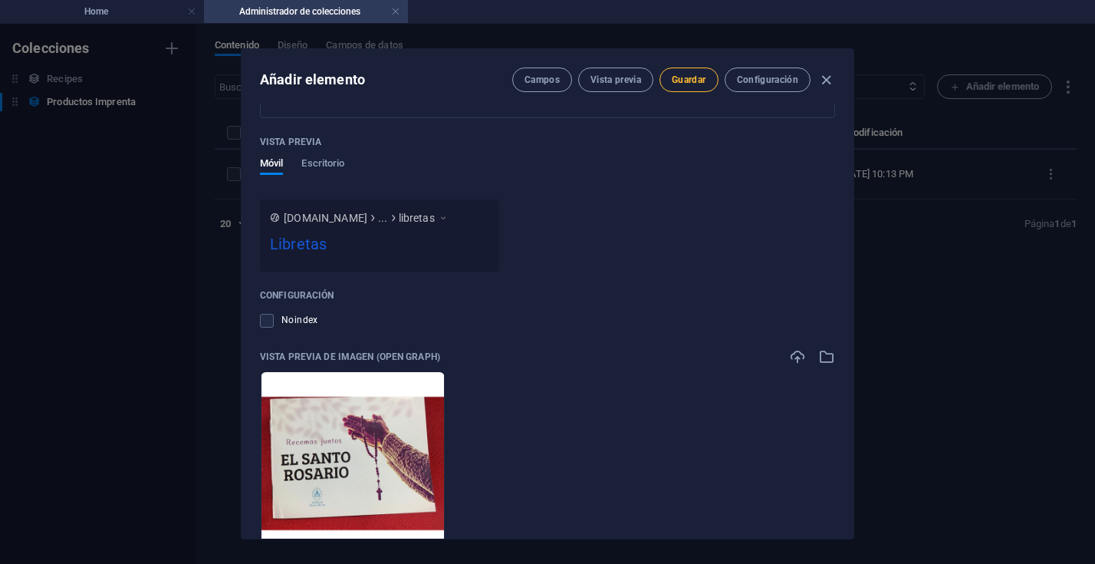
click at [685, 82] on span "Guardar" at bounding box center [689, 80] width 34 height 12
click at [827, 79] on icon "button" at bounding box center [827, 80] width 18 height 18
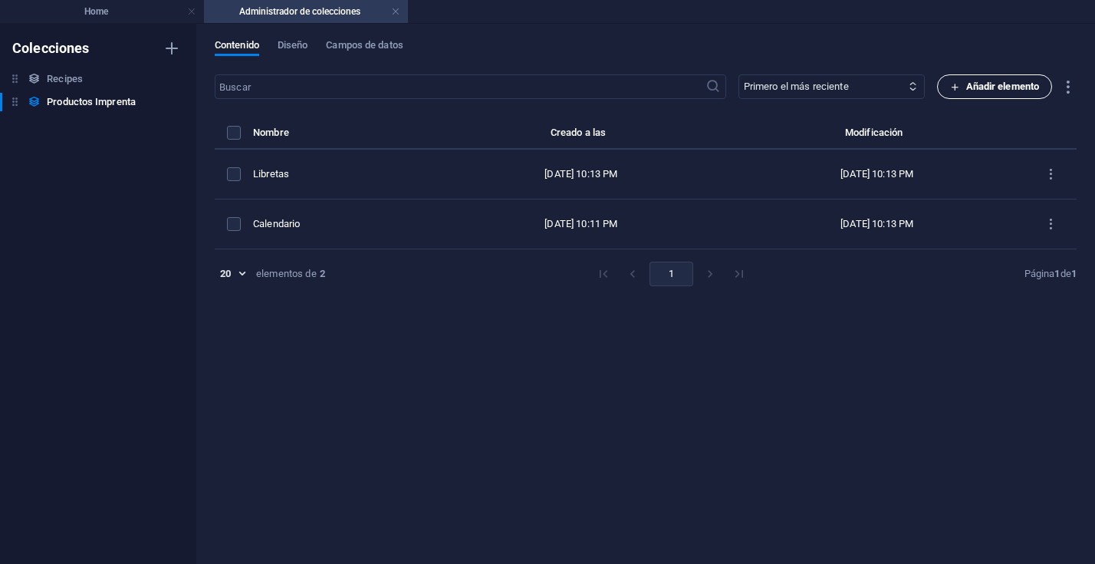
click at [1008, 88] on span "Añadir elemento" at bounding box center [995, 86] width 90 height 18
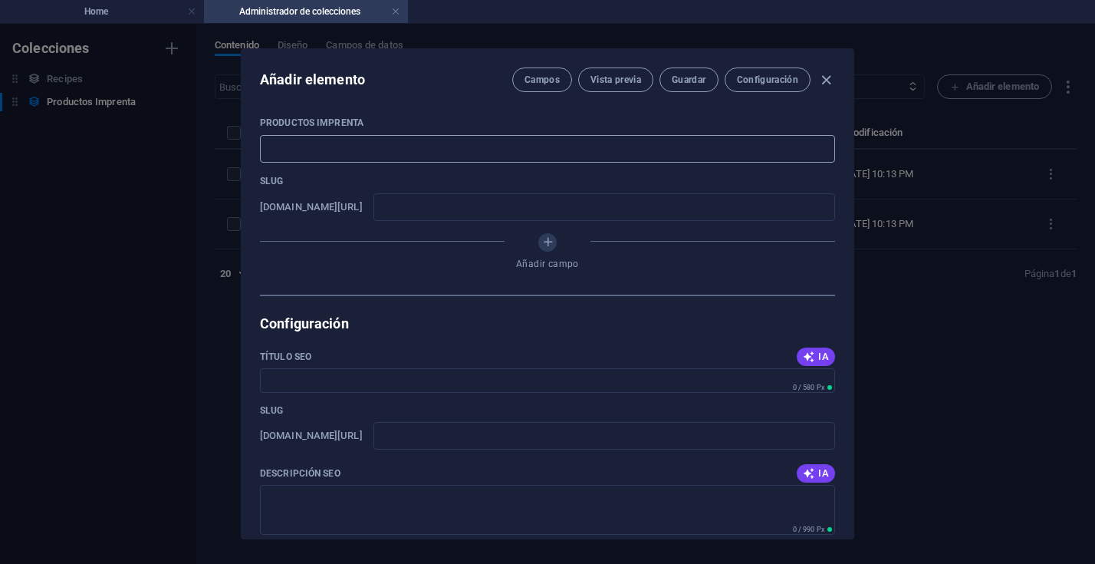
click at [315, 158] on input "text" at bounding box center [547, 149] width 575 height 28
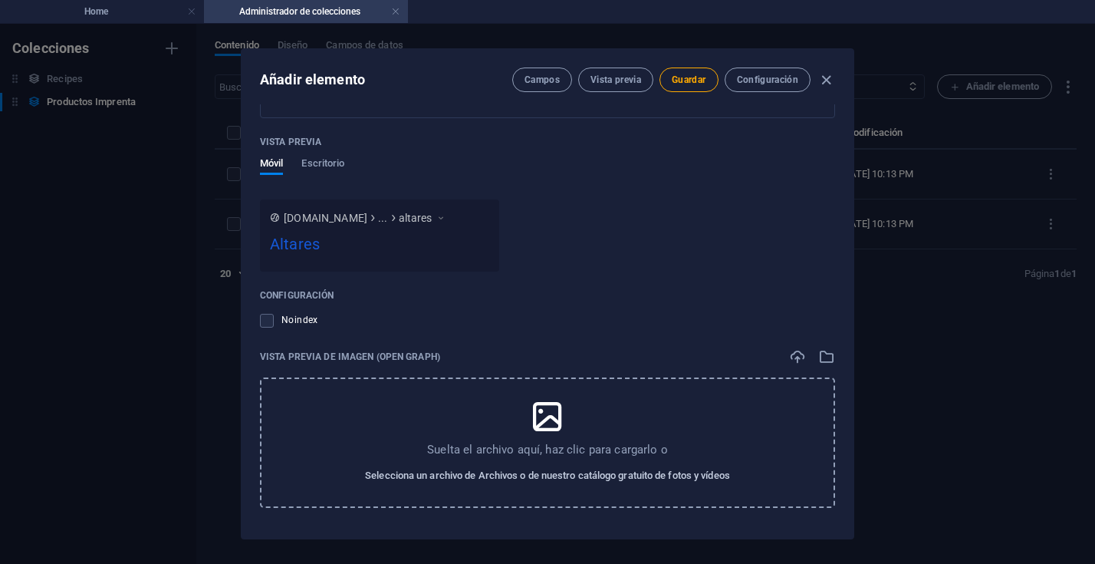
click at [561, 479] on span "Selecciona un archivo de Archivos o de nuestro catálogo gratuito de fotos y víd…" at bounding box center [547, 475] width 365 height 18
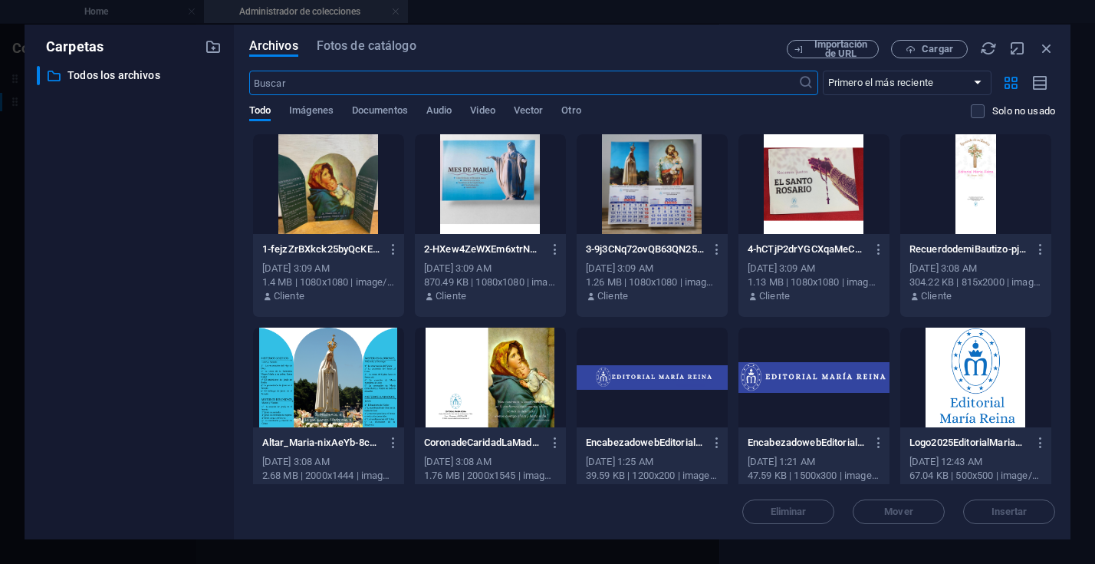
click at [328, 192] on div at bounding box center [328, 184] width 151 height 100
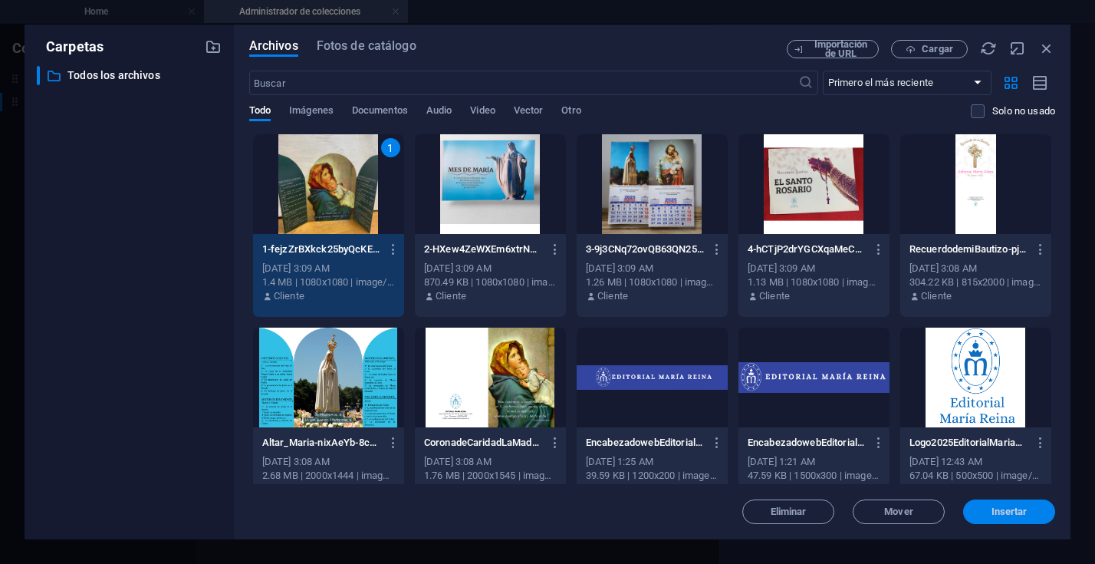
click at [1007, 510] on span "Insertar" at bounding box center [1010, 511] width 36 height 9
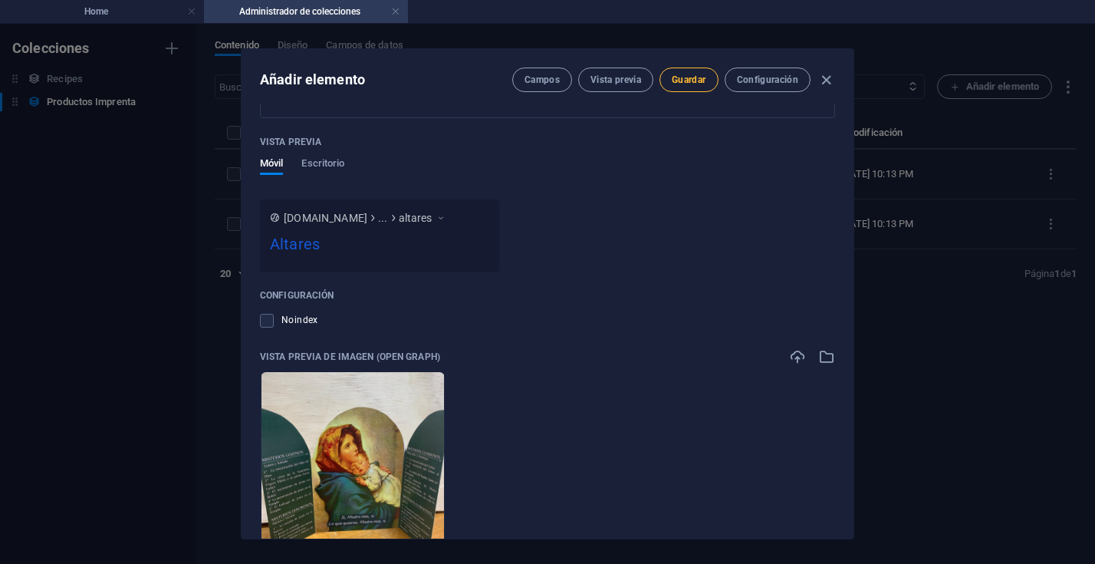
click at [687, 77] on span "Guardar" at bounding box center [689, 80] width 34 height 12
click at [822, 83] on icon "button" at bounding box center [827, 80] width 18 height 18
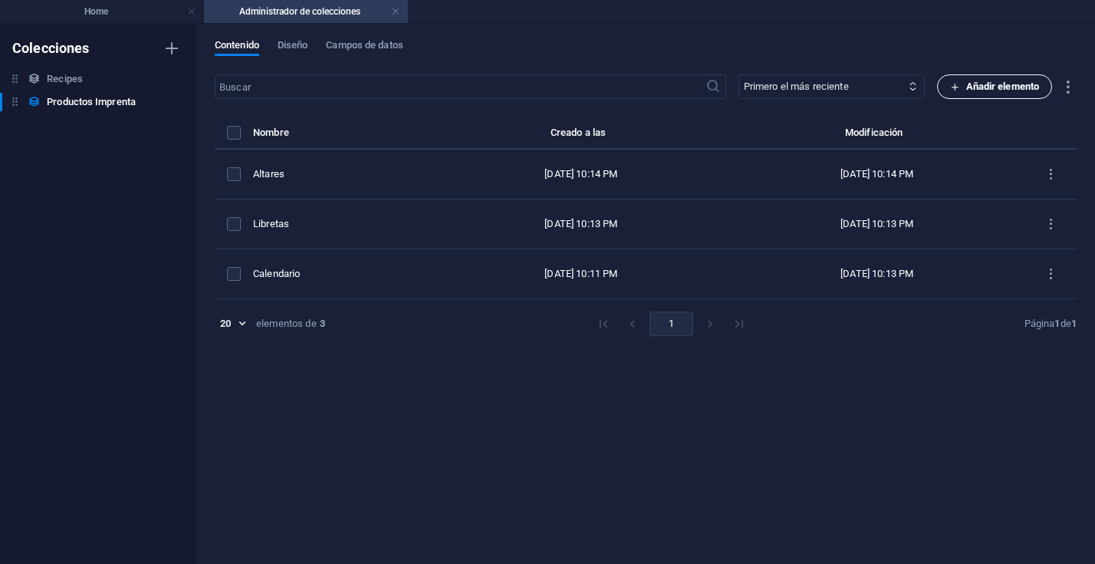
click at [979, 83] on span "Añadir elemento" at bounding box center [995, 86] width 90 height 18
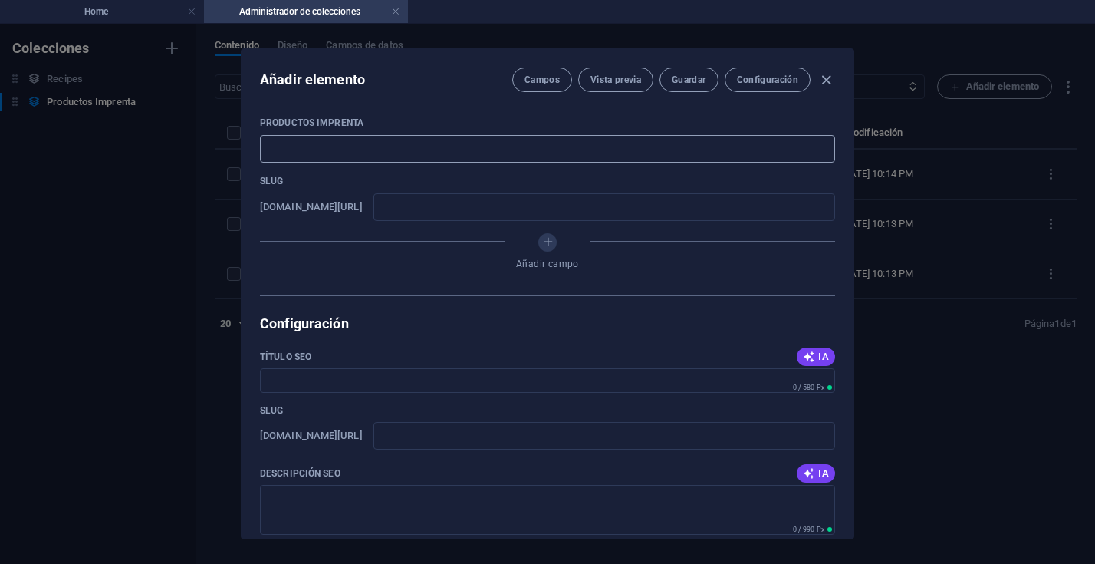
click at [298, 150] on input "text" at bounding box center [547, 149] width 575 height 28
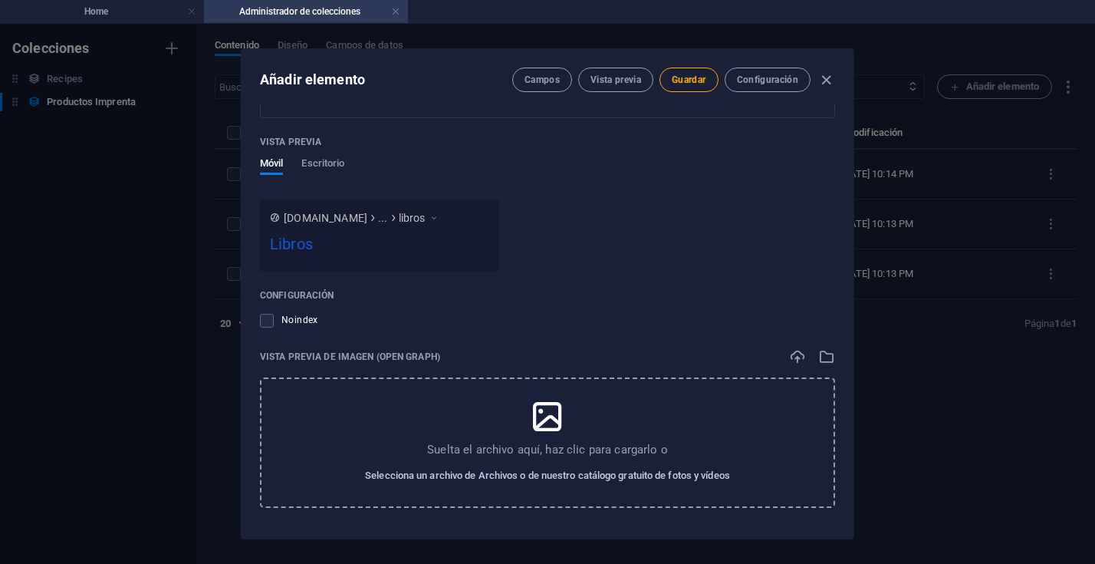
click at [559, 474] on span "Selecciona un archivo de Archivos o de nuestro catálogo gratuito de fotos y víd…" at bounding box center [547, 475] width 365 height 18
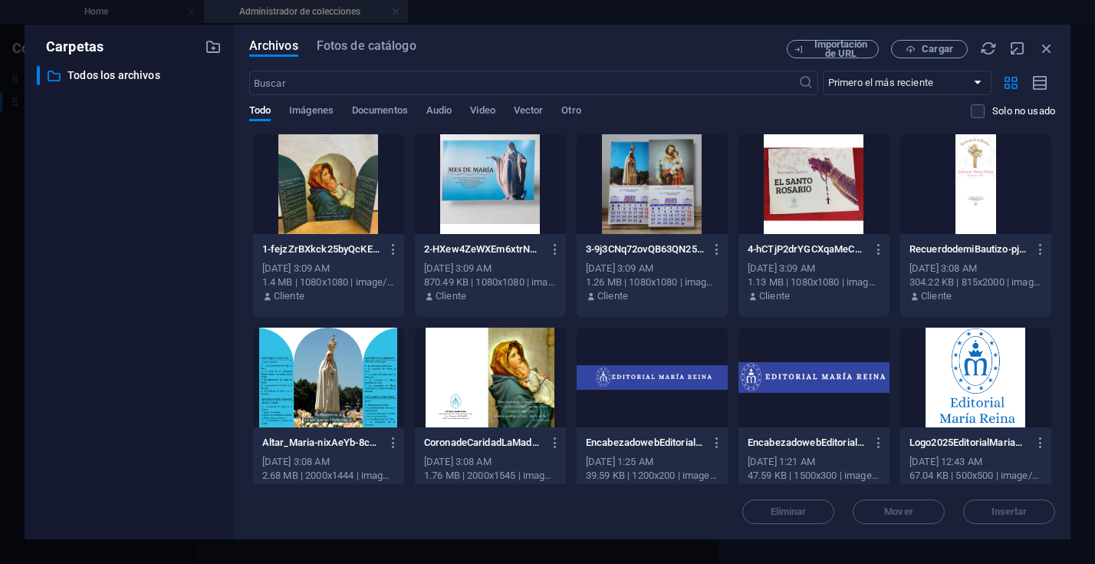
drag, startPoint x: 507, startPoint y: 180, endPoint x: 647, endPoint y: 196, distance: 141.2
click at [507, 180] on div at bounding box center [490, 184] width 151 height 100
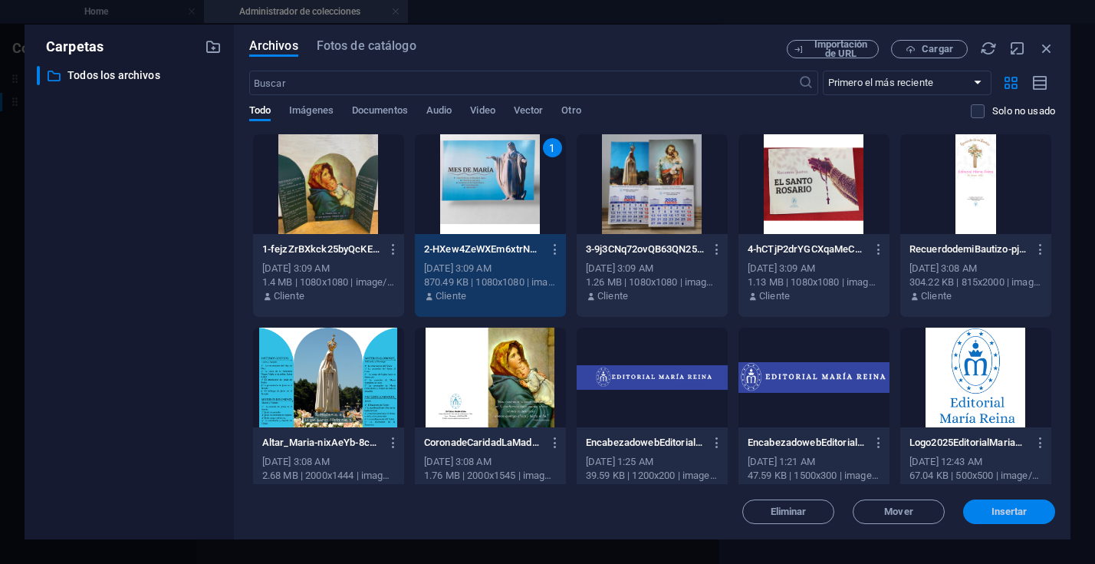
click at [1012, 511] on span "Insertar" at bounding box center [1010, 511] width 36 height 9
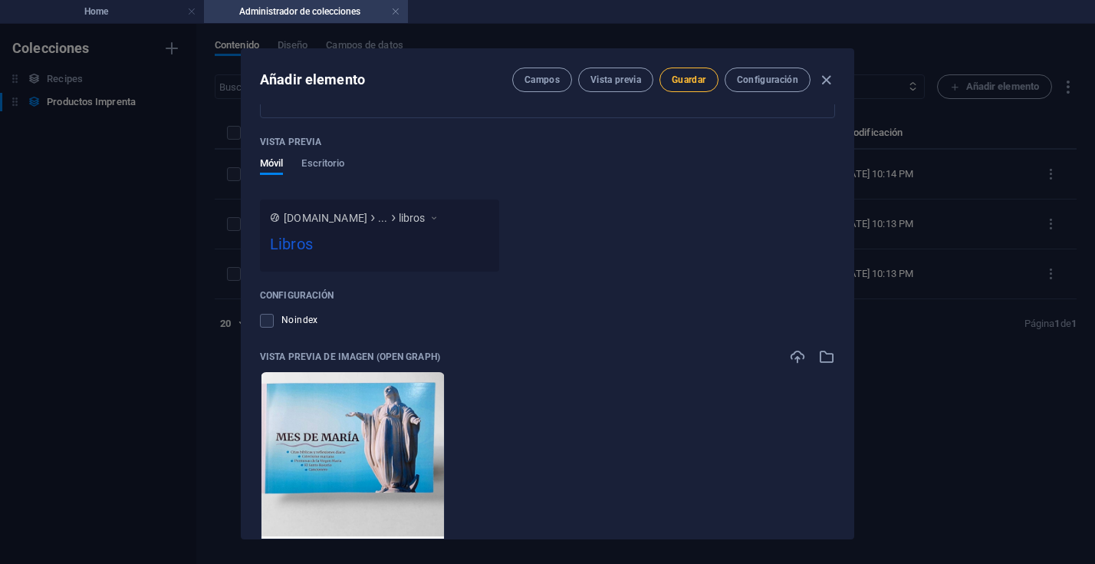
click at [697, 81] on span "Guardar" at bounding box center [689, 80] width 34 height 12
click at [826, 81] on icon "button" at bounding box center [827, 80] width 18 height 18
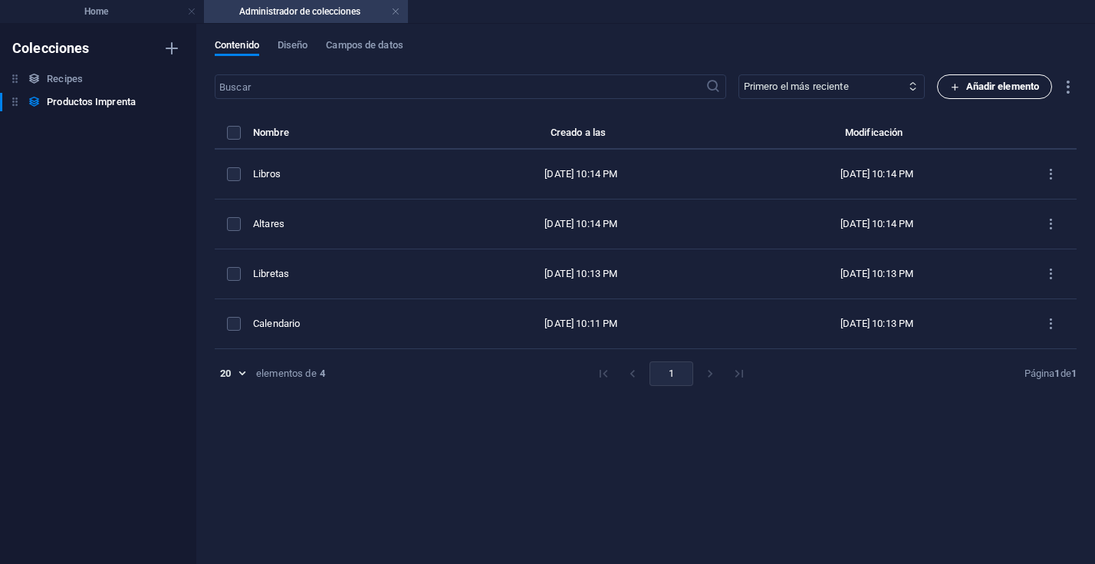
click at [998, 84] on span "Añadir elemento" at bounding box center [995, 86] width 90 height 18
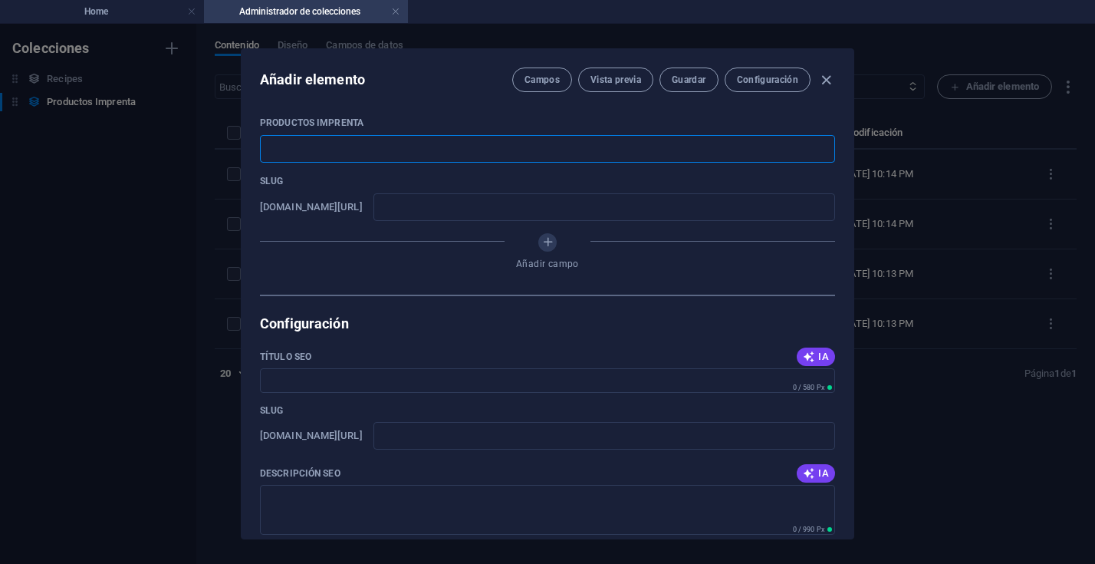
click at [308, 151] on input "text" at bounding box center [547, 149] width 575 height 28
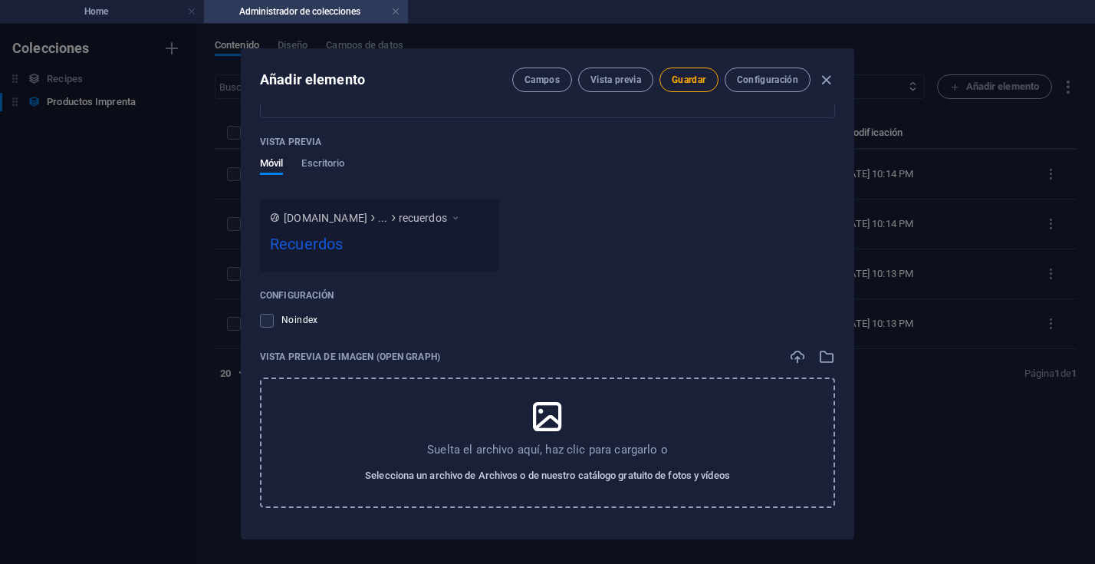
click at [641, 475] on span "Selecciona un archivo de Archivos o de nuestro catálogo gratuito de fotos y víd…" at bounding box center [547, 475] width 365 height 18
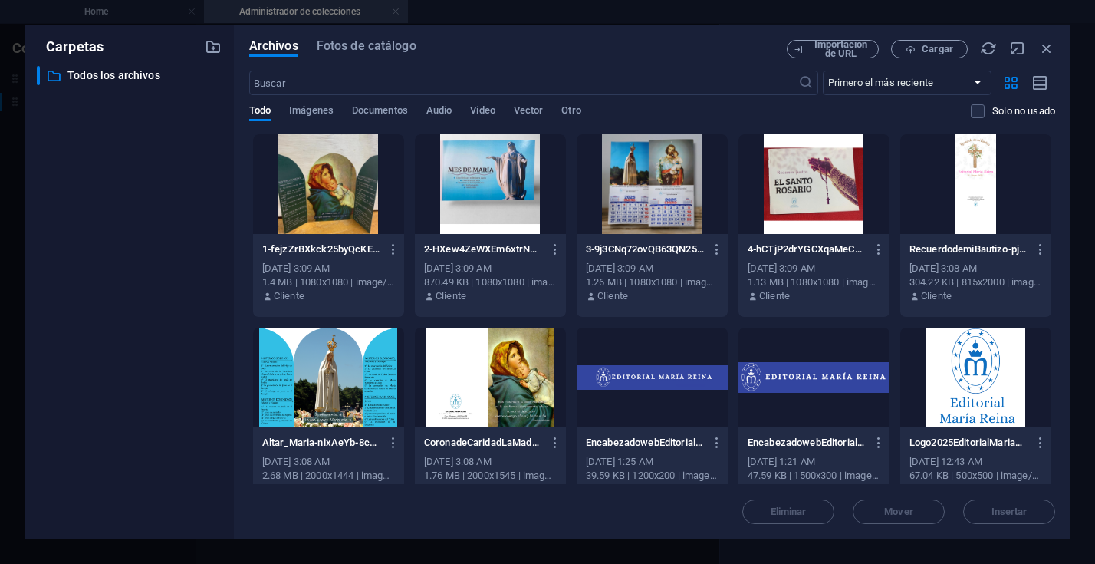
click at [955, 185] on div at bounding box center [976, 184] width 151 height 100
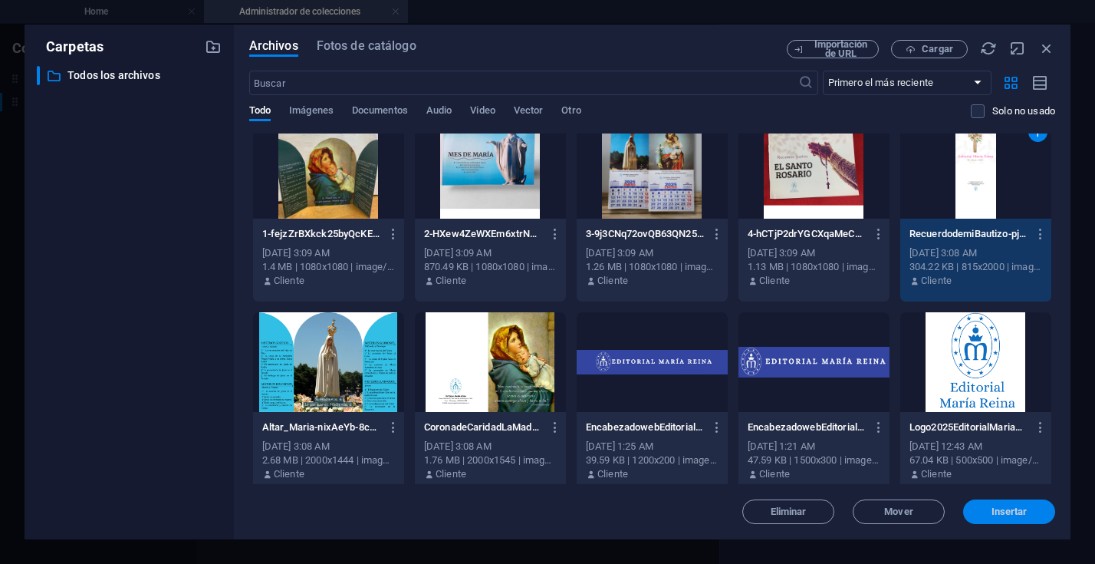
scroll to position [0, 0]
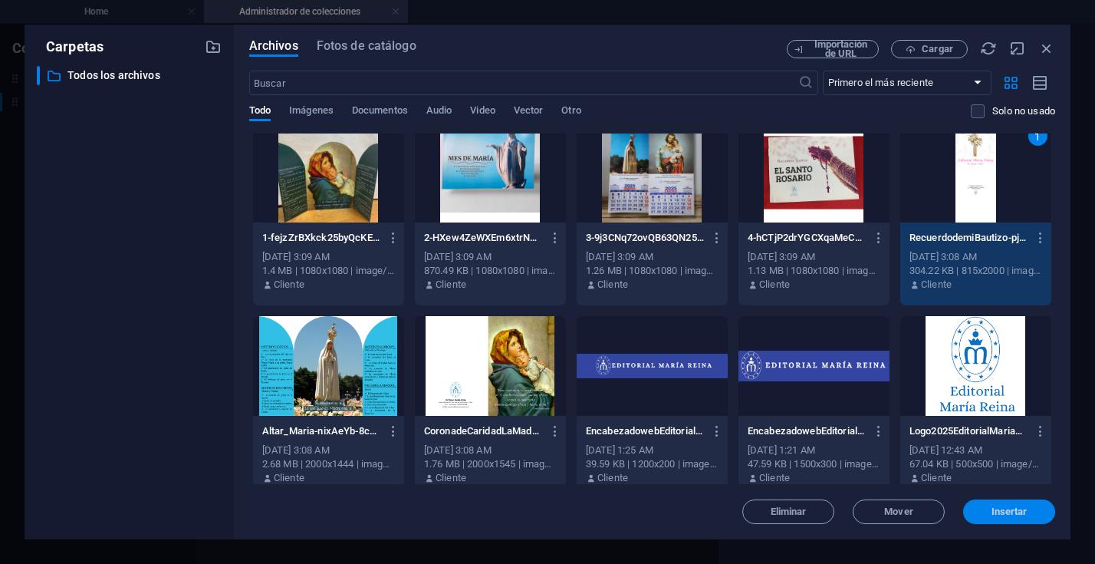
click at [990, 507] on span "Insertar" at bounding box center [1010, 511] width 80 height 9
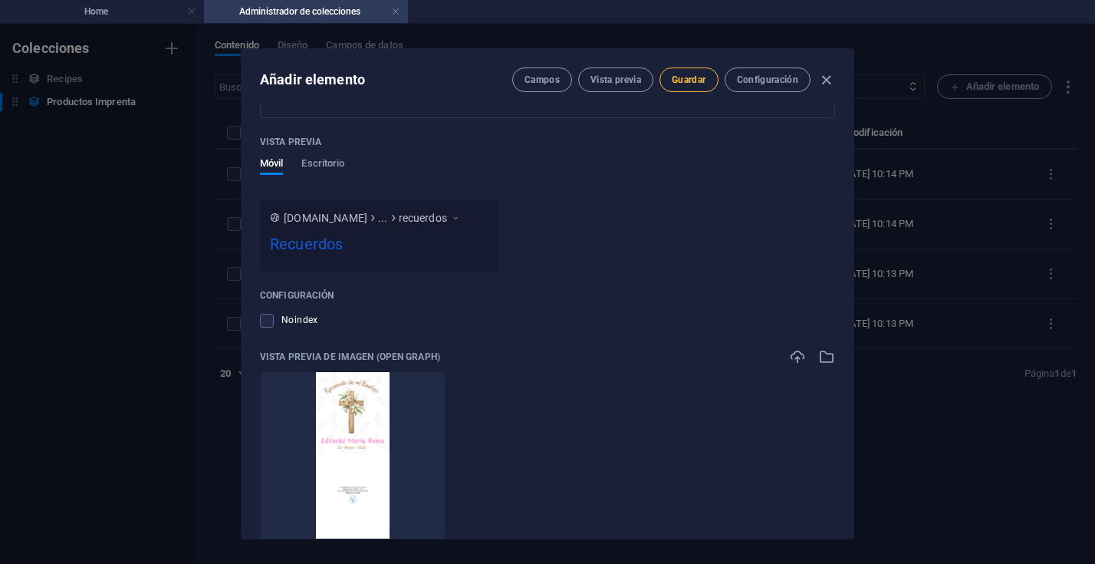
click at [696, 81] on span "Guardar" at bounding box center [689, 80] width 34 height 12
click at [827, 81] on icon "button" at bounding box center [827, 80] width 18 height 18
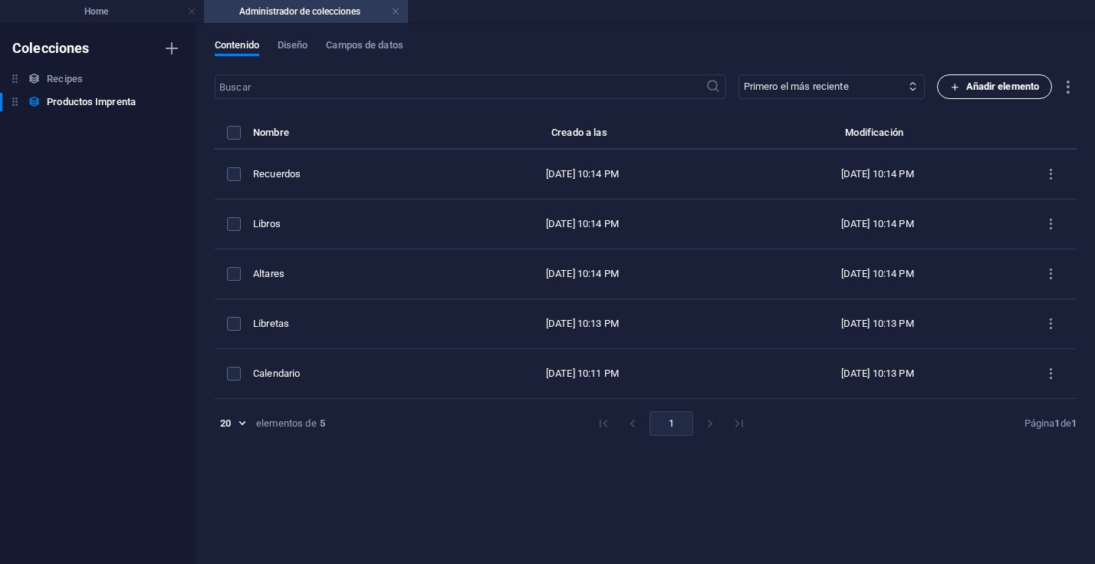
click at [976, 89] on span "Añadir elemento" at bounding box center [995, 86] width 90 height 18
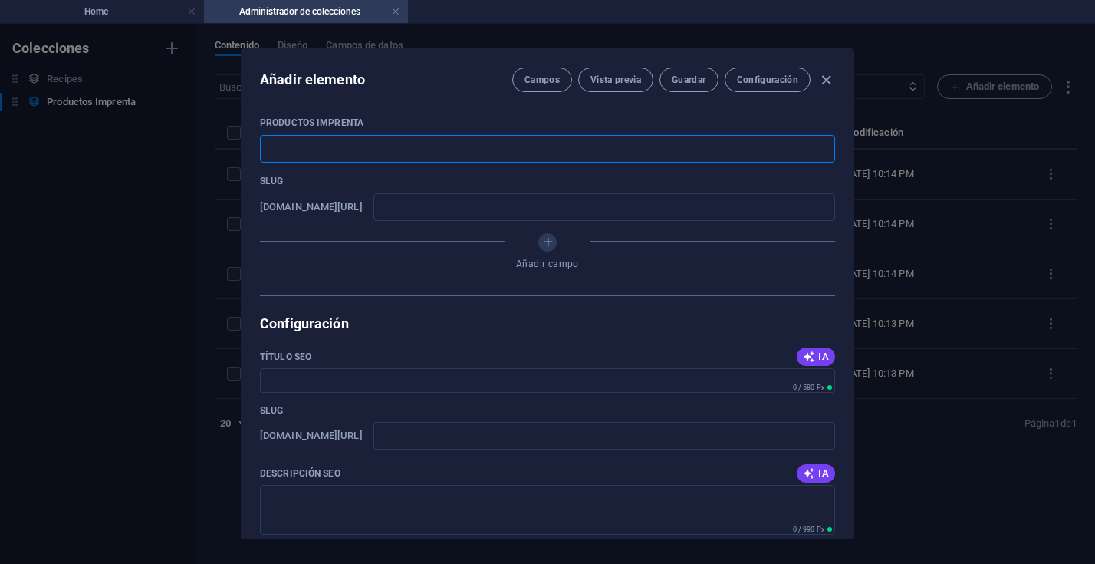
click at [310, 153] on input "text" at bounding box center [547, 149] width 575 height 28
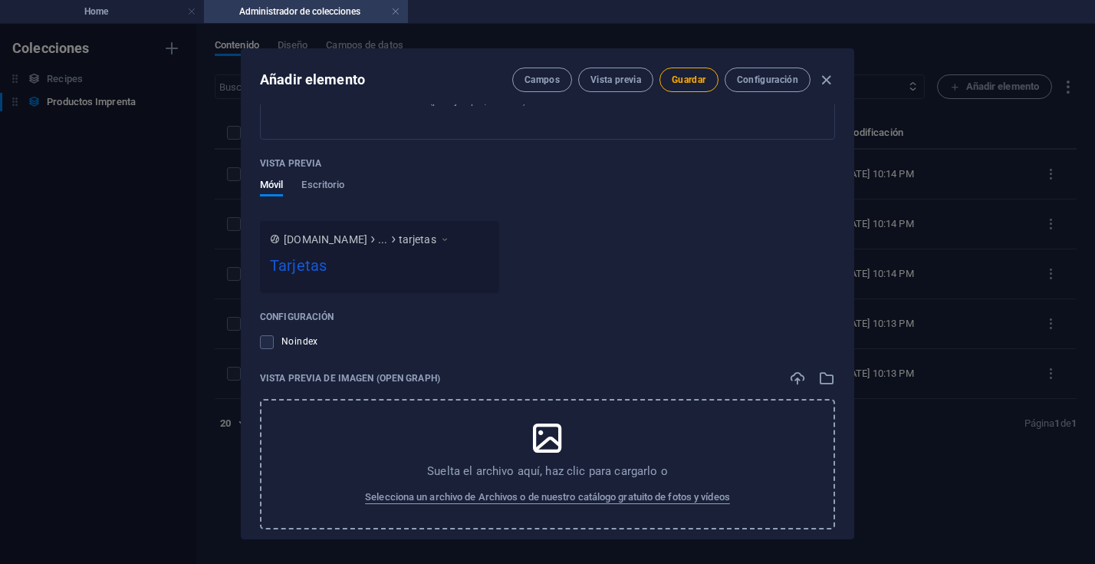
scroll to position [562, 0]
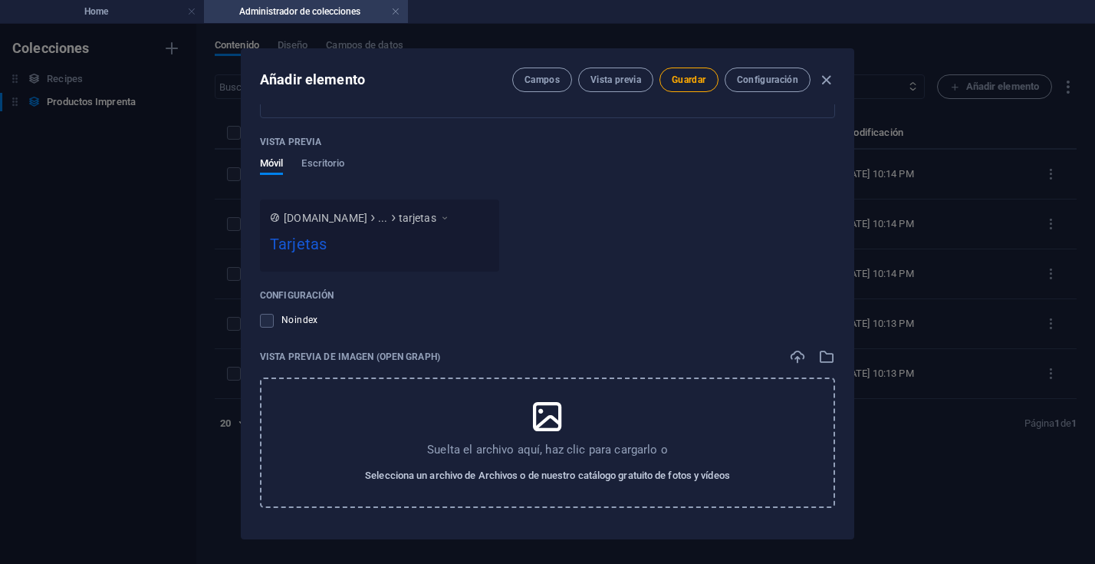
click at [581, 478] on span "Selecciona un archivo de Archivos o de nuestro catálogo gratuito de fotos y víd…" at bounding box center [547, 475] width 365 height 18
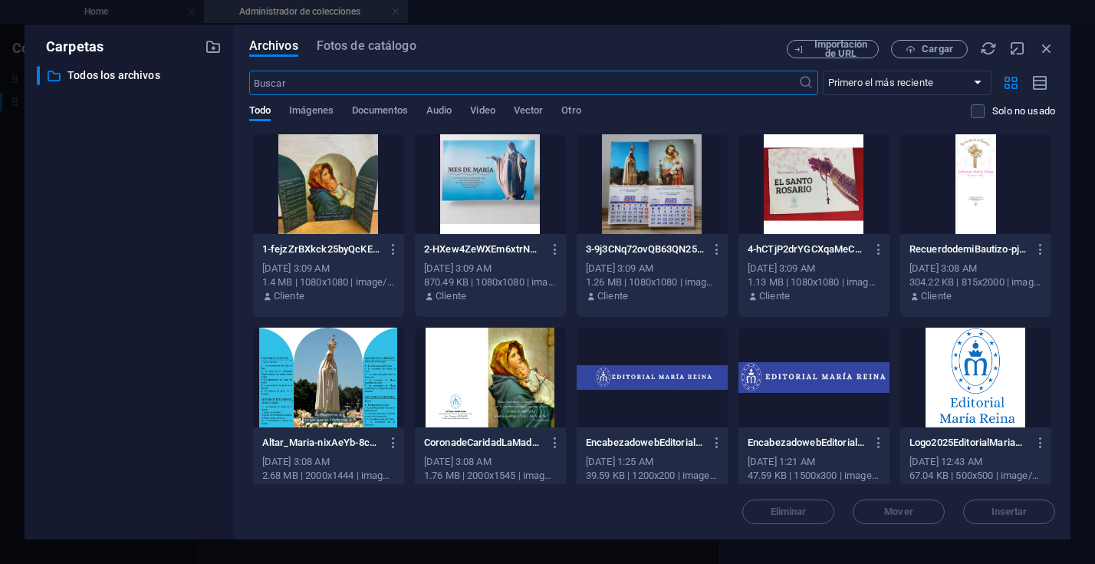
click at [530, 351] on div at bounding box center [490, 378] width 151 height 100
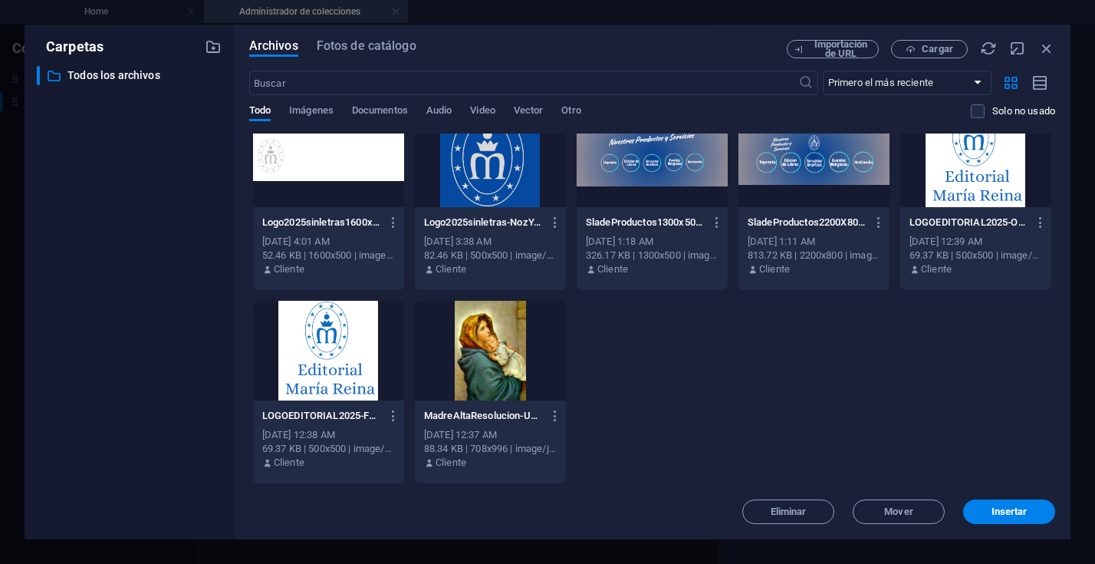
scroll to position [0, 0]
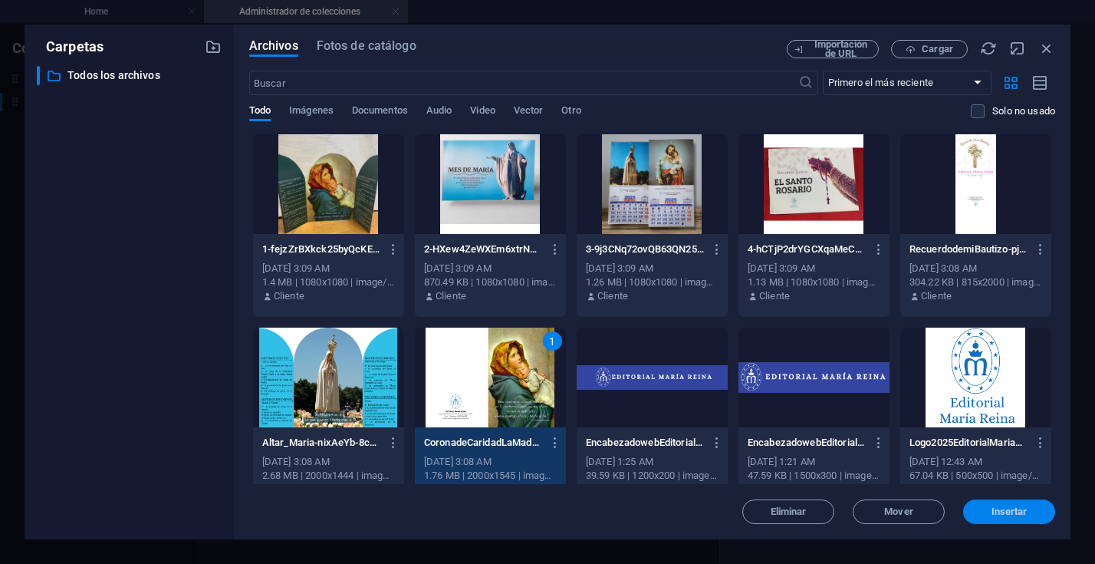
click at [990, 506] on button "Insertar" at bounding box center [1009, 511] width 92 height 25
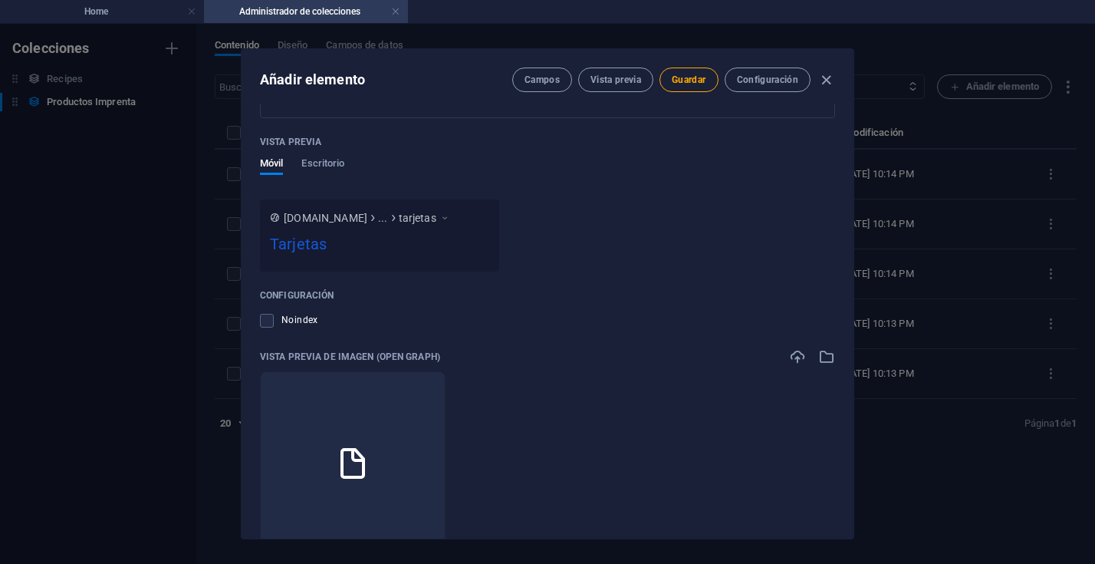
scroll to position [623, 0]
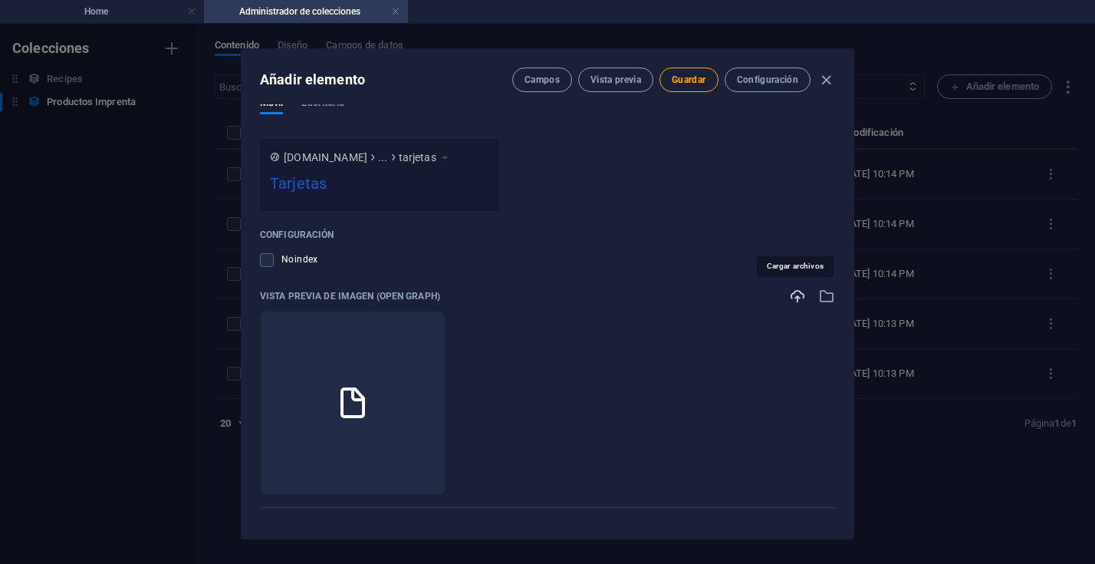
click at [794, 293] on icon "button" at bounding box center [797, 296] width 17 height 17
click at [371, 407] on icon at bounding box center [352, 402] width 37 height 37
click at [796, 298] on icon "button" at bounding box center [797, 296] width 17 height 17
click at [800, 295] on icon "button" at bounding box center [797, 296] width 17 height 17
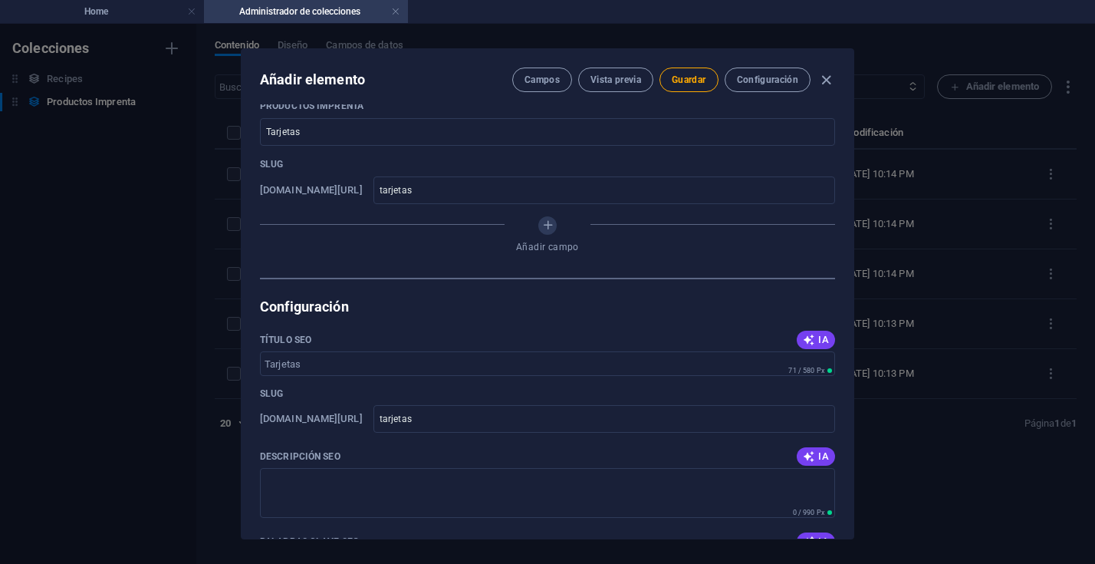
scroll to position [0, 0]
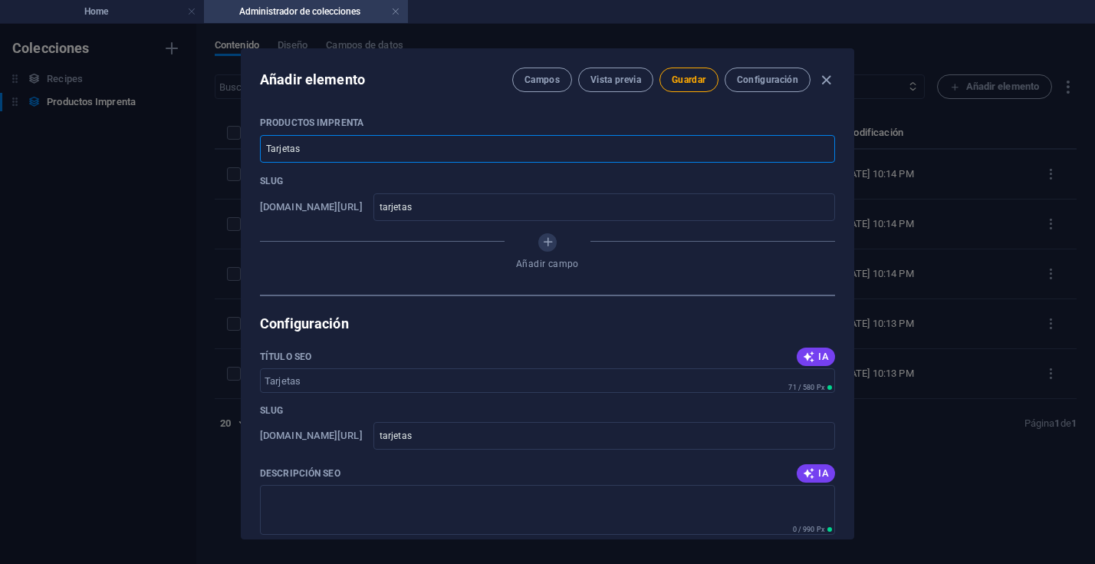
drag, startPoint x: 311, startPoint y: 146, endPoint x: 267, endPoint y: 147, distance: 44.5
click at [267, 147] on input "Tarjetas" at bounding box center [547, 149] width 575 height 28
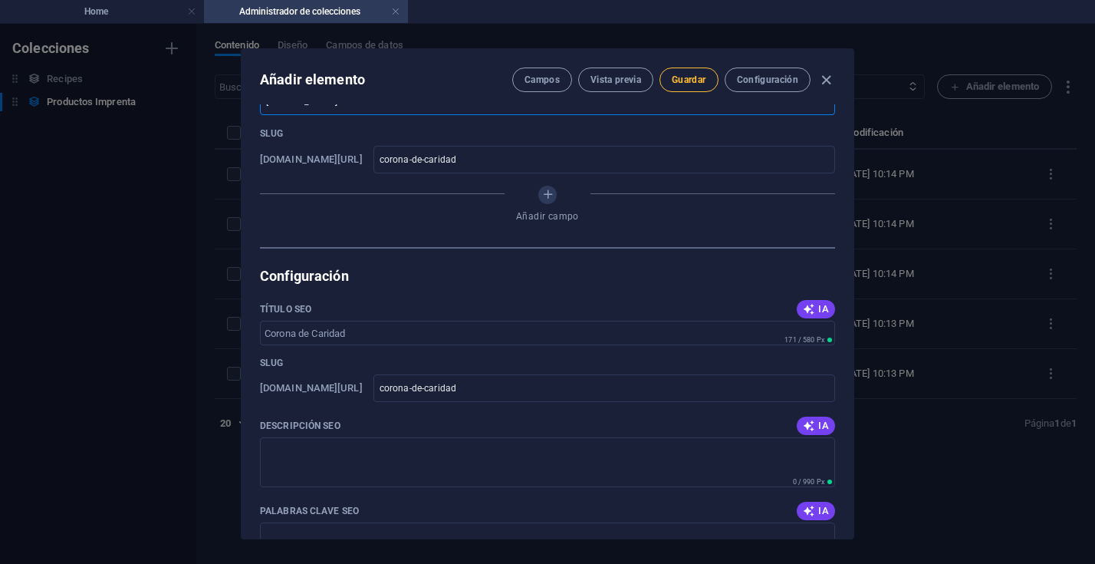
click at [686, 81] on span "Guardar" at bounding box center [689, 80] width 34 height 12
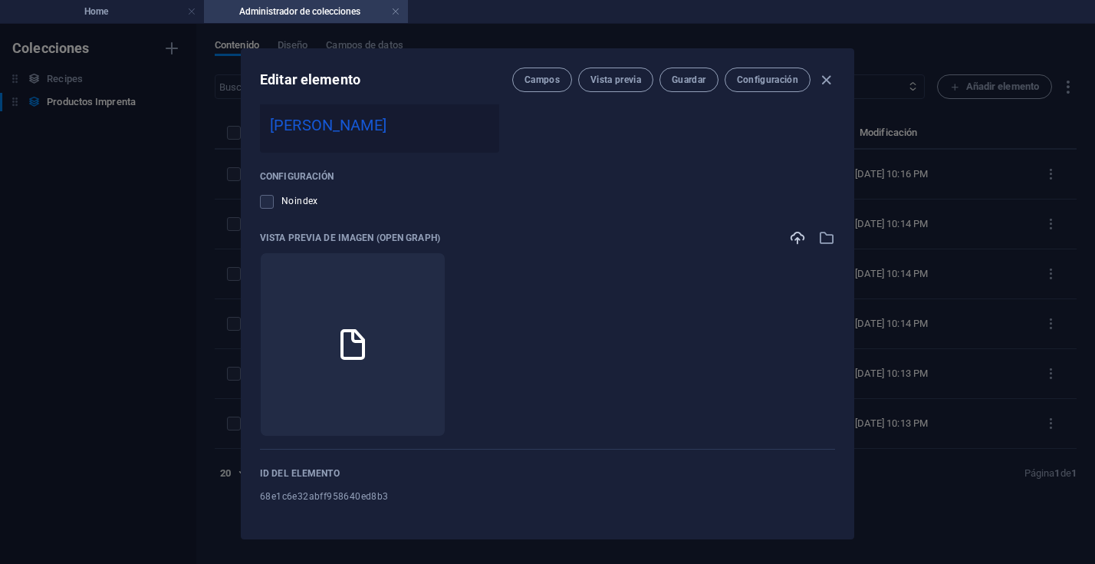
scroll to position [0, 0]
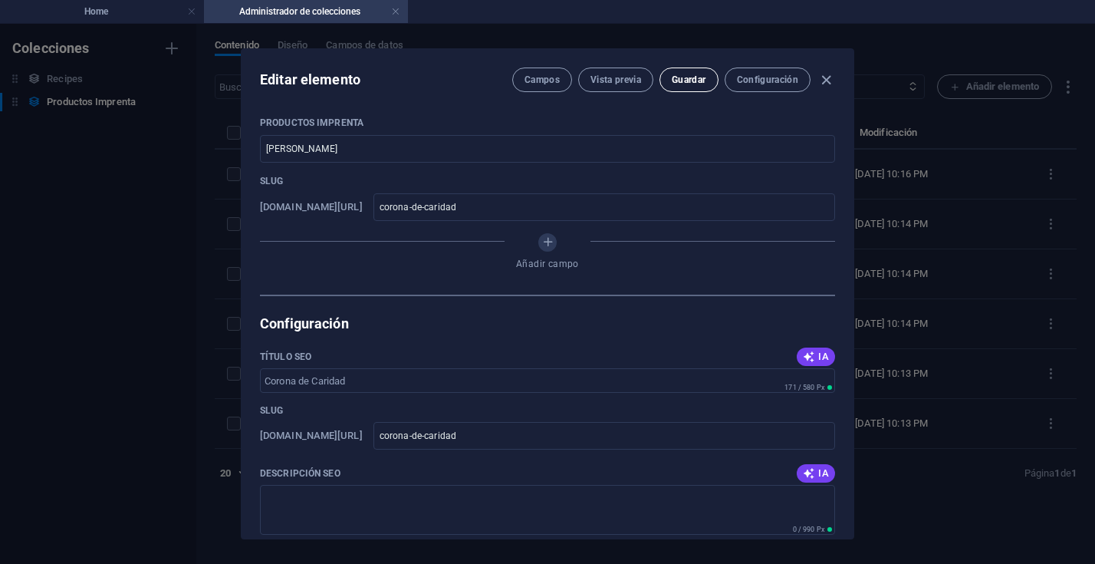
click at [693, 79] on span "Guardar" at bounding box center [689, 80] width 34 height 12
click at [823, 77] on icon "button" at bounding box center [827, 80] width 18 height 18
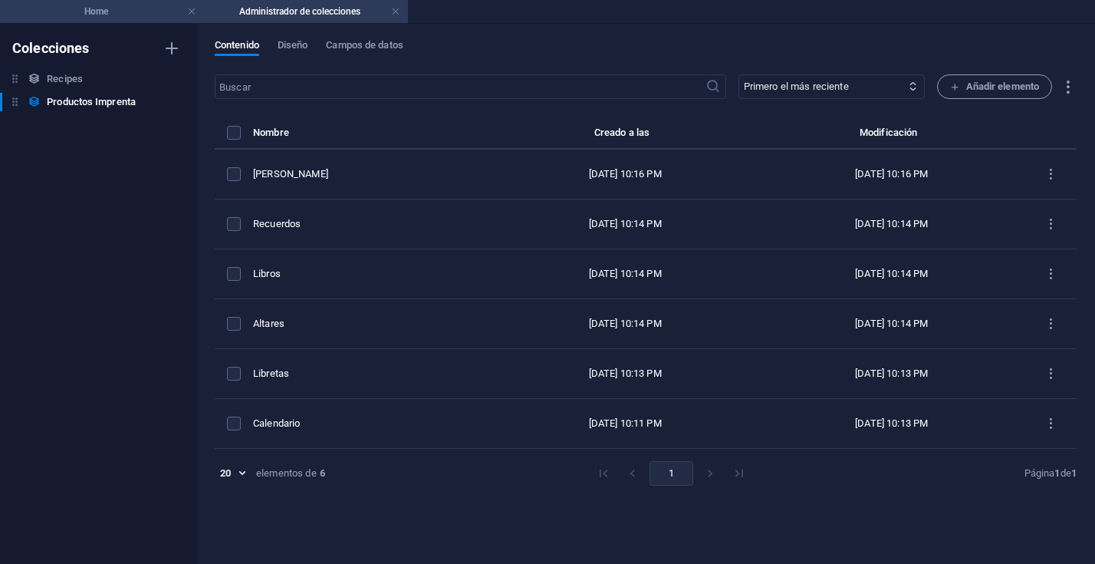
click at [139, 12] on h4 "Home" at bounding box center [102, 11] width 204 height 17
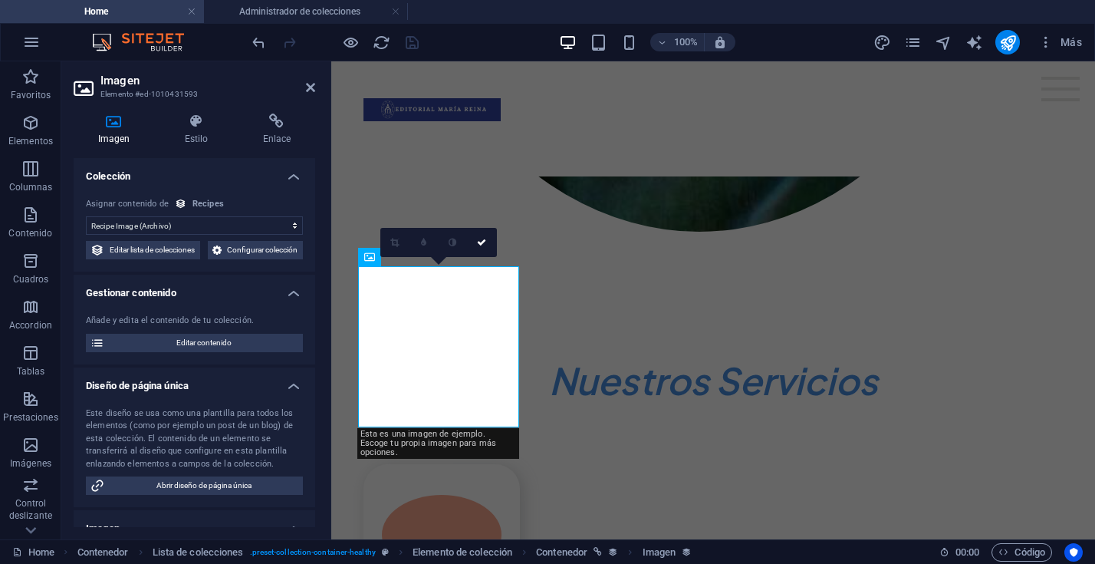
click at [292, 222] on select "Sin asignación, el contenido permanece estático Creado a las (Fecha) Actualizad…" at bounding box center [194, 225] width 217 height 18
click at [201, 202] on div "Recipes" at bounding box center [208, 204] width 31 height 13
click at [178, 204] on icon at bounding box center [181, 204] width 12 height 12
click at [179, 250] on span "Editar lista de colecciones" at bounding box center [152, 250] width 87 height 18
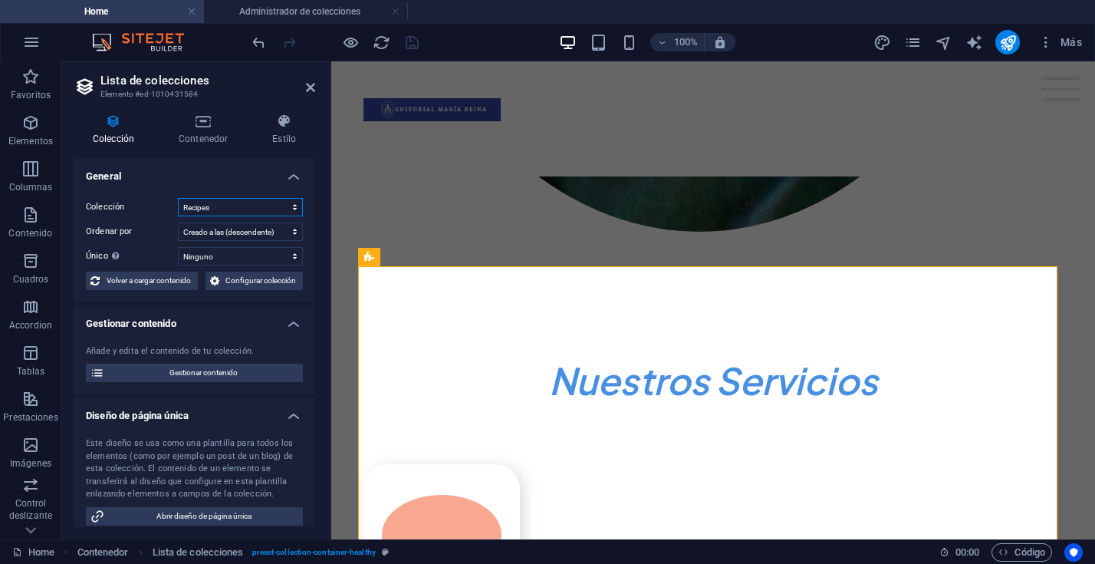
click at [260, 206] on select "Recipes Productos Imprenta" at bounding box center [240, 207] width 125 height 18
click at [178, 198] on select "Recipes Productos Imprenta" at bounding box center [240, 207] width 125 height 18
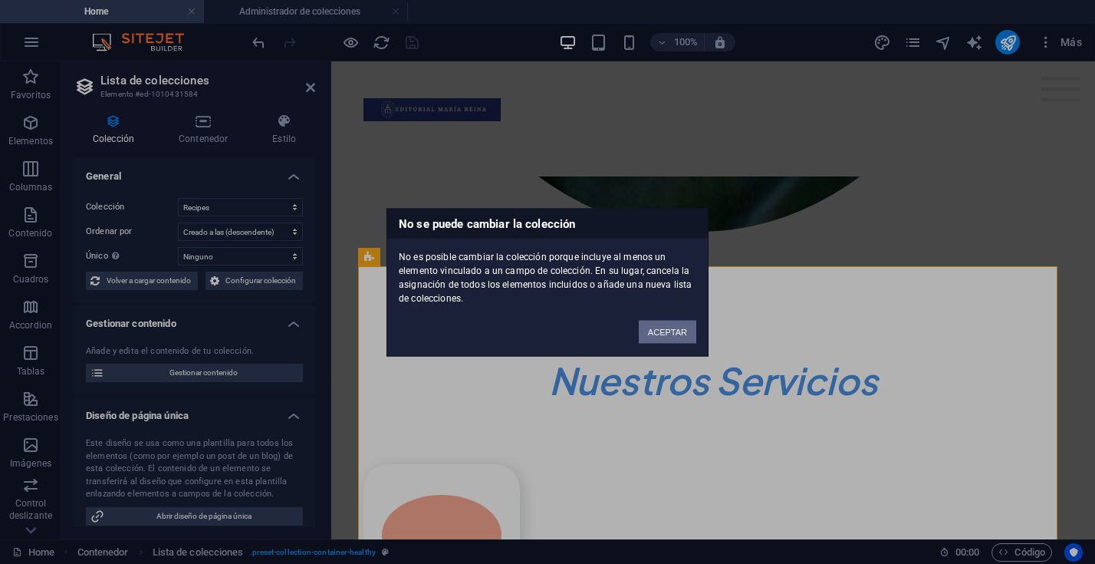
click at [678, 332] on button "ACEPTAR" at bounding box center [668, 331] width 58 height 23
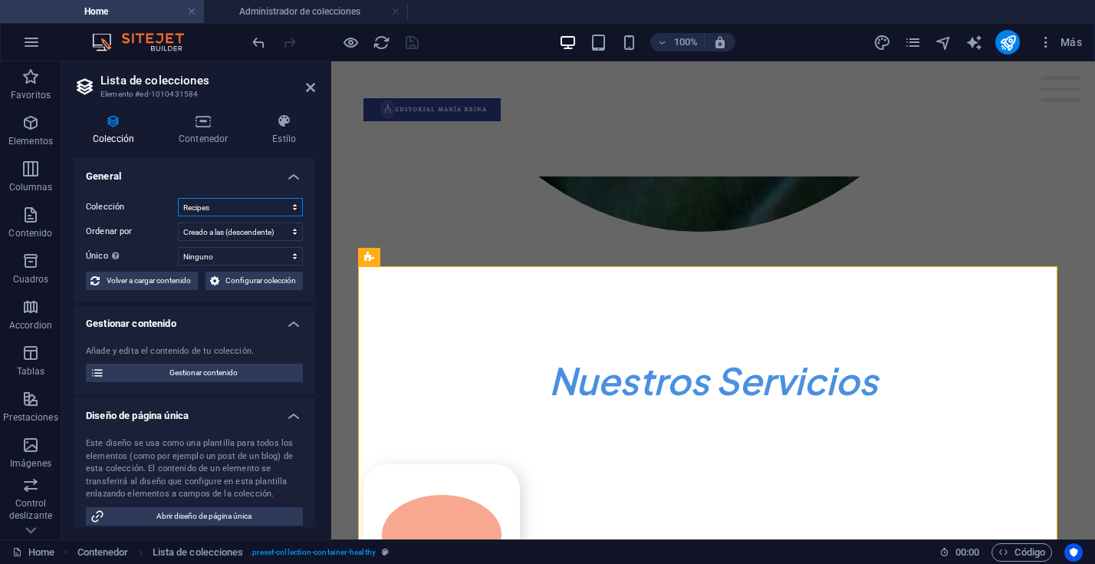
click at [265, 213] on select "Recipes Productos Imprenta" at bounding box center [240, 207] width 125 height 18
click at [178, 198] on select "Recipes Productos Imprenta" at bounding box center [240, 207] width 125 height 18
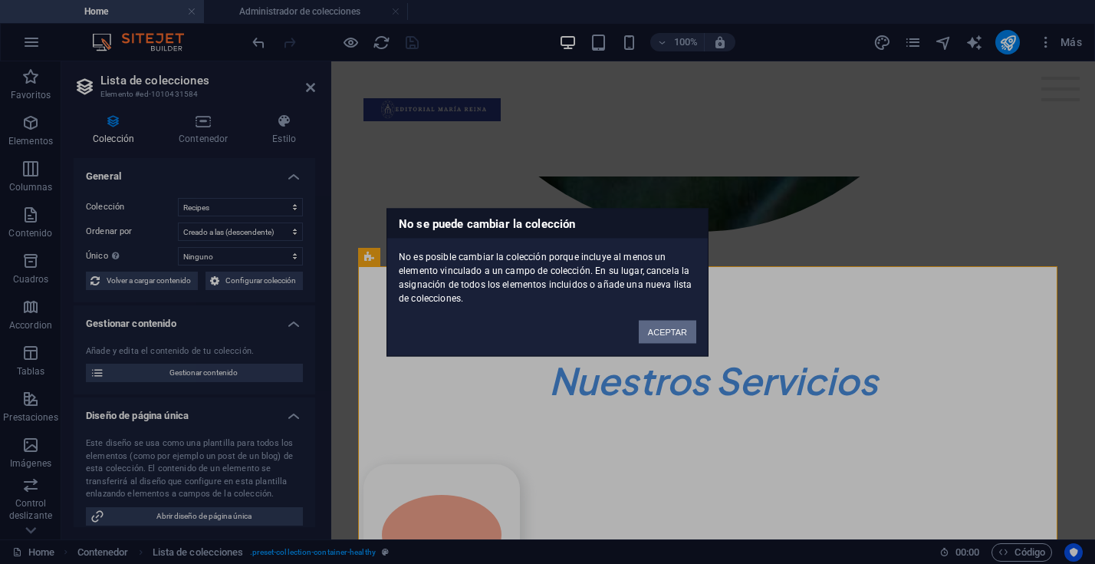
click at [668, 328] on button "ACEPTAR" at bounding box center [668, 331] width 58 height 23
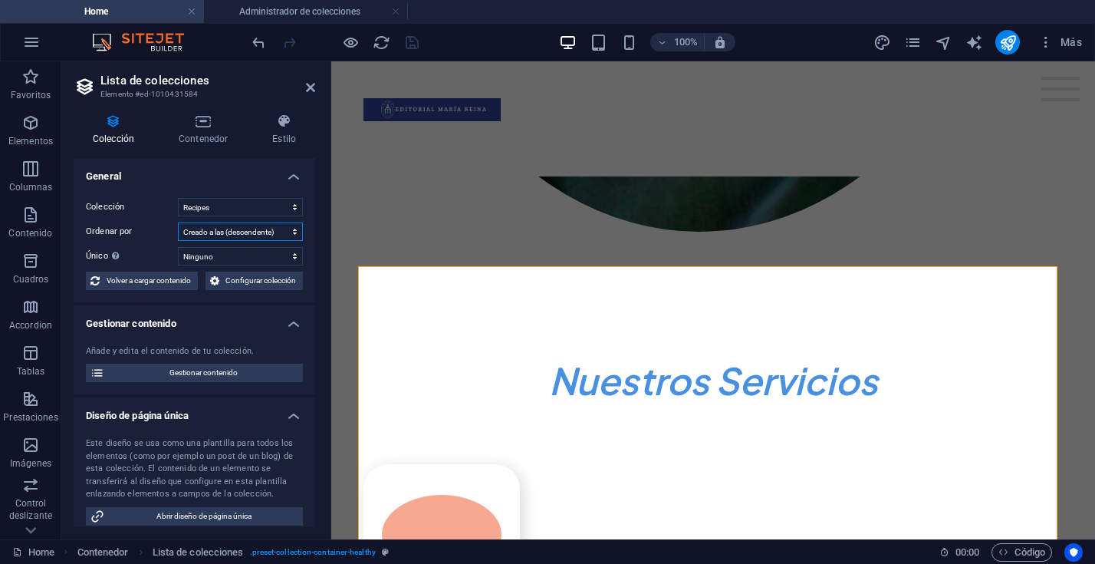
click at [269, 236] on select "Creado a las (ascendente) Creado a las (descendente) Actualizado a las (ascende…" at bounding box center [240, 231] width 125 height 18
click at [178, 222] on select "Creado a las (ascendente) Creado a las (descendente) Actualizado a las (ascende…" at bounding box center [240, 231] width 125 height 18
click at [252, 231] on select "Creado a las (ascendente) Creado a las (descendente) Actualizado a las (ascende…" at bounding box center [240, 231] width 125 height 18
click at [178, 222] on select "Creado a las (ascendente) Creado a las (descendente) Actualizado a las (ascende…" at bounding box center [240, 231] width 125 height 18
click at [290, 205] on select "Recipes Productos Imprenta" at bounding box center [240, 207] width 125 height 18
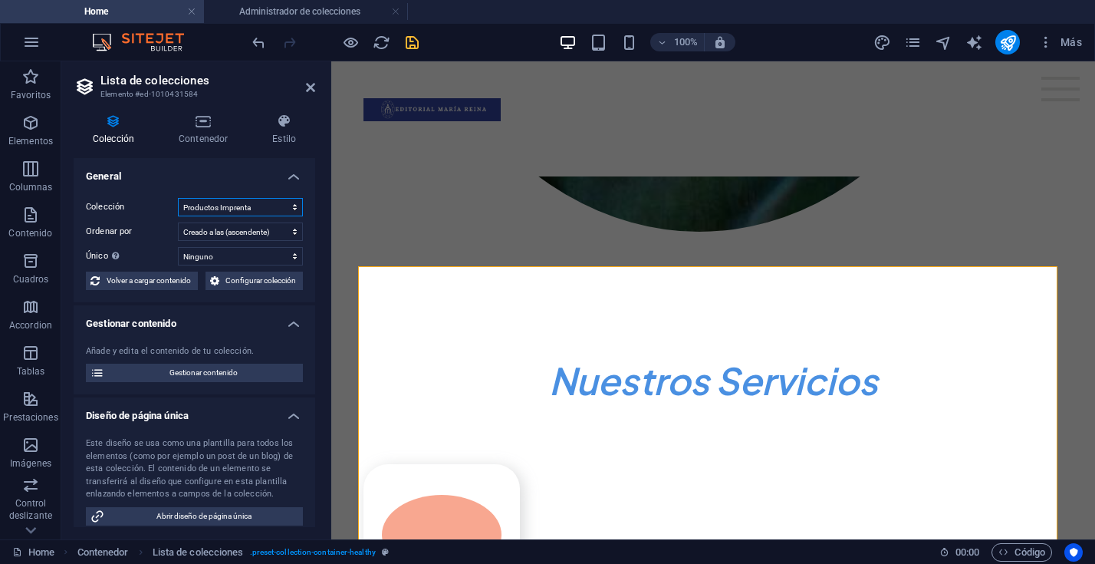
click at [178, 198] on select "Recipes Productos Imprenta" at bounding box center [240, 207] width 125 height 18
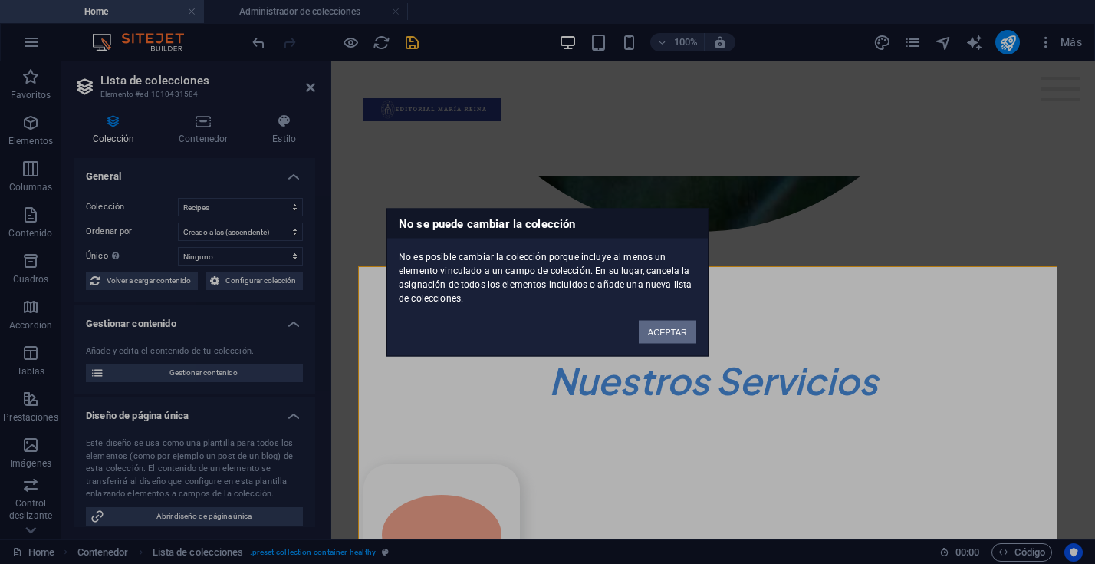
click at [657, 331] on button "ACEPTAR" at bounding box center [668, 331] width 58 height 23
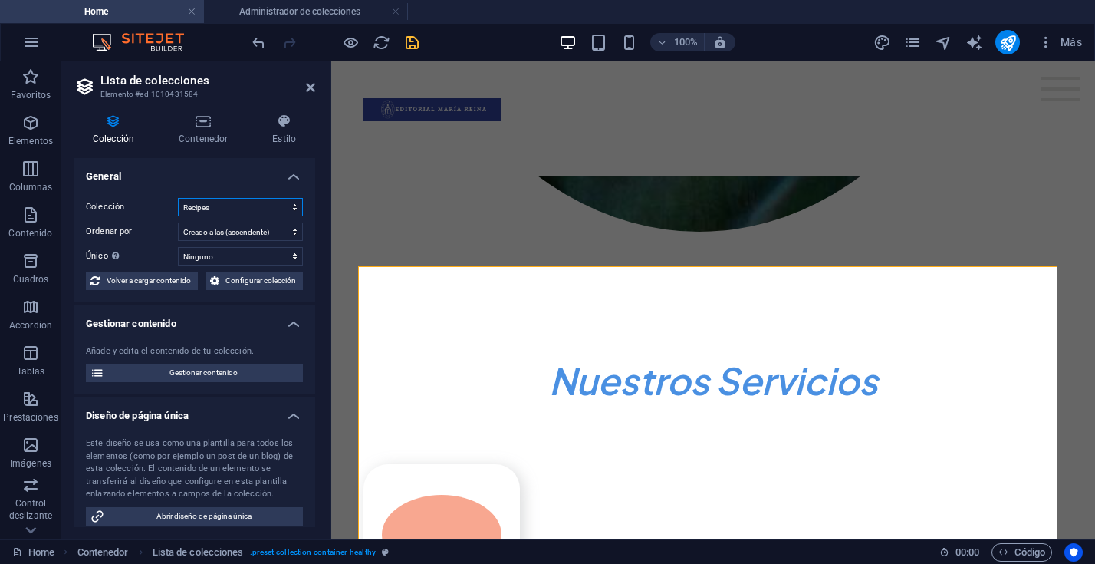
click at [246, 209] on select "Recipes Productos Imprenta" at bounding box center [240, 207] width 125 height 18
click at [178, 198] on select "Recipes Productos Imprenta" at bounding box center [240, 207] width 125 height 18
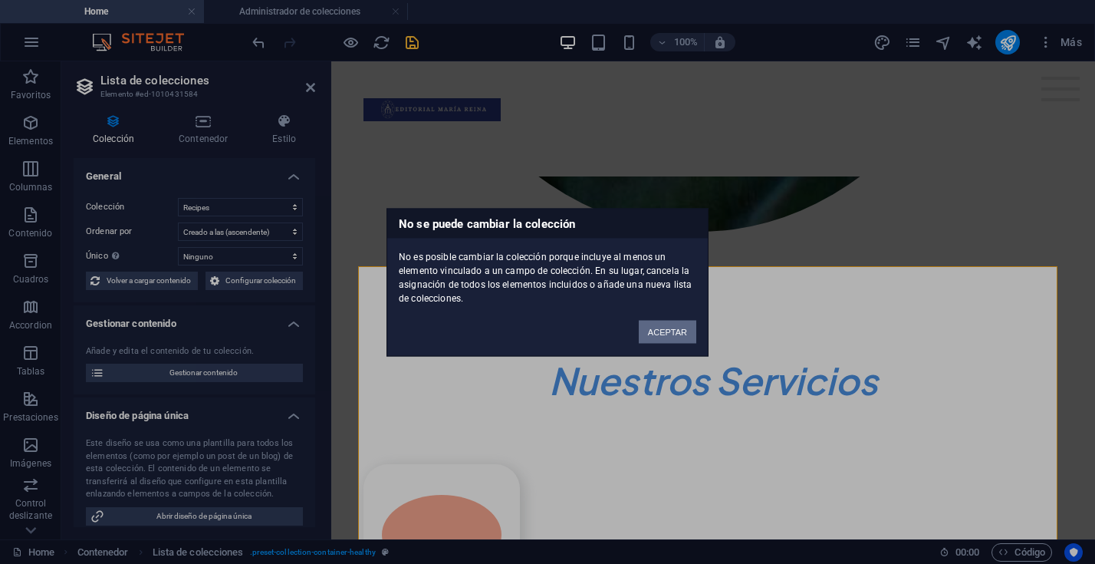
click at [665, 328] on button "ACEPTAR" at bounding box center [668, 331] width 58 height 23
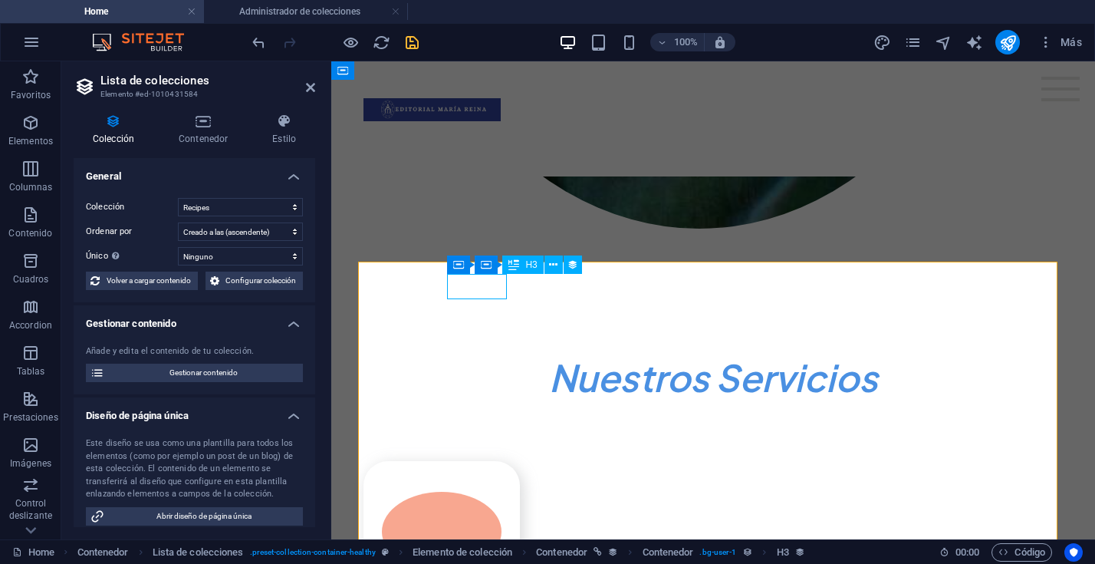
scroll to position [1192, 0]
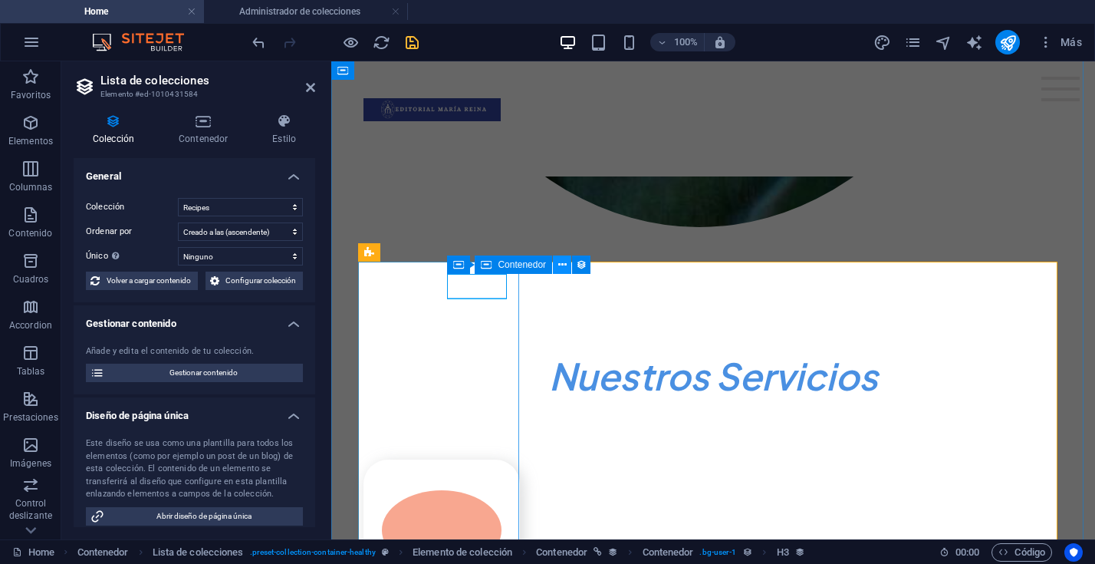
click at [558, 266] on icon at bounding box center [562, 265] width 8 height 16
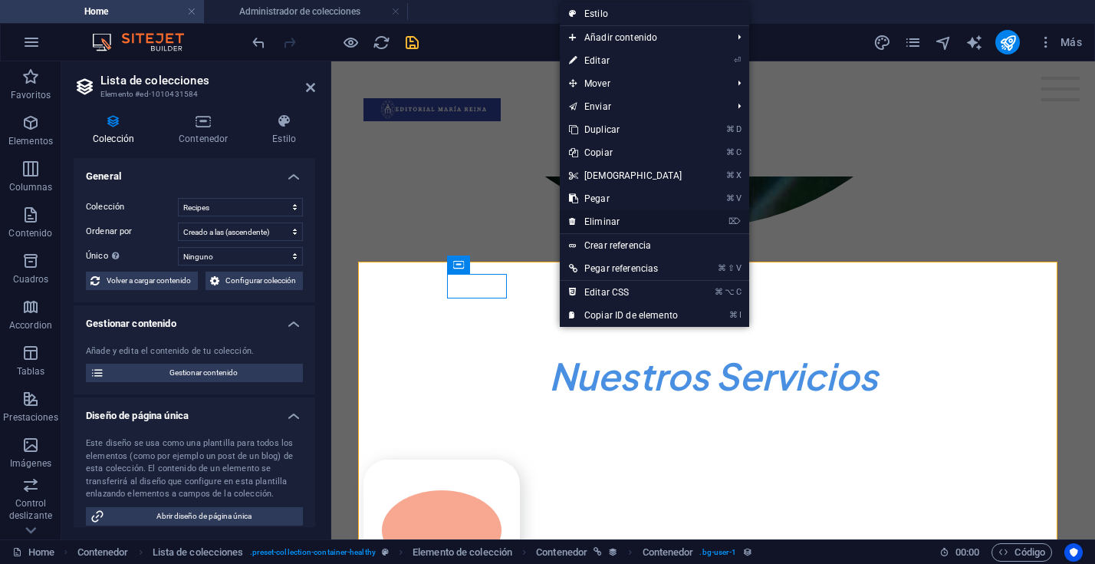
click at [593, 220] on link "⌦ Eliminar" at bounding box center [626, 221] width 132 height 23
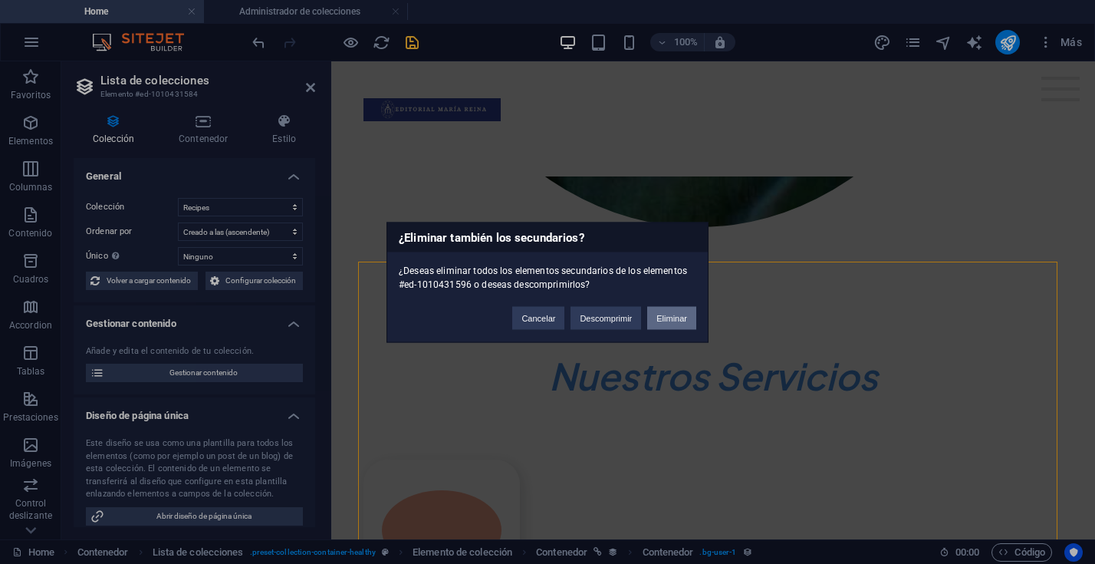
click at [669, 318] on button "Eliminar" at bounding box center [671, 317] width 49 height 23
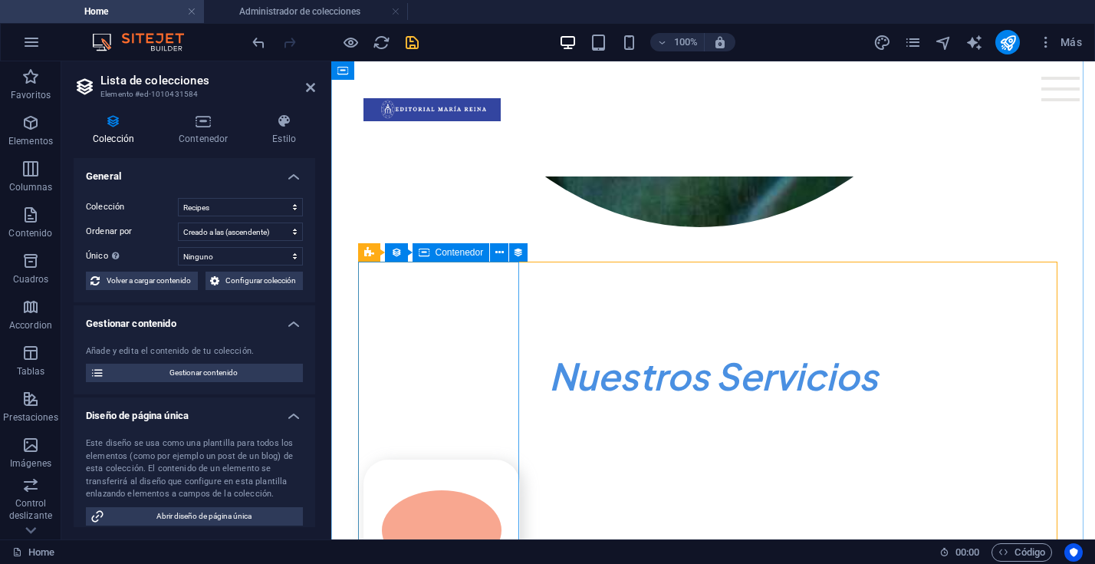
click at [455, 254] on span "Contenedor" at bounding box center [460, 252] width 48 height 9
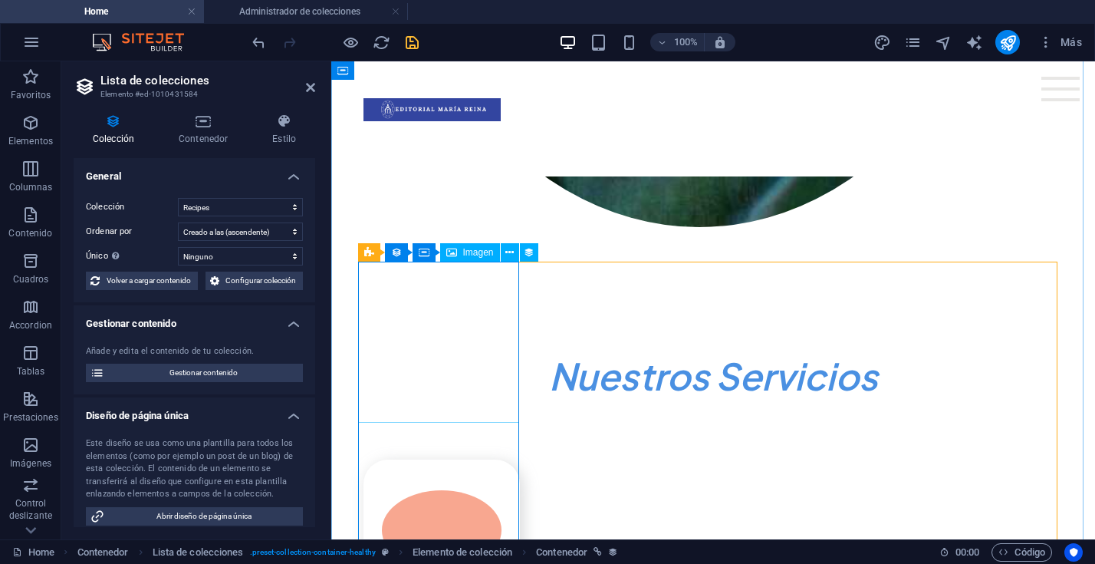
click at [485, 252] on span "Imagen" at bounding box center [478, 252] width 31 height 9
click at [510, 252] on icon at bounding box center [510, 253] width 8 height 16
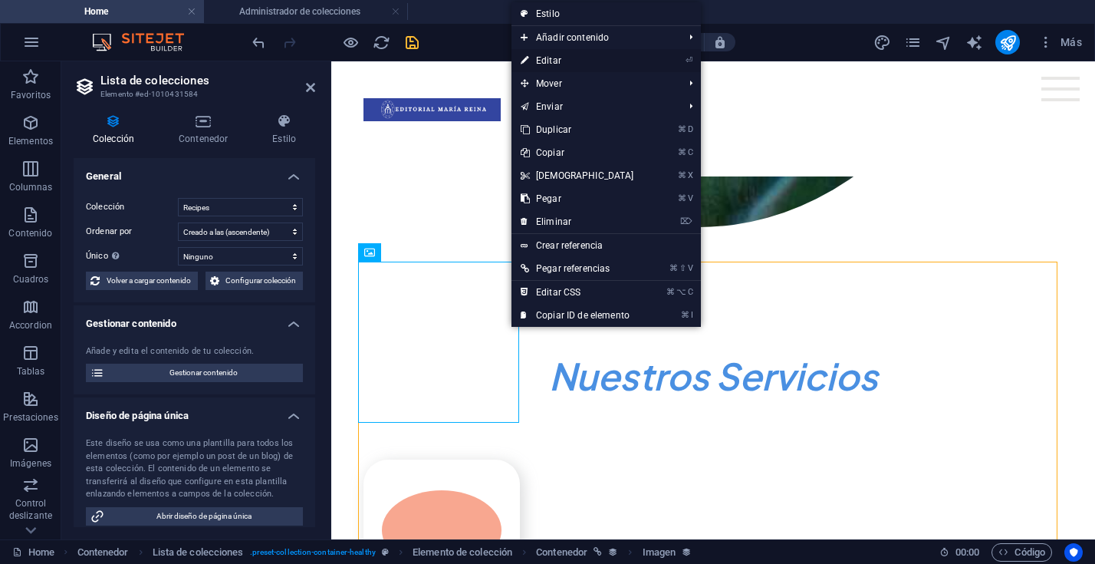
click at [555, 58] on link "⏎ Editar" at bounding box center [578, 60] width 132 height 23
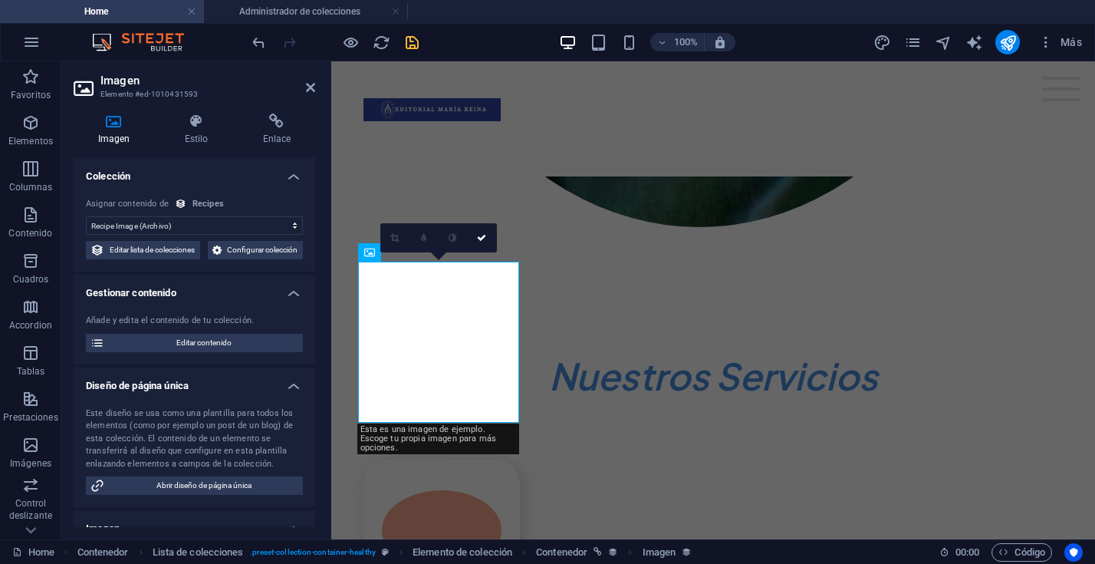
click at [233, 229] on select "Sin asignación, el contenido permanece estático Creado a las (Fecha) Actualizad…" at bounding box center [194, 225] width 217 height 18
click at [86, 216] on select "Sin asignación, el contenido permanece estático Creado a las (Fecha) Actualizad…" at bounding box center [194, 225] width 217 height 18
click at [183, 206] on icon at bounding box center [181, 204] width 12 height 12
click at [226, 259] on span "Configurar colección" at bounding box center [262, 250] width 72 height 18
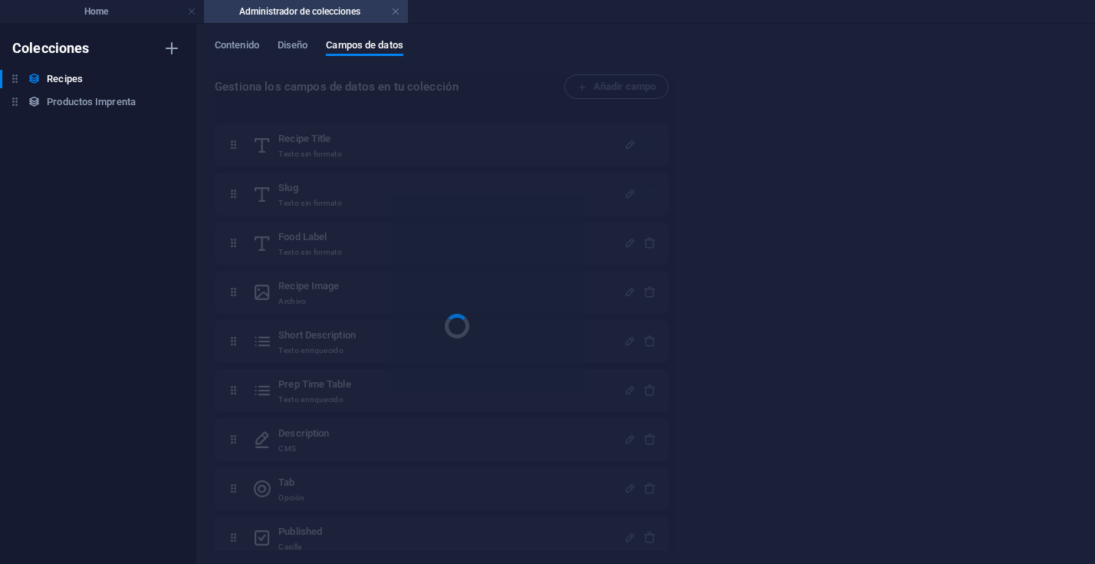
scroll to position [0, 0]
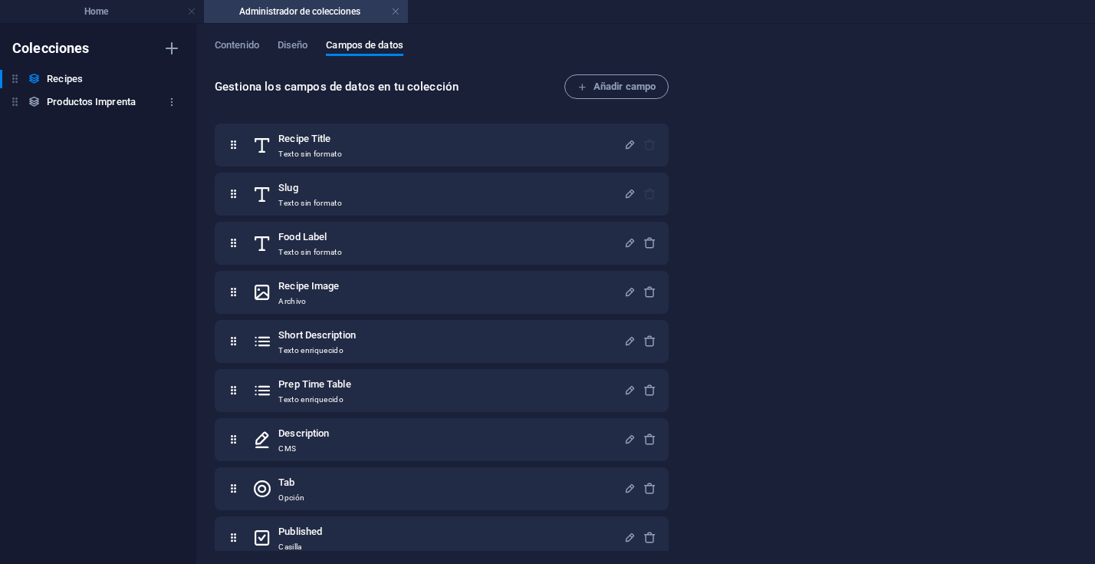
click at [101, 106] on h6 "Productos Imprenta" at bounding box center [91, 102] width 89 height 18
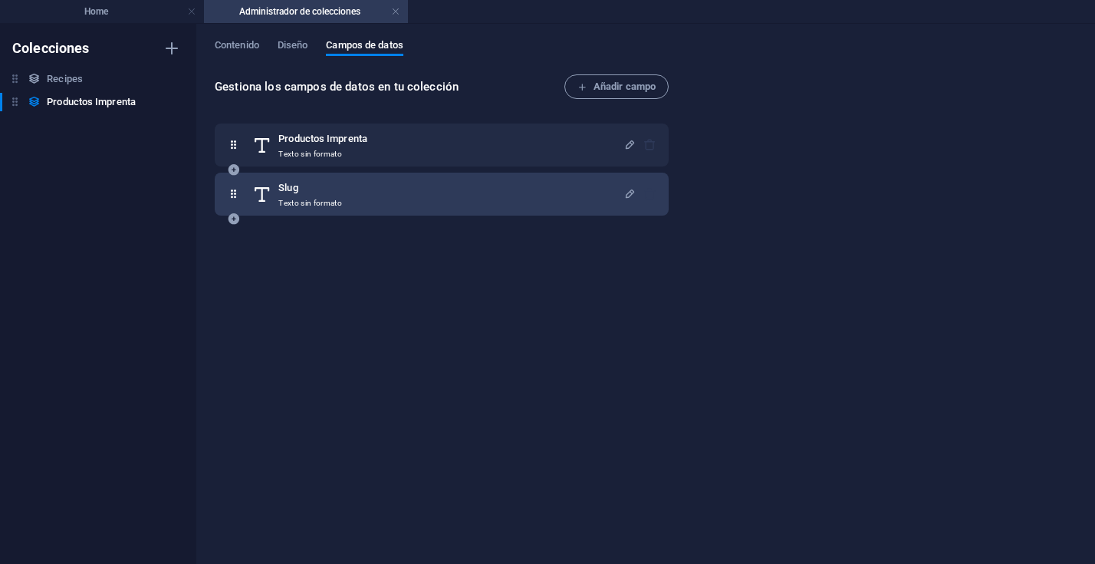
click at [234, 193] on icon at bounding box center [233, 194] width 13 height 31
click at [631, 191] on icon "button" at bounding box center [630, 193] width 13 height 13
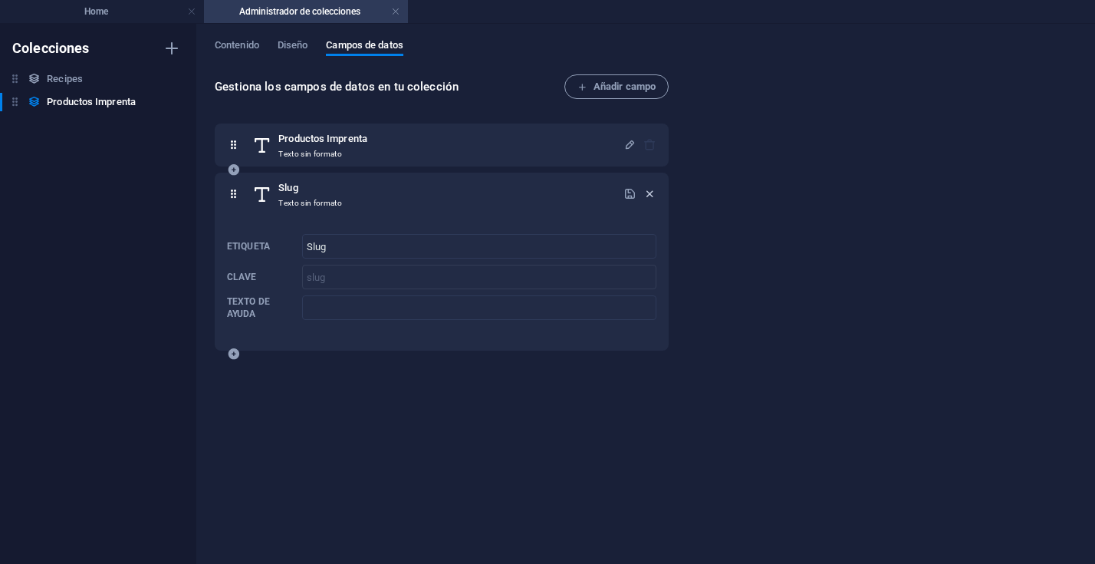
click at [649, 190] on icon "button" at bounding box center [650, 193] width 13 height 13
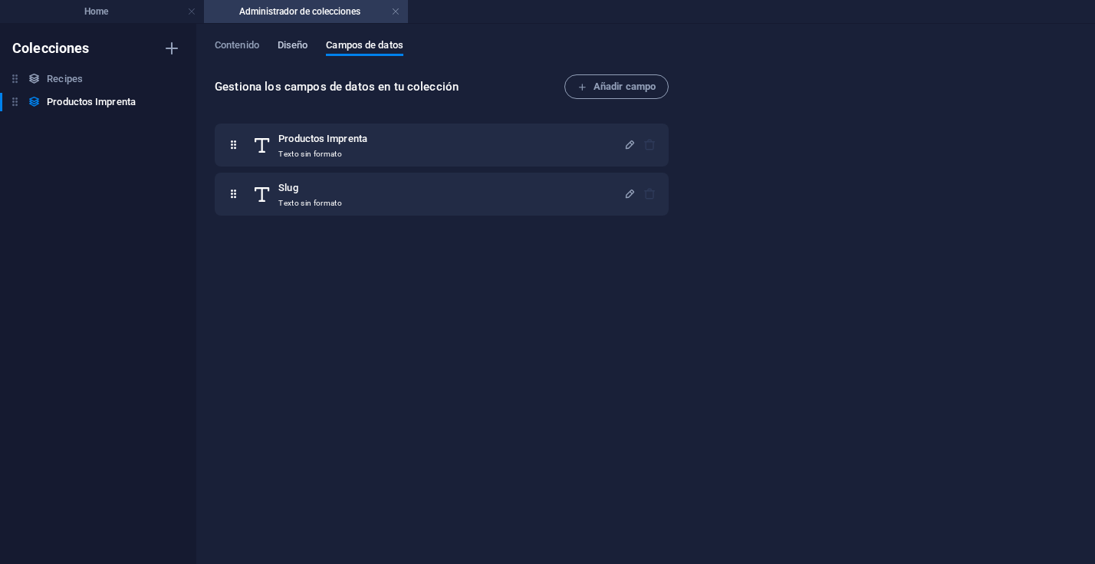
click at [297, 44] on span "Diseño" at bounding box center [293, 46] width 31 height 21
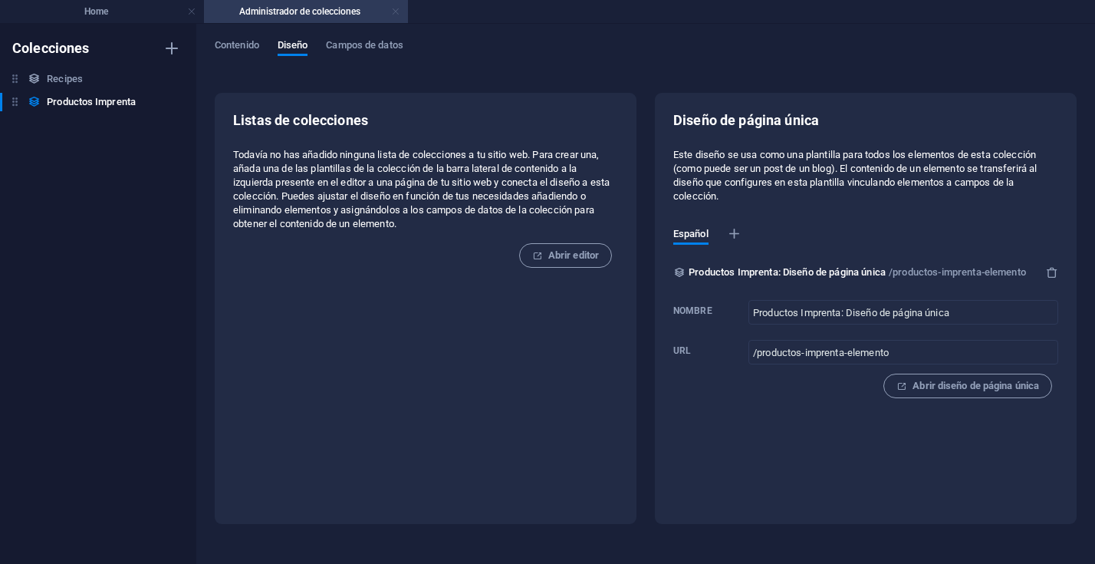
click at [394, 9] on link at bounding box center [395, 12] width 9 height 15
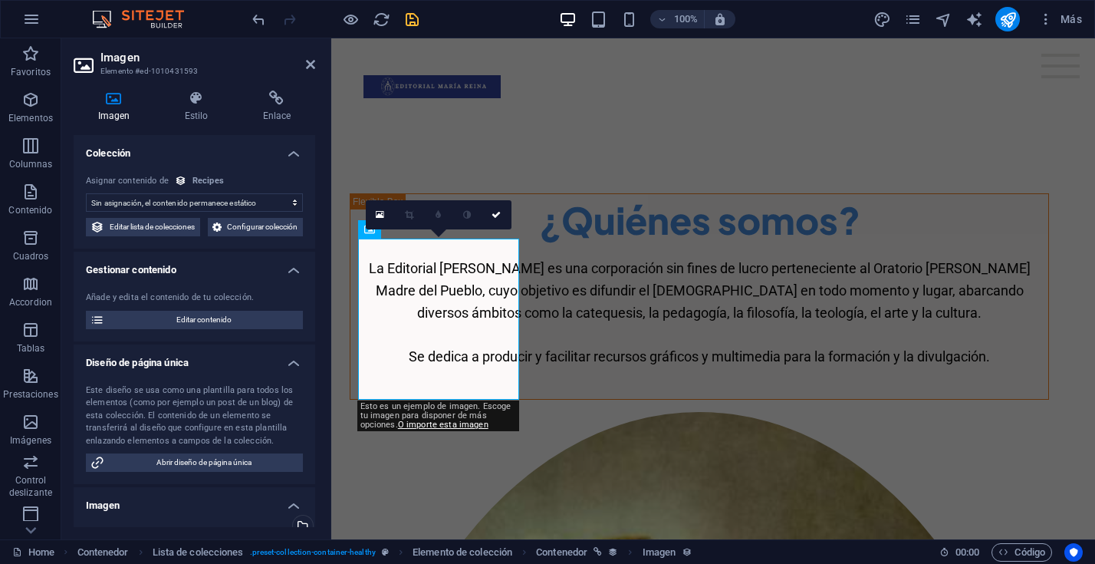
scroll to position [1192, 0]
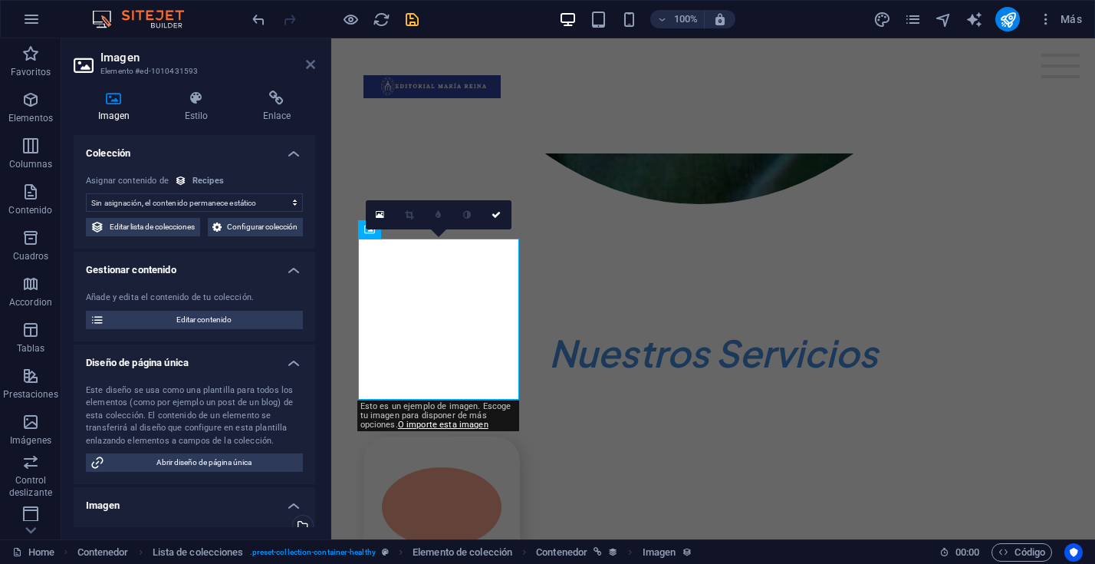
click at [312, 64] on icon at bounding box center [310, 64] width 9 height 12
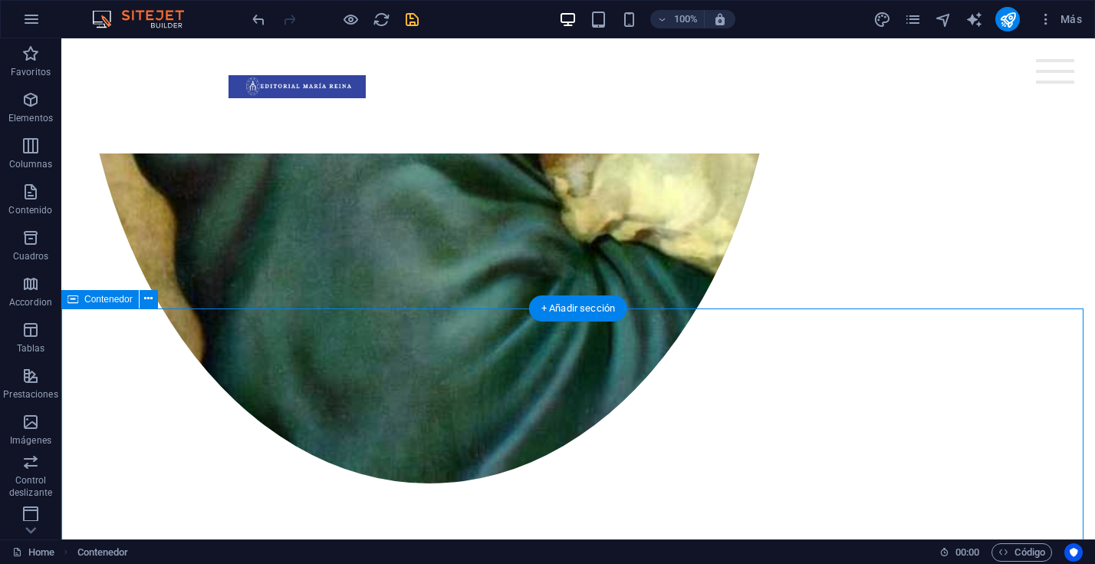
scroll to position [907, 0]
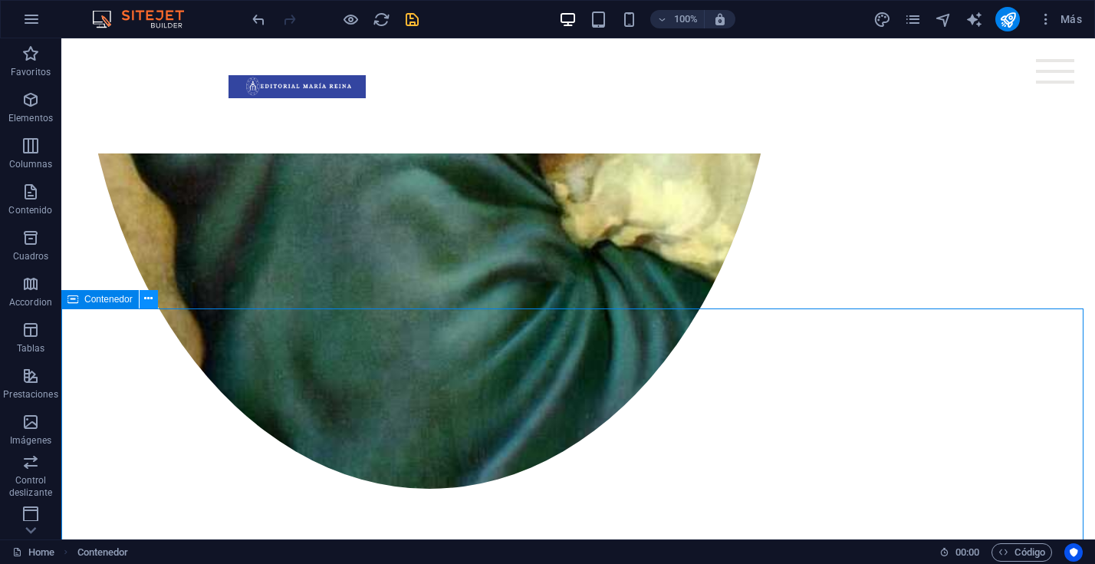
click at [149, 298] on icon at bounding box center [148, 299] width 8 height 16
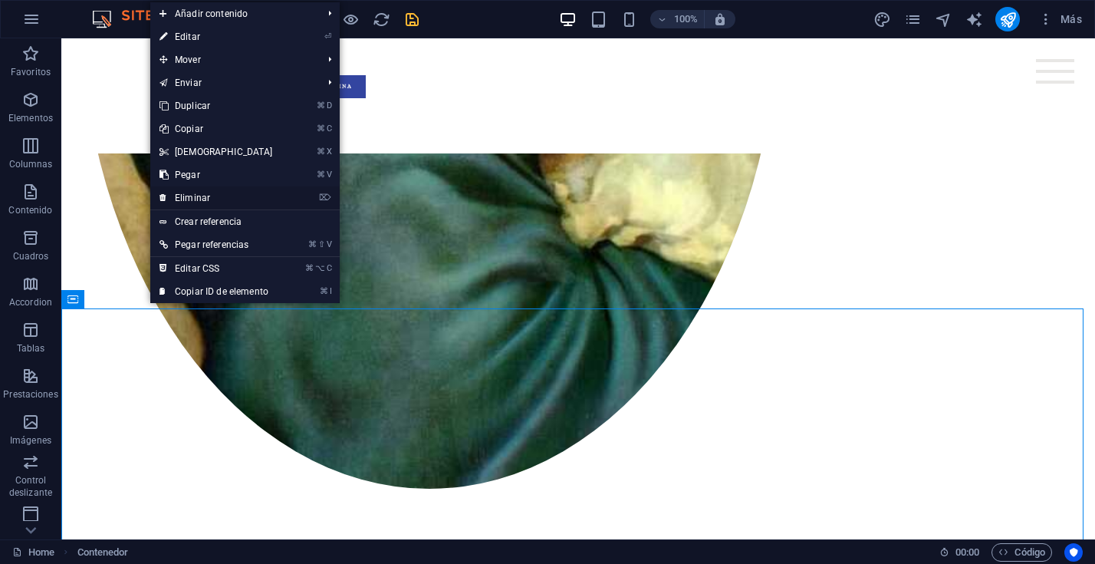
click at [189, 197] on link "⌦ Eliminar" at bounding box center [216, 197] width 132 height 23
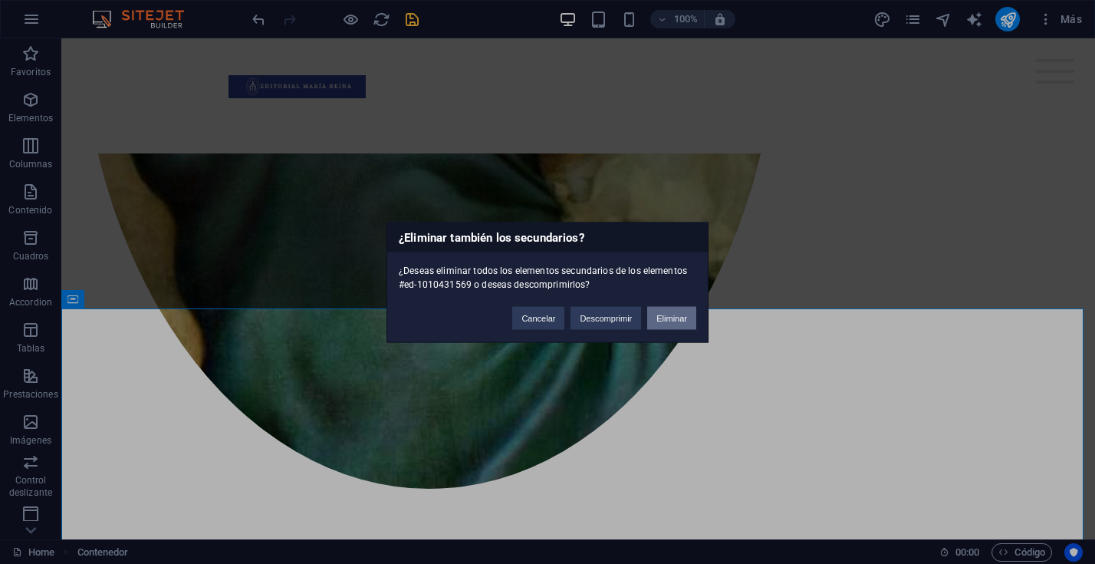
drag, startPoint x: 677, startPoint y: 318, endPoint x: 316, endPoint y: 332, distance: 360.8
click at [677, 318] on button "Eliminar" at bounding box center [671, 317] width 49 height 23
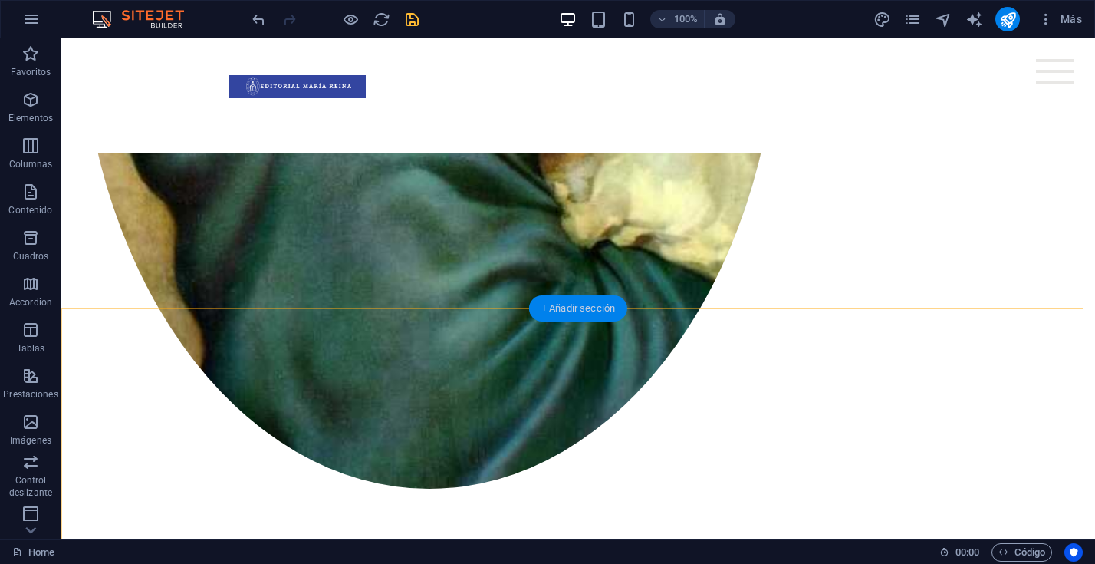
drag, startPoint x: 602, startPoint y: 309, endPoint x: 236, endPoint y: 275, distance: 367.5
click at [602, 309] on div "+ Añadir sección" at bounding box center [578, 308] width 98 height 26
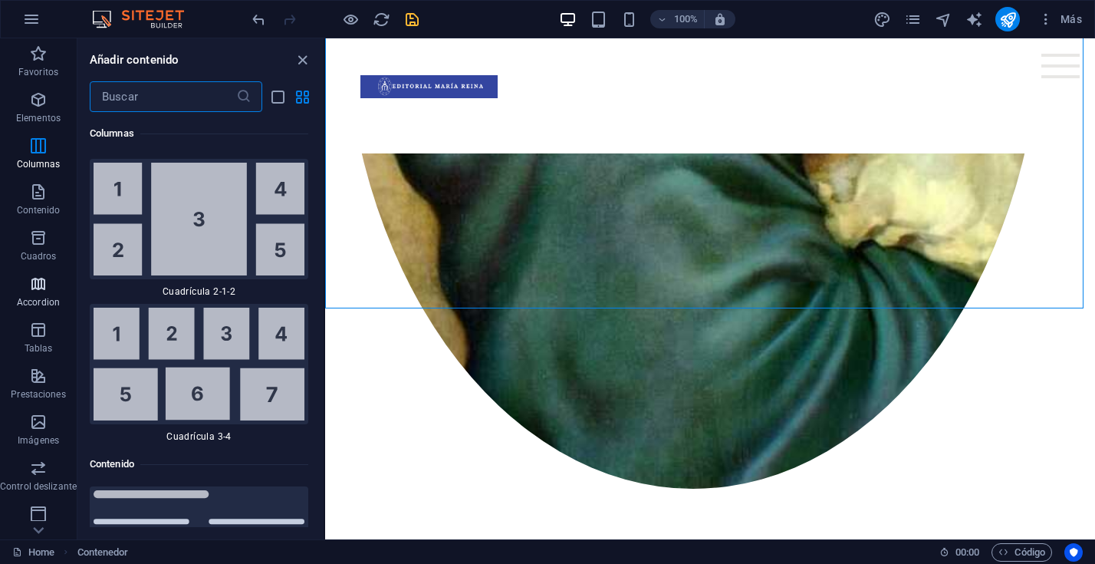
scroll to position [6, 0]
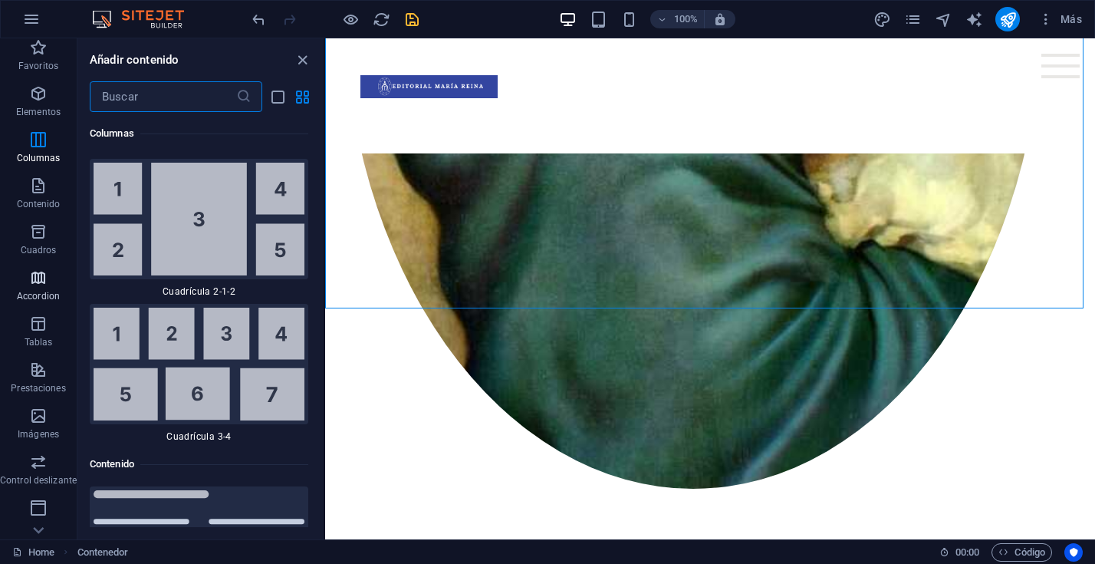
click at [47, 292] on span "Accordion" at bounding box center [38, 286] width 77 height 37
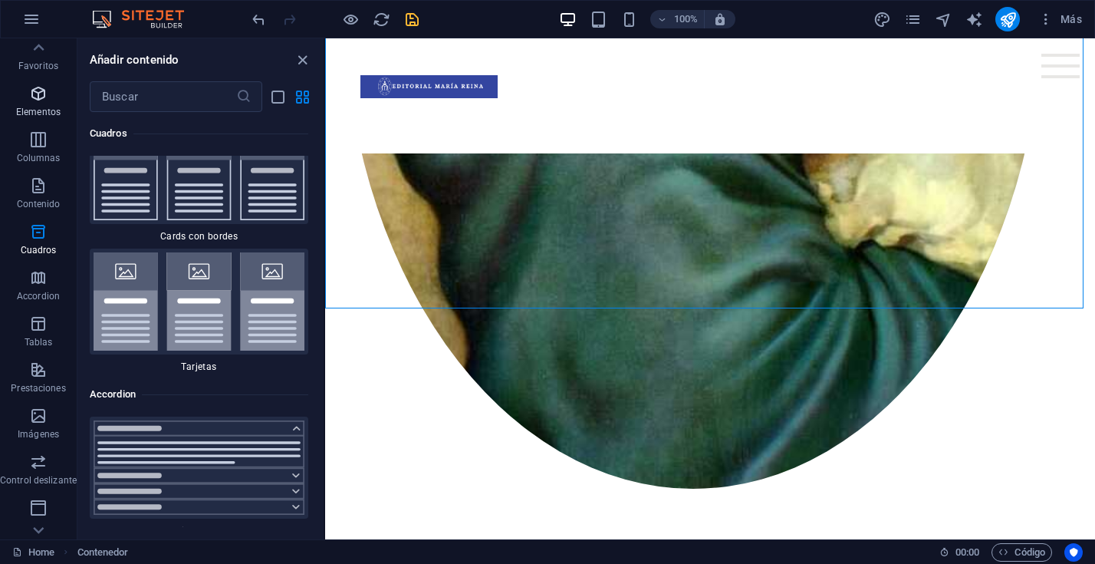
scroll to position [9272, 0]
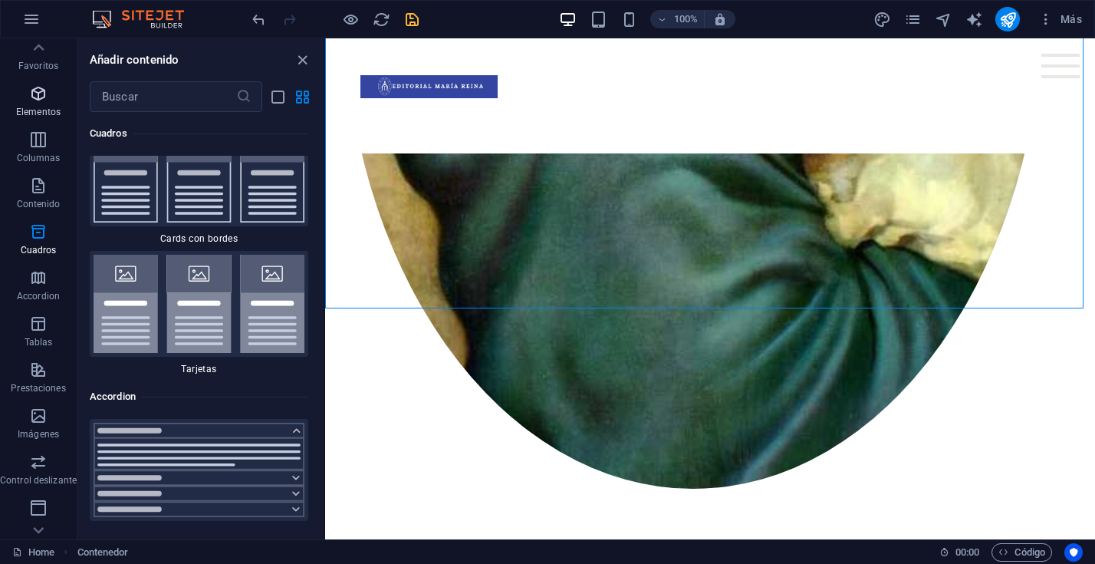
click at [39, 98] on icon "button" at bounding box center [38, 93] width 18 height 18
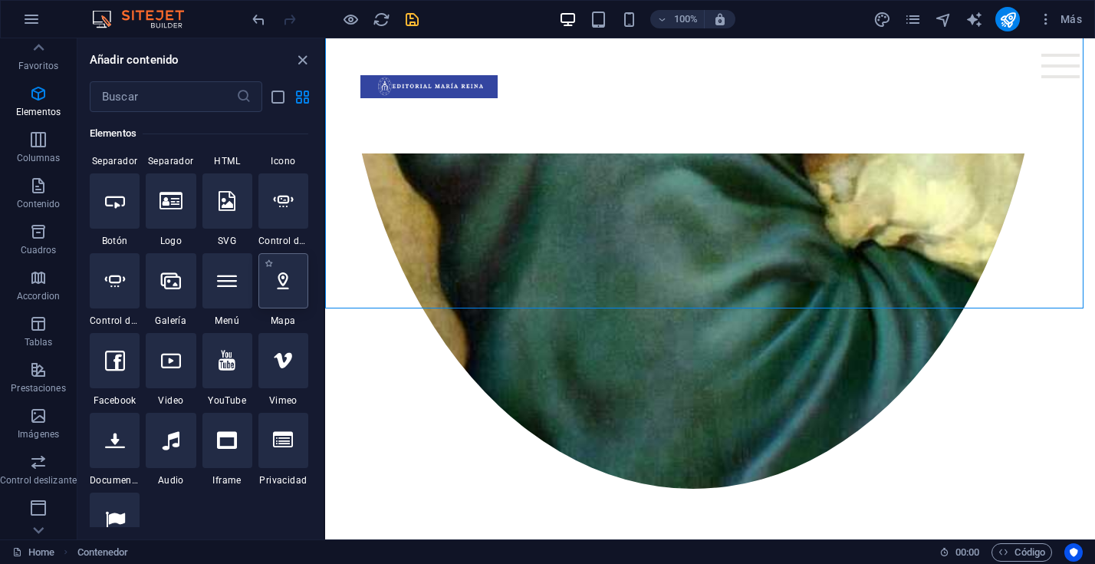
scroll to position [436, 0]
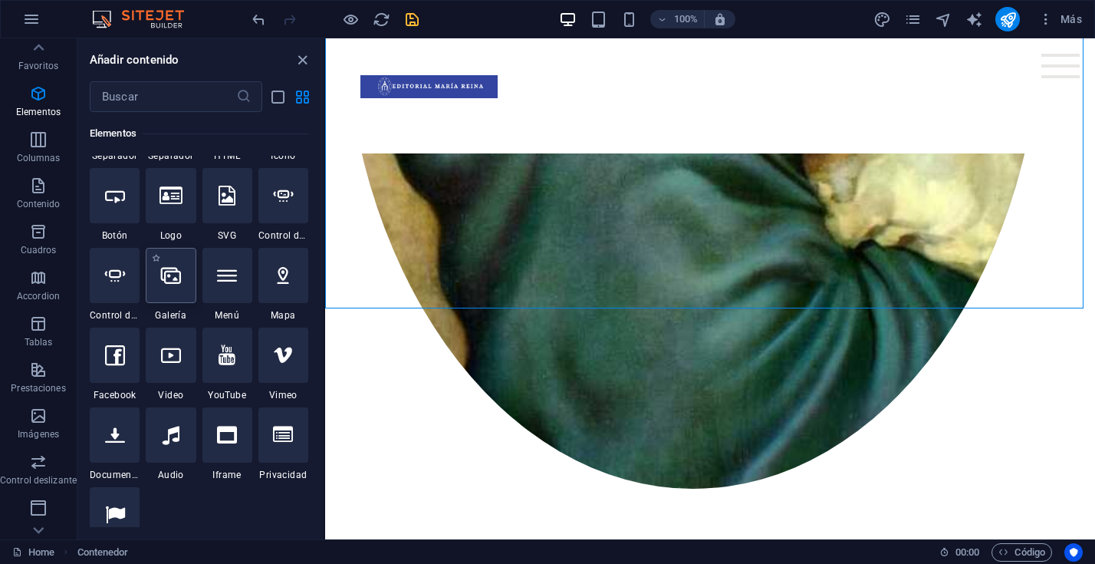
click at [168, 282] on icon at bounding box center [171, 275] width 20 height 20
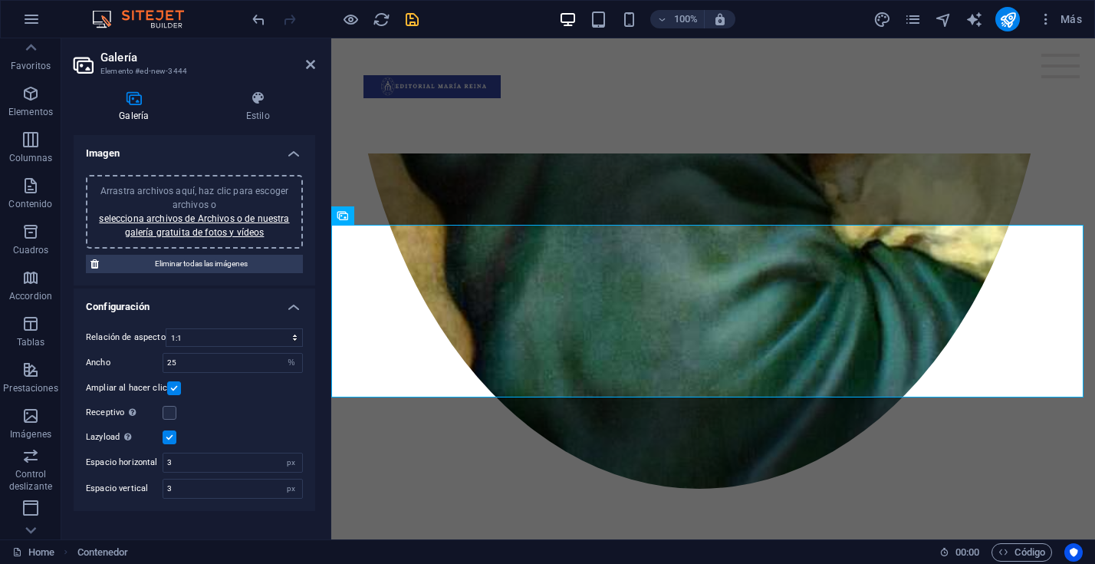
scroll to position [1013, 0]
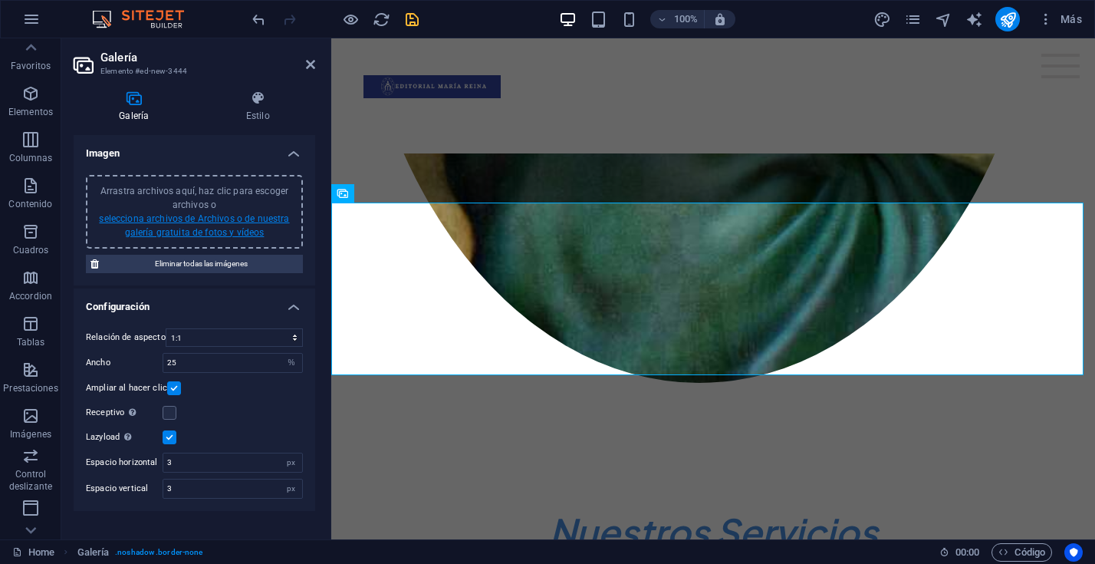
click at [242, 219] on link "selecciona archivos de Archivos o de nuestra galería gratuita de fotos y vídeos" at bounding box center [194, 225] width 190 height 25
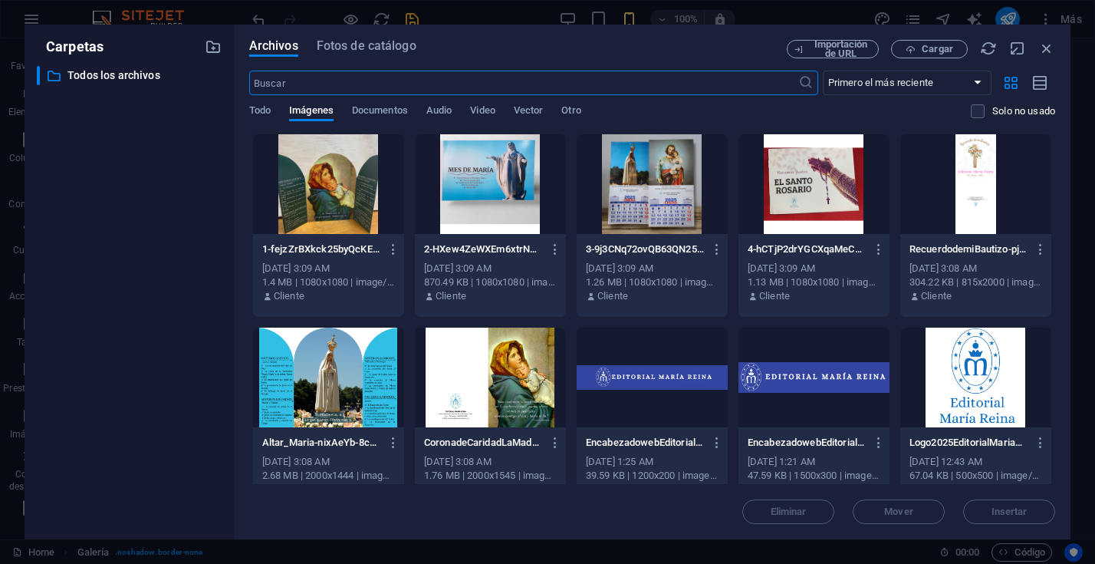
scroll to position [1914, 0]
click at [337, 190] on div at bounding box center [328, 184] width 151 height 100
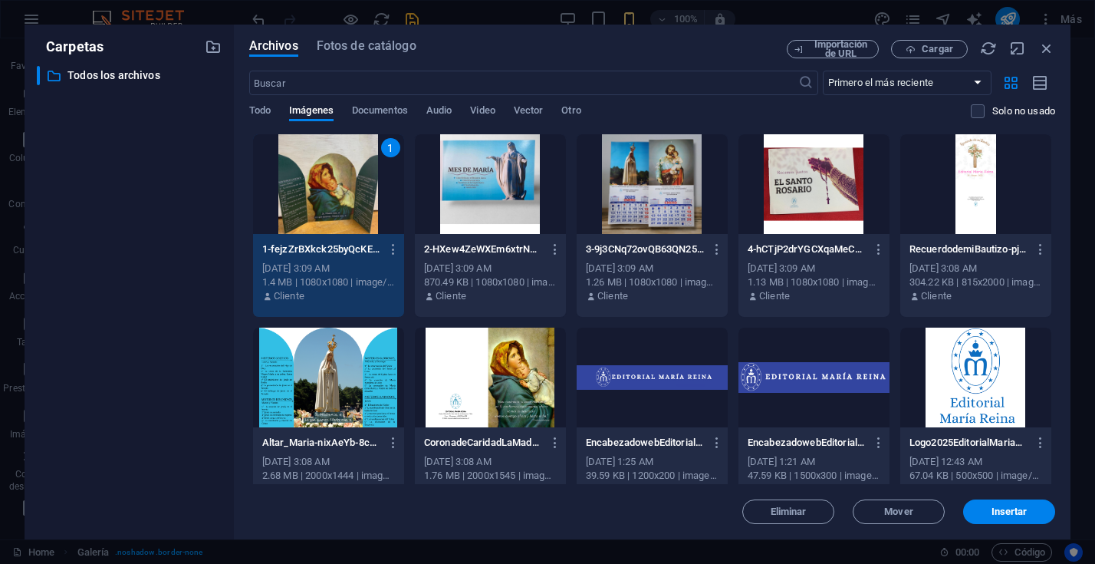
click at [511, 214] on div at bounding box center [490, 184] width 151 height 100
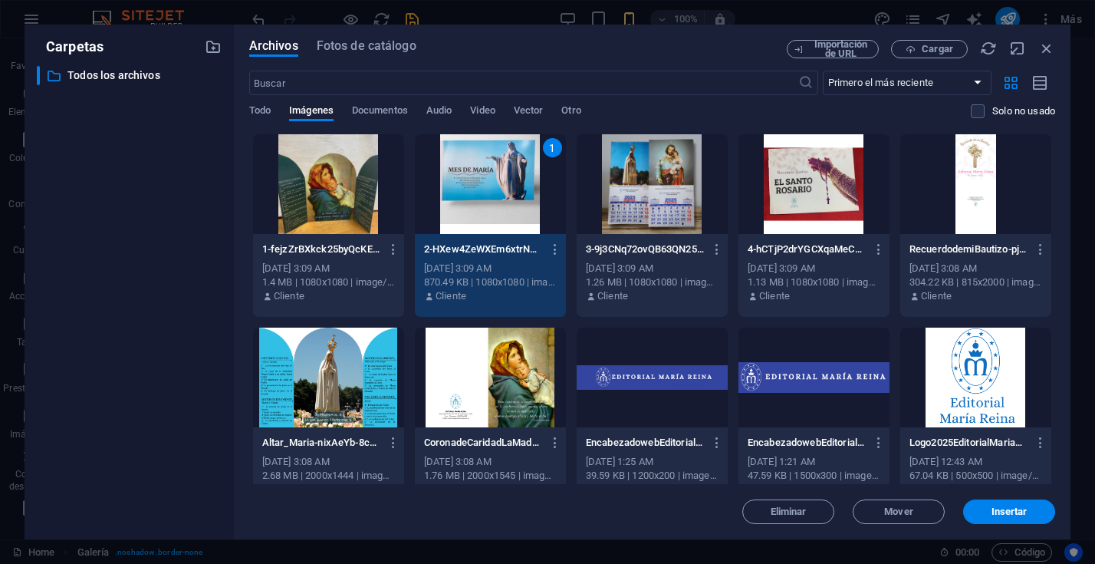
click at [299, 202] on div at bounding box center [328, 184] width 151 height 100
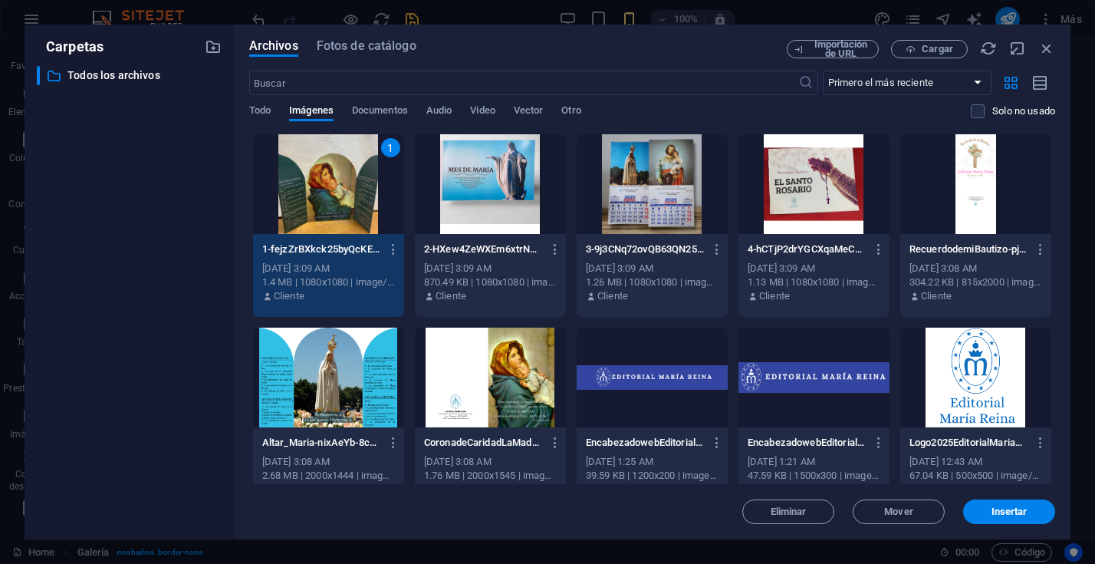
click at [471, 199] on div at bounding box center [490, 184] width 151 height 100
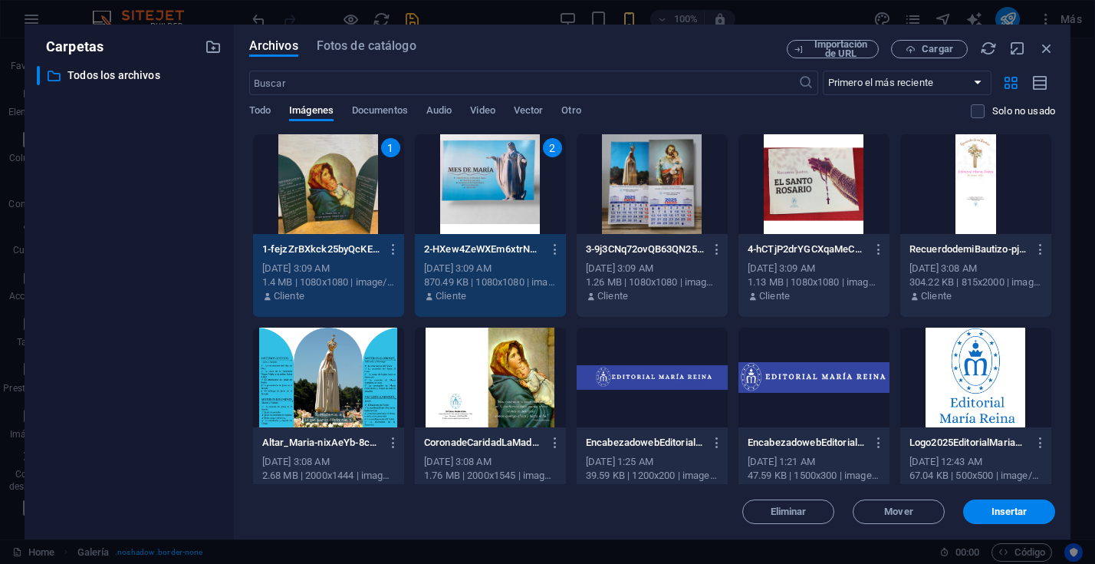
click at [700, 193] on div at bounding box center [652, 184] width 151 height 100
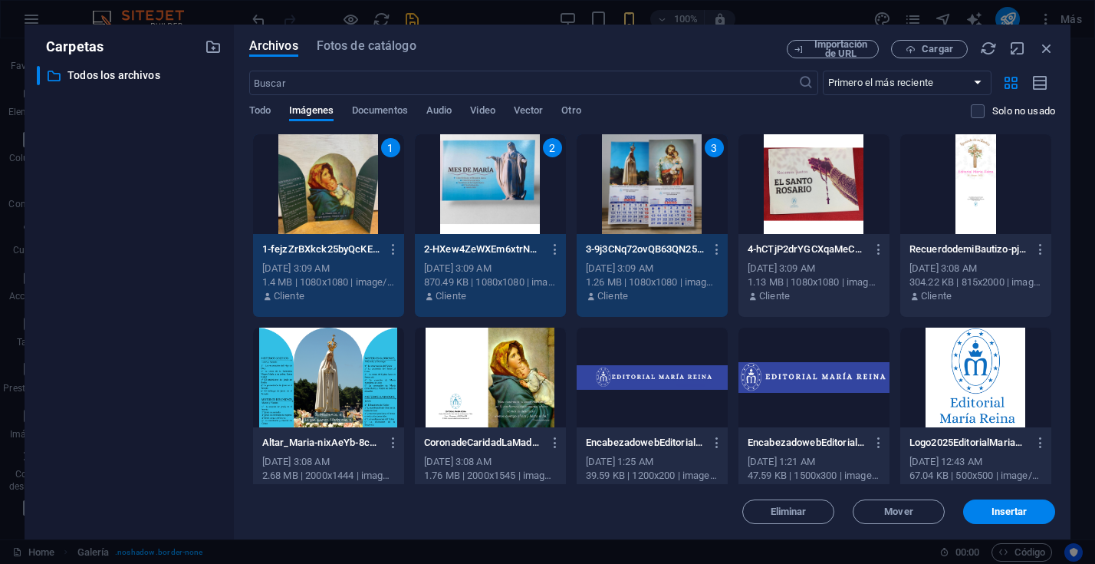
click at [998, 189] on div at bounding box center [976, 184] width 151 height 100
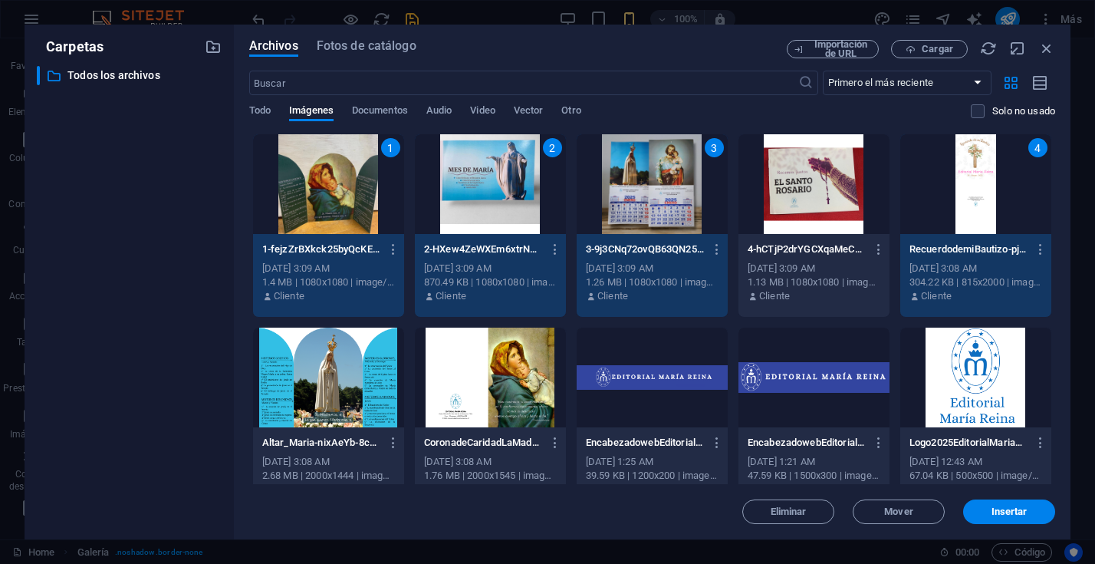
click at [473, 374] on div at bounding box center [490, 378] width 151 height 100
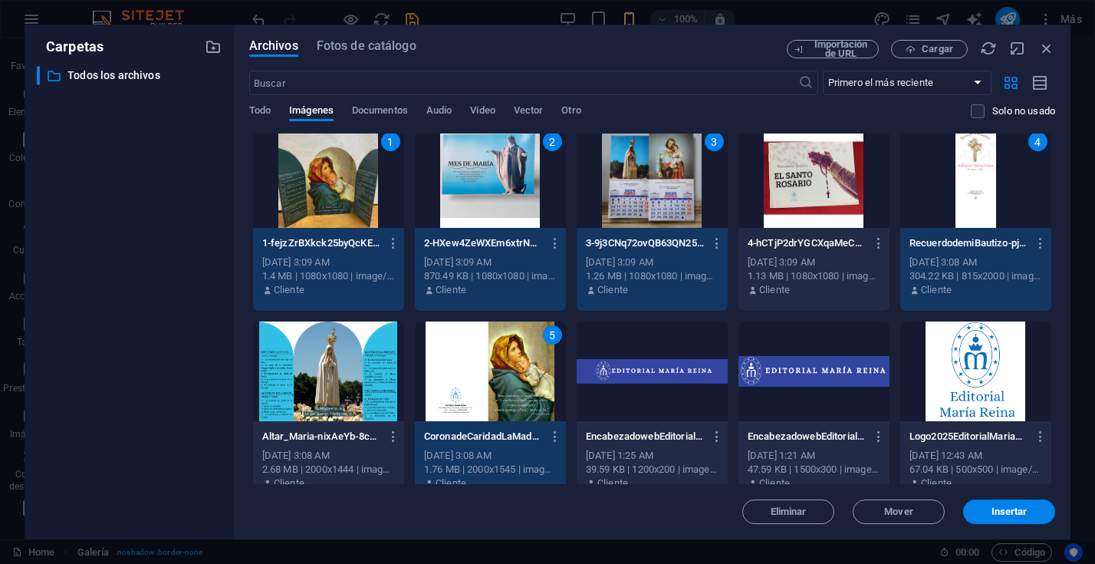
scroll to position [0, 0]
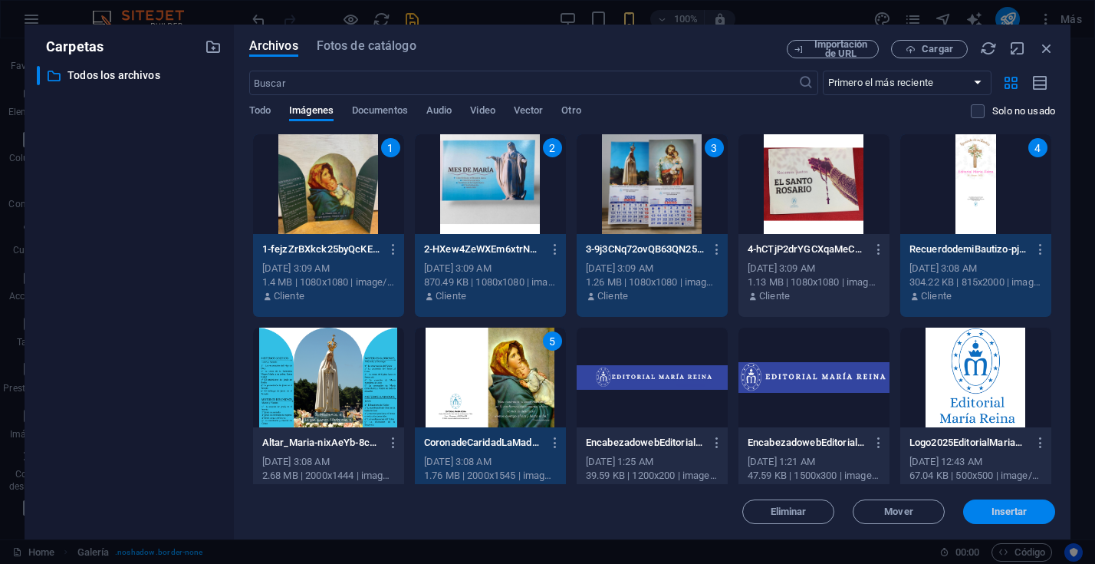
drag, startPoint x: 1026, startPoint y: 516, endPoint x: 179, endPoint y: 275, distance: 880.7
click at [1026, 516] on span "Insertar" at bounding box center [1010, 511] width 36 height 9
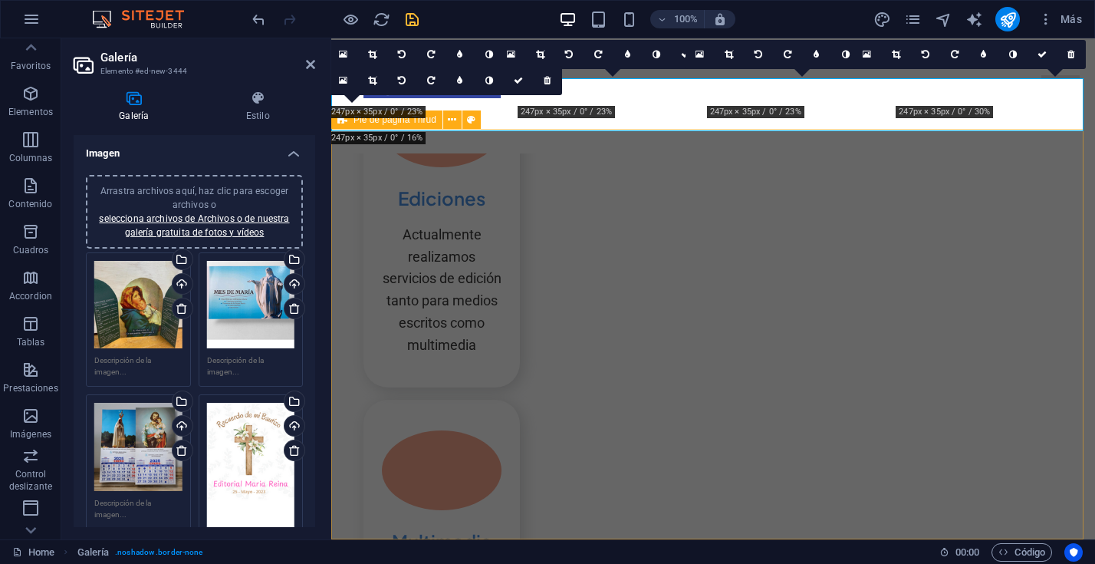
scroll to position [1135, 0]
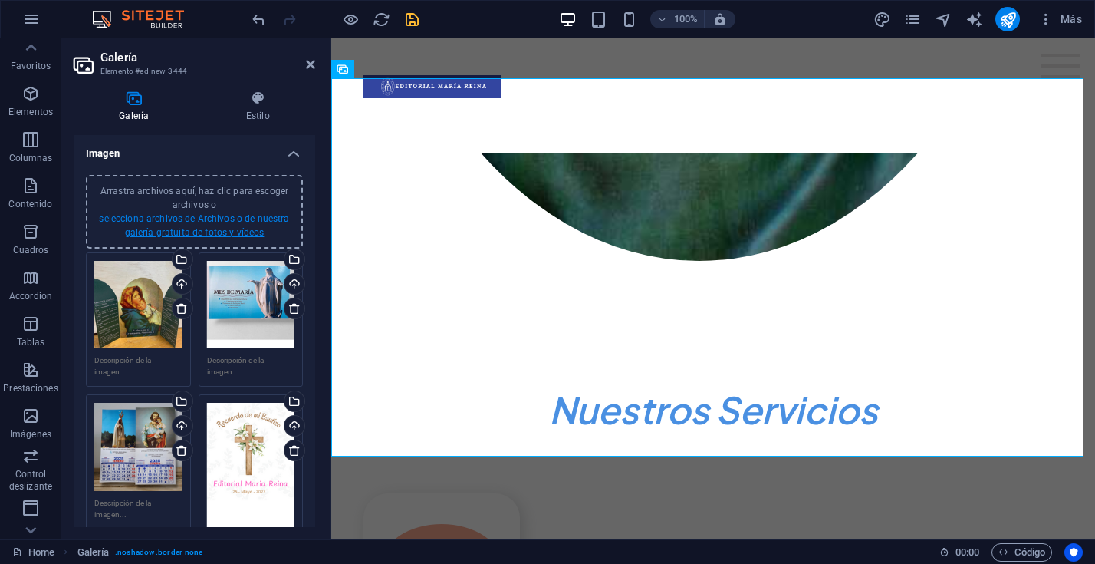
click at [204, 234] on link "selecciona archivos de Archivos o de nuestra galería gratuita de fotos y vídeos" at bounding box center [194, 225] width 190 height 25
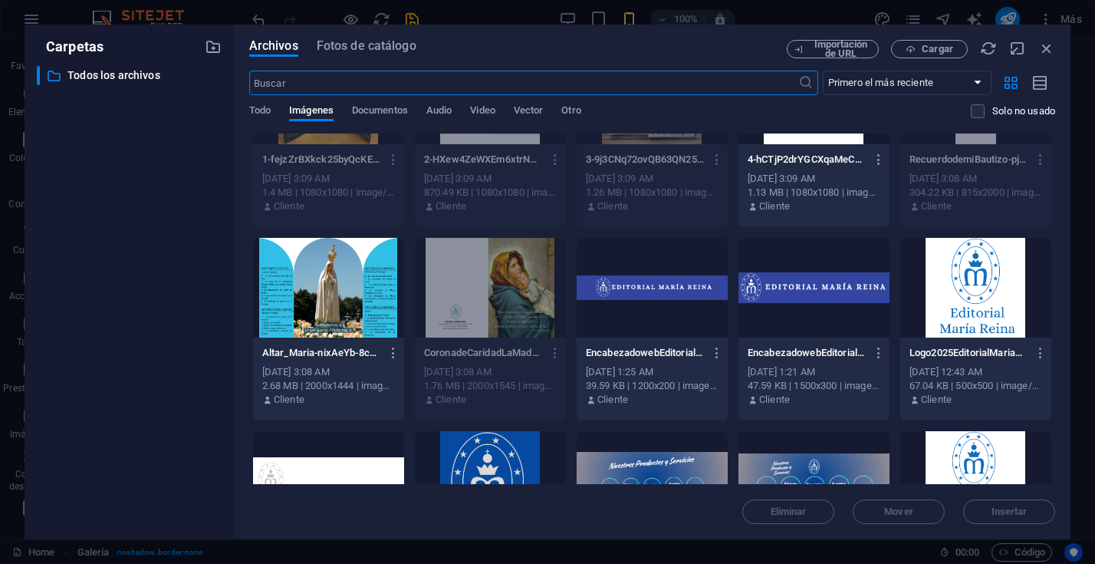
scroll to position [0, 0]
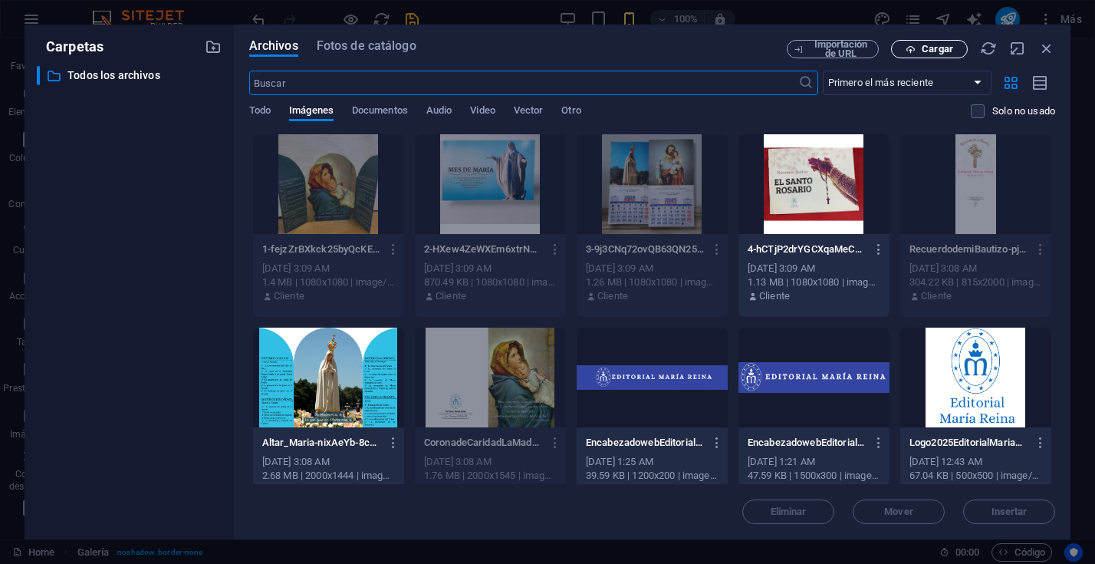
click at [942, 47] on span "Cargar" at bounding box center [937, 48] width 31 height 9
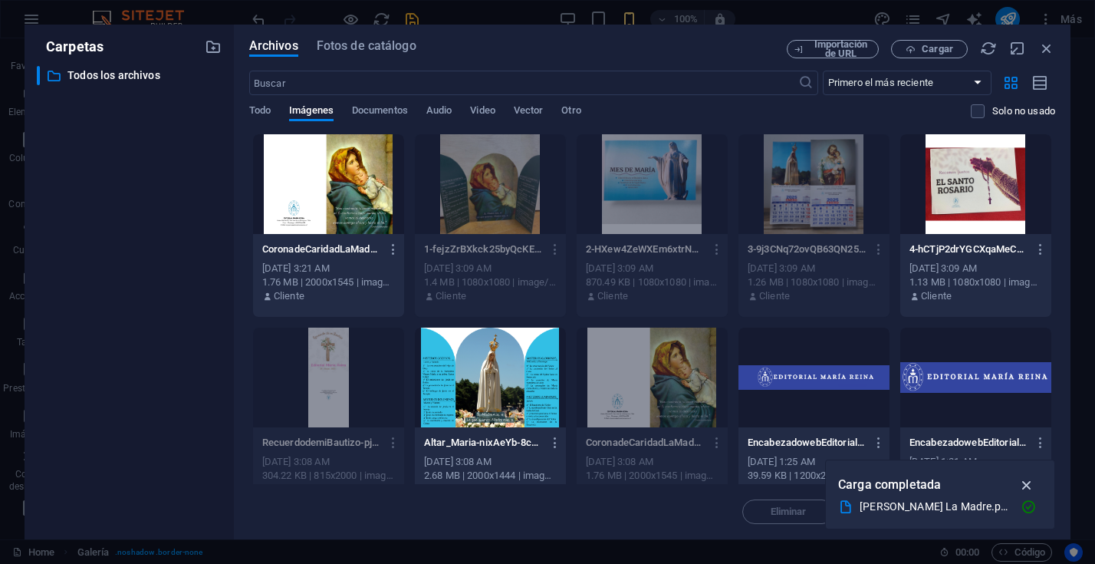
click at [1028, 483] on icon "button" at bounding box center [1028, 484] width 18 height 17
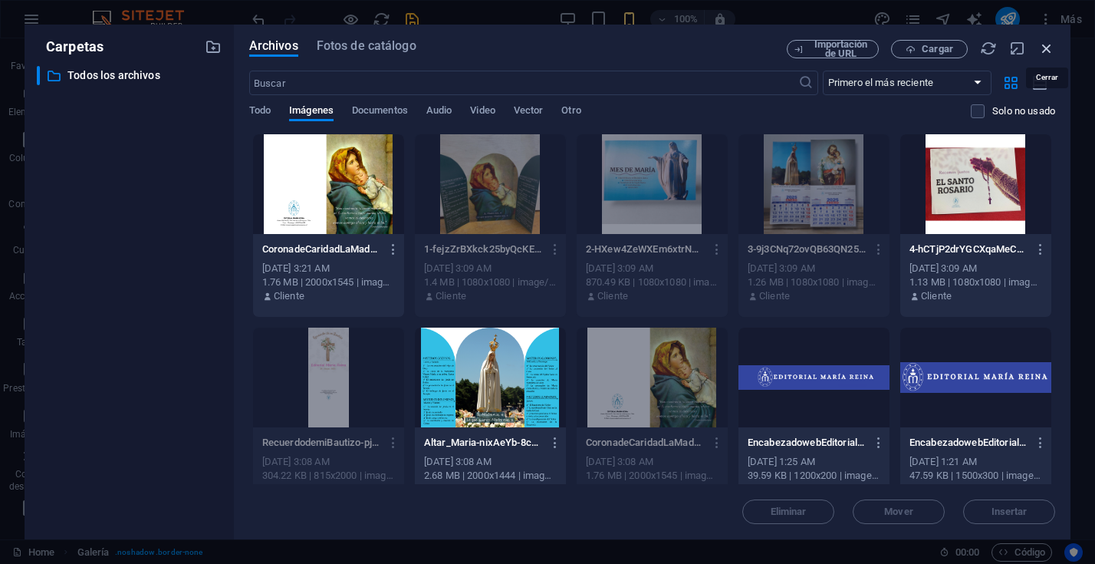
click at [1046, 46] on icon "button" at bounding box center [1047, 48] width 17 height 17
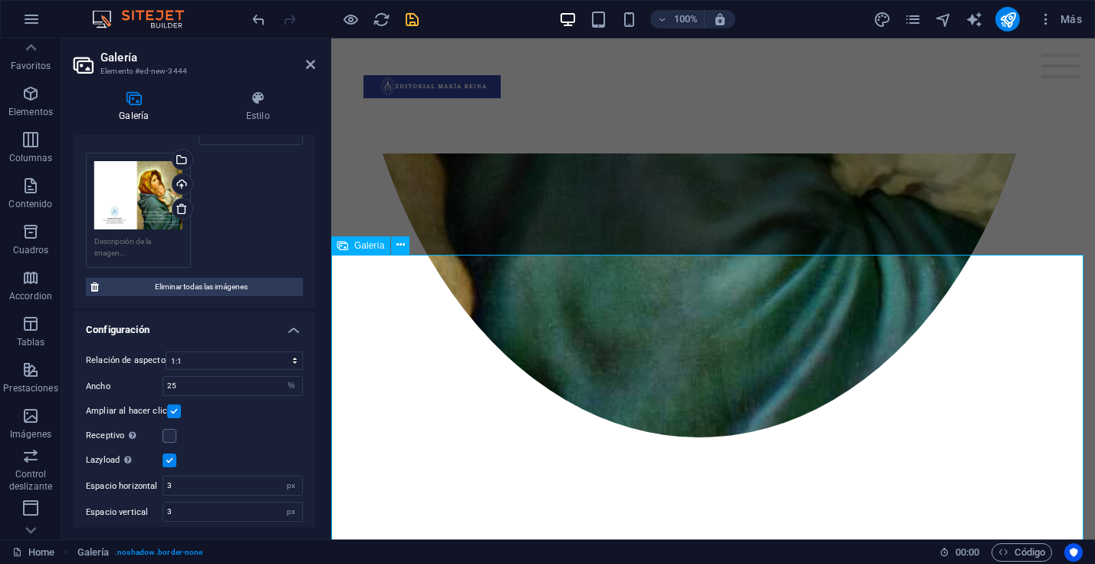
scroll to position [959, 1]
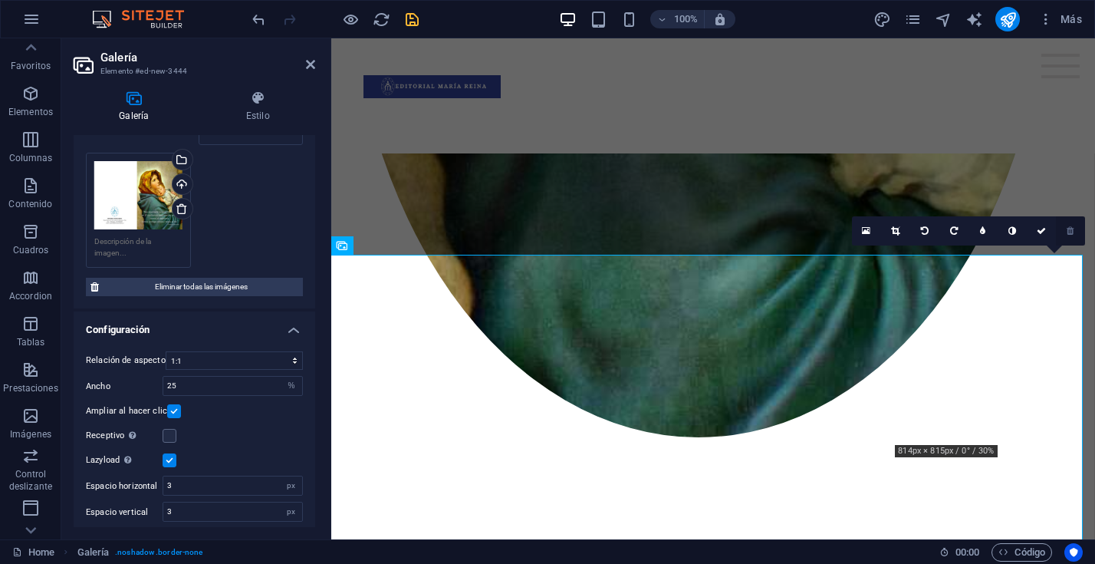
click at [1074, 233] on icon at bounding box center [1070, 230] width 7 height 9
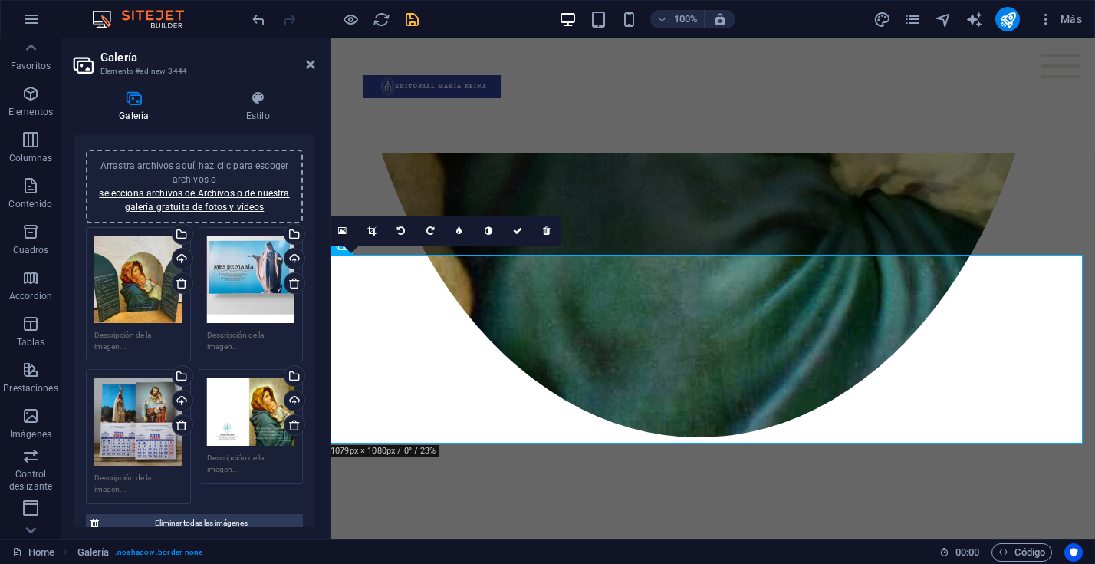
scroll to position [0, 0]
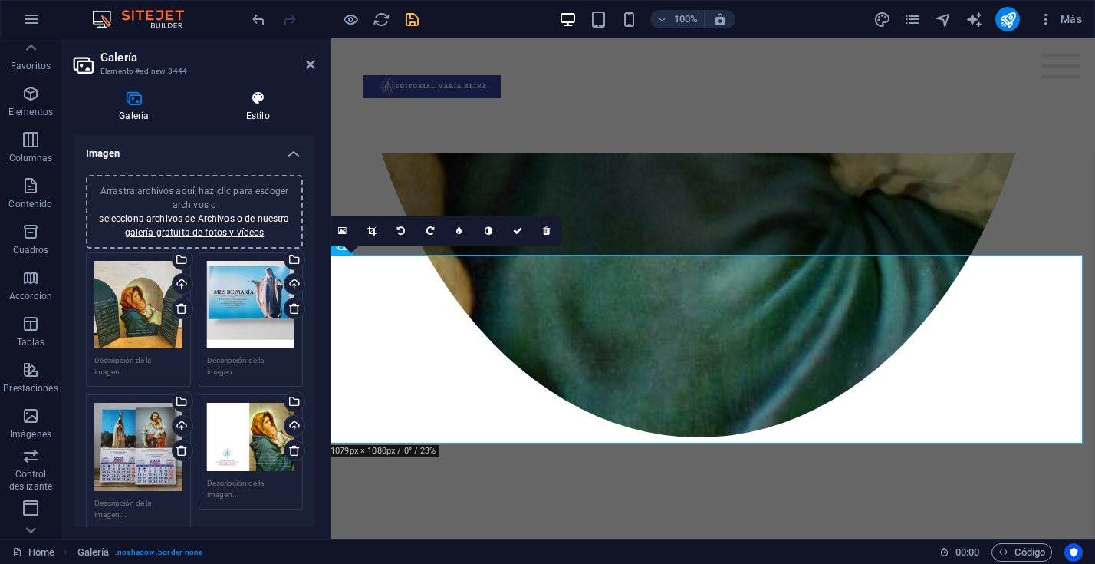
click at [257, 103] on icon at bounding box center [258, 98] width 114 height 15
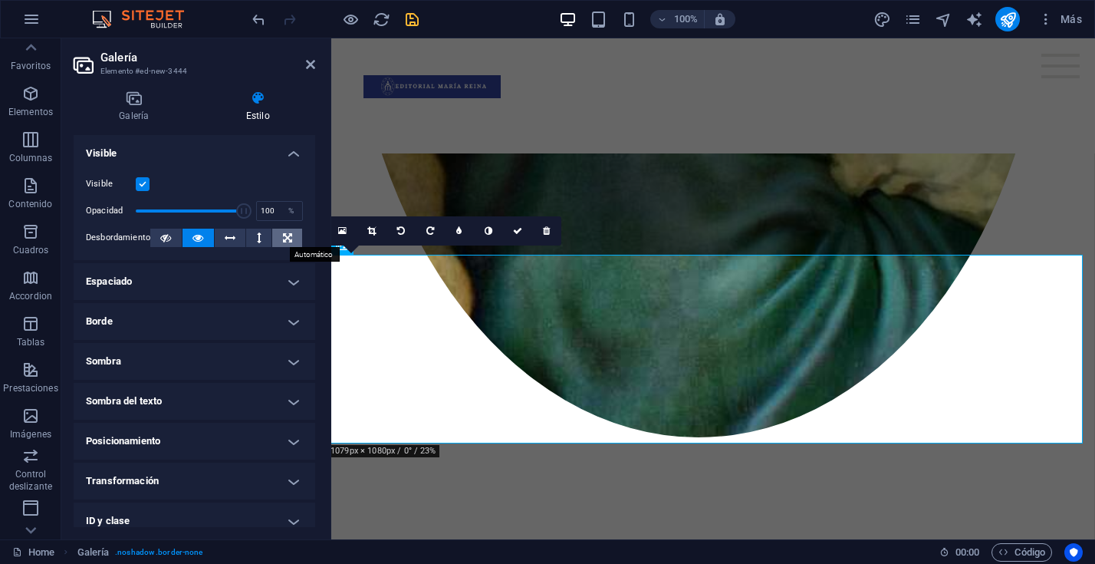
click at [283, 235] on icon at bounding box center [287, 238] width 9 height 18
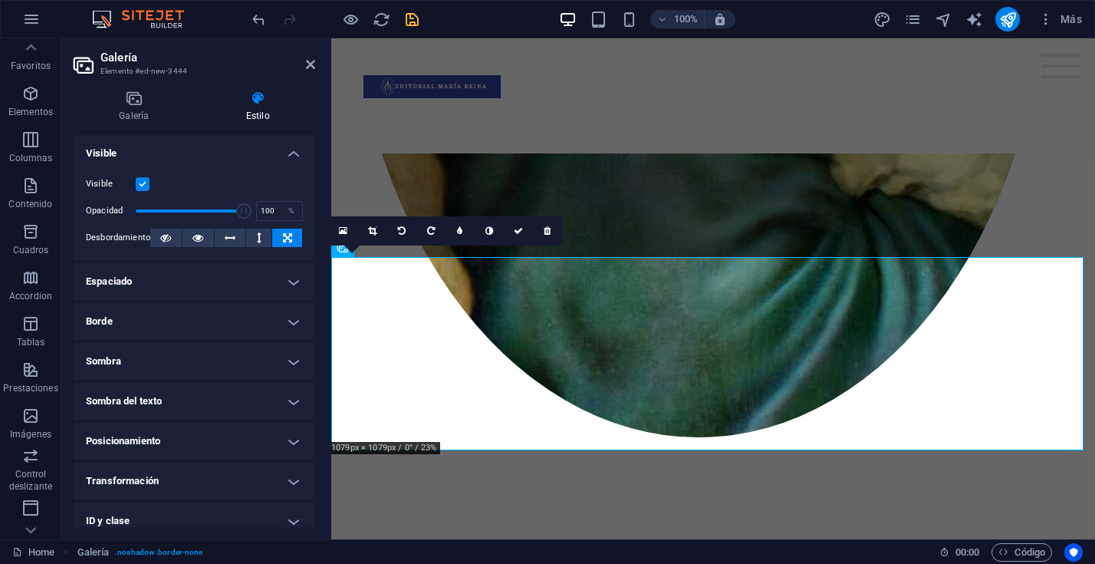
scroll to position [959, 0]
click at [198, 238] on icon at bounding box center [198, 238] width 11 height 18
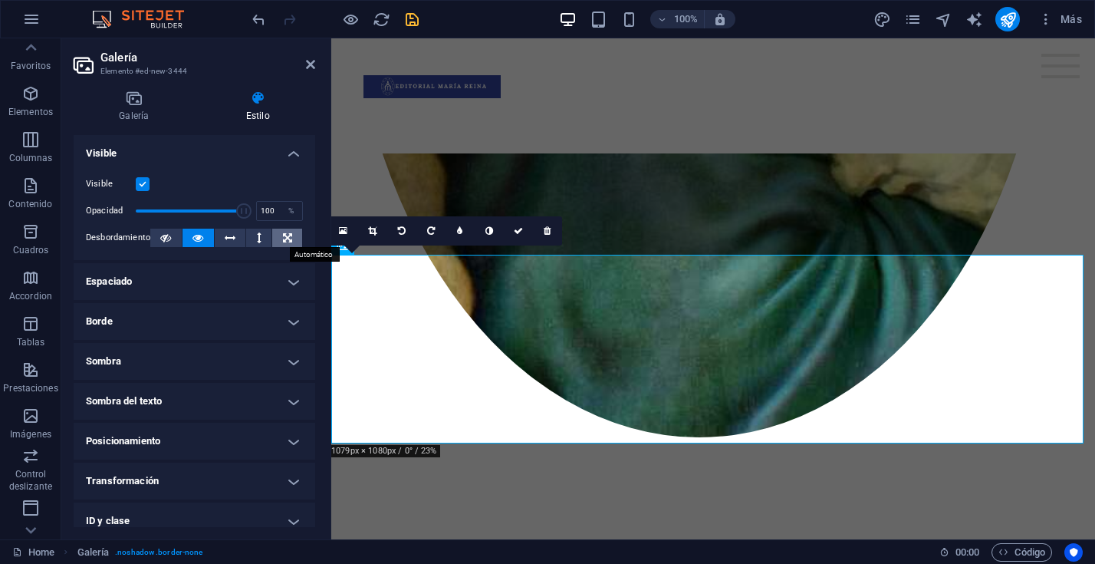
click at [285, 236] on icon at bounding box center [287, 238] width 9 height 18
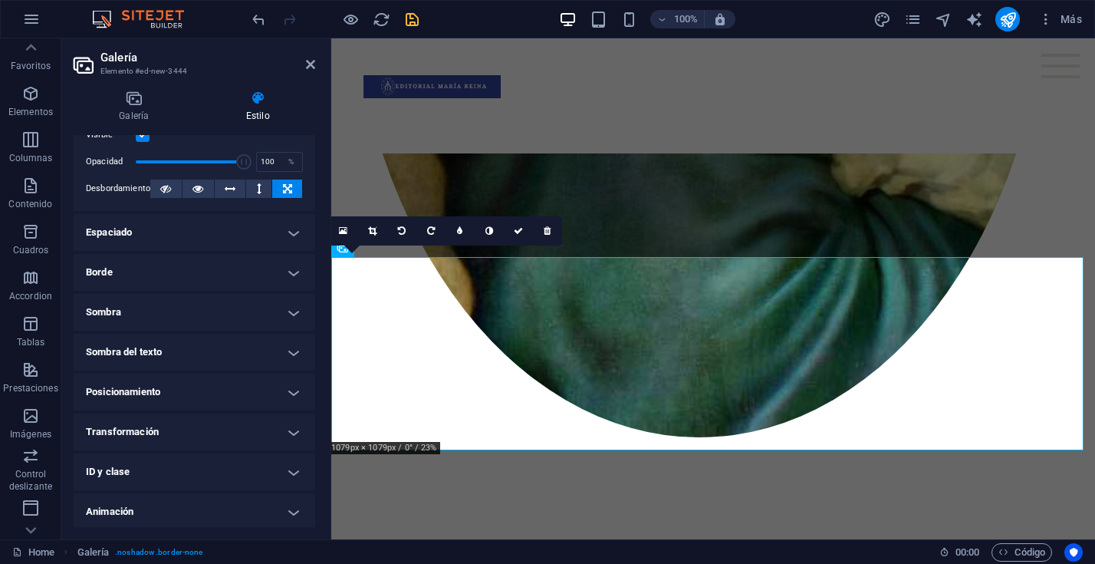
scroll to position [52, 0]
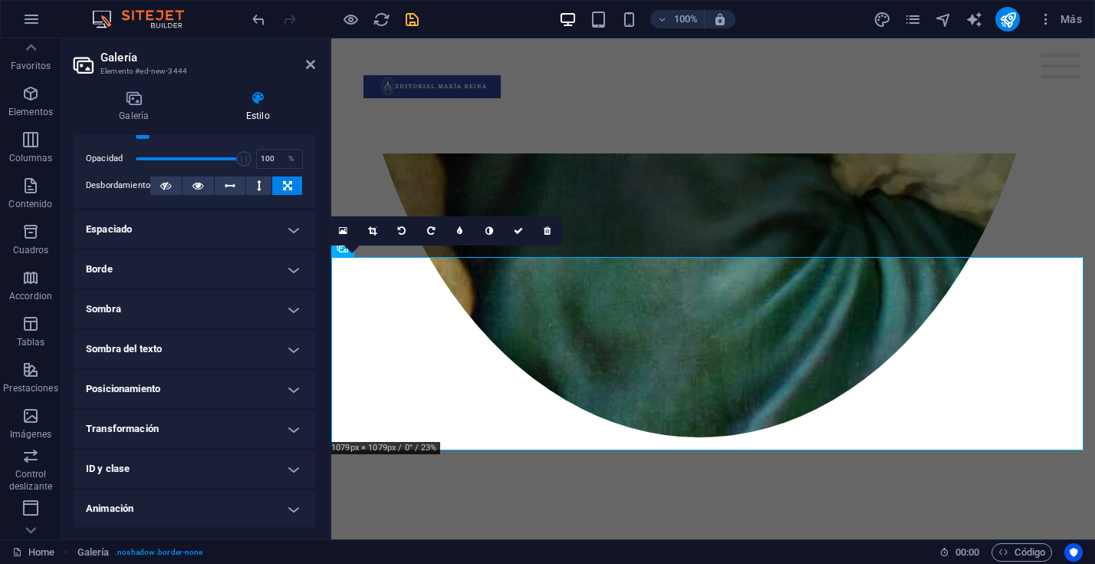
click at [286, 268] on h4 "Borde" at bounding box center [195, 269] width 242 height 37
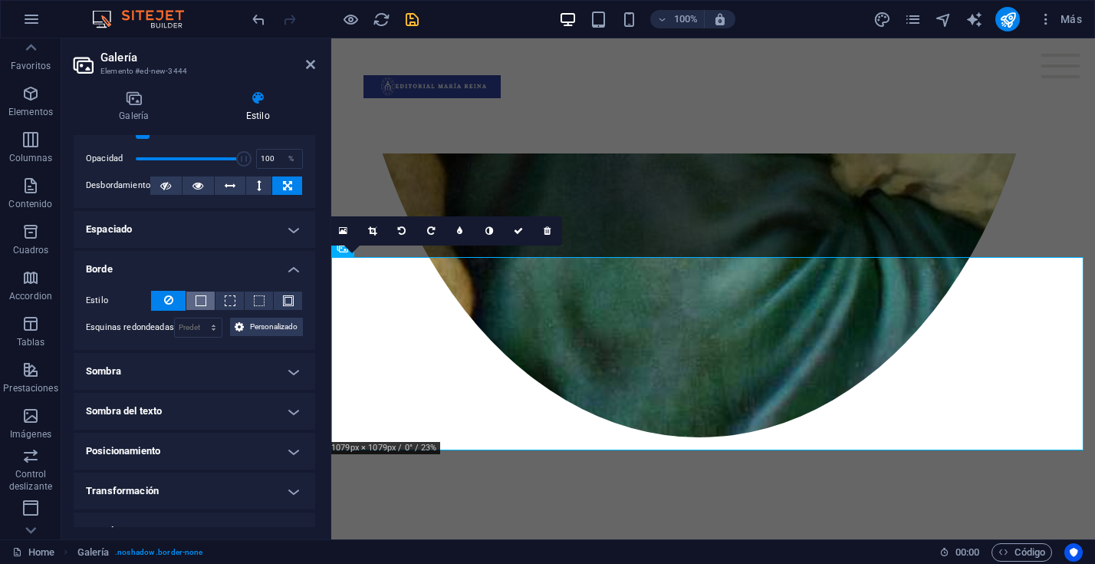
click at [205, 300] on button at bounding box center [200, 300] width 28 height 18
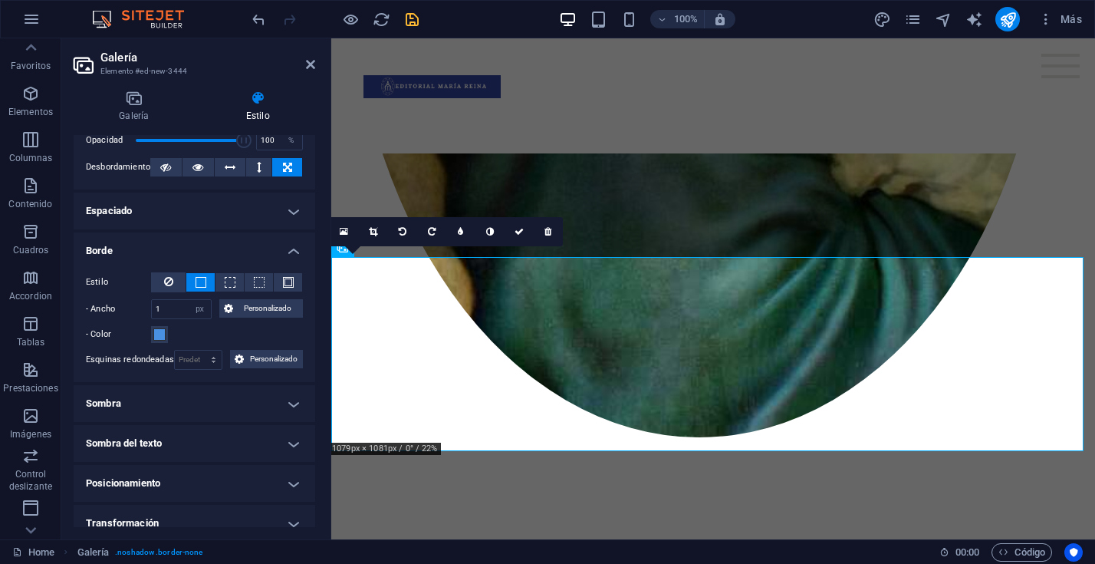
scroll to position [48, 0]
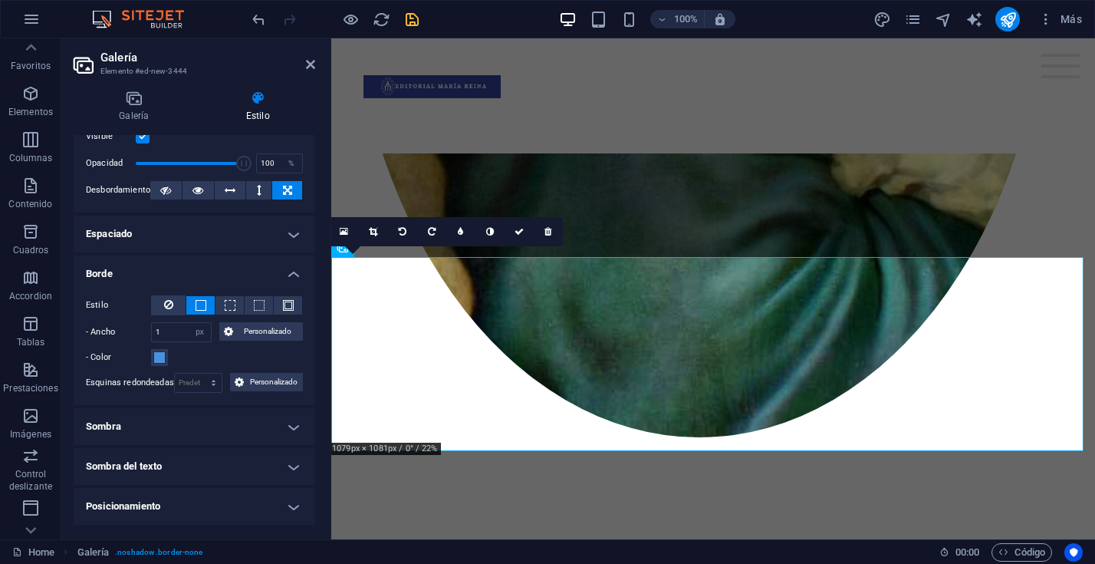
click at [290, 232] on h4 "Espaciado" at bounding box center [195, 234] width 242 height 37
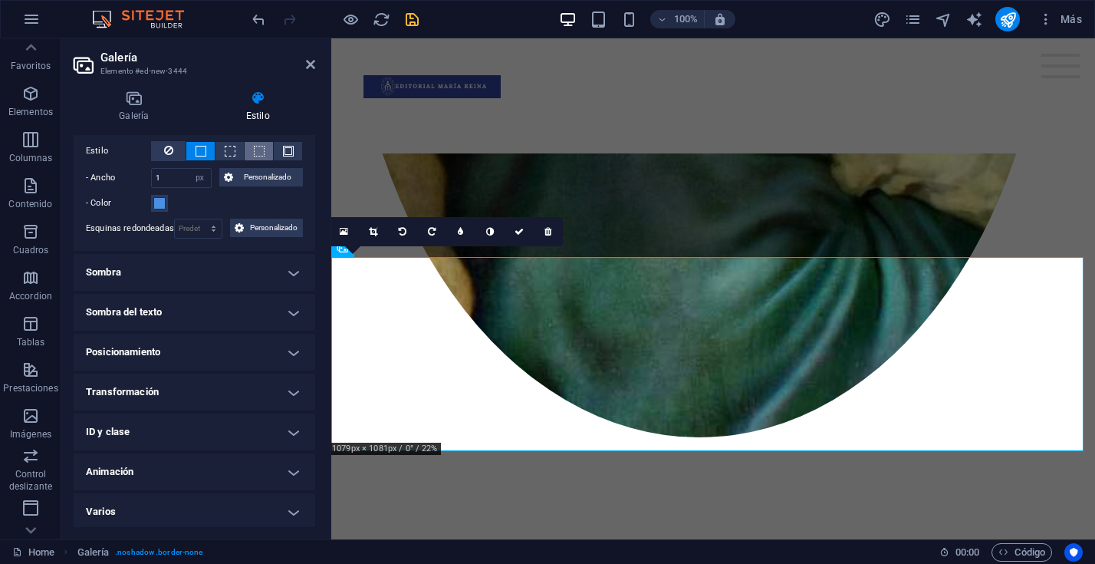
scroll to position [265, 0]
click at [282, 308] on h4 "Sombra del texto" at bounding box center [195, 309] width 242 height 37
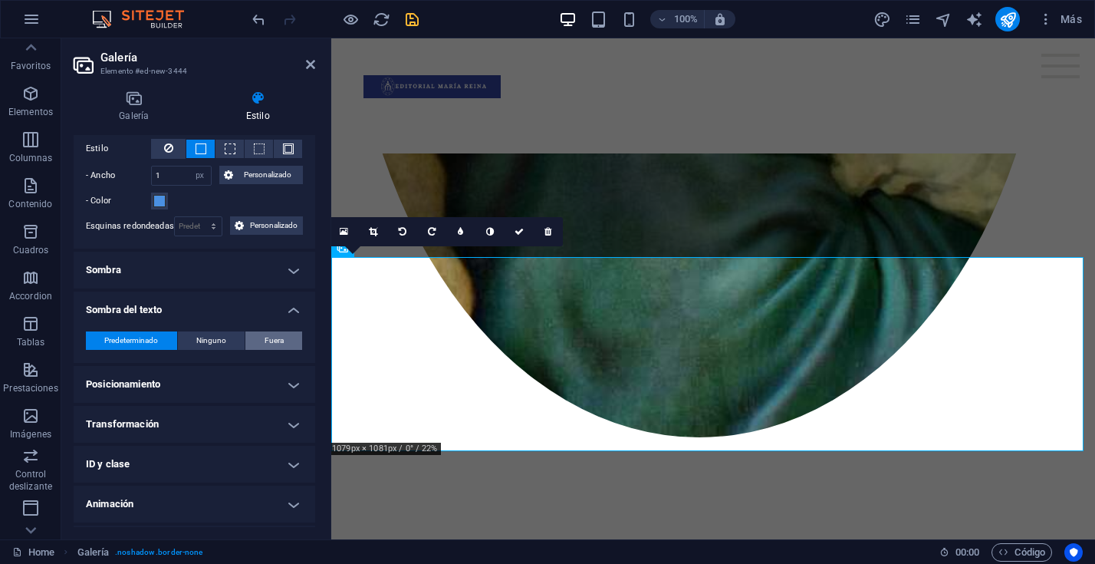
scroll to position [263, 0]
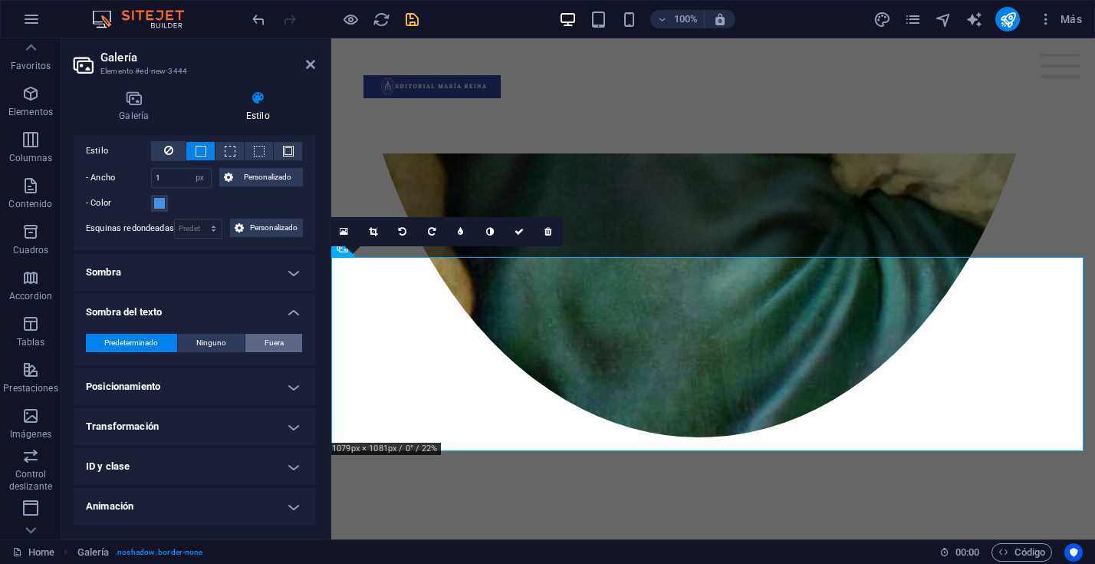
click at [268, 339] on span "Fuera" at bounding box center [274, 343] width 19 height 18
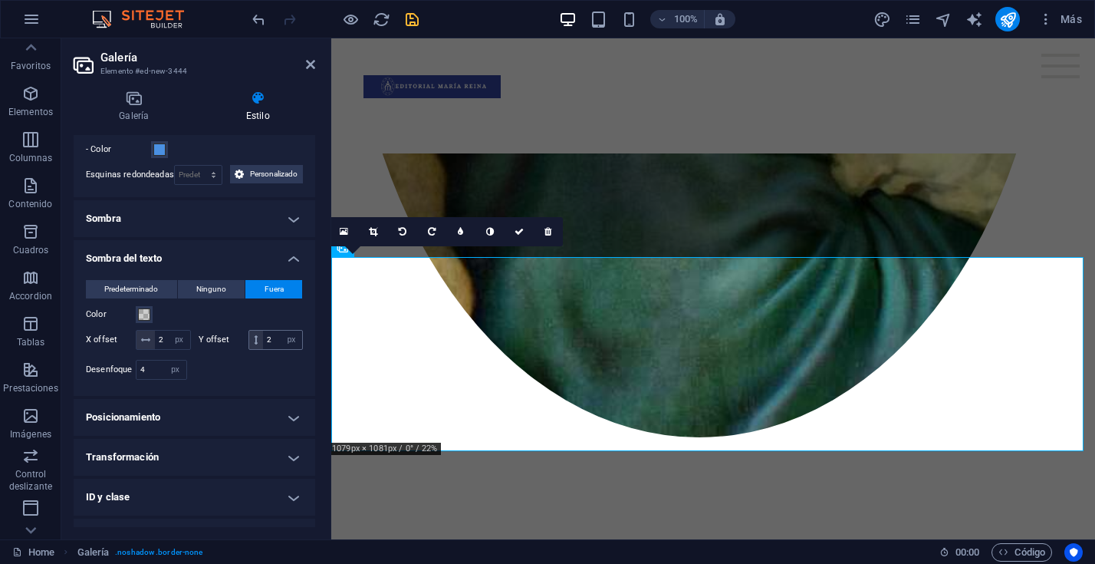
scroll to position [318, 0]
click at [141, 311] on span at bounding box center [144, 313] width 12 height 12
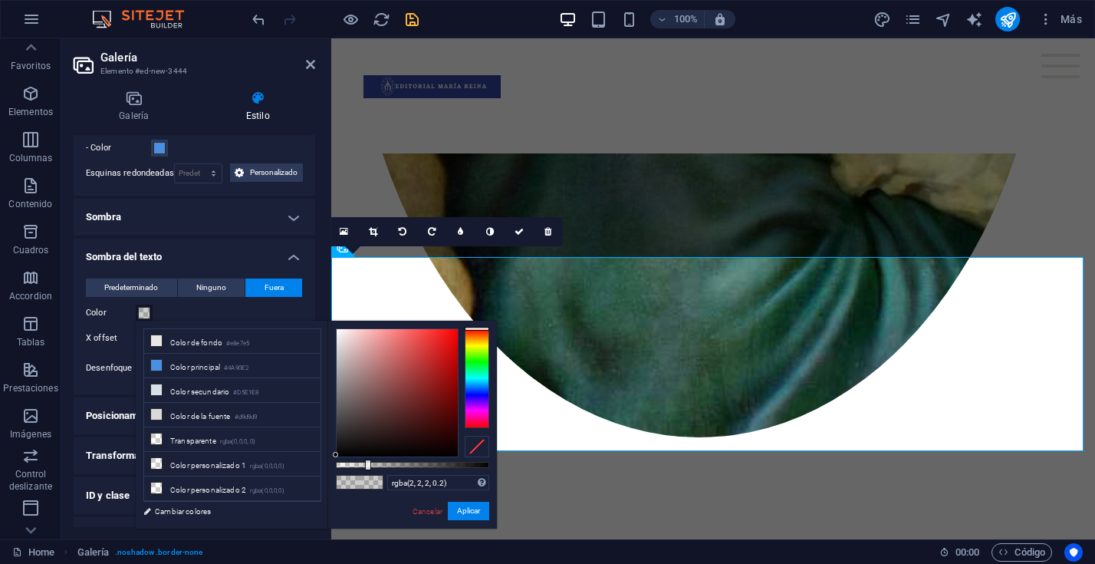
click at [336, 455] on div at bounding box center [335, 454] width 5 height 5
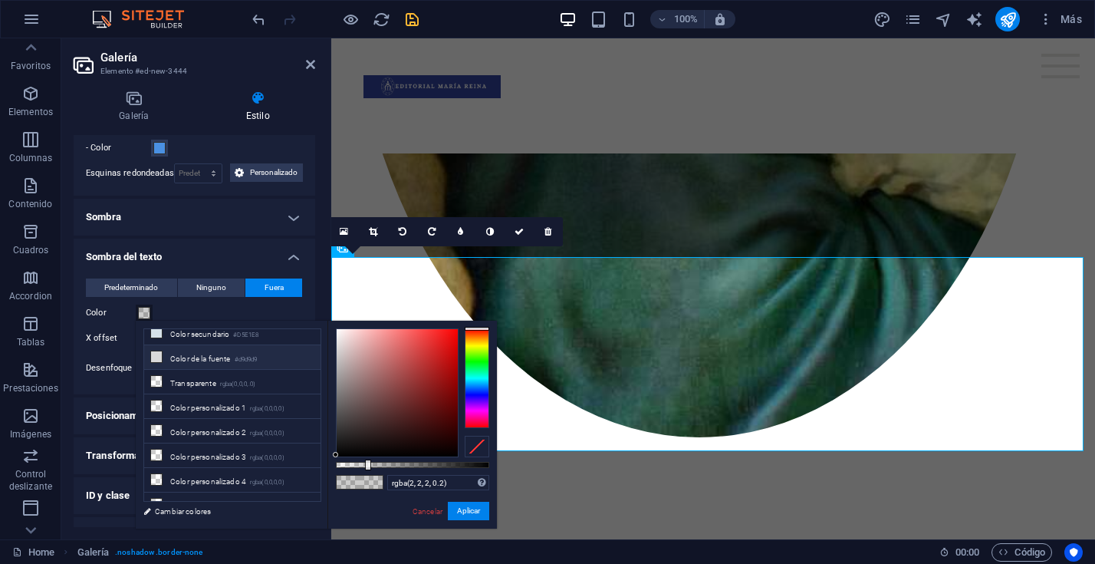
scroll to position [70, 0]
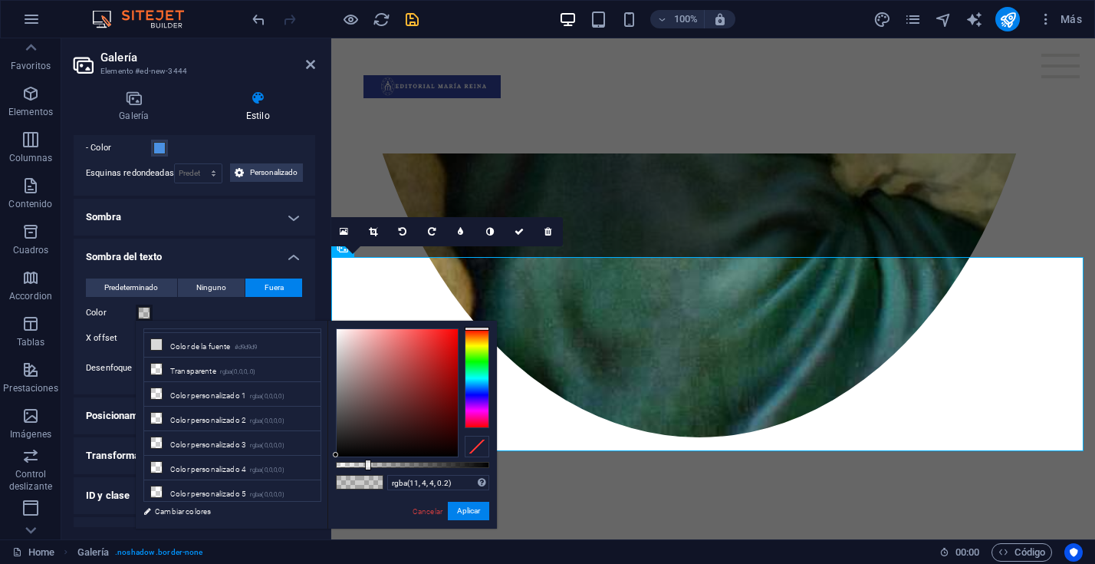
click at [407, 450] on div at bounding box center [397, 392] width 121 height 127
drag, startPoint x: 369, startPoint y: 467, endPoint x: 476, endPoint y: 468, distance: 106.6
click at [476, 468] on div at bounding box center [477, 464] width 6 height 11
click at [402, 446] on div at bounding box center [401, 445] width 5 height 5
click at [469, 513] on button "Aplicar" at bounding box center [468, 511] width 41 height 18
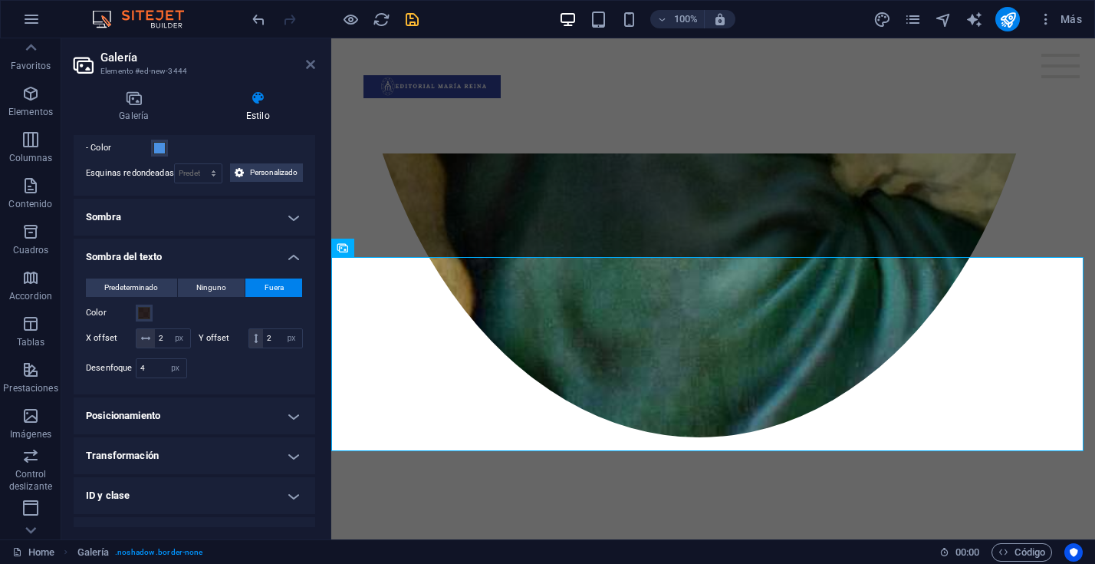
click at [311, 64] on icon at bounding box center [310, 64] width 9 height 12
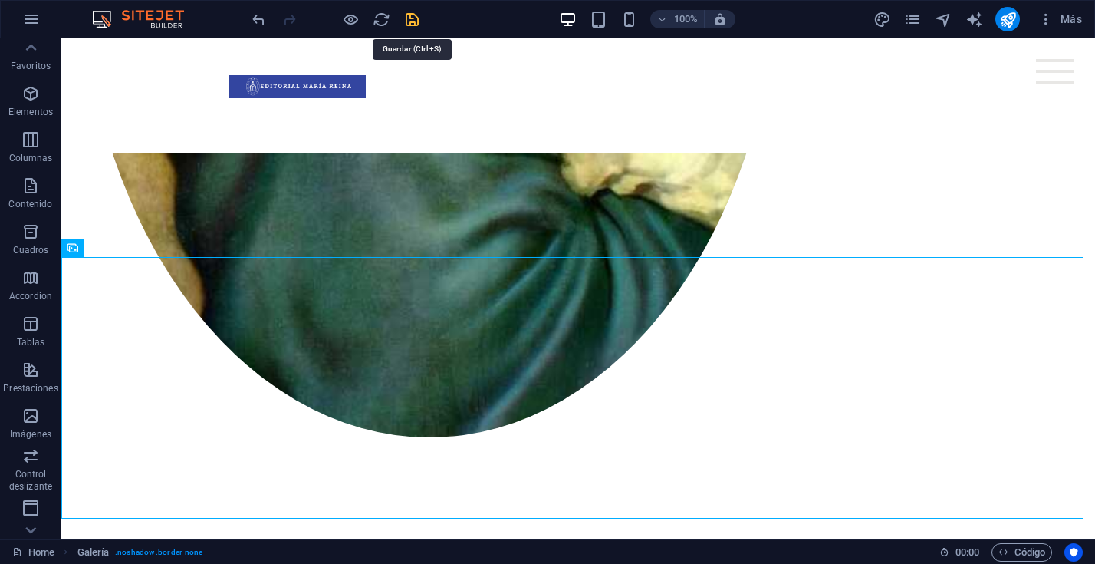
drag, startPoint x: 411, startPoint y: 17, endPoint x: 400, endPoint y: 94, distance: 78.2
click at [411, 17] on icon "save" at bounding box center [412, 20] width 18 height 18
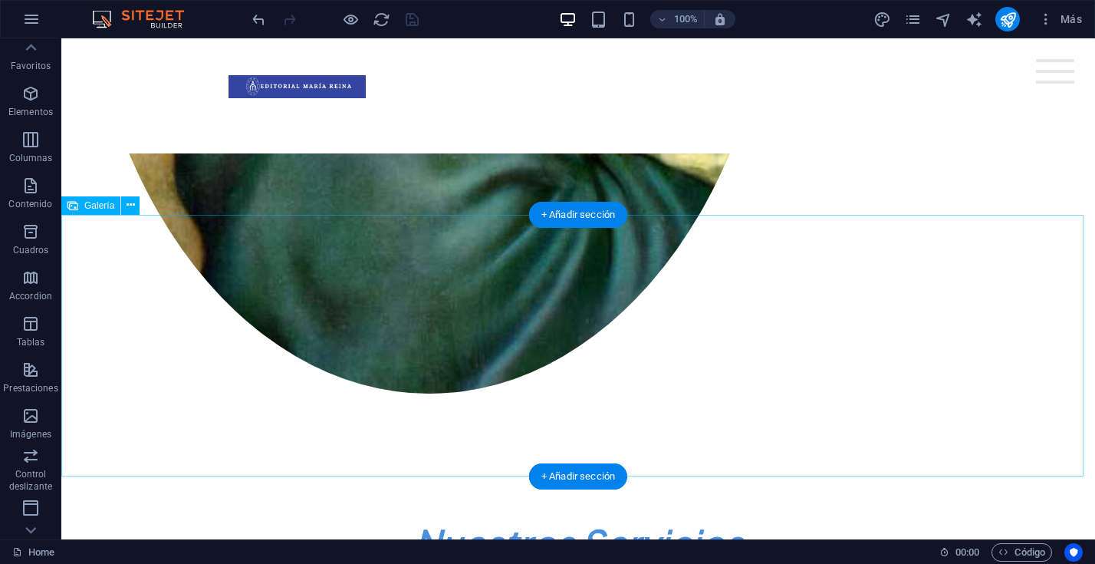
scroll to position [1001, 0]
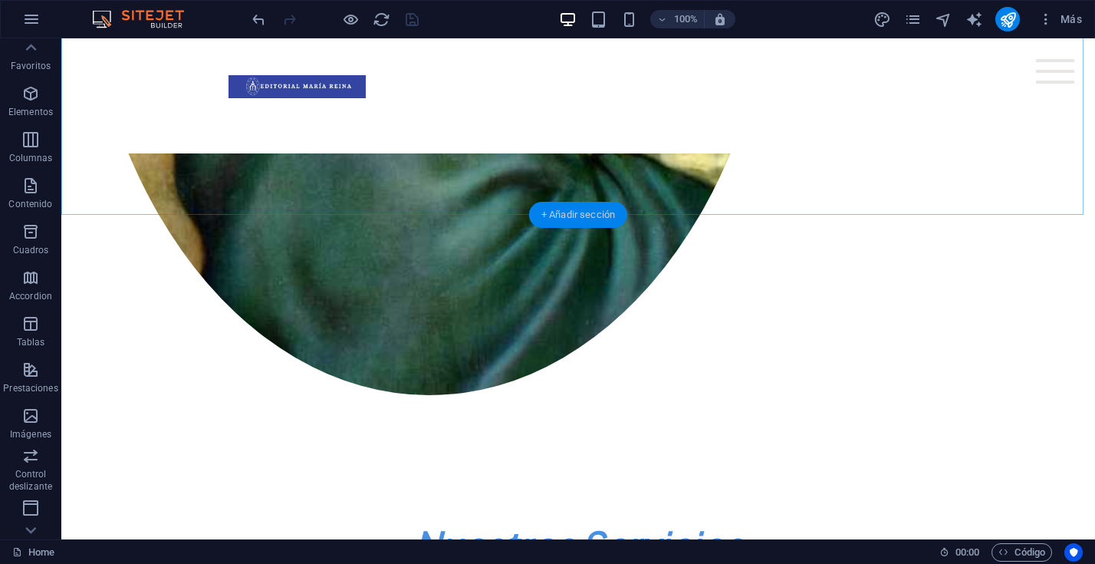
click at [575, 210] on div "+ Añadir sección" at bounding box center [578, 215] width 98 height 26
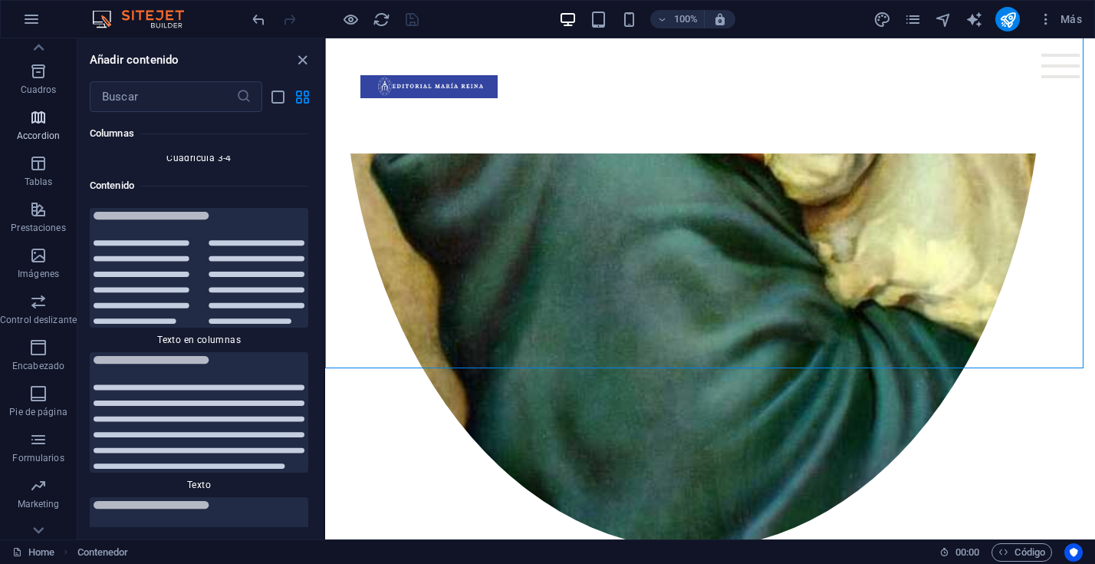
scroll to position [189, 0]
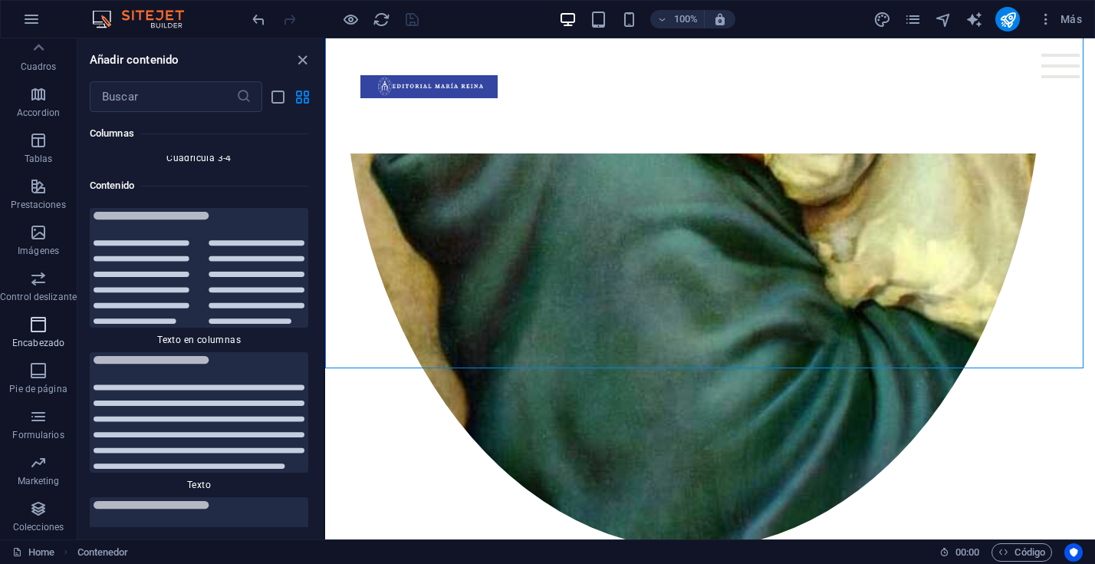
click at [38, 331] on icon "button" at bounding box center [38, 324] width 18 height 18
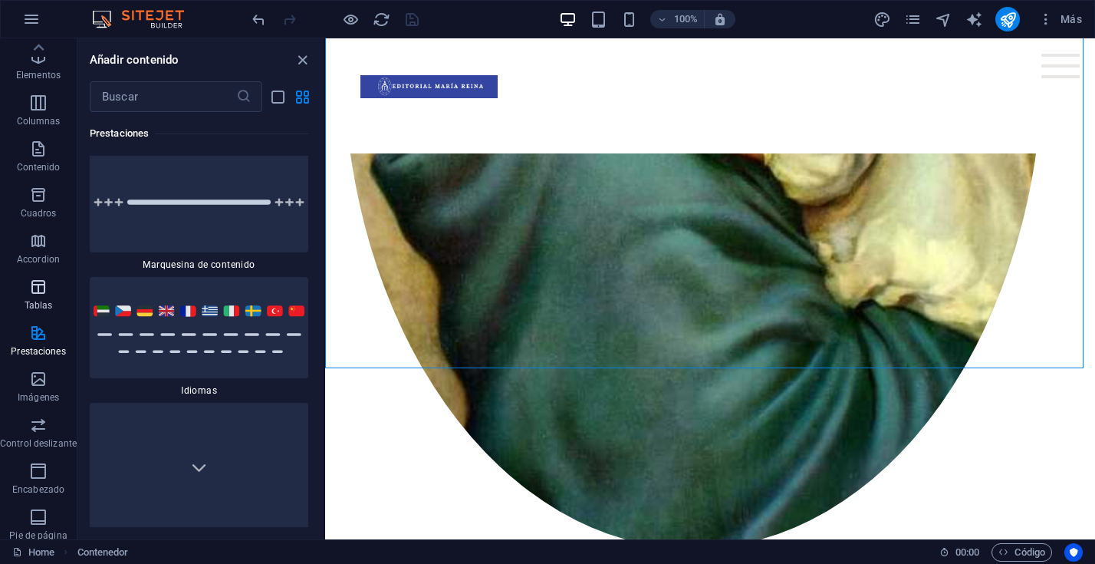
scroll to position [0, 0]
click at [41, 202] on span "Contenido" at bounding box center [38, 201] width 77 height 37
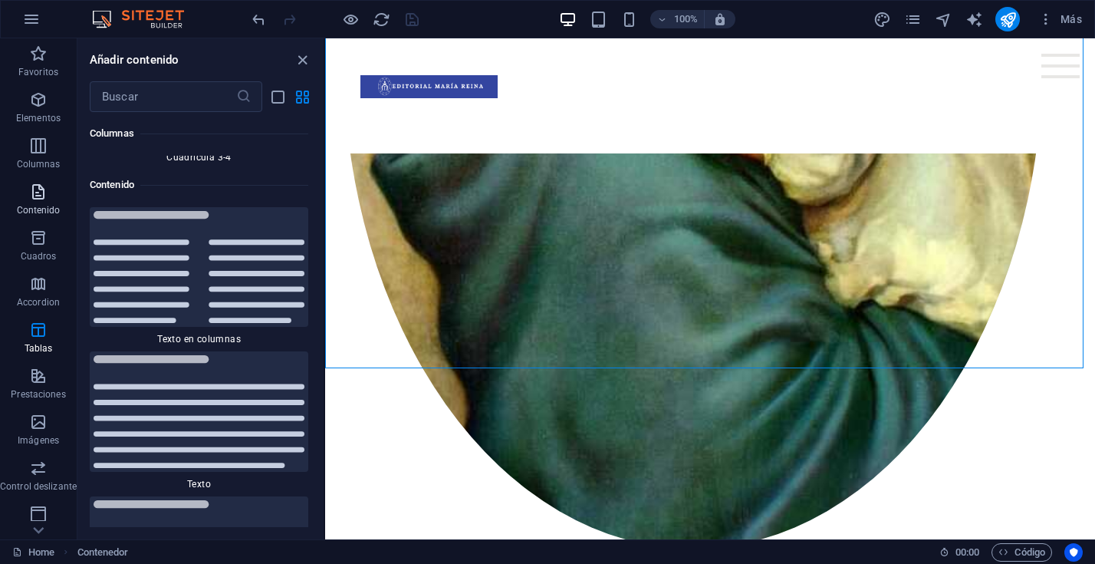
scroll to position [5152, 0]
click at [37, 110] on span "Elementos" at bounding box center [38, 109] width 77 height 37
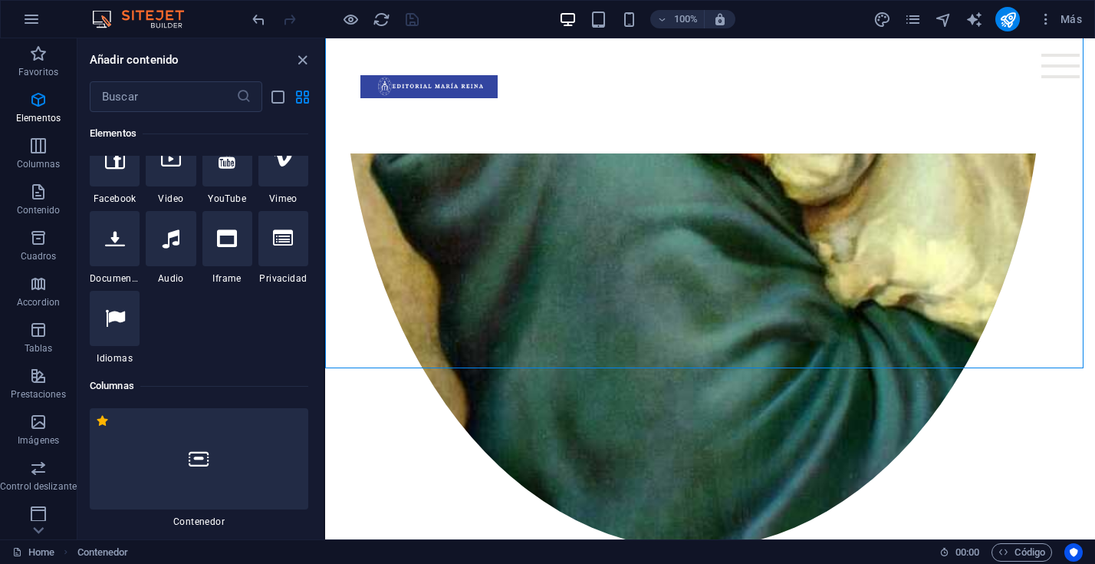
scroll to position [0, 0]
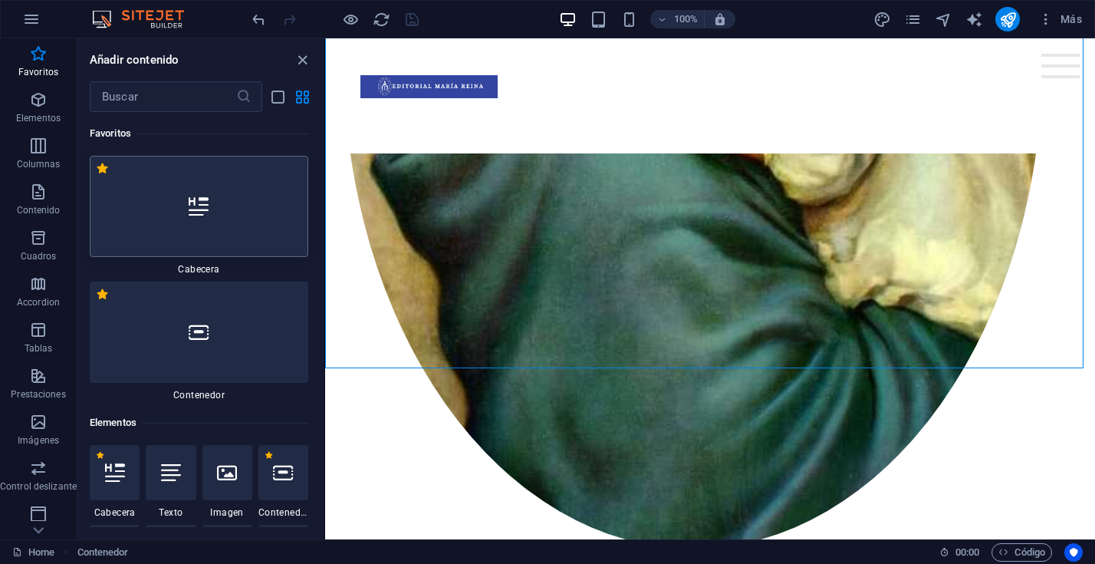
click at [211, 225] on div at bounding box center [199, 206] width 219 height 101
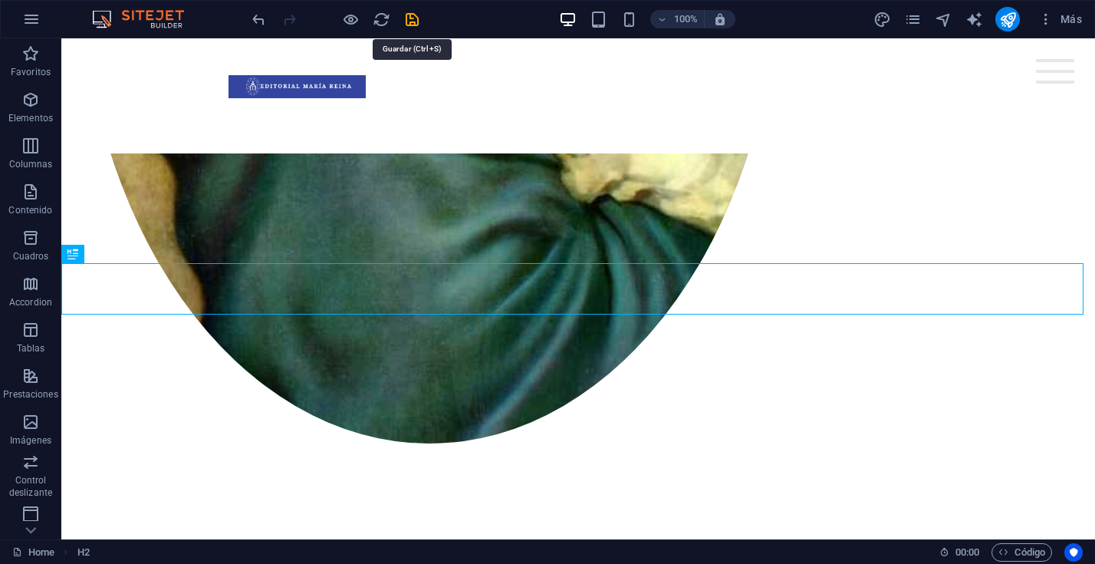
drag, startPoint x: 412, startPoint y: 21, endPoint x: 460, endPoint y: 27, distance: 48.7
click at [412, 21] on icon "save" at bounding box center [412, 20] width 18 height 18
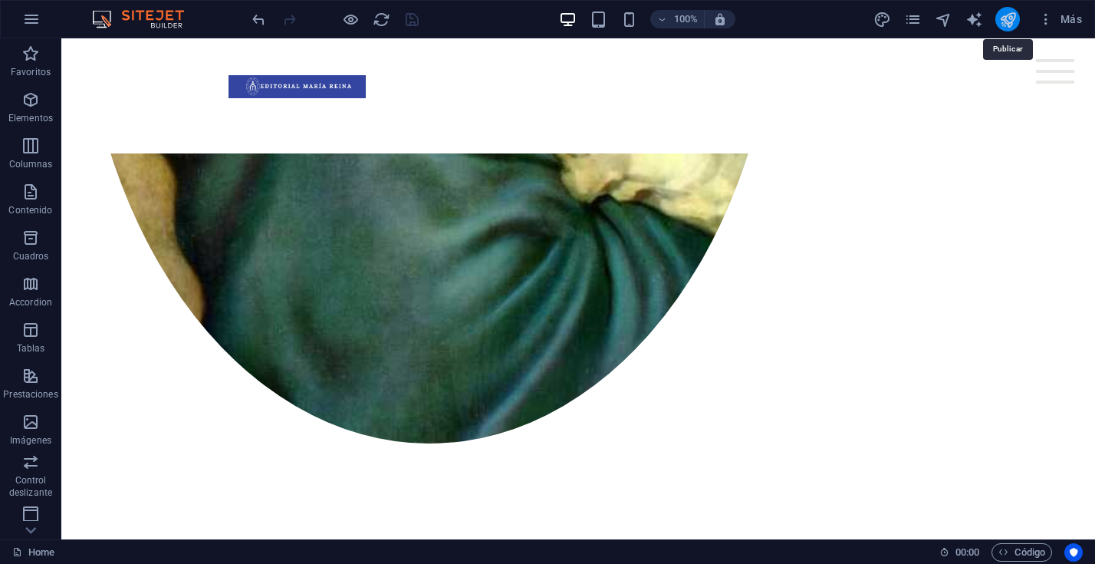
click at [1003, 21] on icon "publish" at bounding box center [1009, 20] width 18 height 18
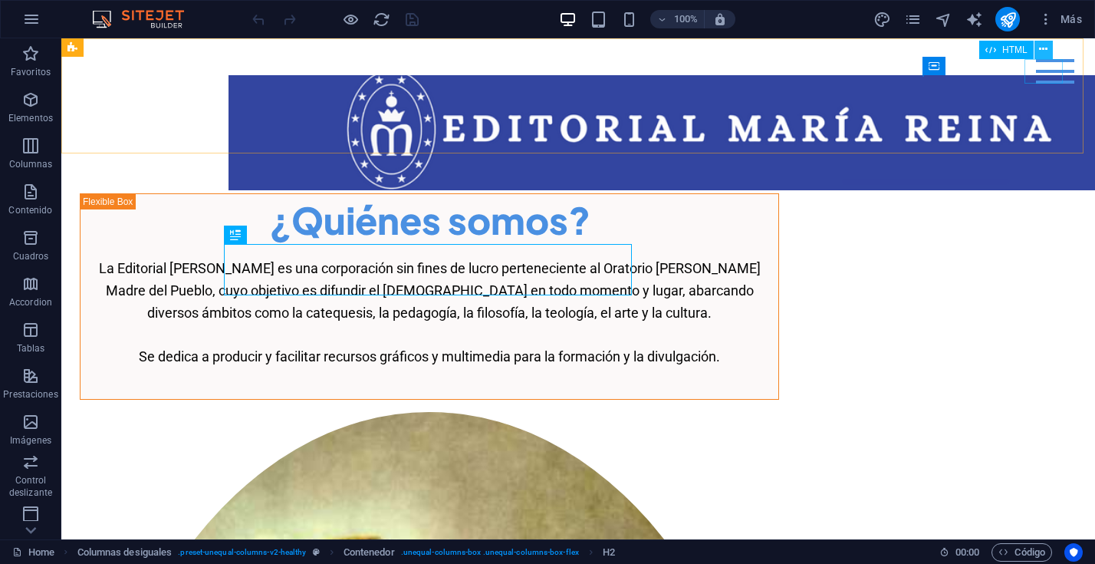
click at [1040, 48] on icon at bounding box center [1043, 49] width 8 height 16
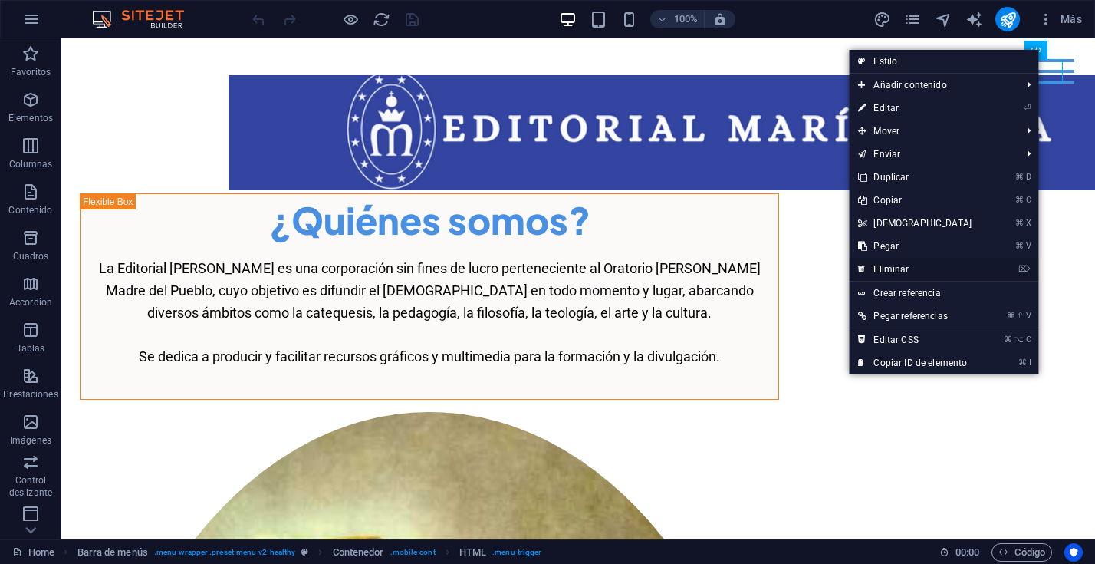
click at [892, 268] on link "⌦ Eliminar" at bounding box center [915, 269] width 132 height 23
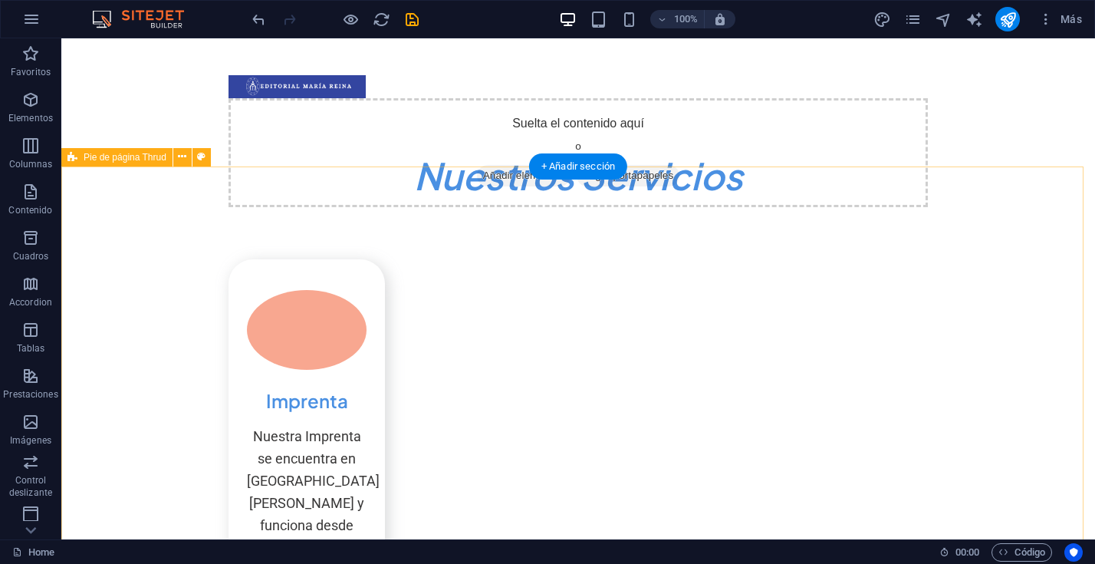
scroll to position [1401, 0]
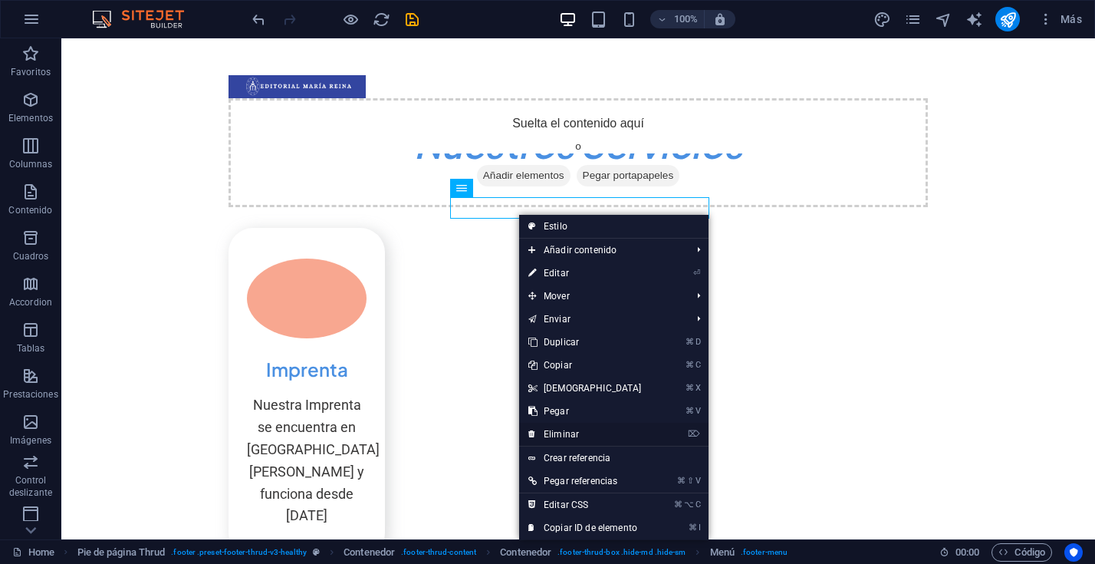
click at [575, 431] on link "⌦ Eliminar" at bounding box center [585, 434] width 132 height 23
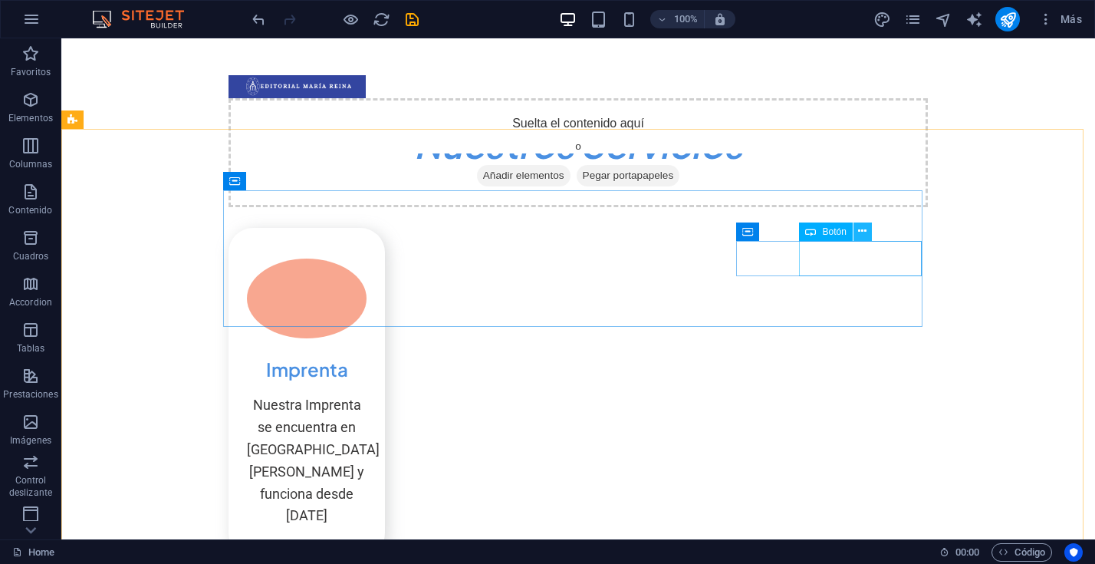
click at [862, 232] on icon at bounding box center [862, 231] width 8 height 16
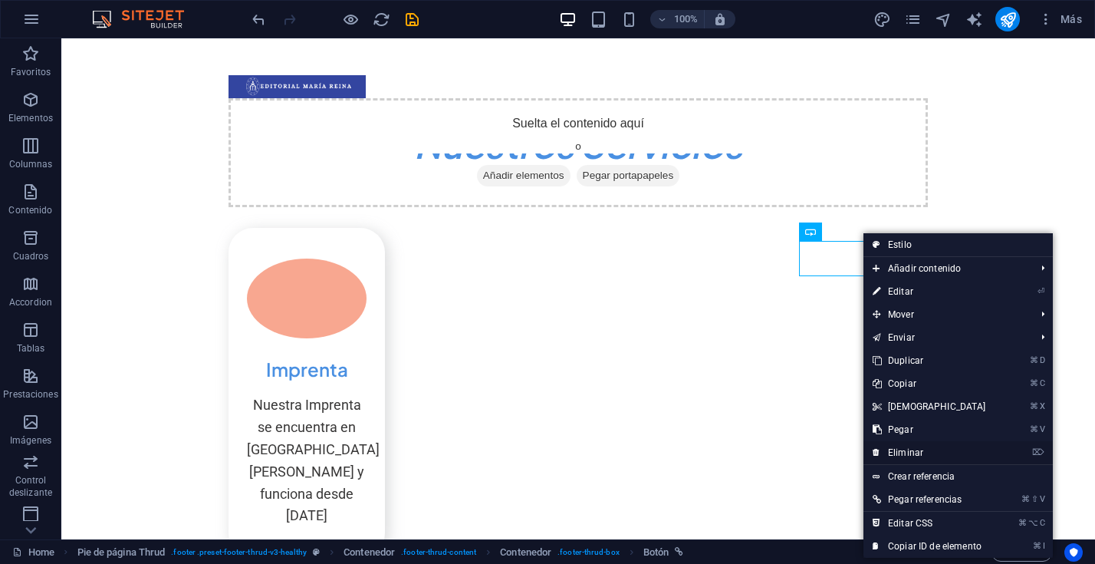
click at [908, 452] on link "⌦ Eliminar" at bounding box center [930, 452] width 132 height 23
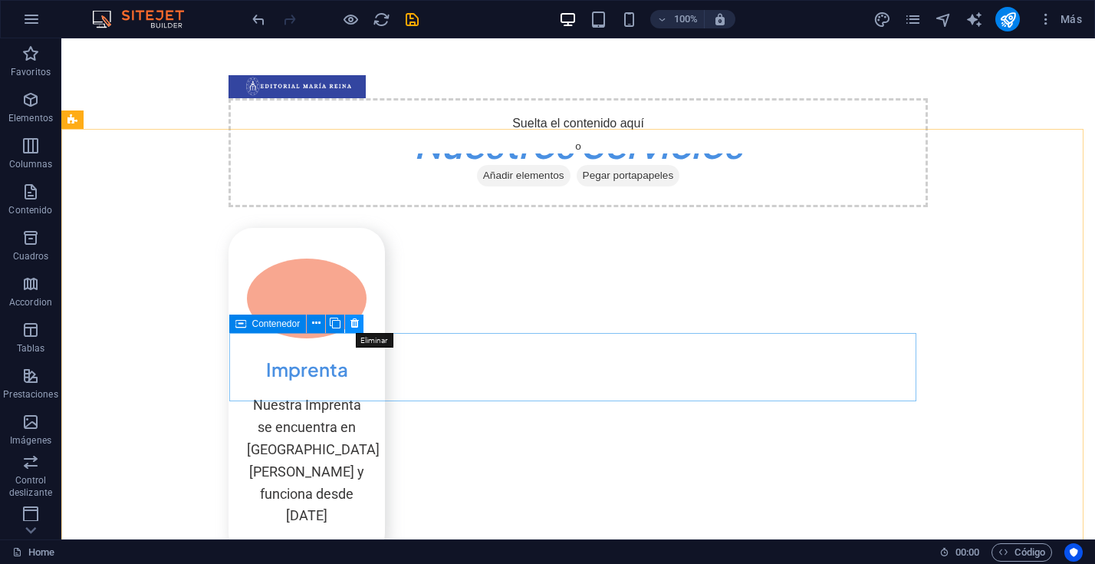
click at [354, 328] on icon at bounding box center [355, 323] width 8 height 16
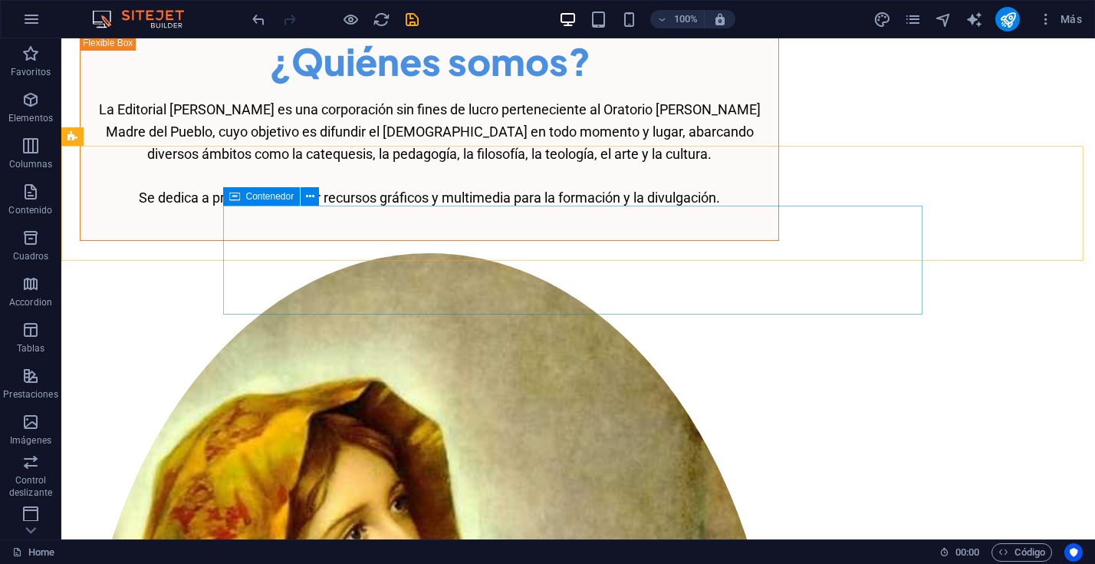
scroll to position [0, 0]
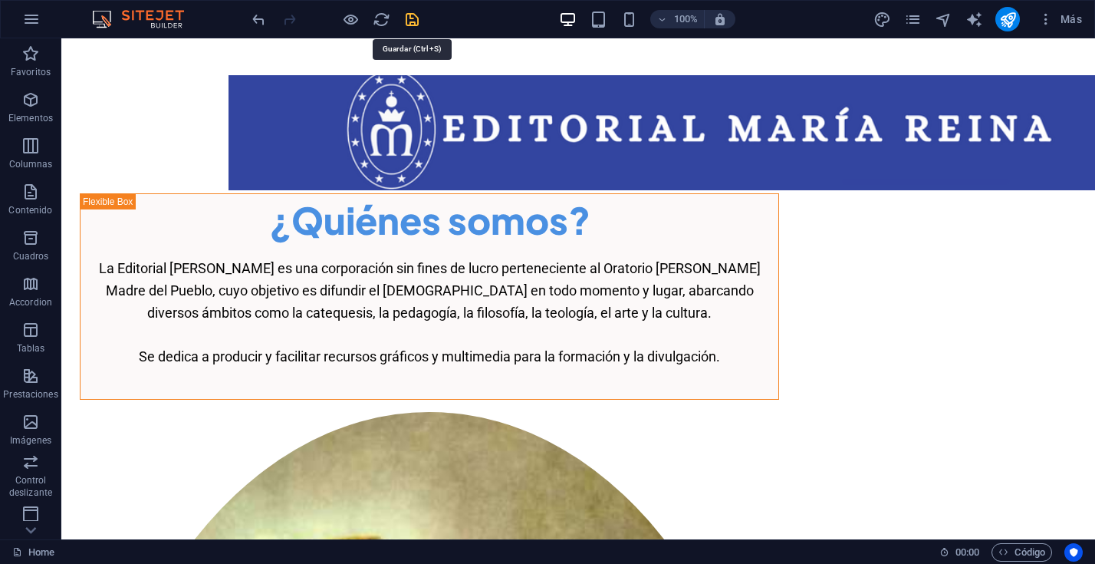
click at [411, 21] on icon "save" at bounding box center [412, 20] width 18 height 18
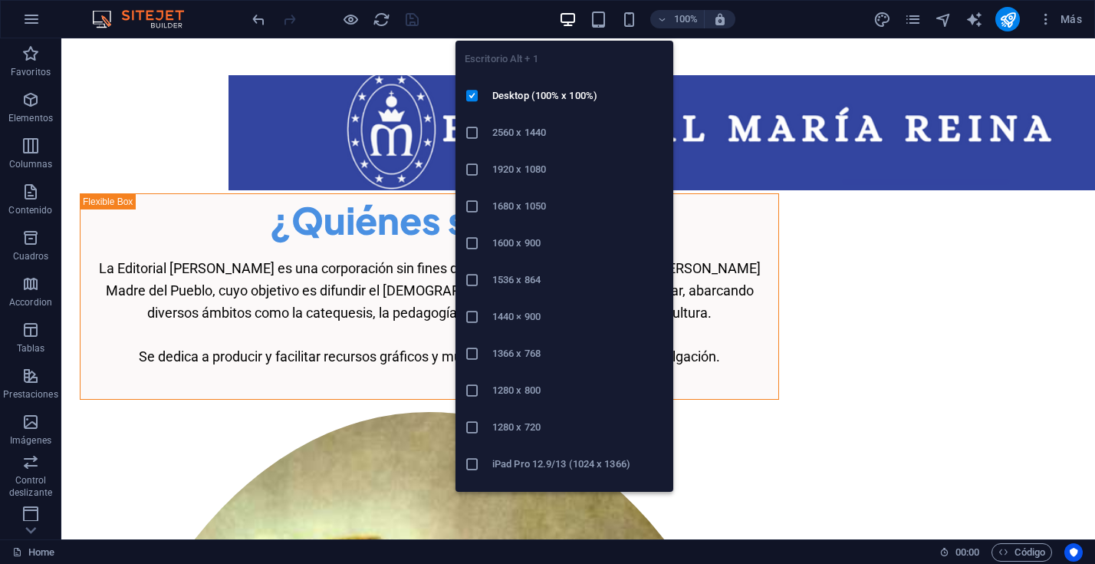
click at [567, 18] on icon "button" at bounding box center [568, 20] width 18 height 18
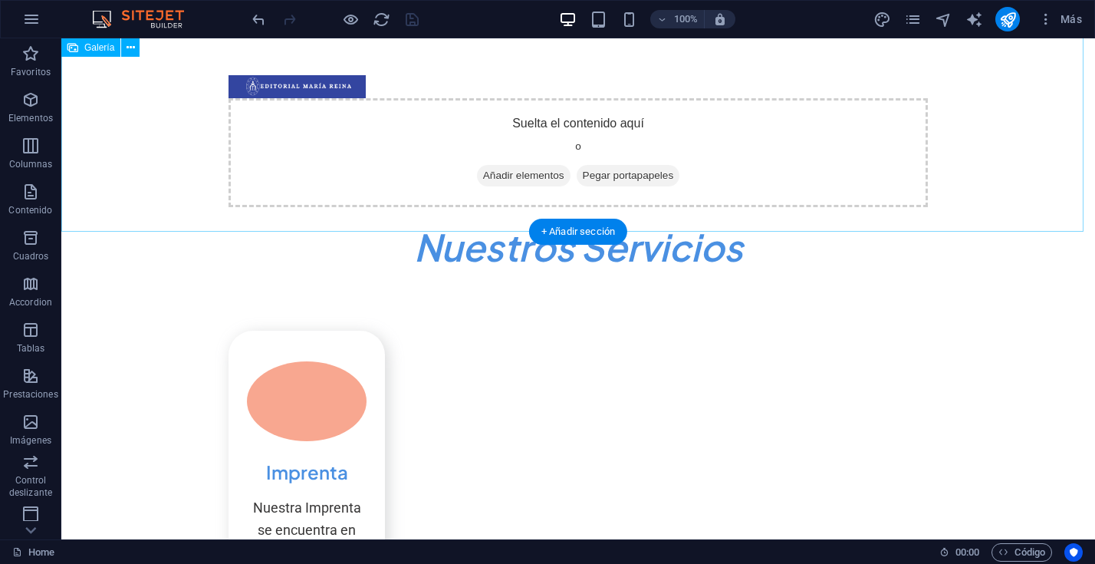
scroll to position [2, 0]
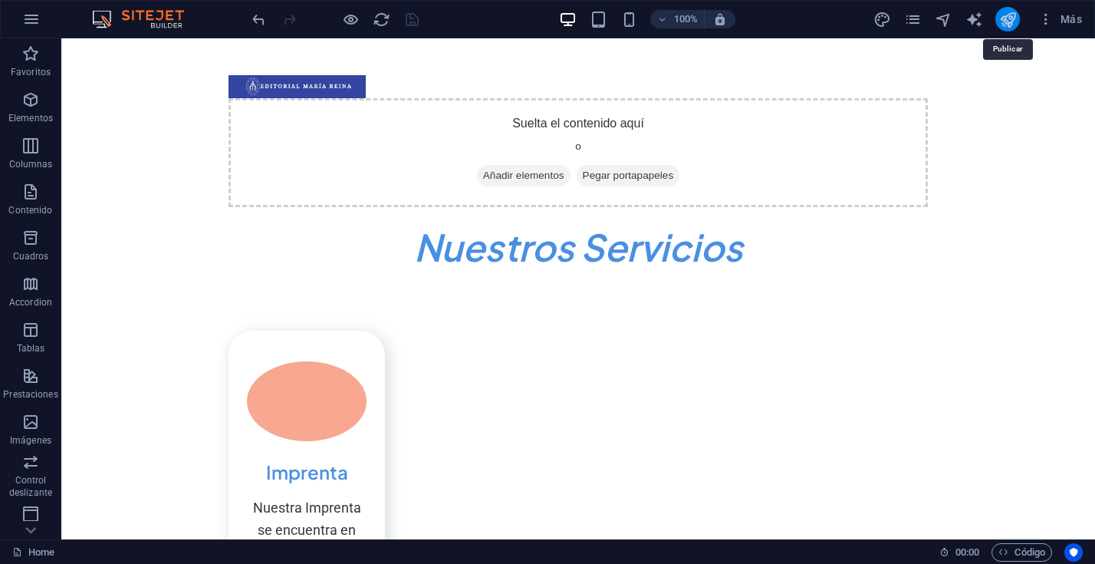
click at [1004, 18] on icon "publish" at bounding box center [1009, 20] width 18 height 18
